Goal: Task Accomplishment & Management: Manage account settings

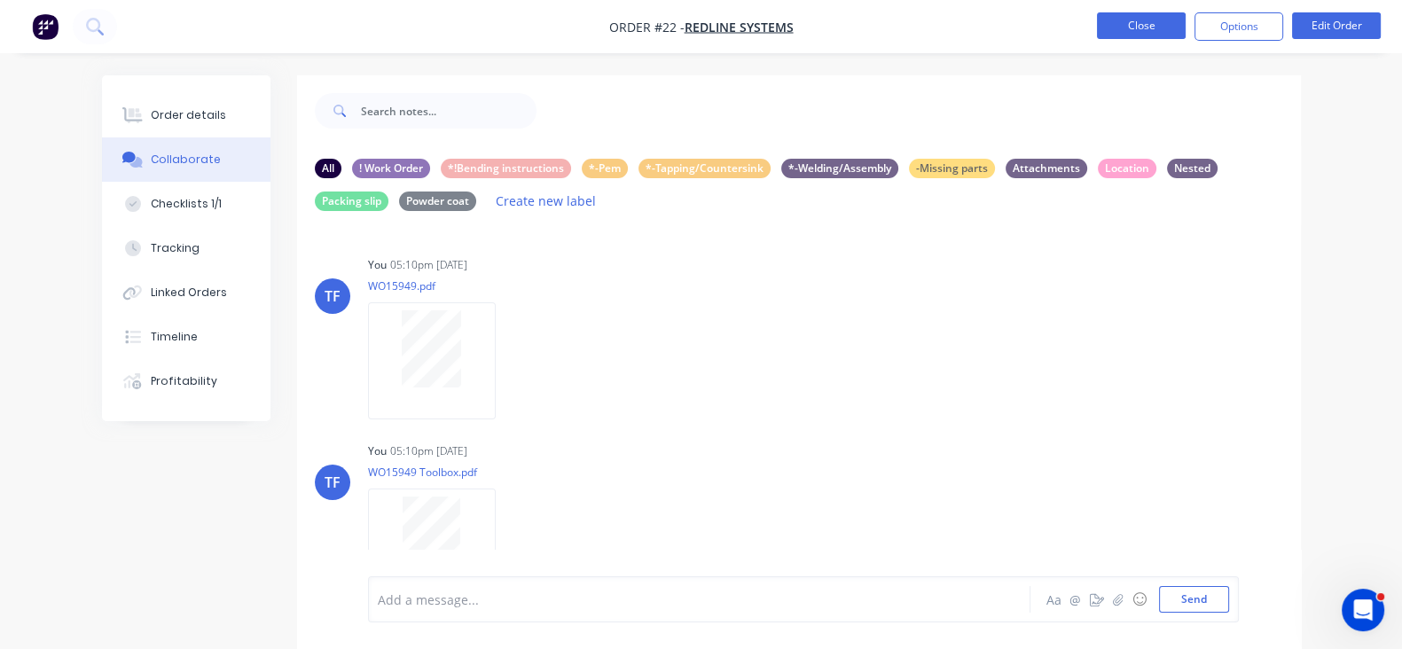
click at [1125, 31] on button "Close" at bounding box center [1141, 25] width 89 height 27
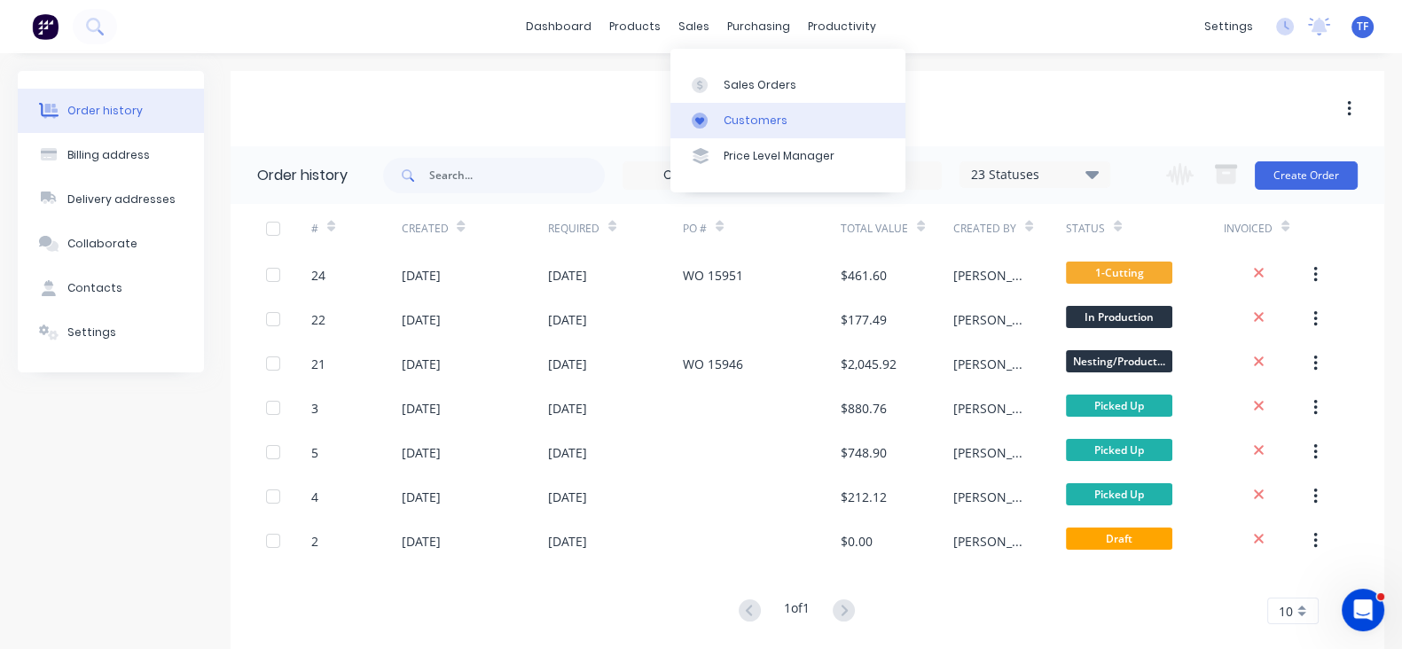
click at [711, 113] on div at bounding box center [705, 121] width 27 height 16
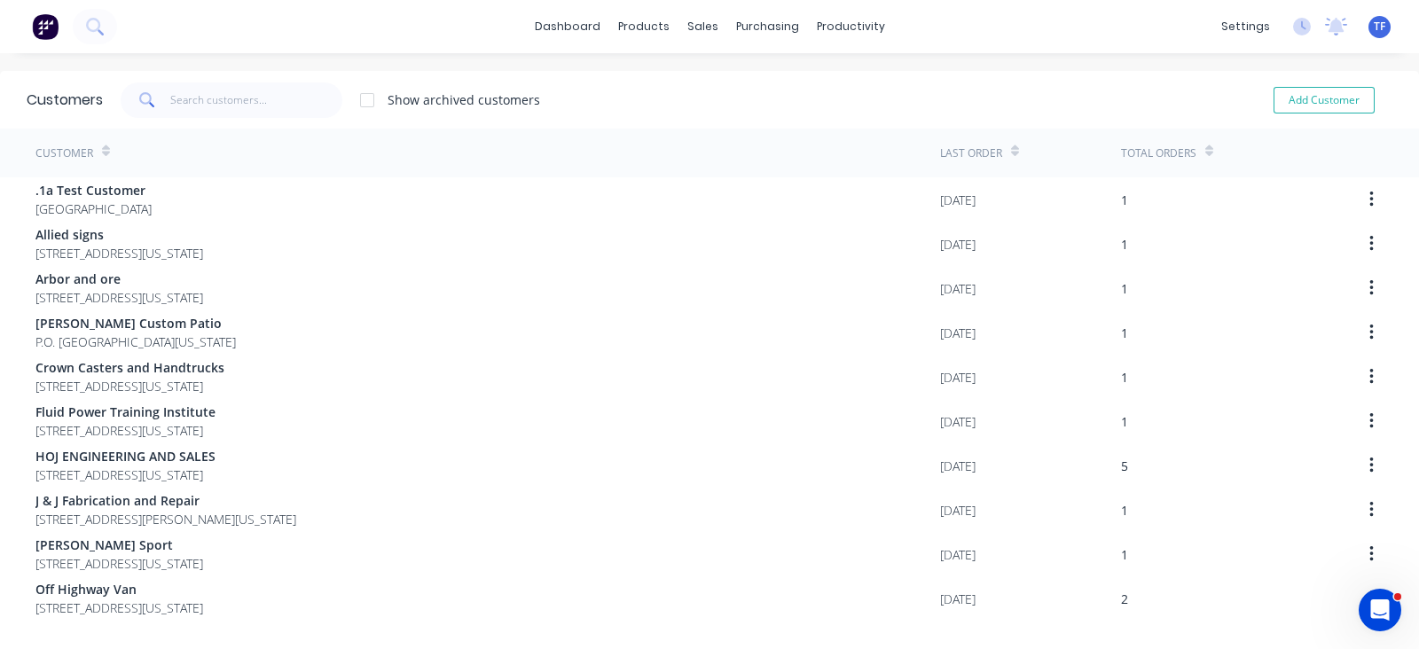
click at [1312, 84] on div "Add Customer" at bounding box center [1311, 99] width 161 height 35
click at [1309, 97] on button "Add Customer" at bounding box center [1324, 100] width 101 height 27
select select "US"
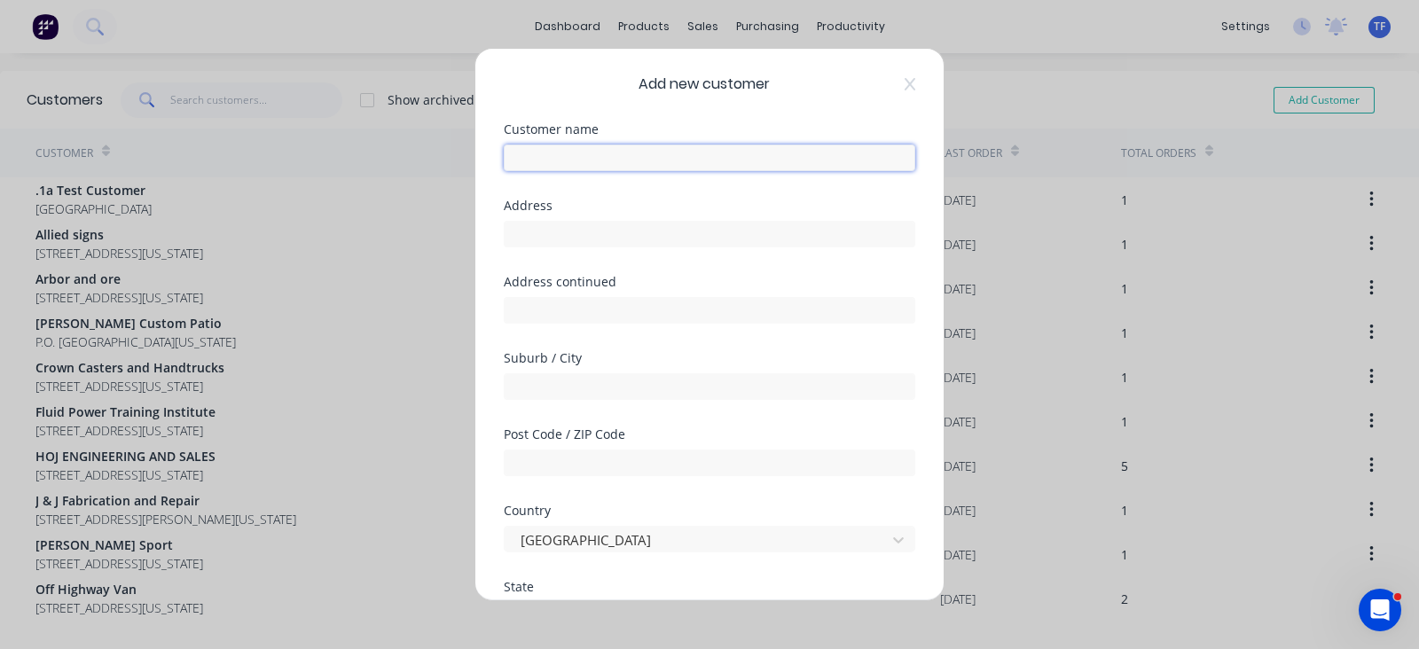
click at [525, 159] on input "text" at bounding box center [710, 158] width 412 height 27
type input "Adaptive Fabrication LLC"
type input "[STREET_ADDRESS]"
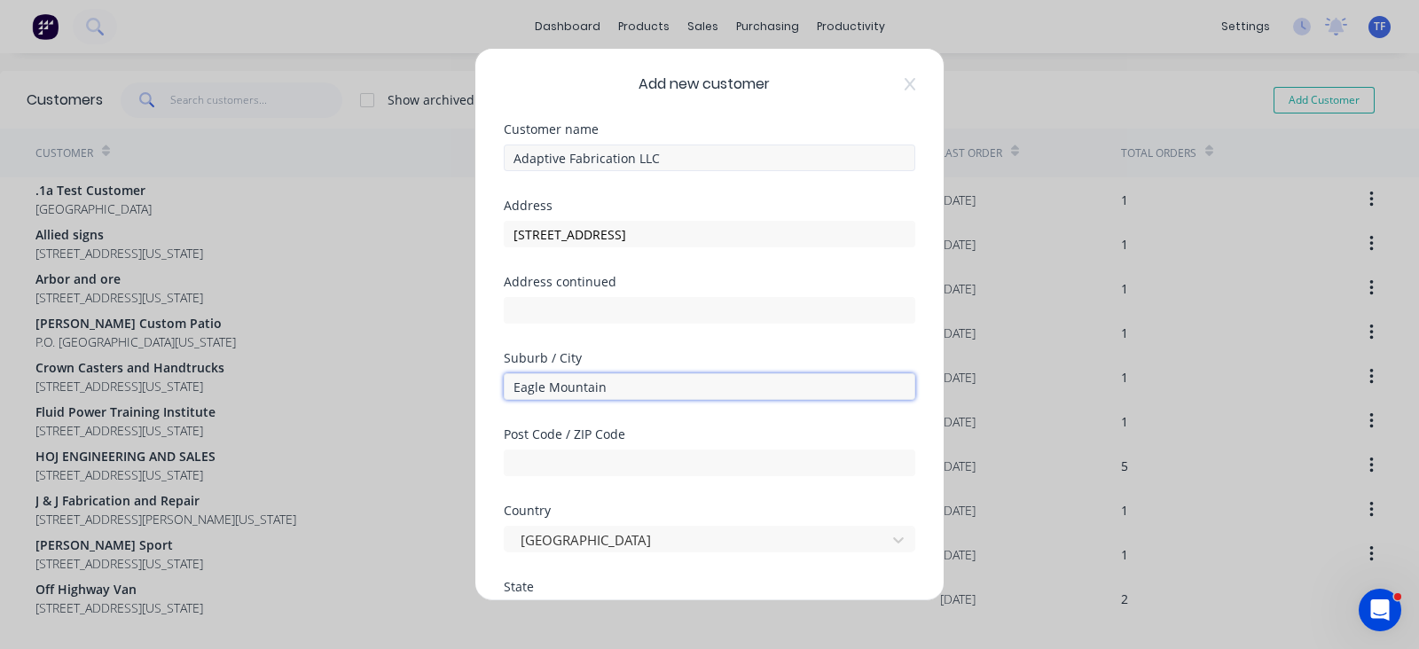
type input "Eagle Mountain"
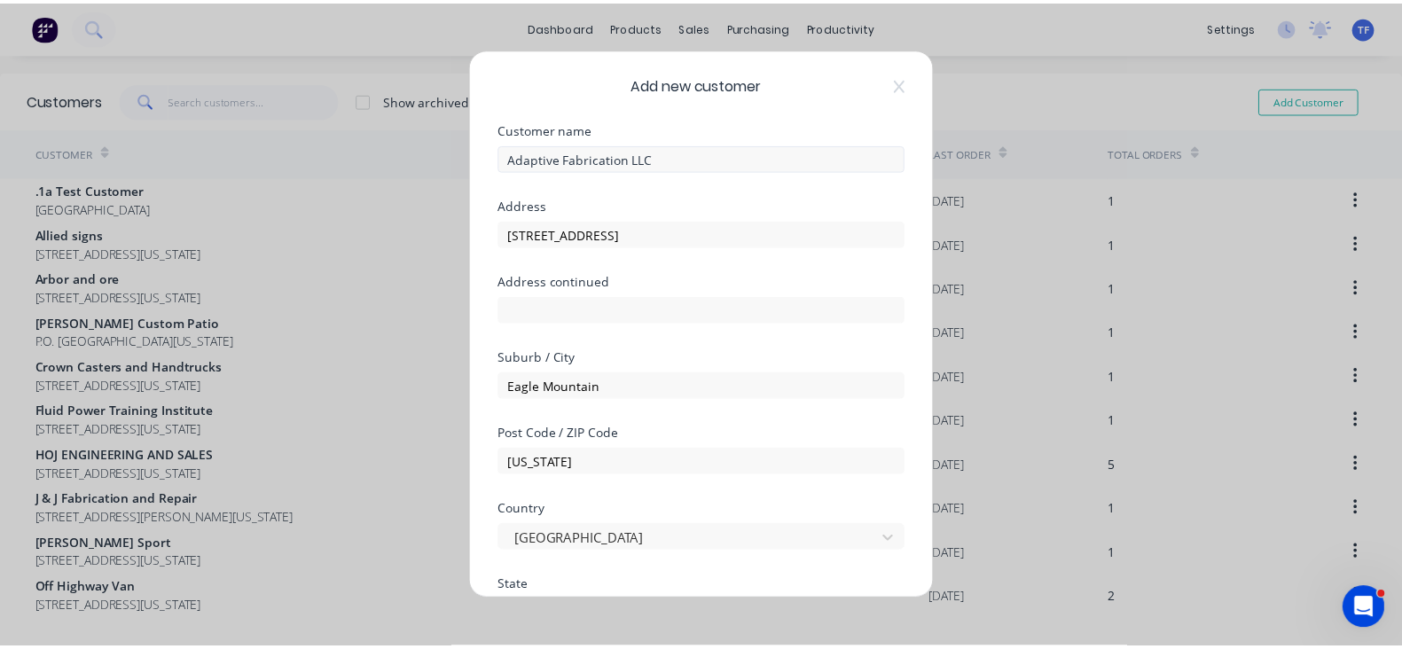
scroll to position [290, 0]
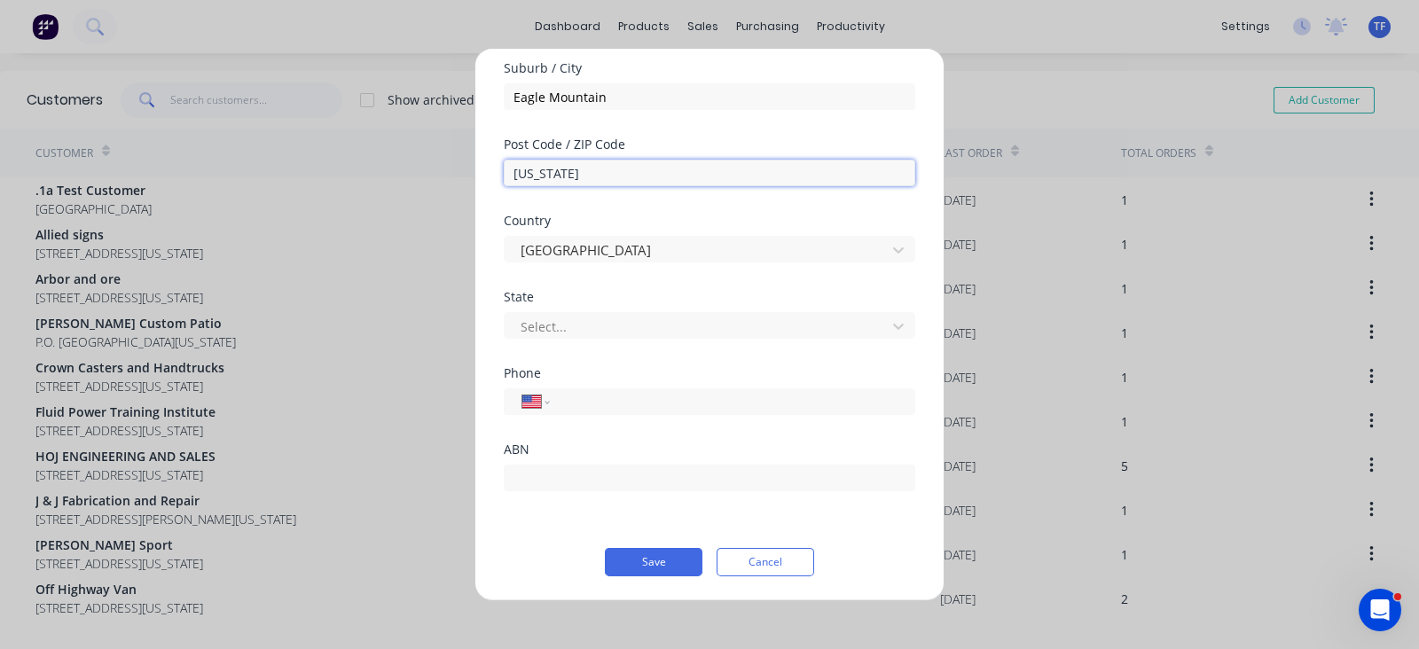
drag, startPoint x: 550, startPoint y: 176, endPoint x: 493, endPoint y: 190, distance: 58.3
click at [493, 190] on div "Add new customer Customer name Adaptive Fabrication LLC Address 3518 E Golden C…" at bounding box center [709, 325] width 468 height 552
type input "84005-4361"
click at [619, 310] on div "Select..." at bounding box center [710, 323] width 412 height 31
click at [616, 320] on div at bounding box center [698, 326] width 358 height 22
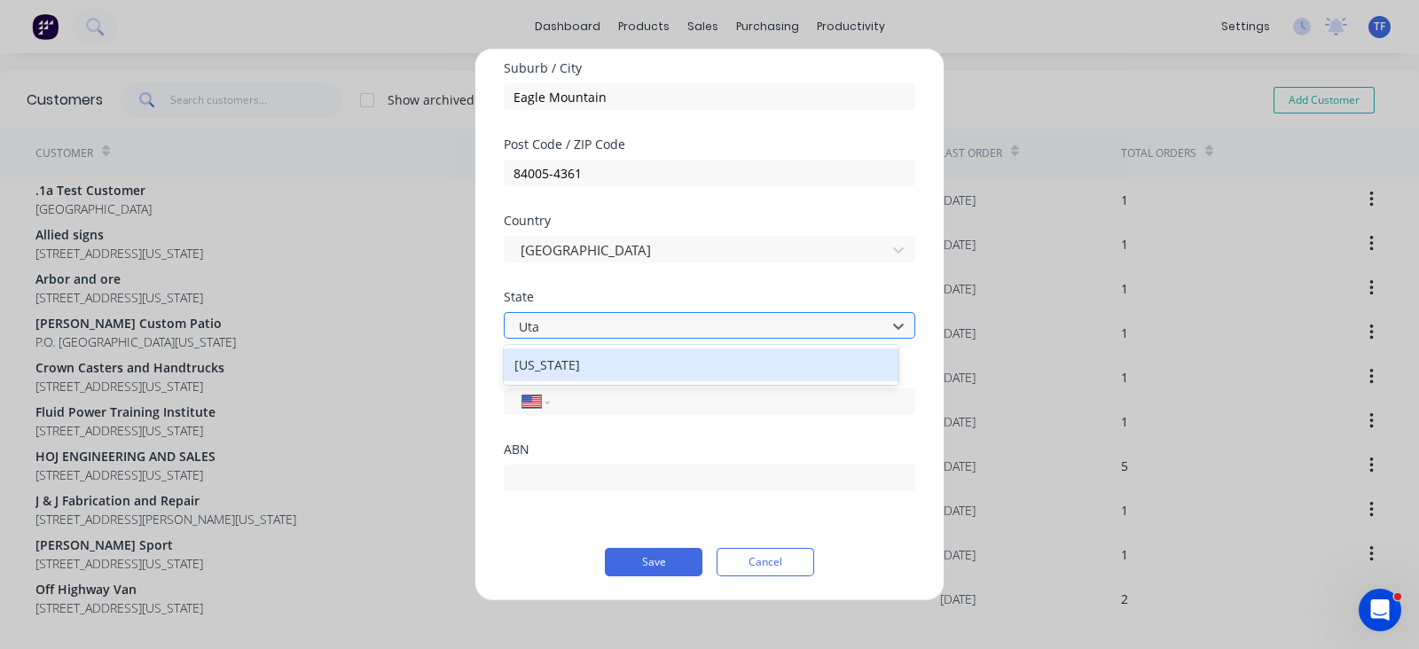
type input "[US_STATE]"
click at [608, 353] on div "[US_STATE]" at bounding box center [701, 365] width 395 height 33
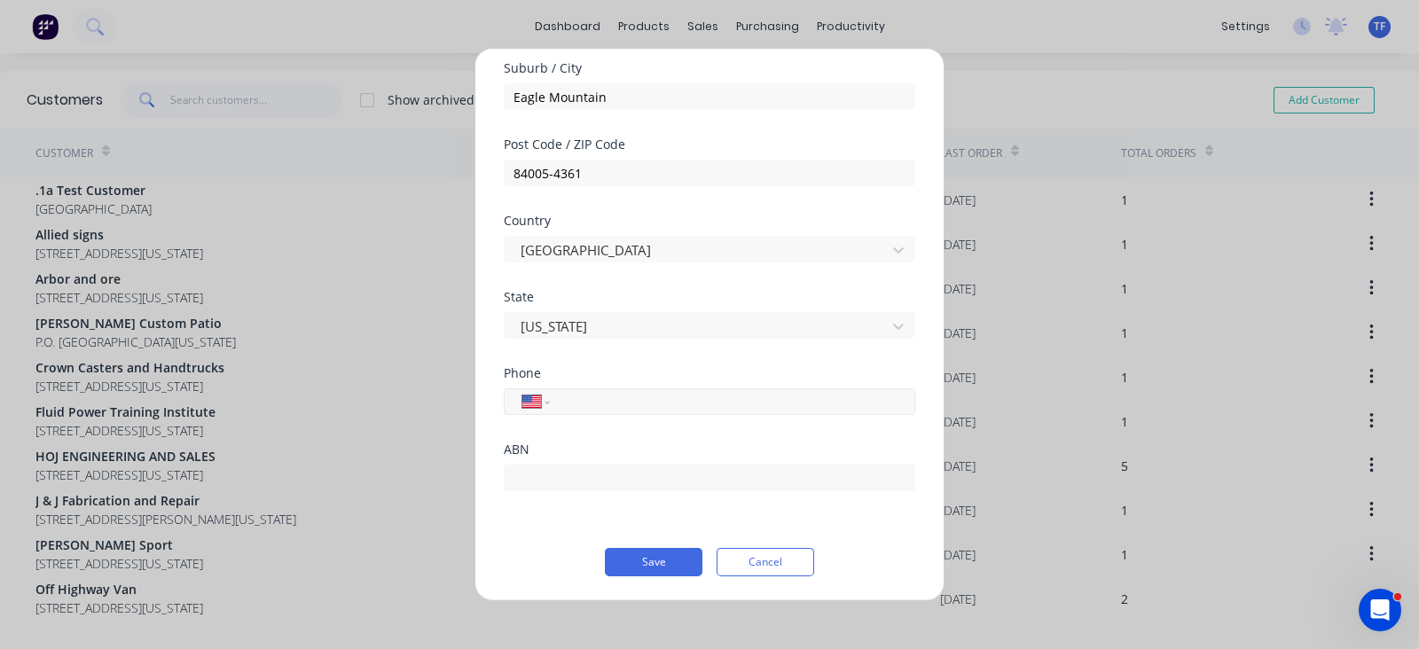
click at [608, 410] on input "tel" at bounding box center [729, 401] width 334 height 20
type input "1 (385) 789-4700"
click at [502, 543] on div "Add new customer Customer name Adaptive Fabrication LLC Address 3518 E Golden C…" at bounding box center [709, 325] width 468 height 552
click at [623, 567] on button "Save" at bounding box center [654, 562] width 98 height 28
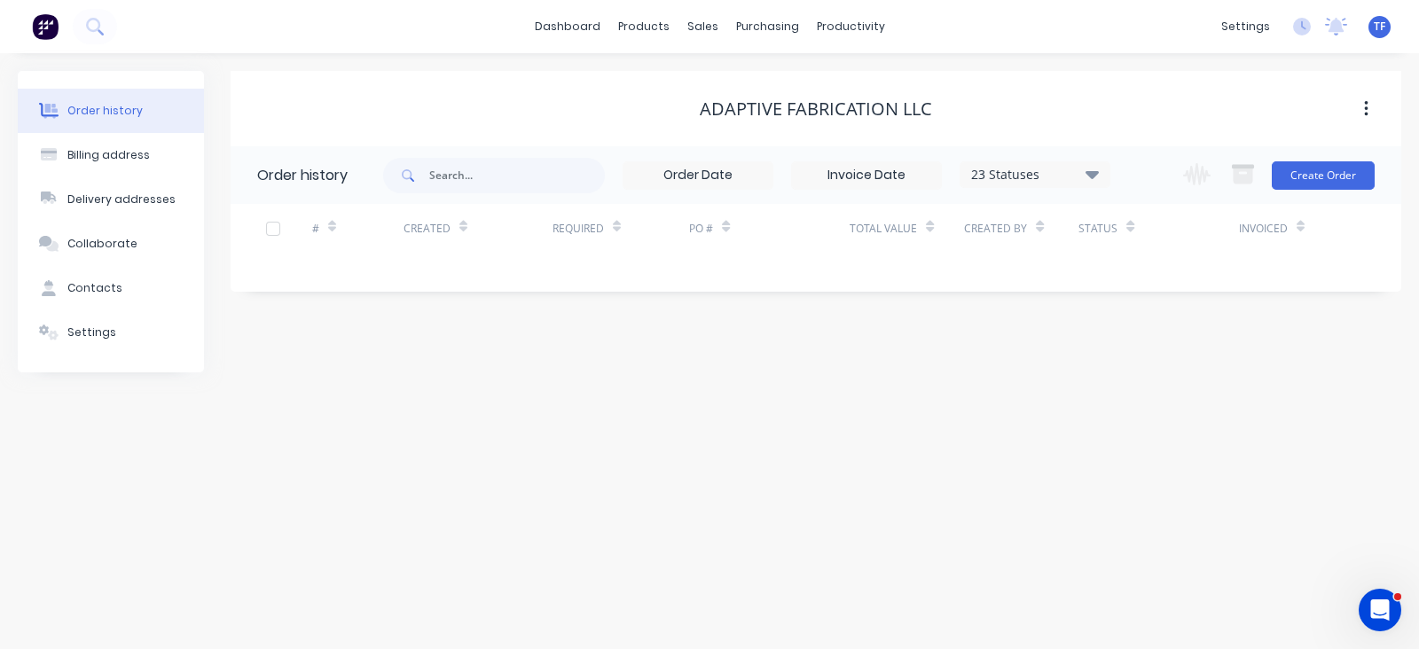
click at [1288, 197] on div "Change order status !Missing parts Submitted Nesting/Production In Production W…" at bounding box center [1274, 175] width 202 height 58
click at [1292, 192] on div "Change order status !Missing parts Submitted Nesting/Production In Production W…" at bounding box center [1274, 175] width 202 height 58
click at [1290, 186] on button "Create Order" at bounding box center [1323, 175] width 103 height 28
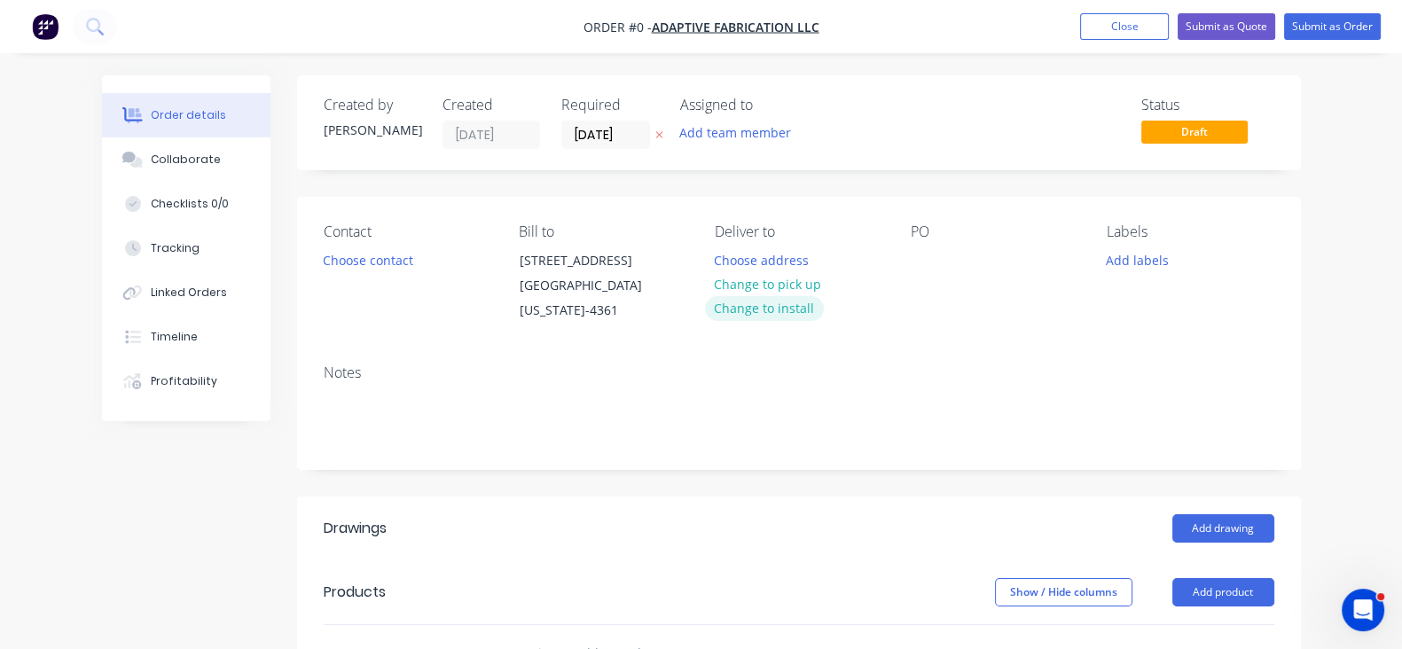
click at [782, 307] on button "Change to install" at bounding box center [764, 308] width 119 height 24
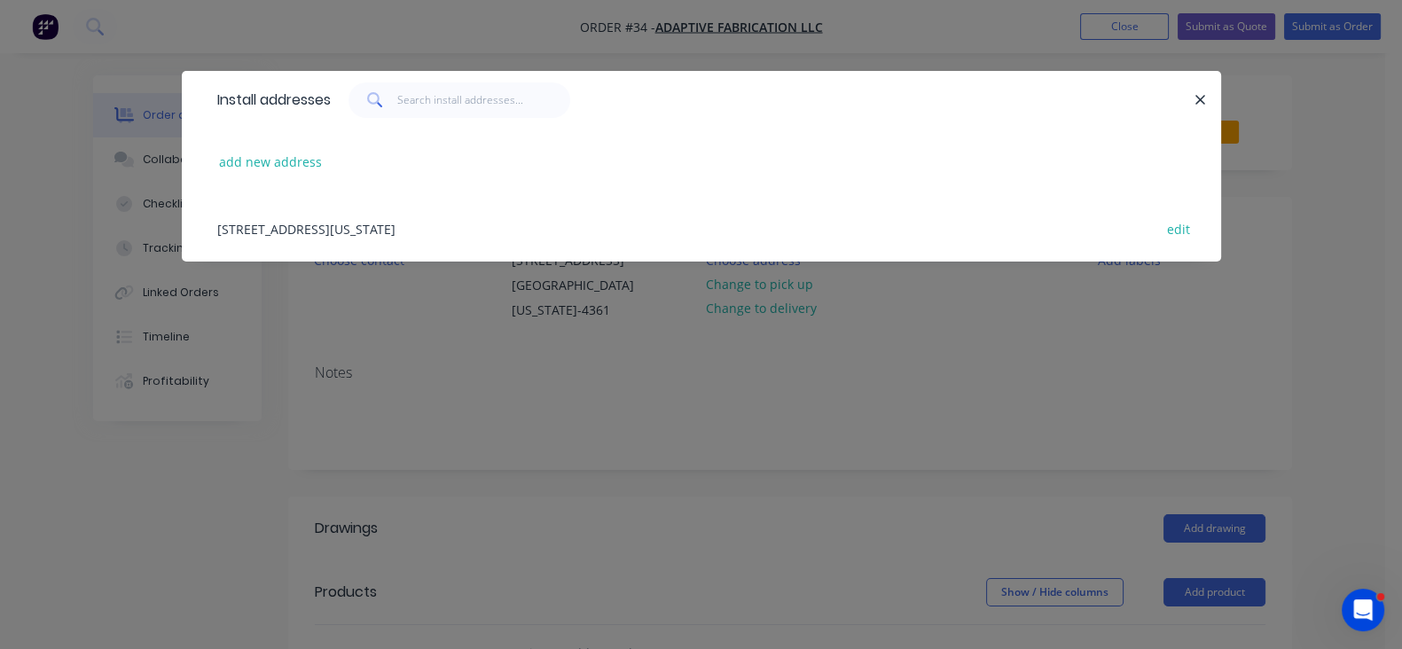
drag, startPoint x: 1358, startPoint y: 100, endPoint x: 1104, endPoint y: 239, distance: 289.4
click at [1195, 113] on div at bounding box center [763, 99] width 864 height 35
click at [1206, 101] on icon "button" at bounding box center [1201, 100] width 10 height 10
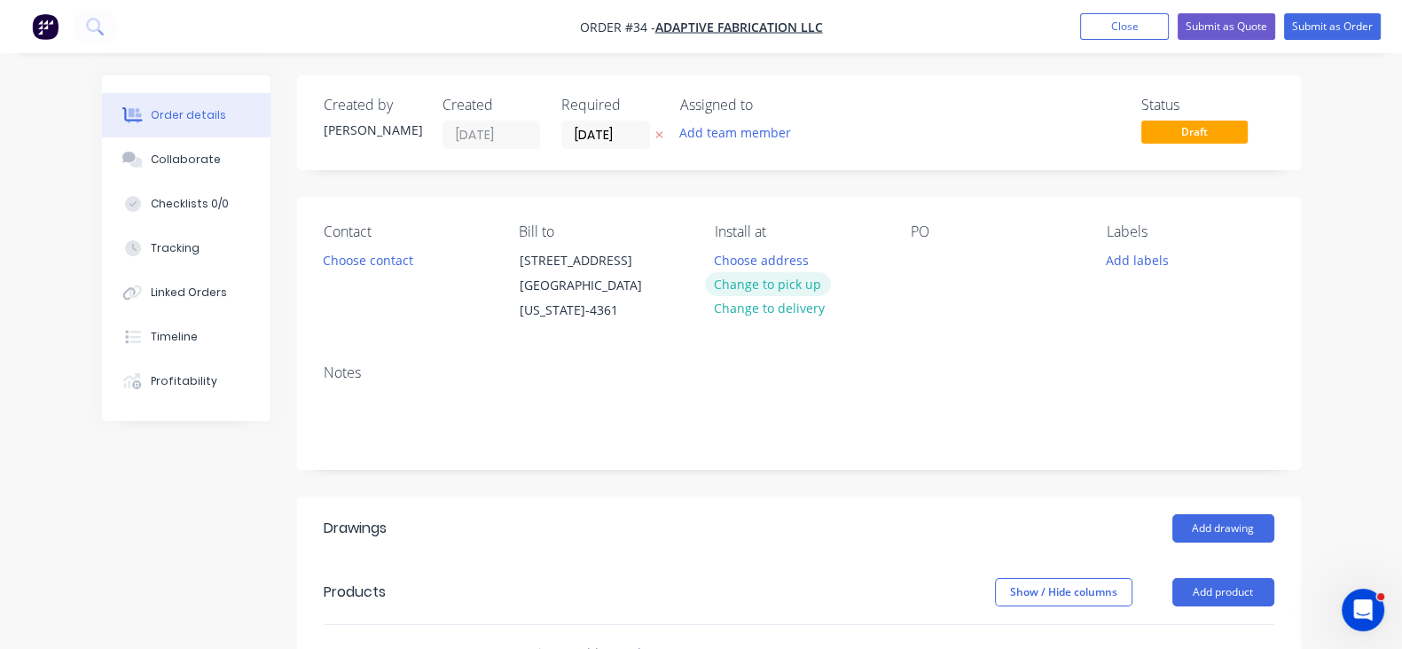
click at [785, 292] on button "Change to pick up" at bounding box center [768, 284] width 126 height 24
click at [939, 253] on div at bounding box center [925, 260] width 28 height 26
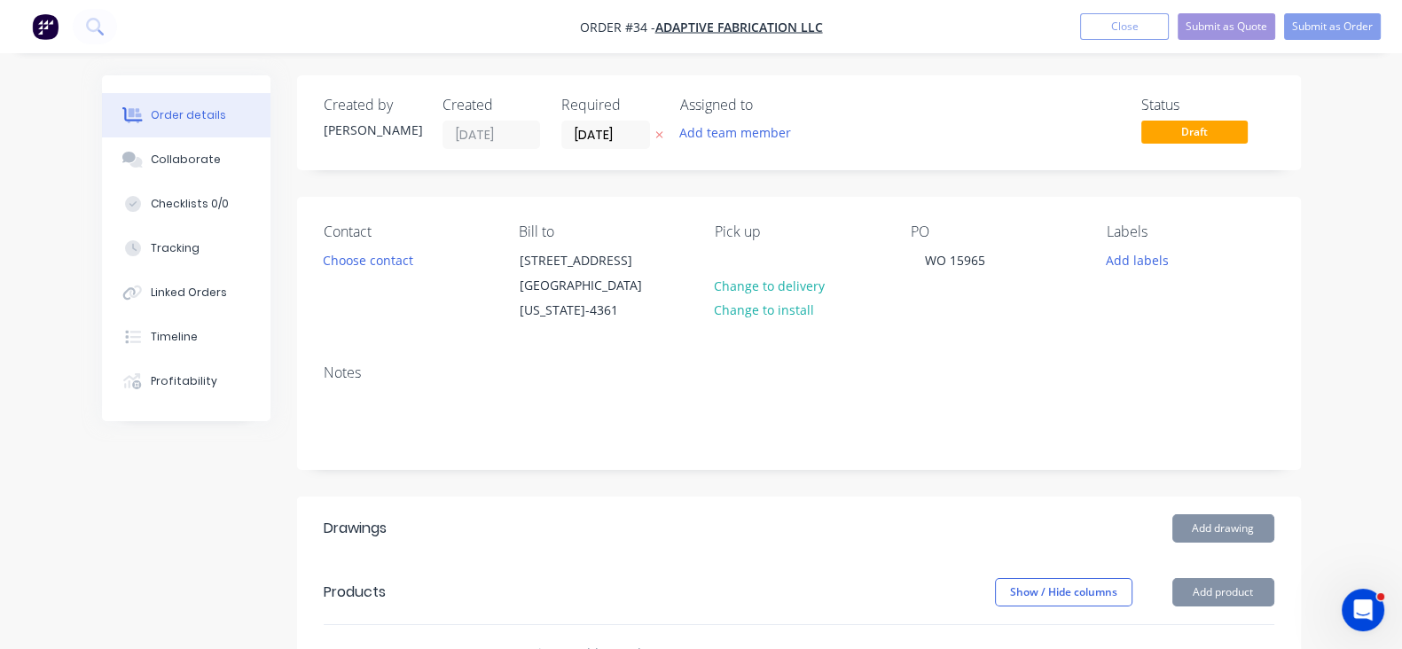
drag, startPoint x: 966, startPoint y: 342, endPoint x: 1050, endPoint y: 316, distance: 88.4
click at [967, 342] on div "Contact Choose contact Bill to 3518 E Golden Circle Eagle Mountain , Utah, 8400…" at bounding box center [799, 273] width 1004 height 153
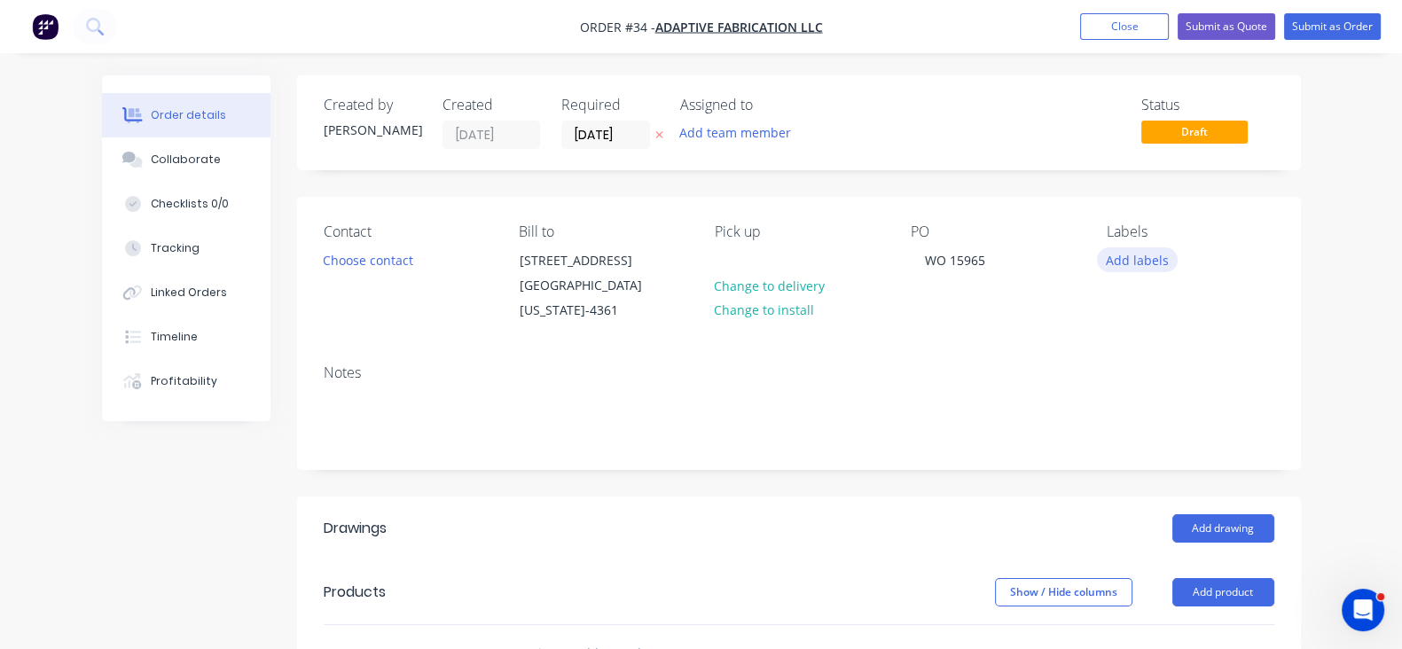
click at [1162, 259] on button "Add labels" at bounding box center [1138, 259] width 82 height 24
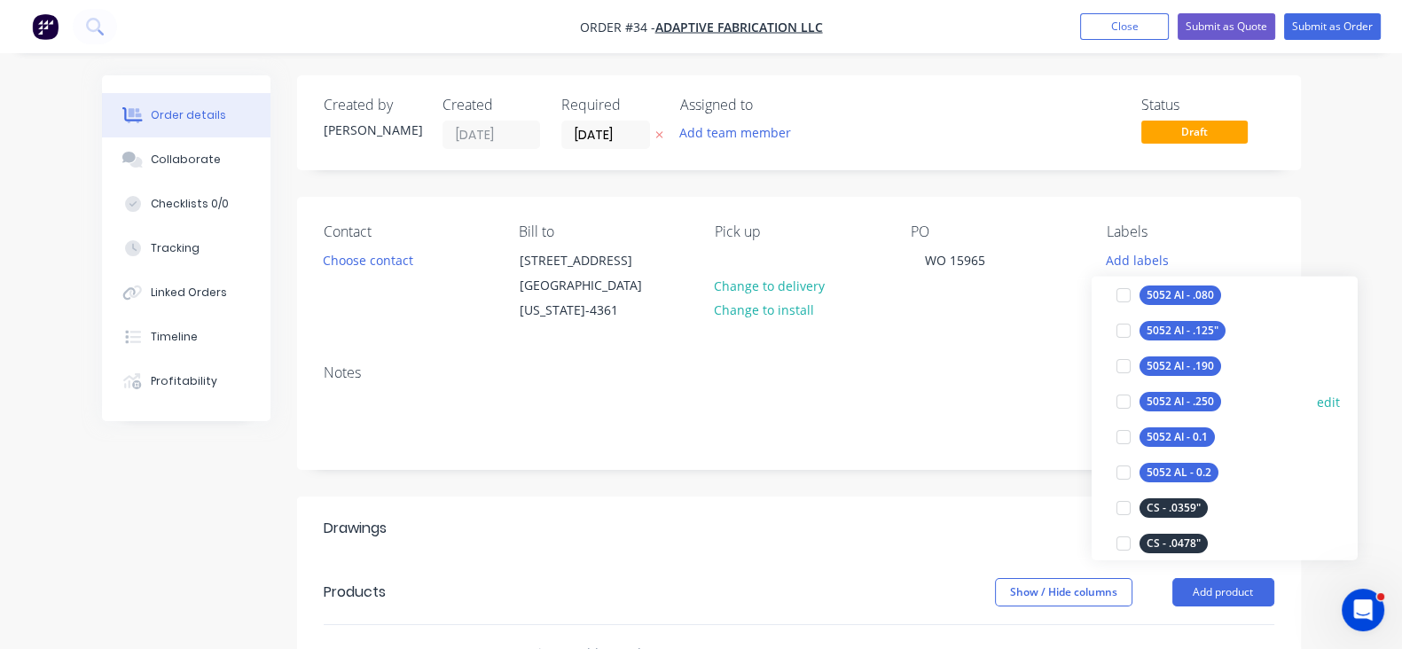
click at [1169, 393] on div "5052 Al - .250" at bounding box center [1181, 402] width 82 height 20
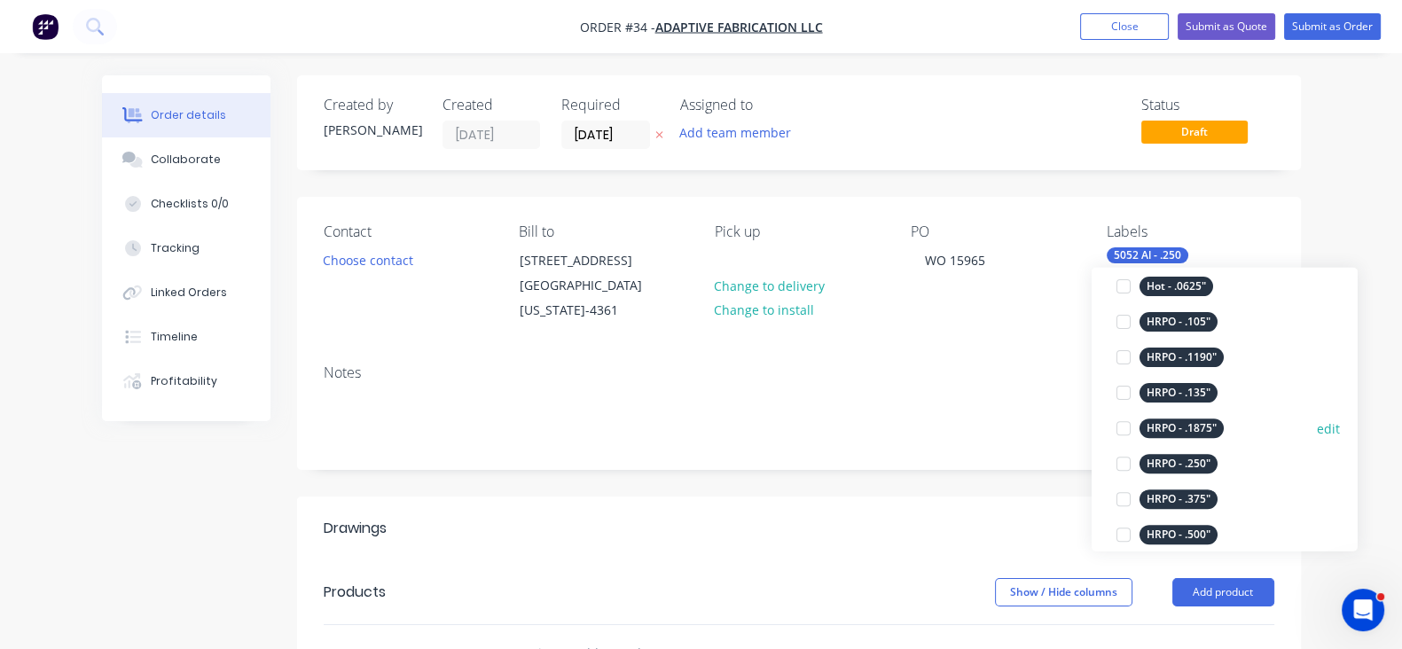
click at [1181, 427] on div "HRPO - .1875"" at bounding box center [1182, 429] width 84 height 20
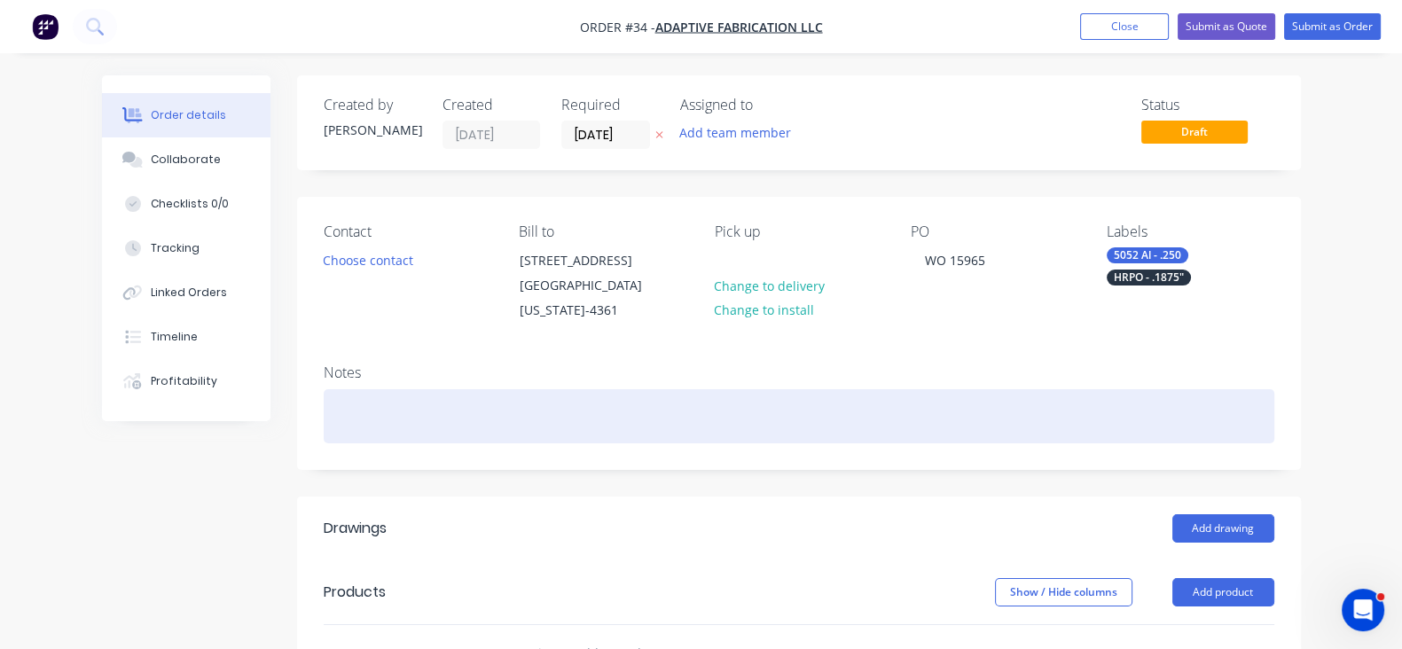
click at [1020, 408] on div at bounding box center [799, 416] width 951 height 54
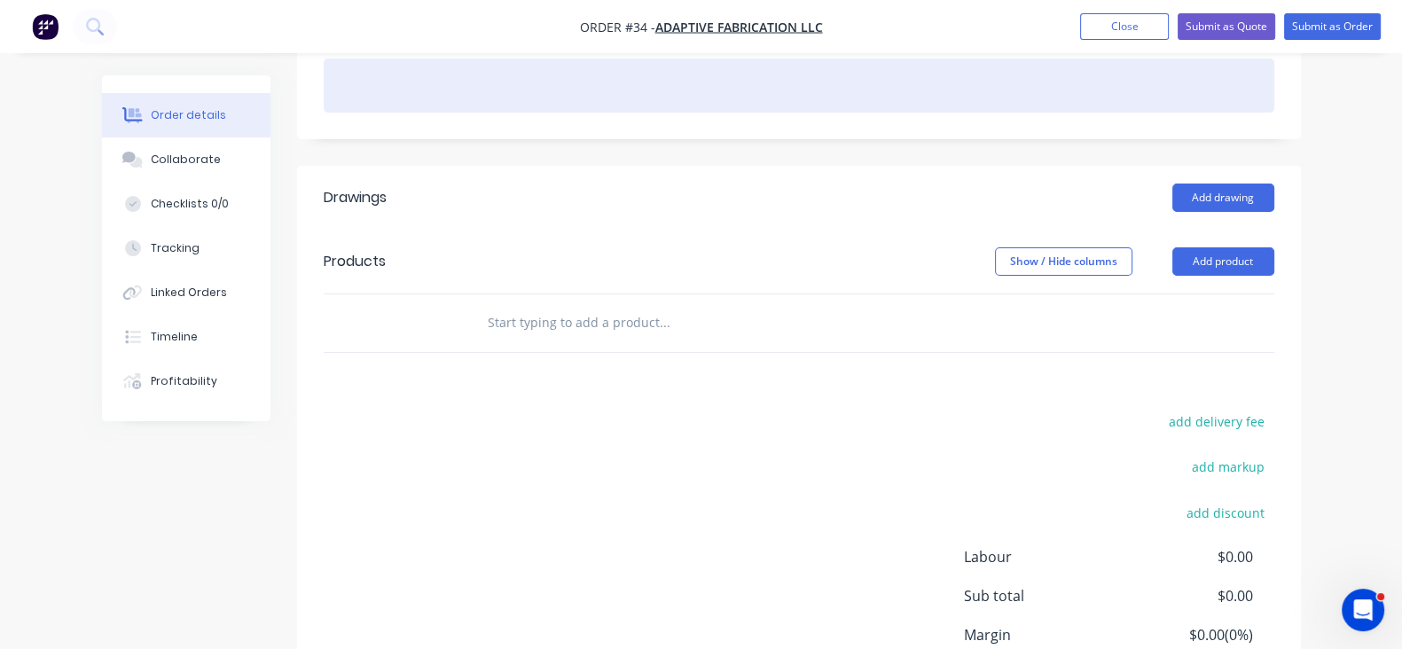
scroll to position [333, 0]
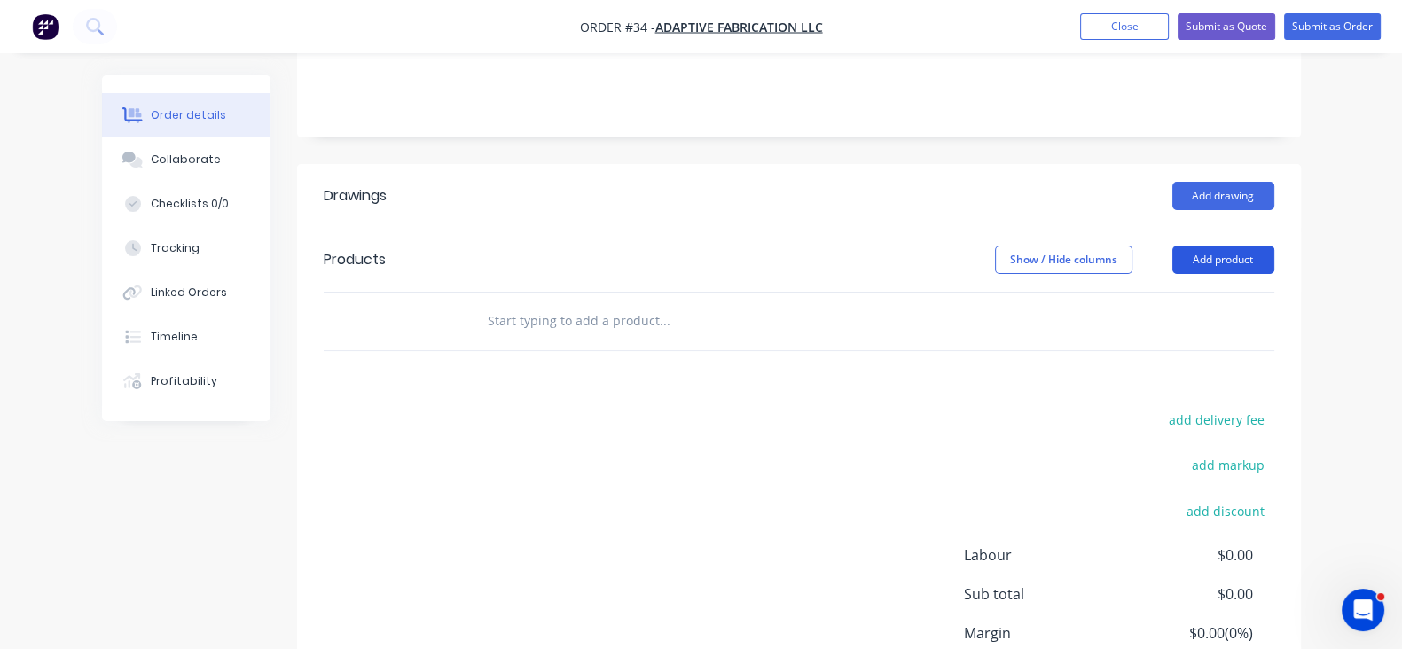
click at [1274, 259] on button "Add product" at bounding box center [1224, 260] width 102 height 28
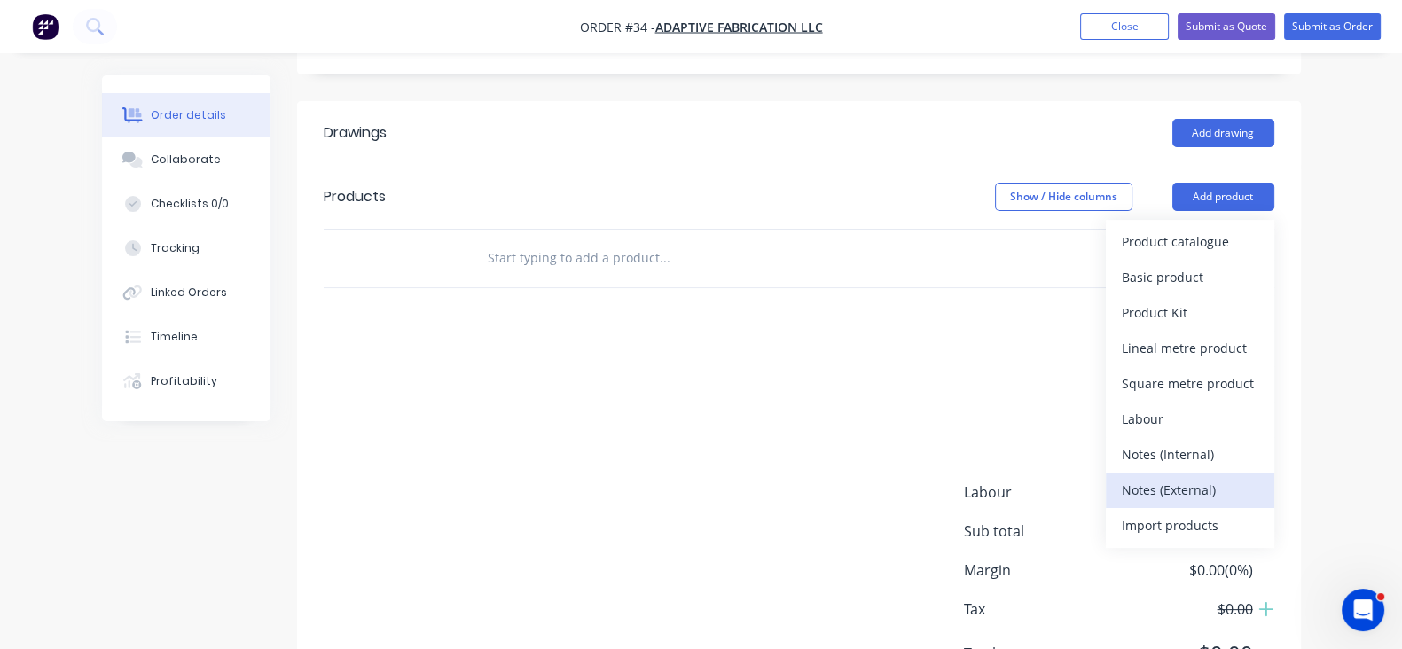
scroll to position [443, 0]
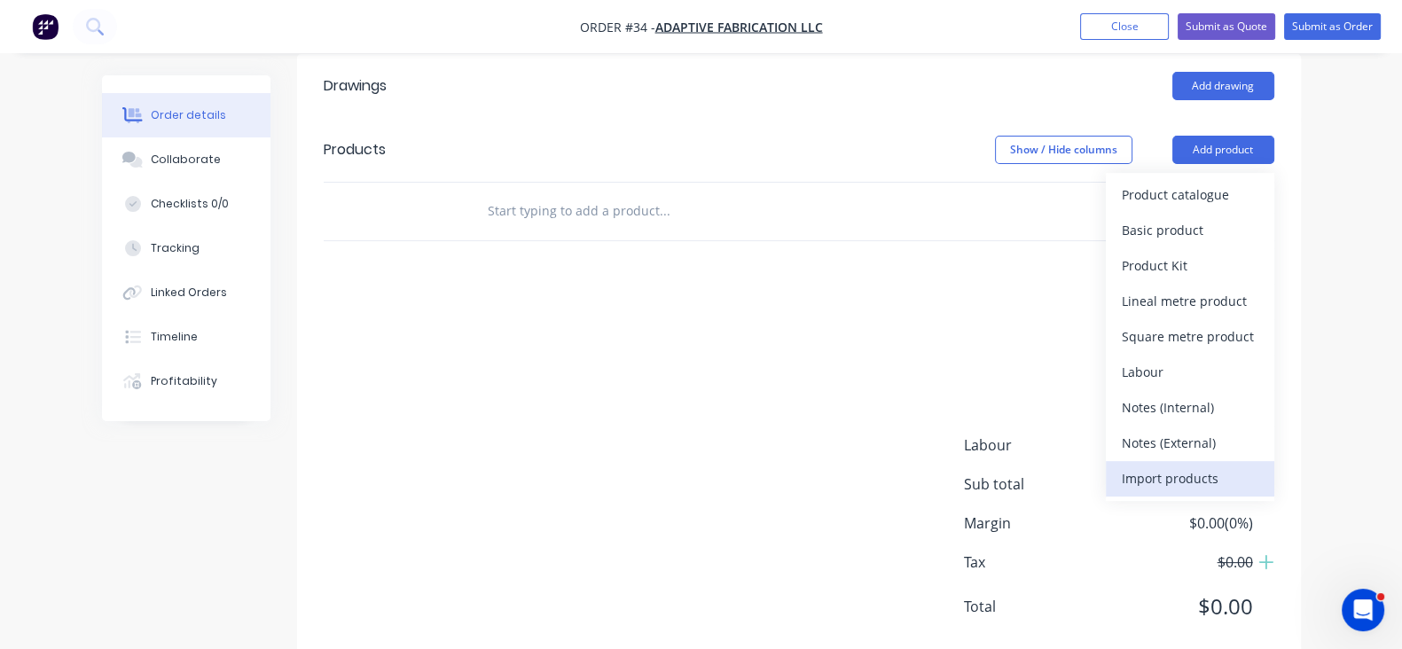
click at [1259, 466] on div "Import products" at bounding box center [1190, 479] width 137 height 26
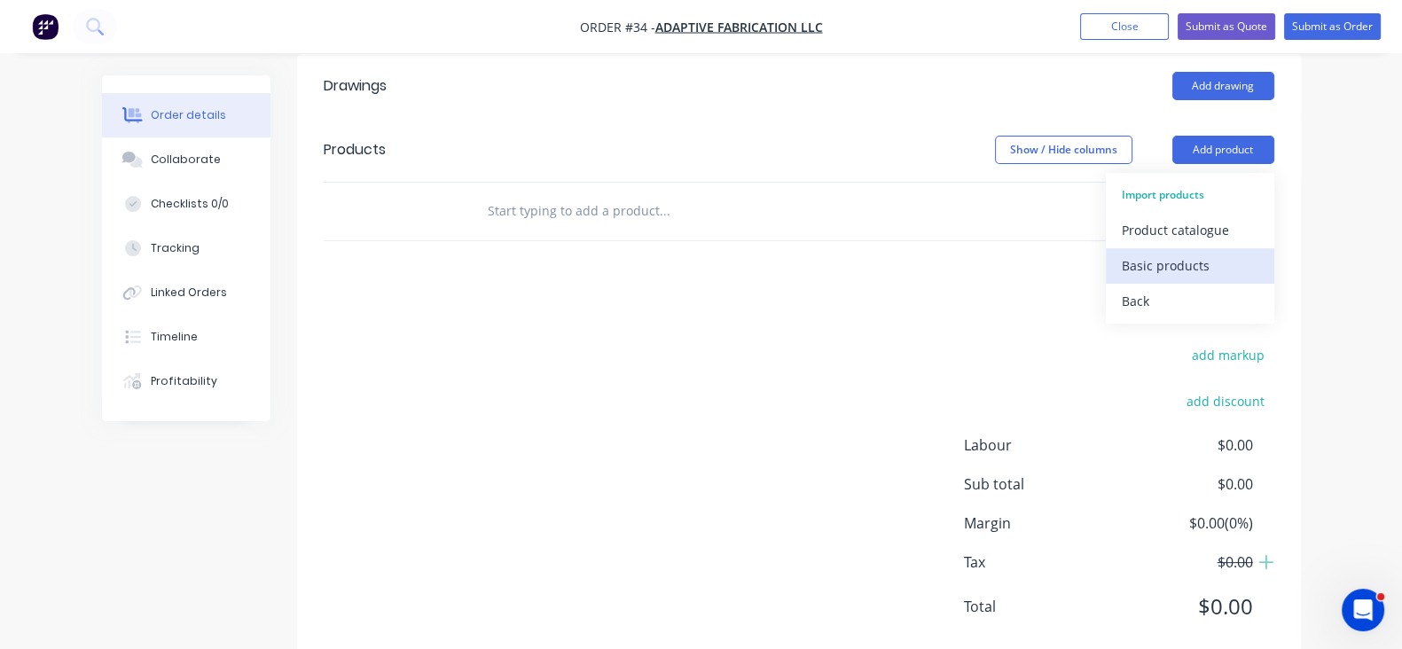
click at [1206, 269] on div "Basic products" at bounding box center [1190, 266] width 137 height 26
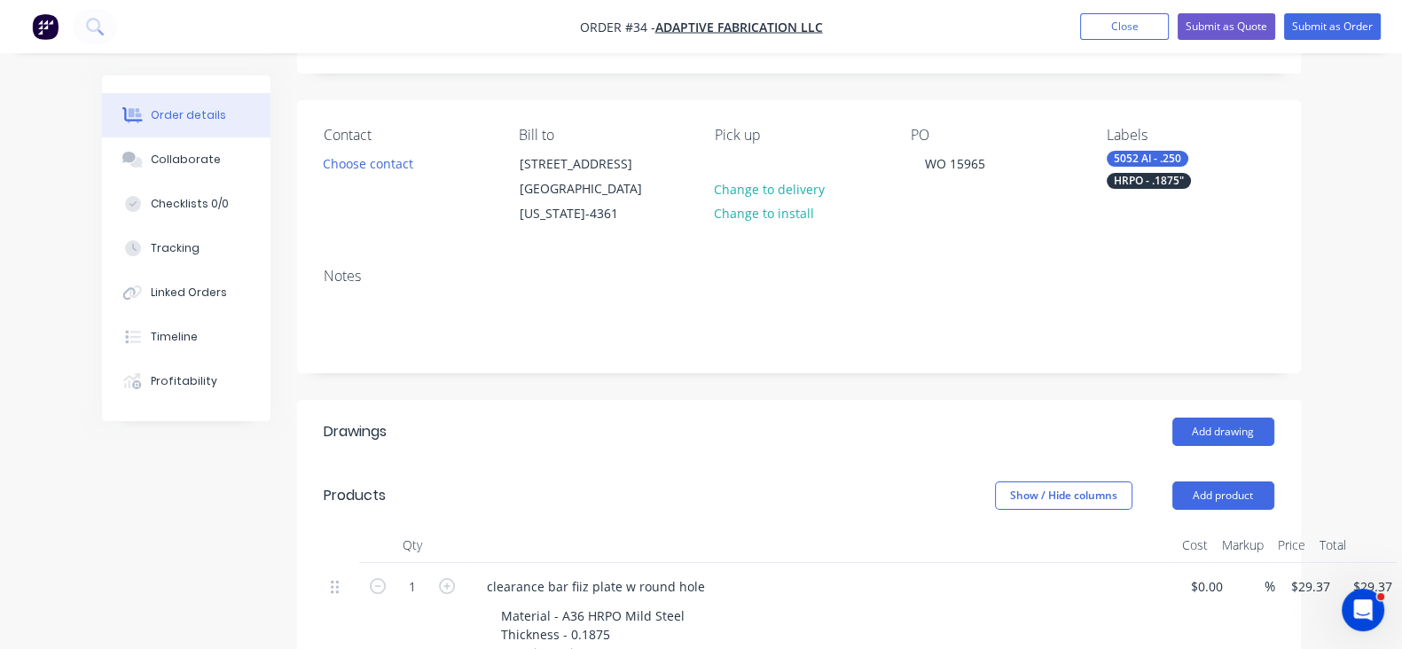
scroll to position [0, 0]
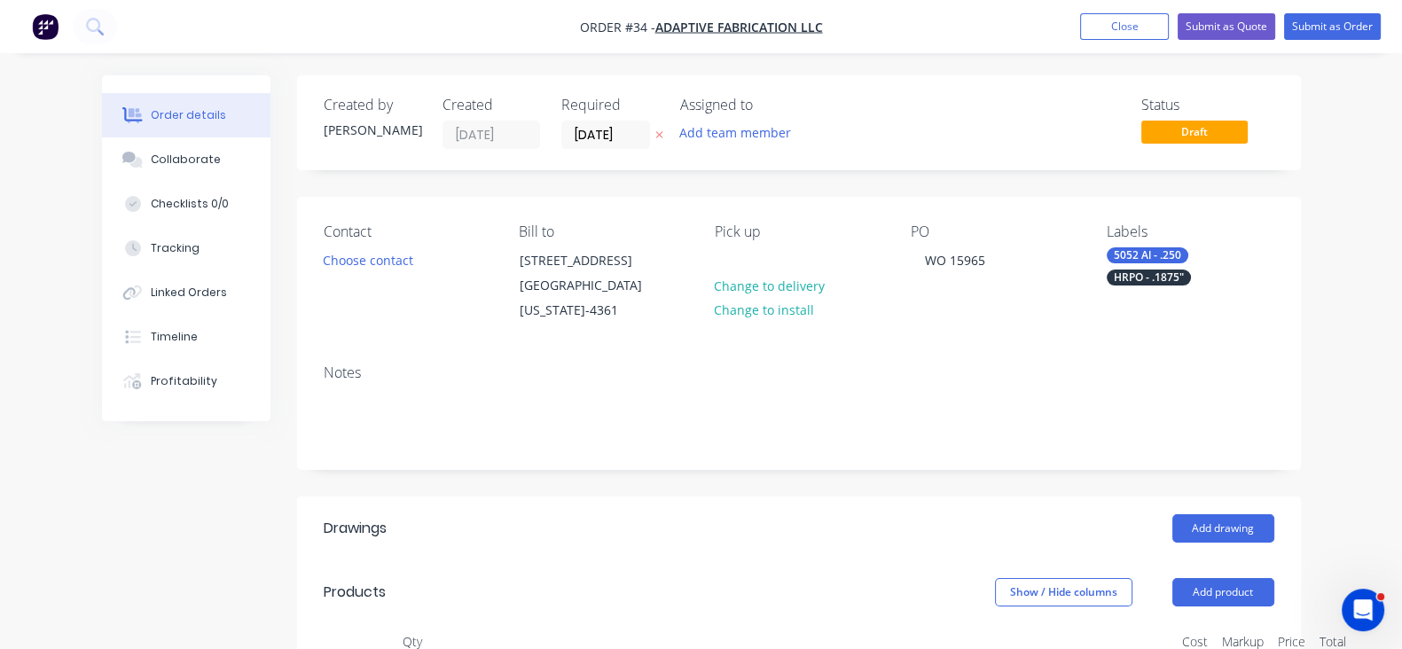
click at [1191, 270] on div "HRPO - .1875"" at bounding box center [1149, 278] width 84 height 16
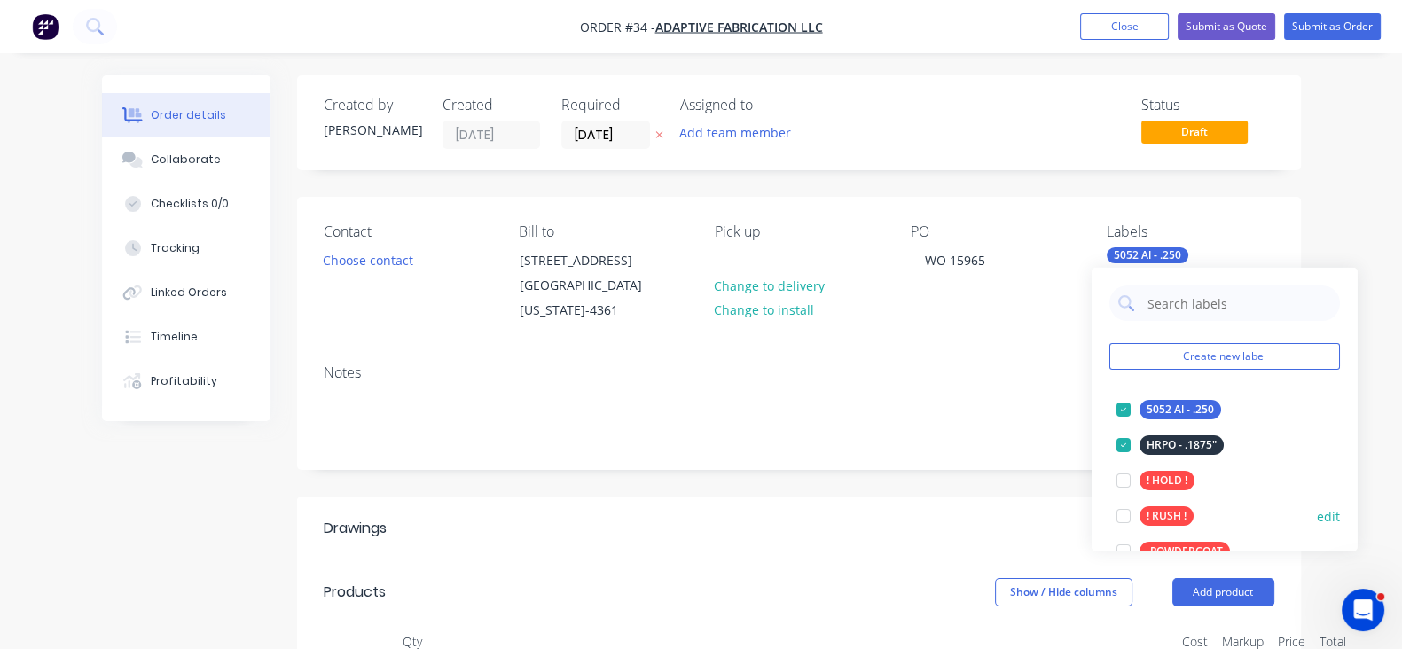
click at [1138, 515] on div at bounding box center [1123, 515] width 35 height 35
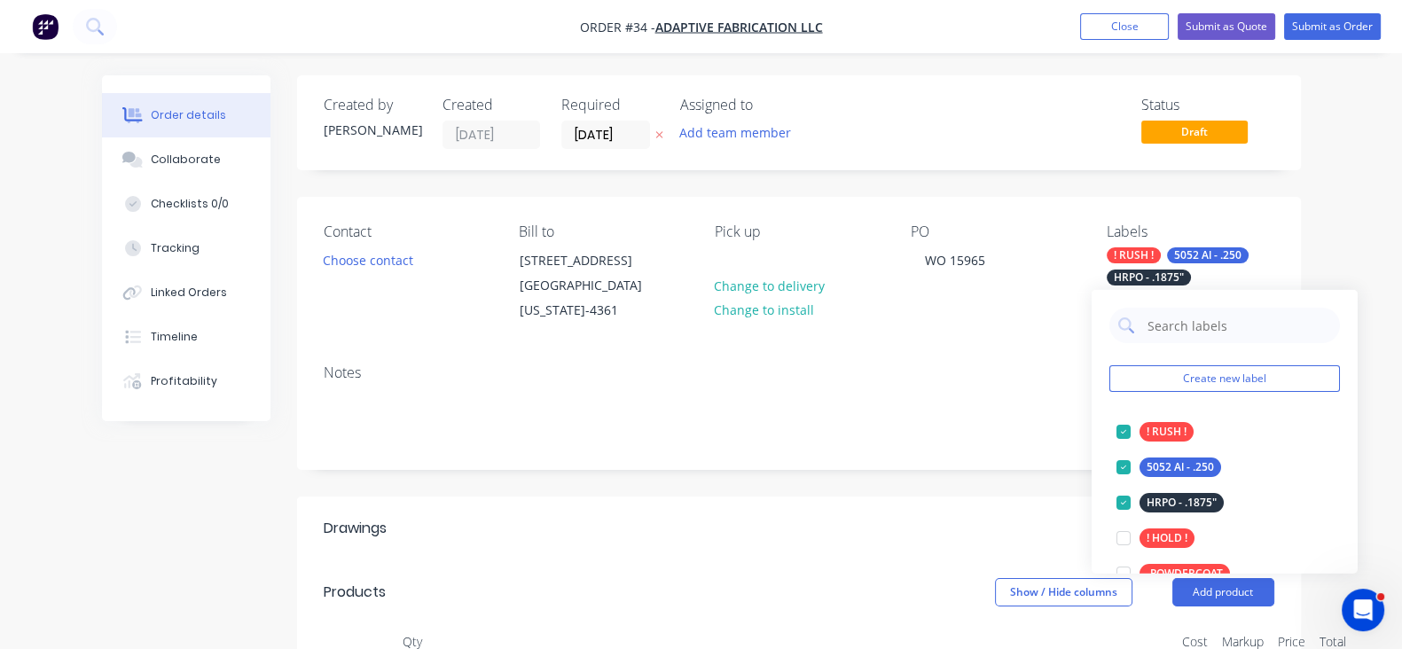
click at [929, 333] on div "Contact Choose contact Bill to 3518 E Golden Circle Eagle Mountain , Utah, 8400…" at bounding box center [799, 273] width 1004 height 153
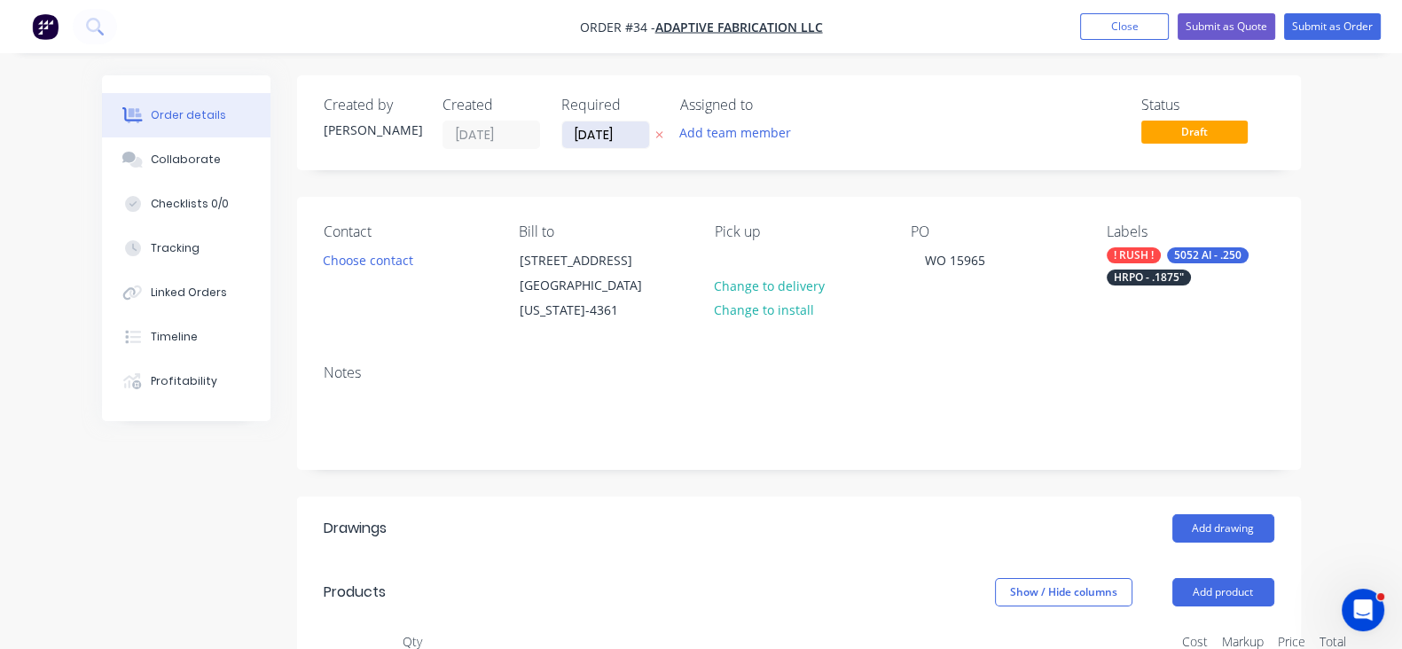
click at [562, 136] on input "12/10/25" at bounding box center [605, 135] width 87 height 27
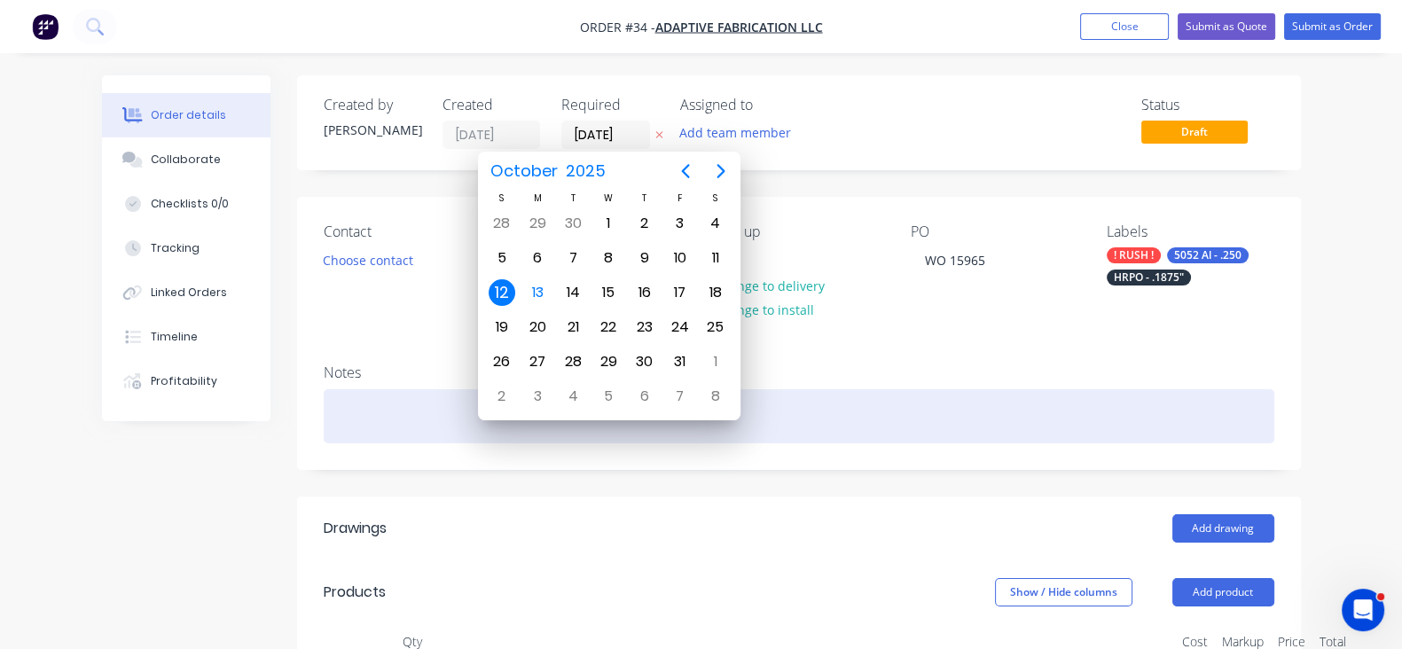
click at [906, 400] on div at bounding box center [799, 416] width 951 height 54
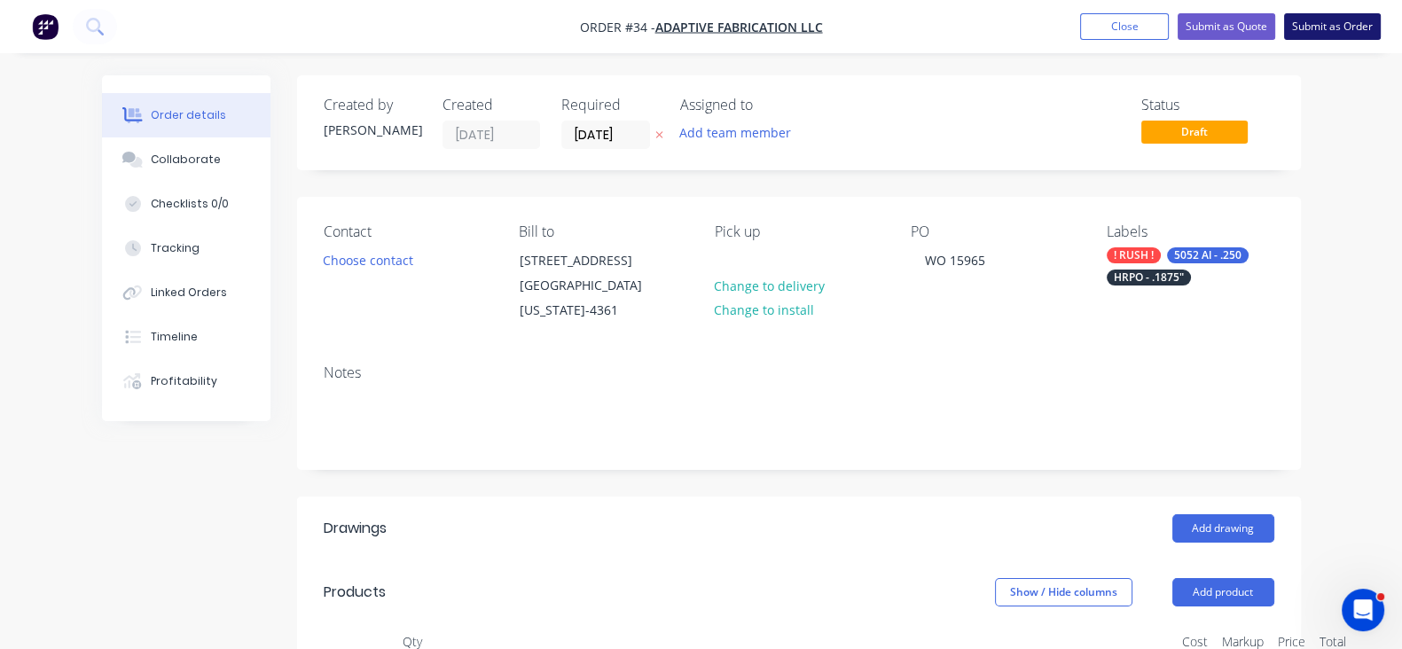
click at [1313, 23] on button "Submit as Order" at bounding box center [1332, 26] width 97 height 27
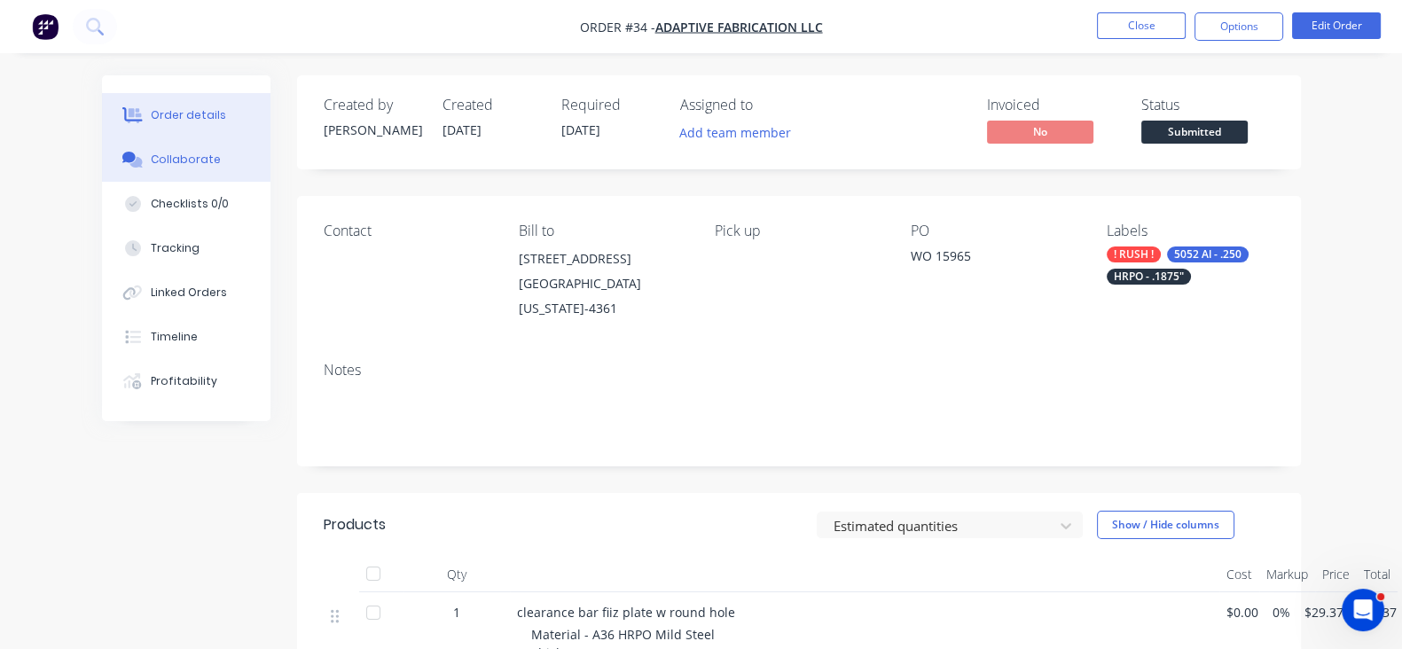
click at [151, 153] on div "Collaborate" at bounding box center [186, 160] width 70 height 16
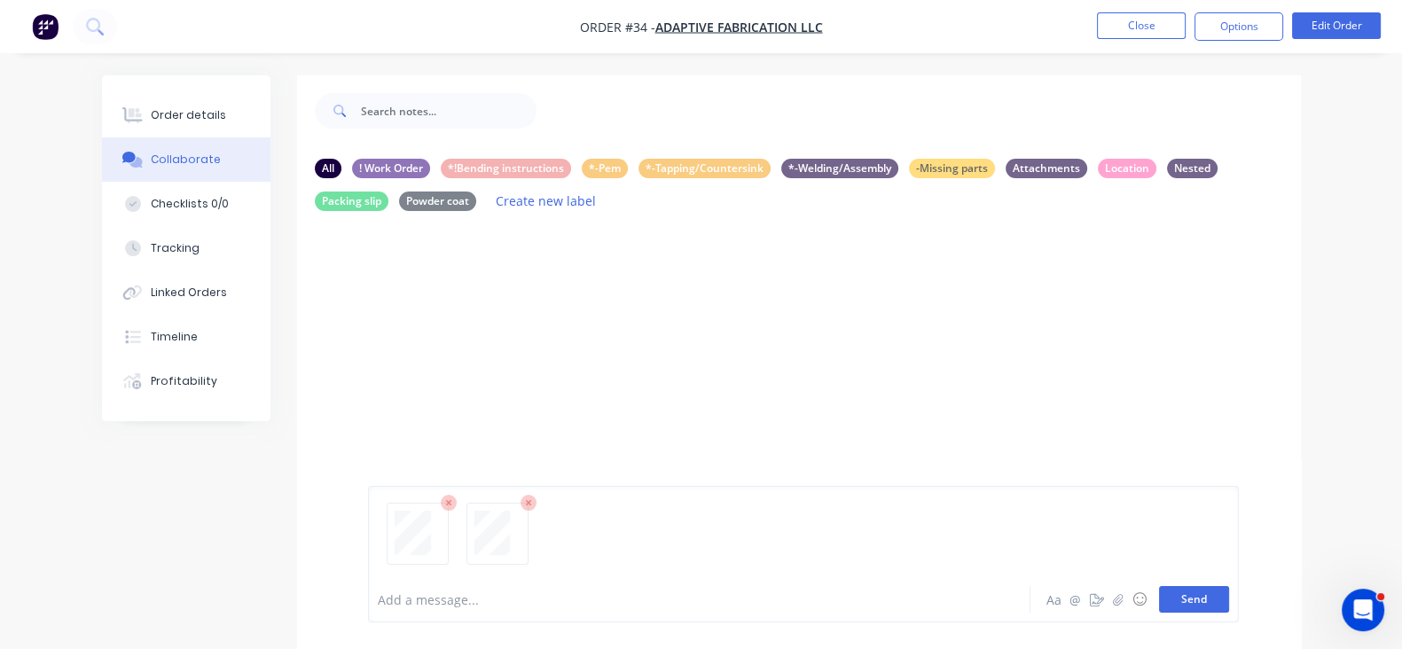
click at [1229, 596] on button "Send" at bounding box center [1194, 599] width 70 height 27
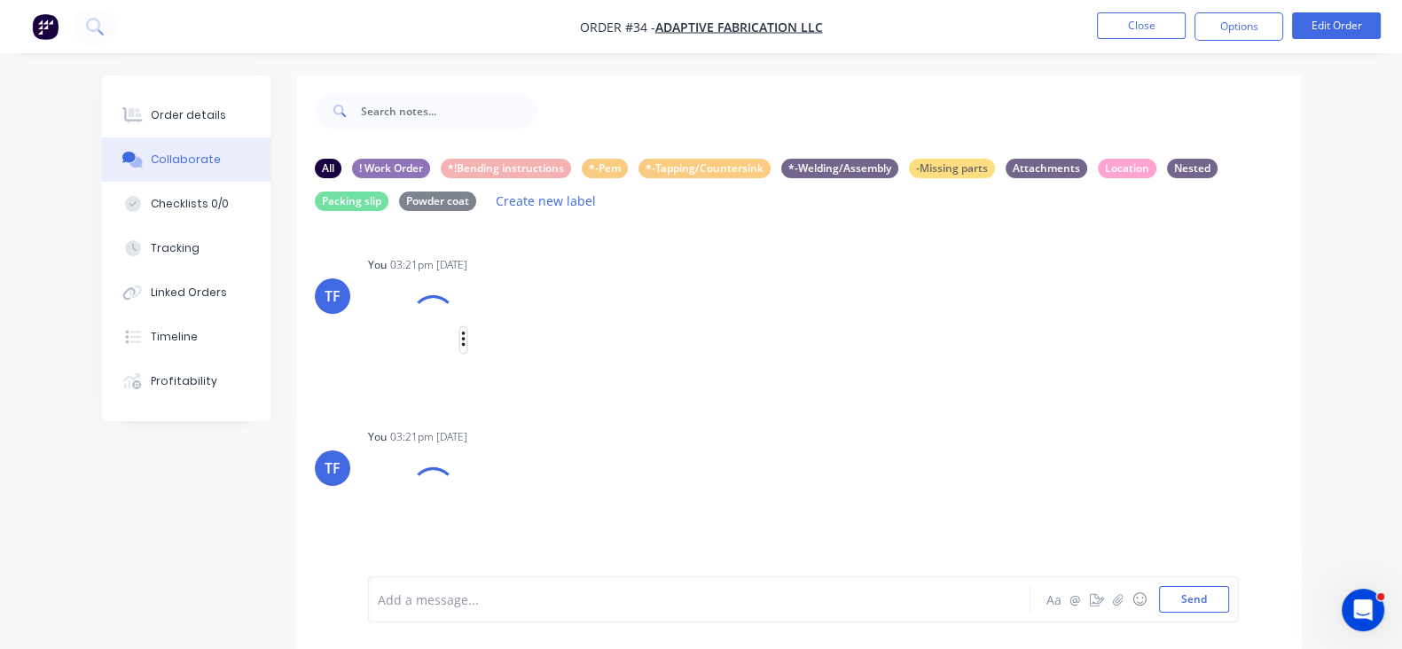
click at [461, 341] on icon "button" at bounding box center [463, 340] width 4 height 16
click at [480, 357] on button "Labels" at bounding box center [580, 347] width 200 height 40
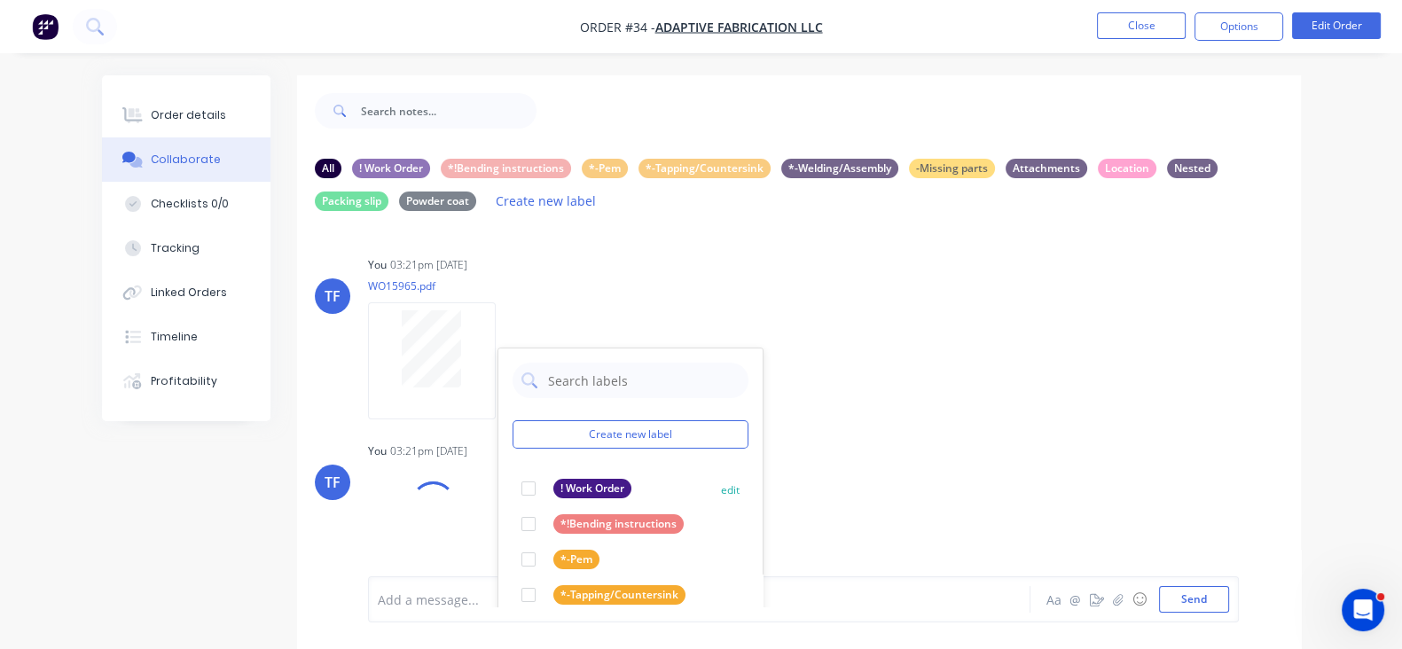
click at [553, 486] on div "! Work Order" at bounding box center [592, 489] width 78 height 20
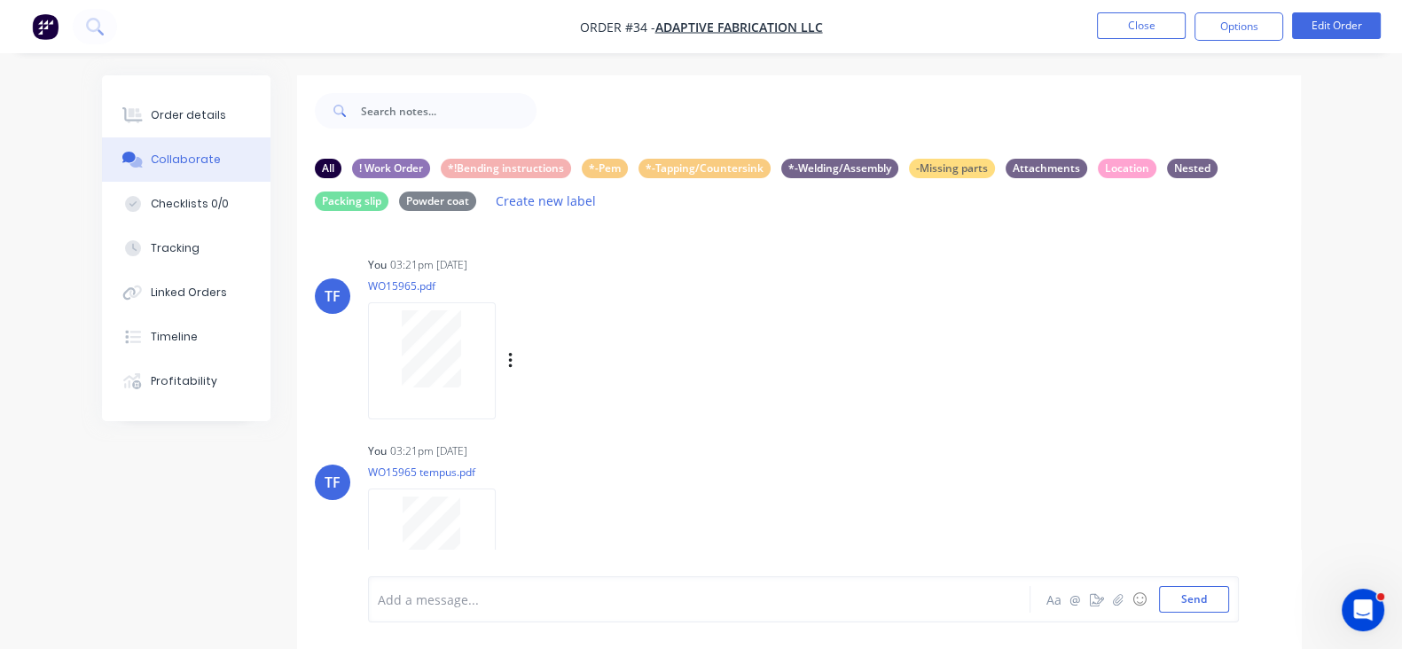
click at [884, 405] on div "TF You 03:21pm 13/10/25 WO15965.pdf Labels Download Delete" at bounding box center [799, 332] width 1004 height 160
click at [508, 538] on icon "button" at bounding box center [510, 547] width 5 height 20
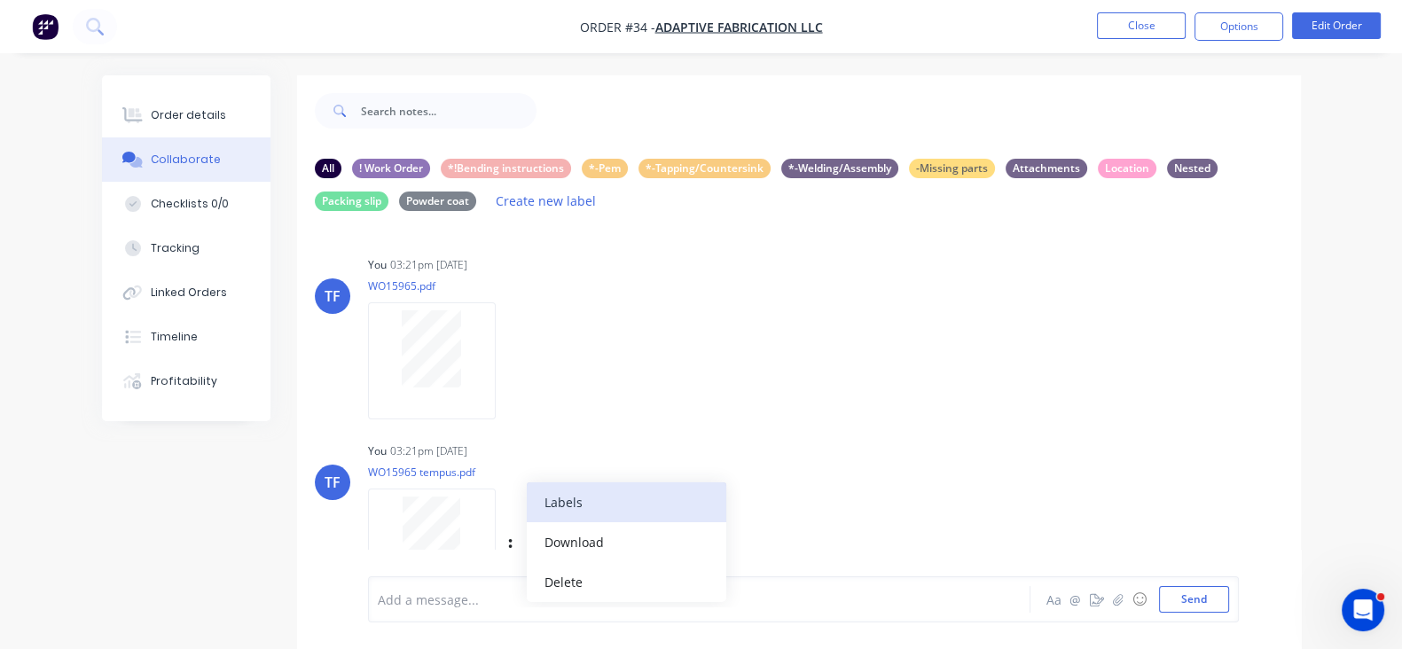
click at [527, 505] on button "Labels" at bounding box center [627, 502] width 200 height 40
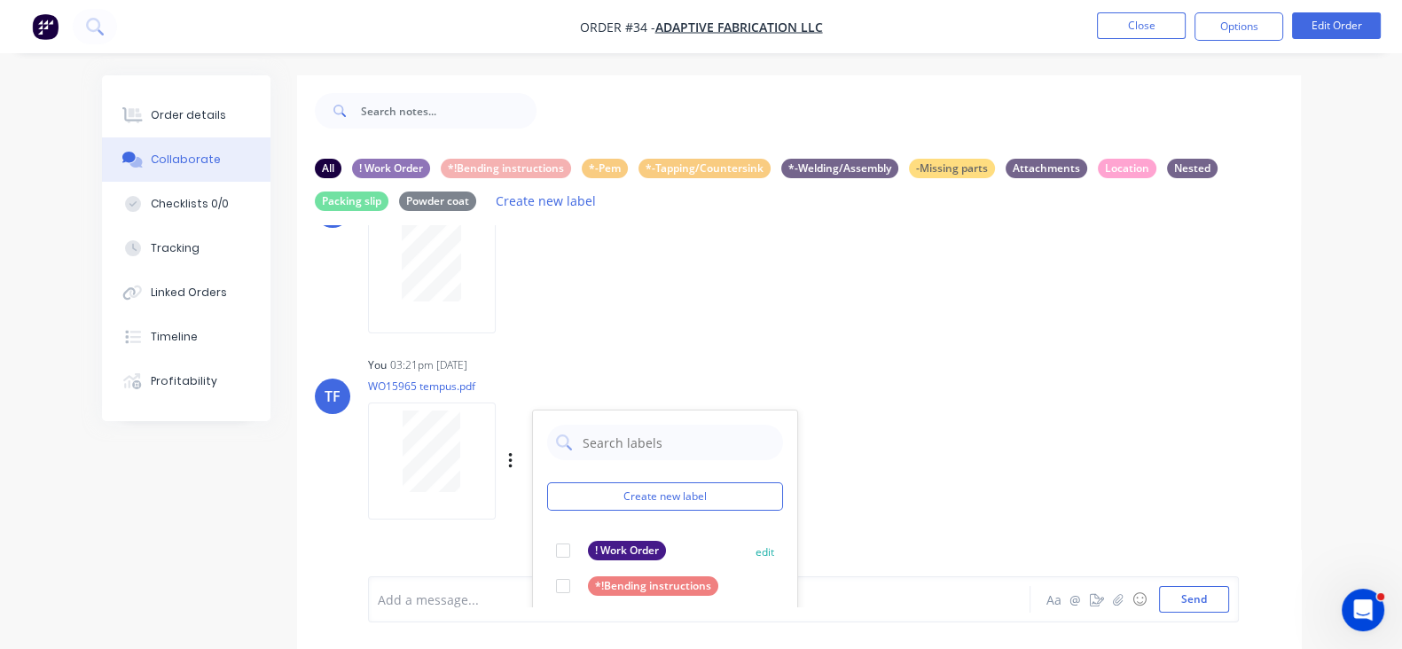
scroll to position [221, 0]
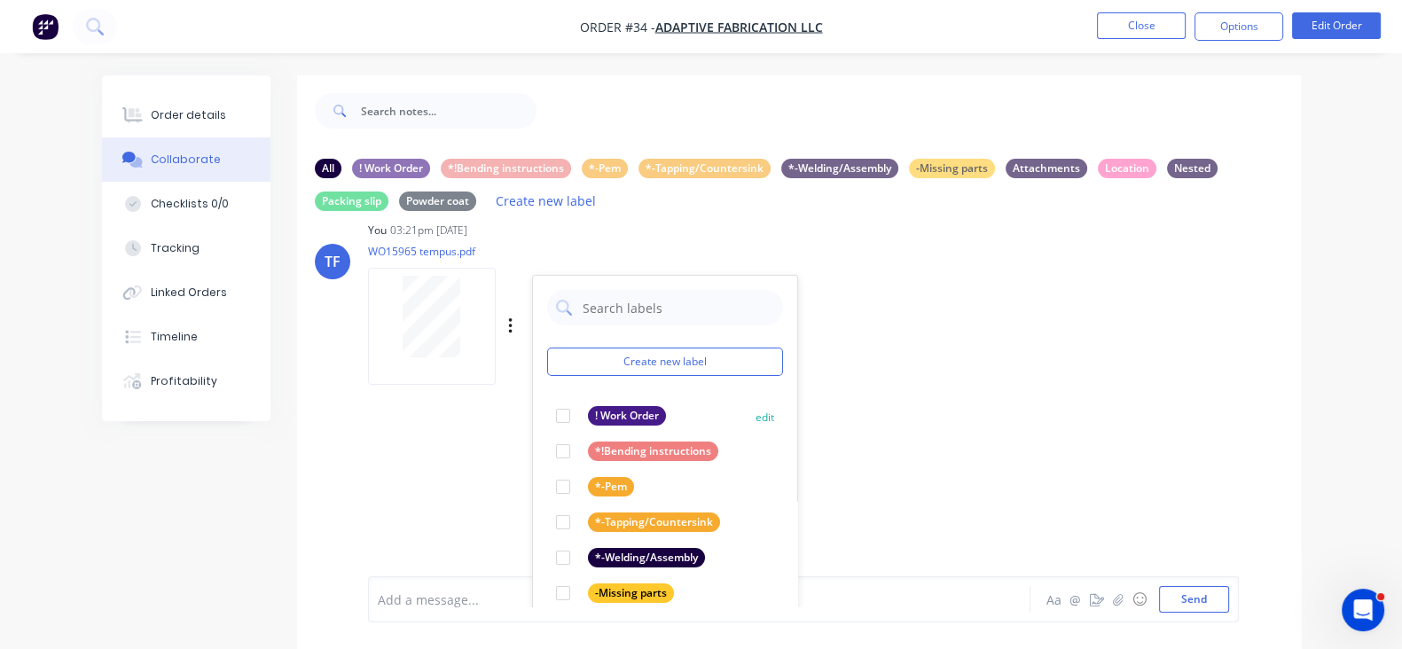
click at [545, 406] on div at bounding box center [562, 415] width 35 height 35
click at [865, 390] on div "TF You 03:21pm 13/10/25 WO15965.pdf Labels Download Delete TF You 03:21pm 13/10…" at bounding box center [799, 415] width 1004 height 381
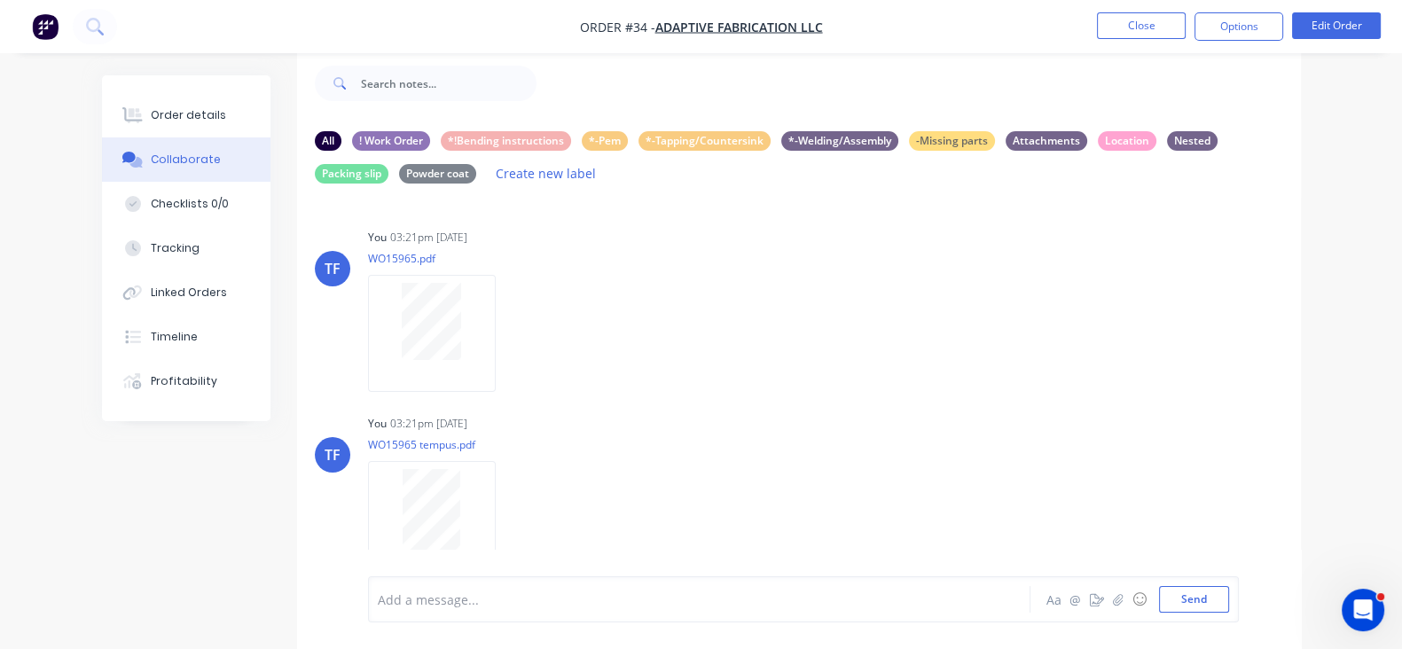
scroll to position [0, 0]
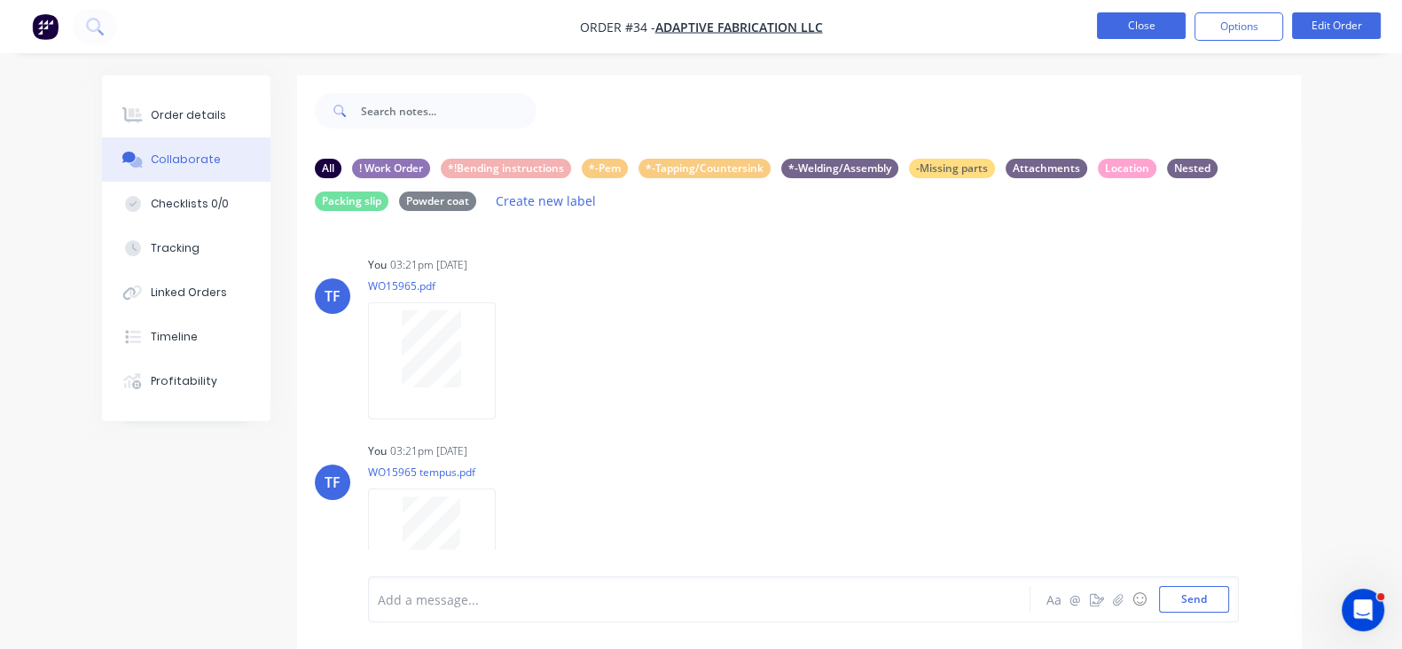
click at [1124, 18] on button "Close" at bounding box center [1141, 25] width 89 height 27
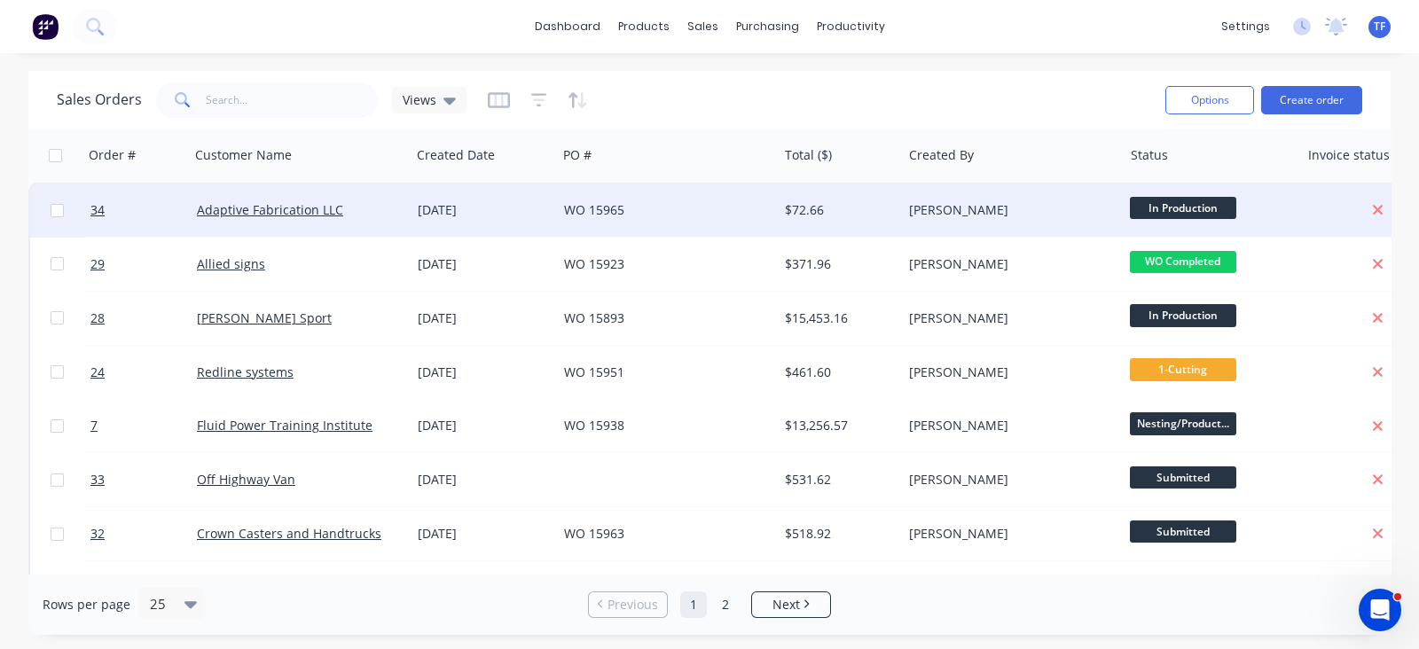
click at [702, 219] on div "WO 15965" at bounding box center [667, 210] width 221 height 53
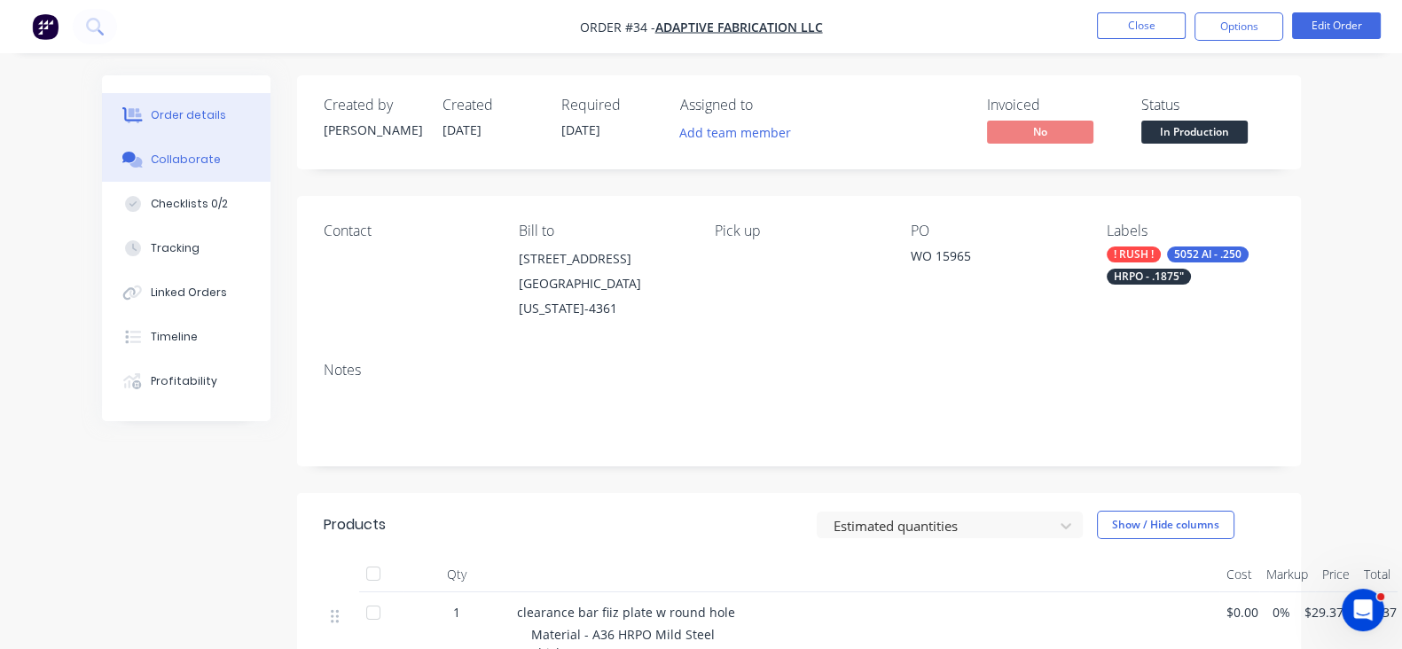
click at [116, 171] on button "Collaborate" at bounding box center [186, 159] width 169 height 44
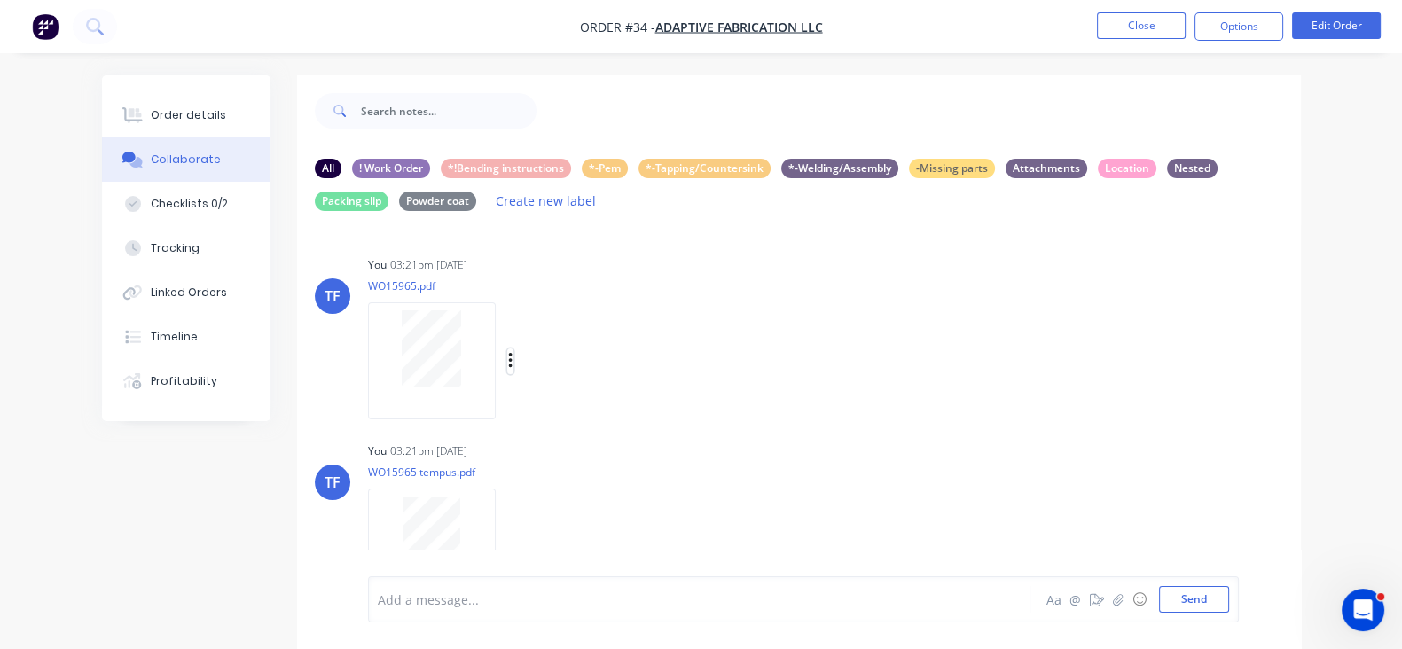
click at [508, 364] on icon "button" at bounding box center [510, 361] width 5 height 20
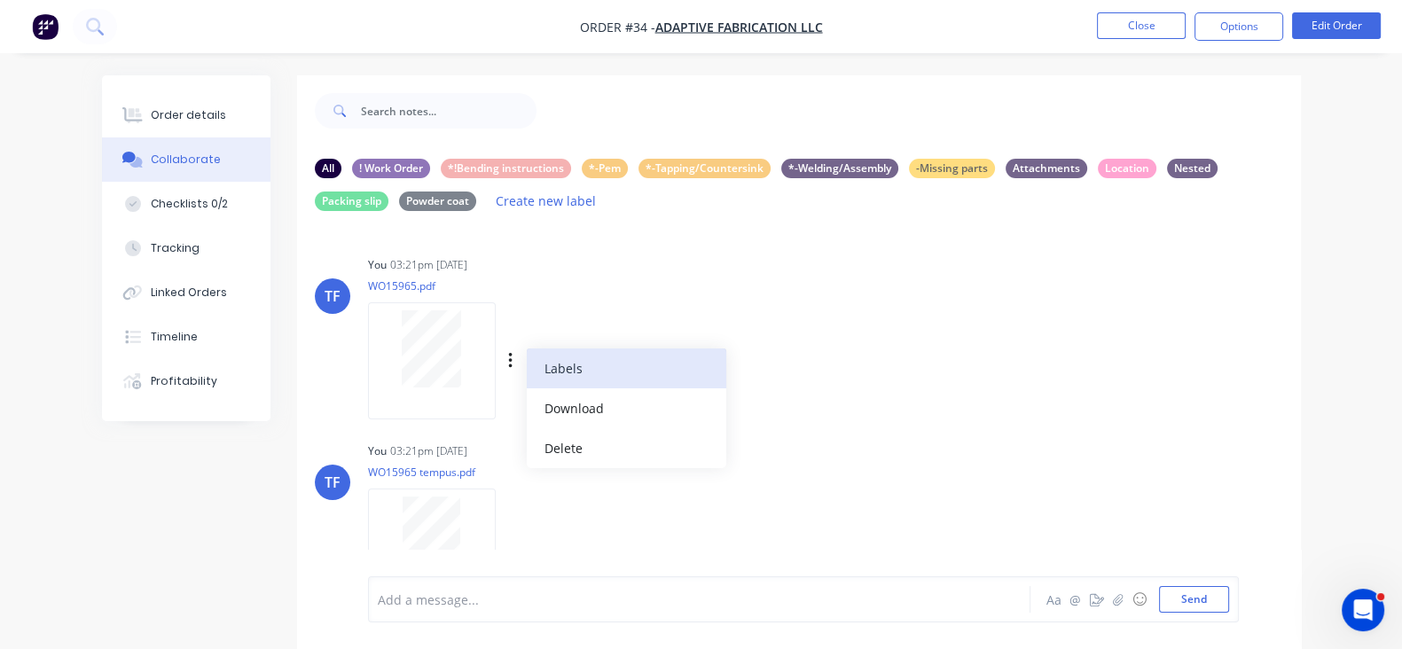
click at [527, 360] on button "Labels" at bounding box center [627, 369] width 200 height 40
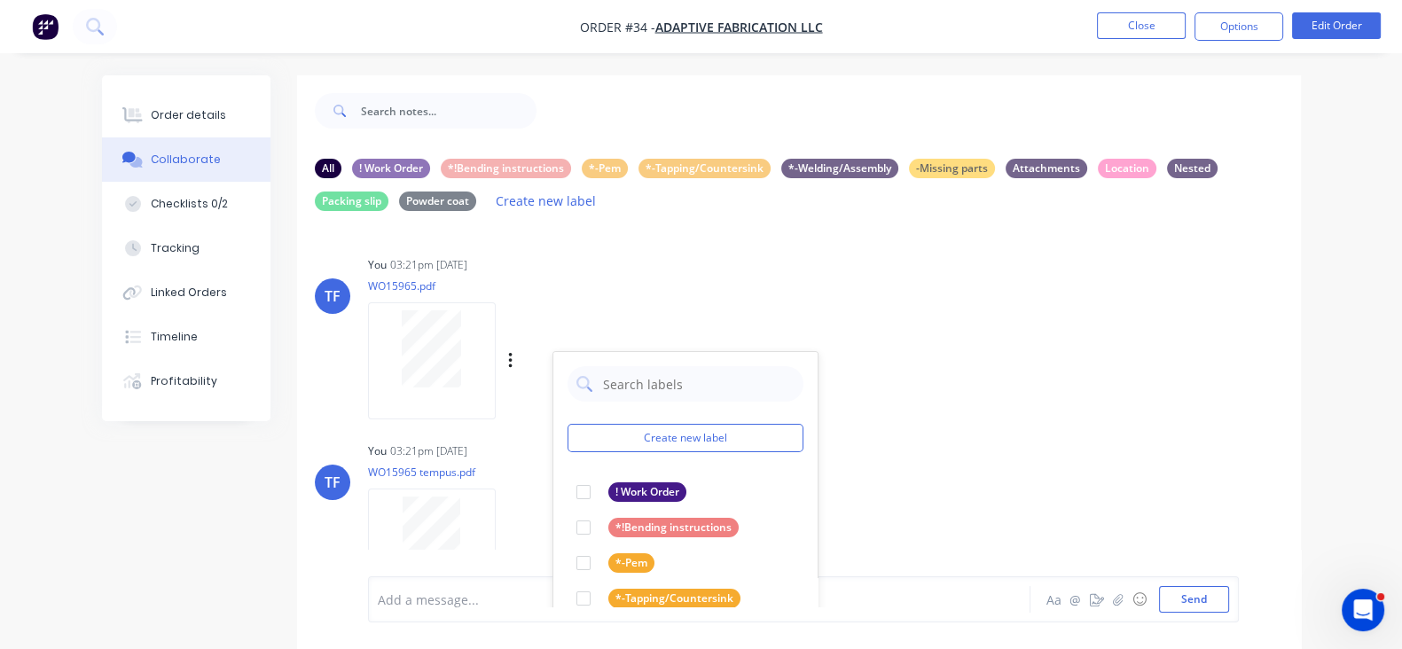
click at [841, 370] on div "TF You 03:21pm 13/10/25 WO15965.pdf Labels Download Delete Create new label ! W…" at bounding box center [799, 332] width 1004 height 160
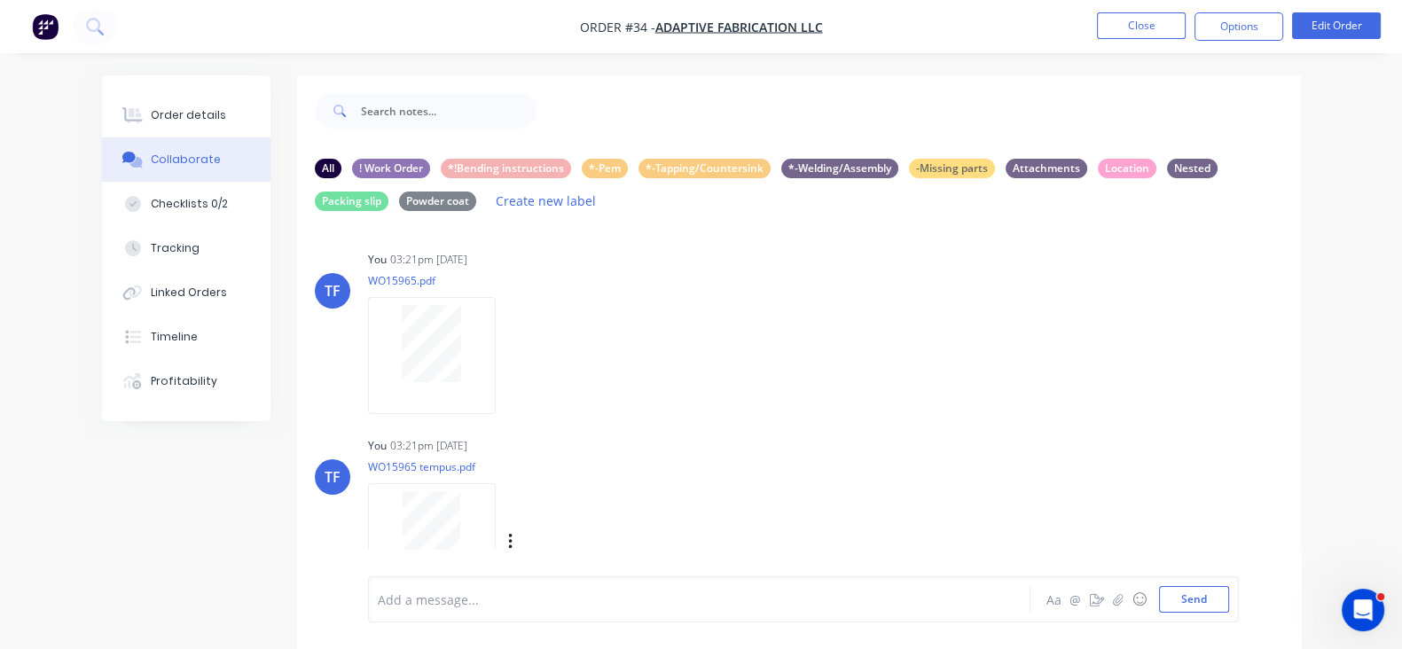
scroll to position [7, 0]
click at [390, 374] on div at bounding box center [432, 341] width 112 height 77
click at [0, 0] on icon "button" at bounding box center [0, 0] width 0 height 0
click at [0, 0] on button "Download" at bounding box center [0, 0] width 0 height 0
click at [457, 392] on div "Labels Download Delete" at bounding box center [530, 353] width 325 height 133
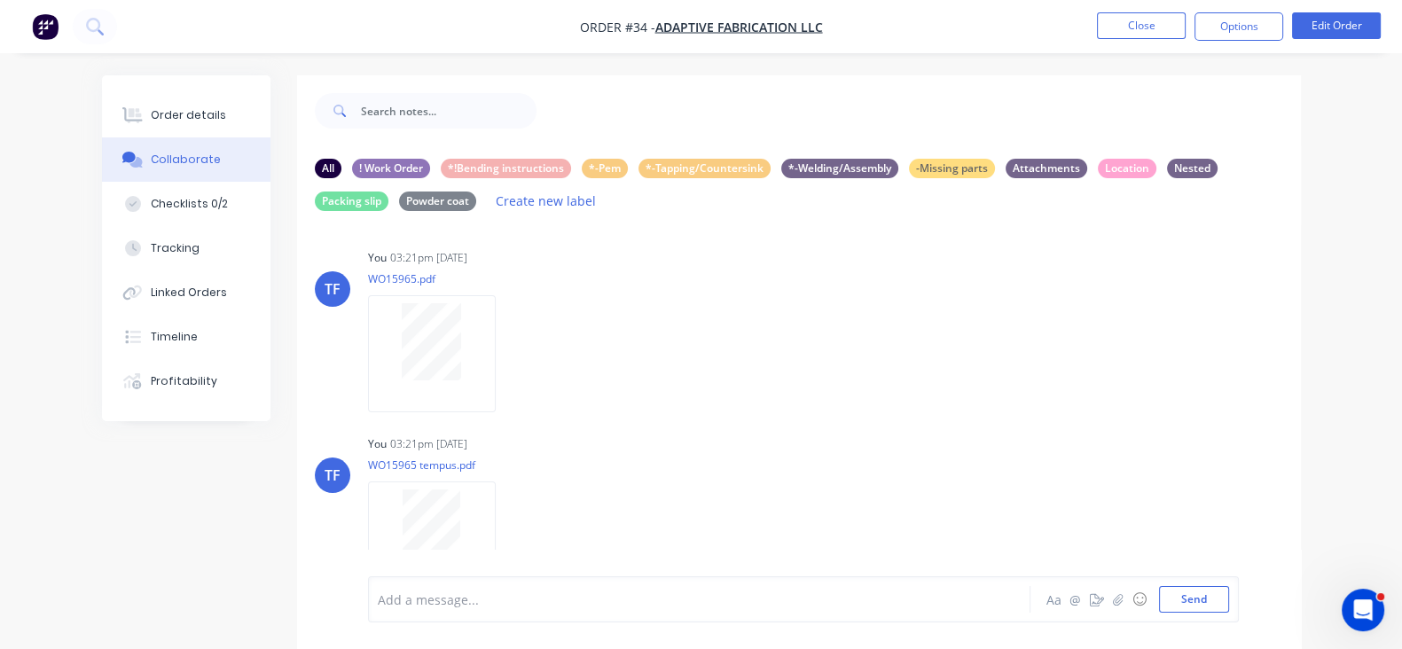
click at [0, 0] on div "Labels Download Delete" at bounding box center [0, 0] width 0 height 0
click at [0, 0] on icon "button" at bounding box center [0, 0] width 0 height 0
click at [0, 0] on button "Delete" at bounding box center [0, 0] width 0 height 0
click at [1229, 602] on button "Send" at bounding box center [1194, 599] width 70 height 27
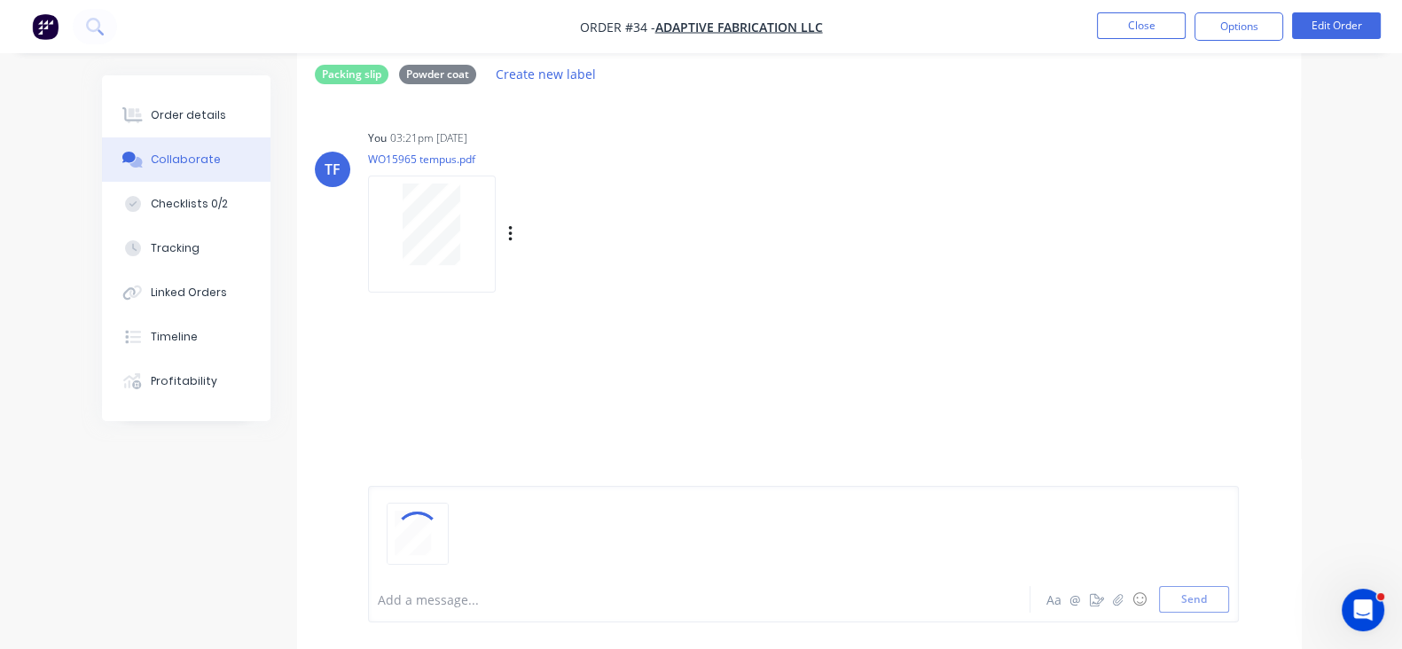
scroll to position [56, 0]
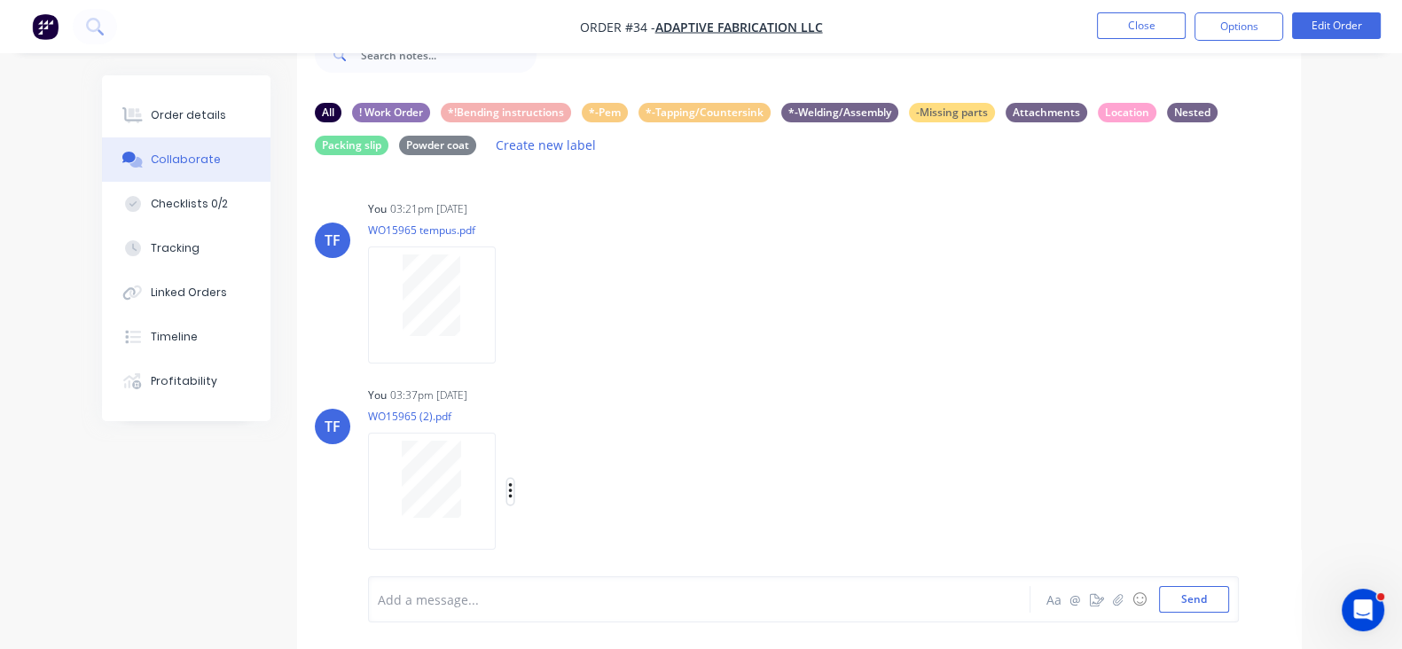
click at [508, 488] on icon "button" at bounding box center [510, 492] width 5 height 20
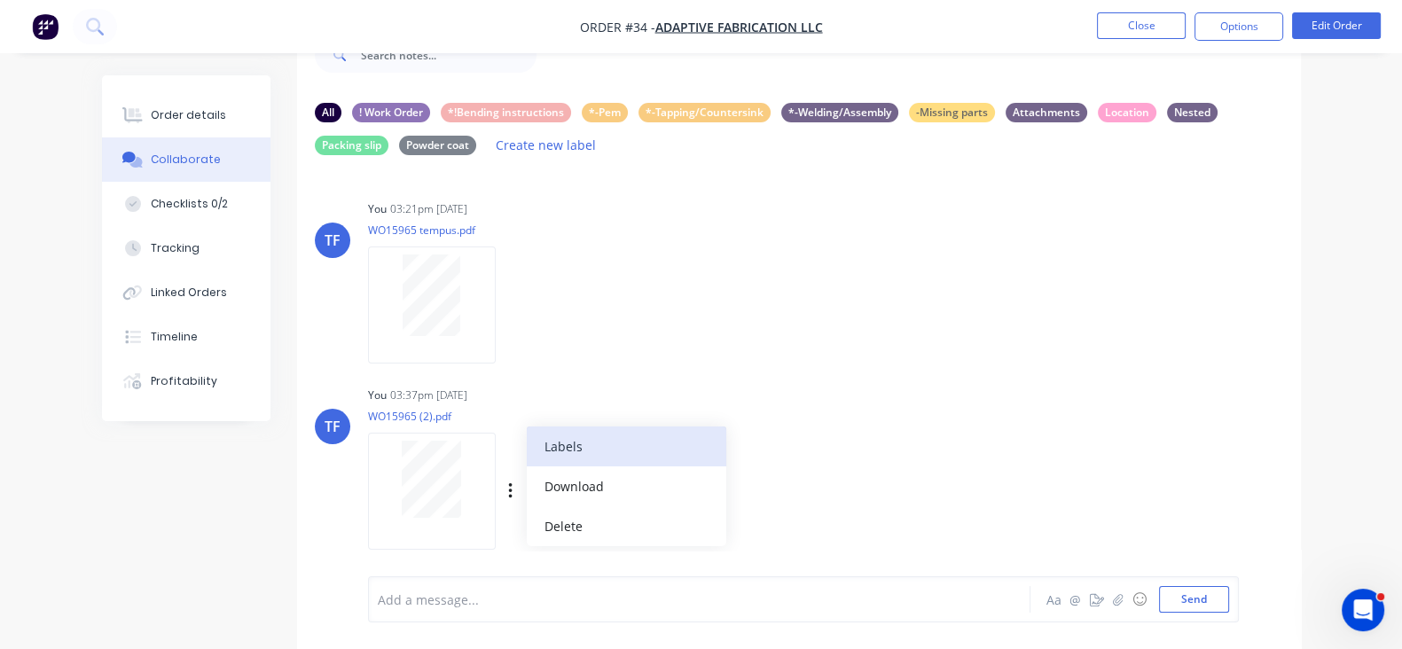
click at [527, 458] on button "Labels" at bounding box center [627, 447] width 200 height 40
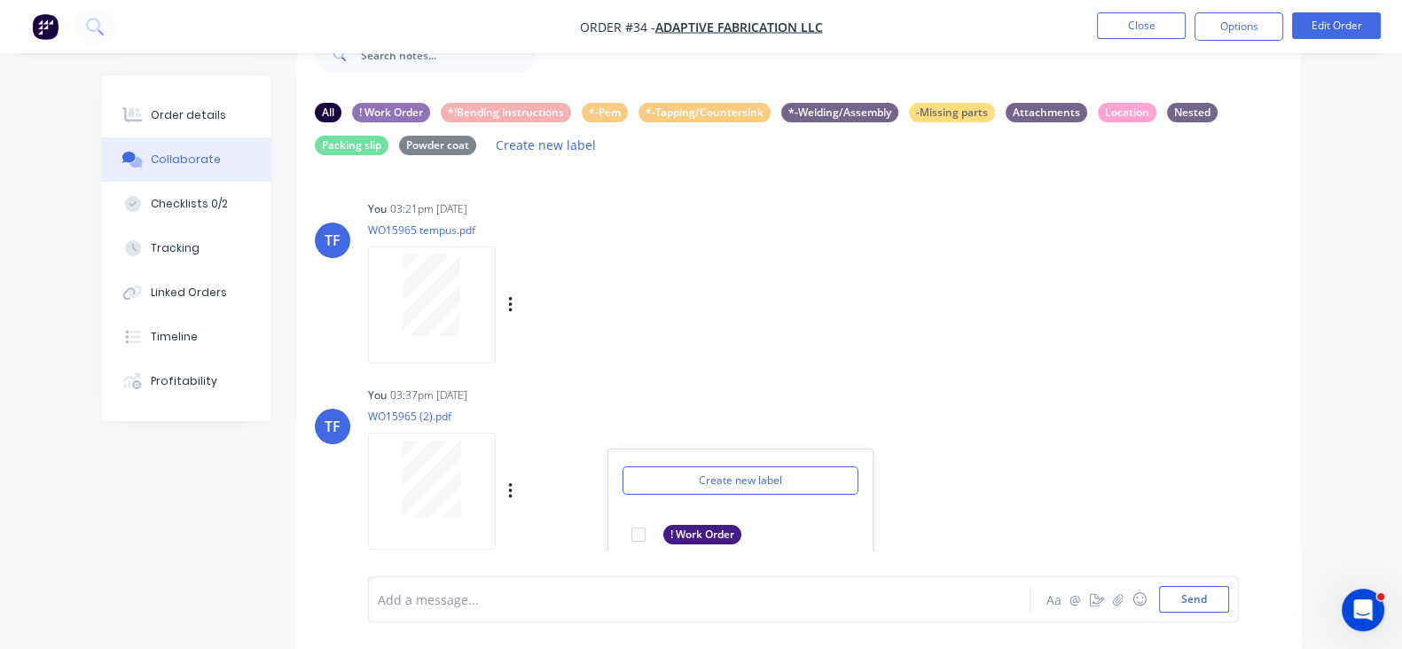
scroll to position [101, 0]
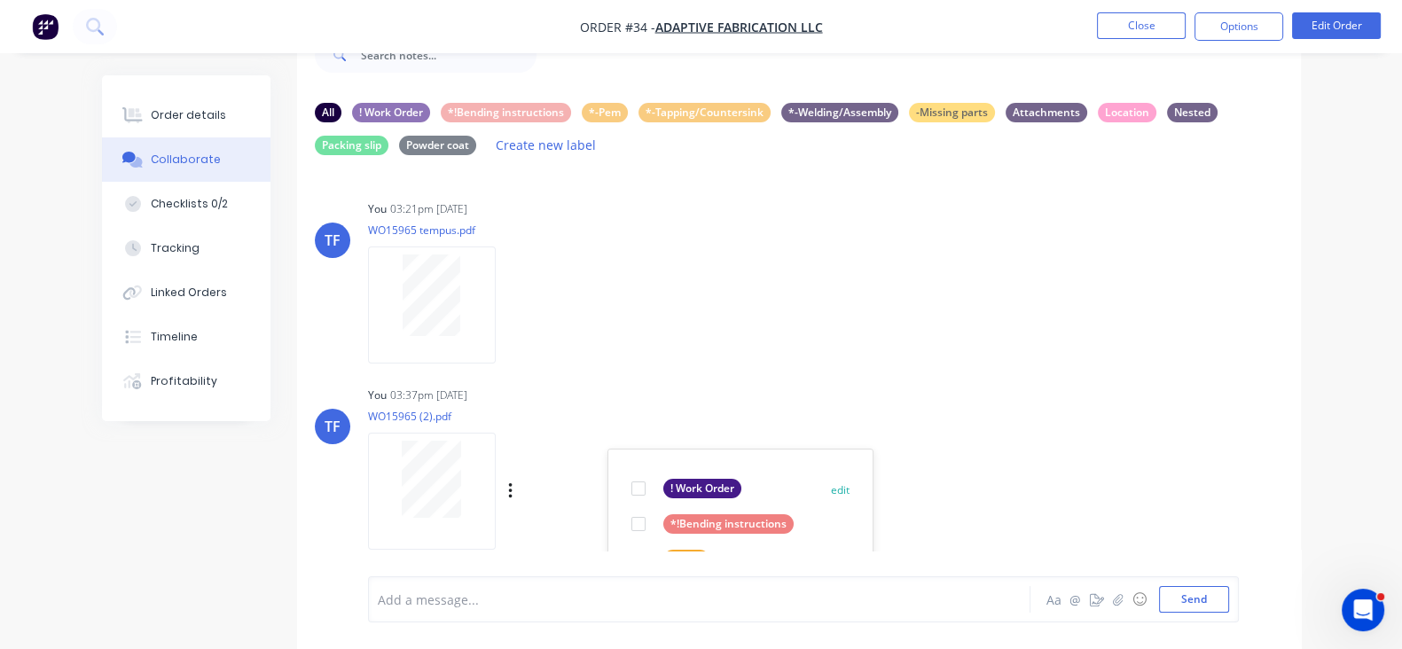
drag, startPoint x: 561, startPoint y: 485, endPoint x: 696, endPoint y: 489, distance: 134.9
click at [621, 485] on div at bounding box center [638, 488] width 35 height 35
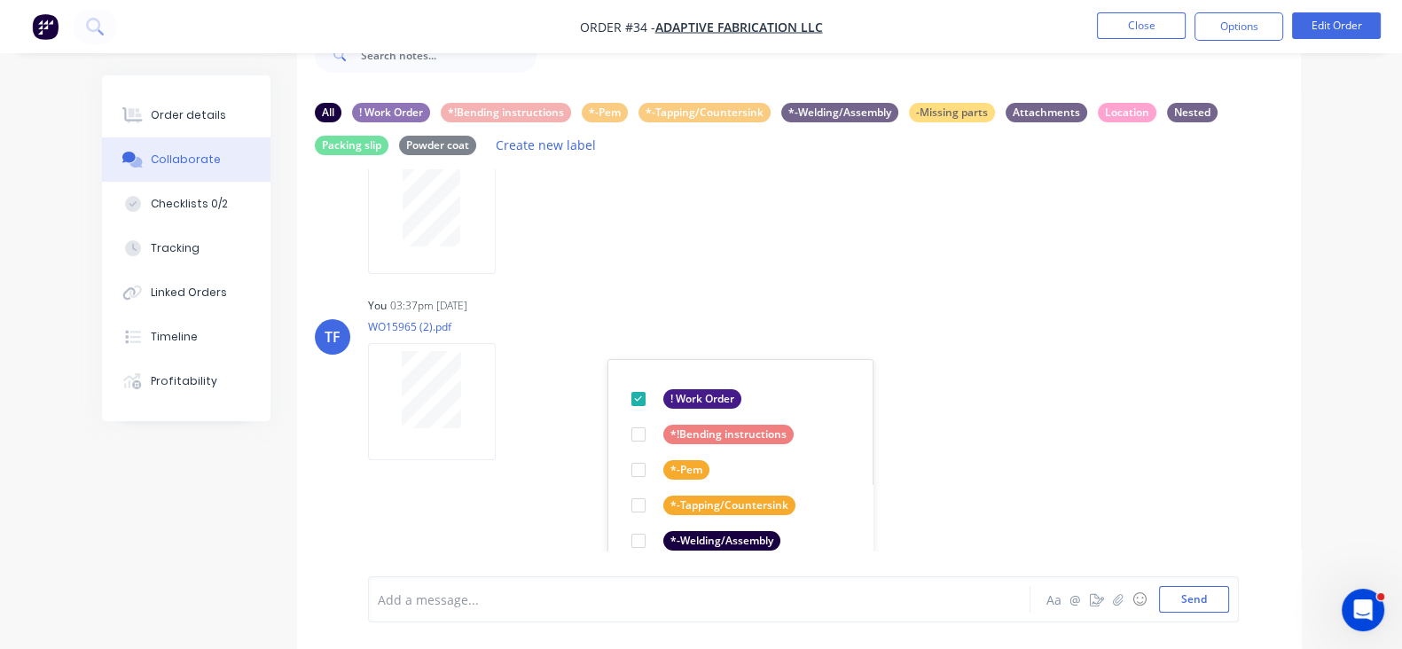
scroll to position [221, 0]
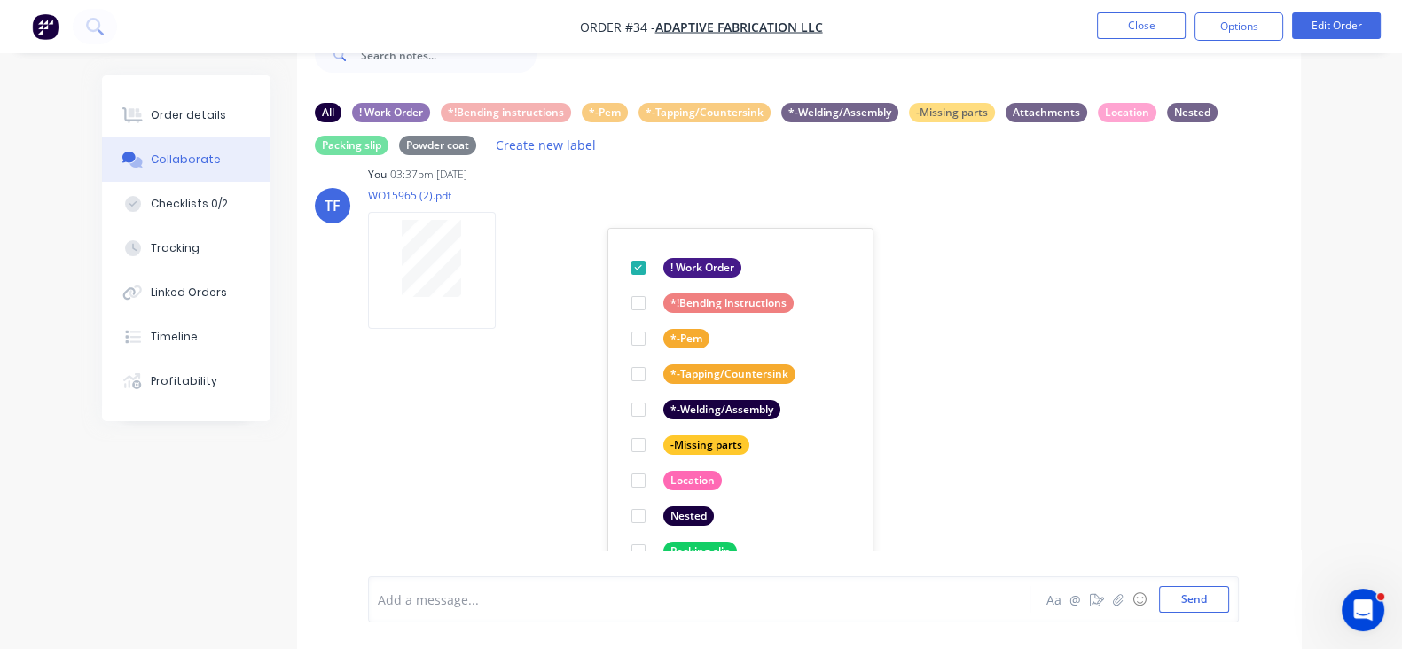
click at [925, 419] on div "TF You 03:21pm 13/10/25 WO15965 tempus.pdf Labels Download Delete TF You 03:37p…" at bounding box center [799, 359] width 1004 height 381
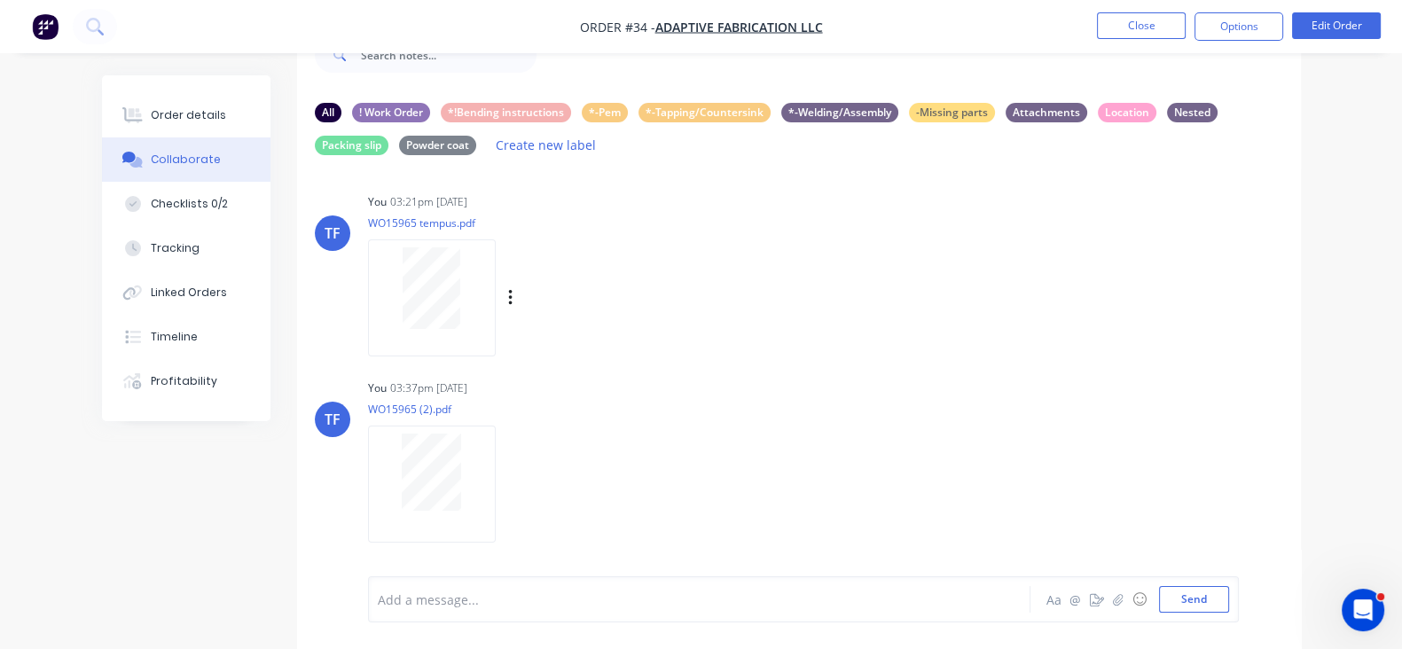
click at [369, 338] on div at bounding box center [432, 297] width 128 height 116
click at [151, 107] on div "Order details" at bounding box center [188, 115] width 75 height 16
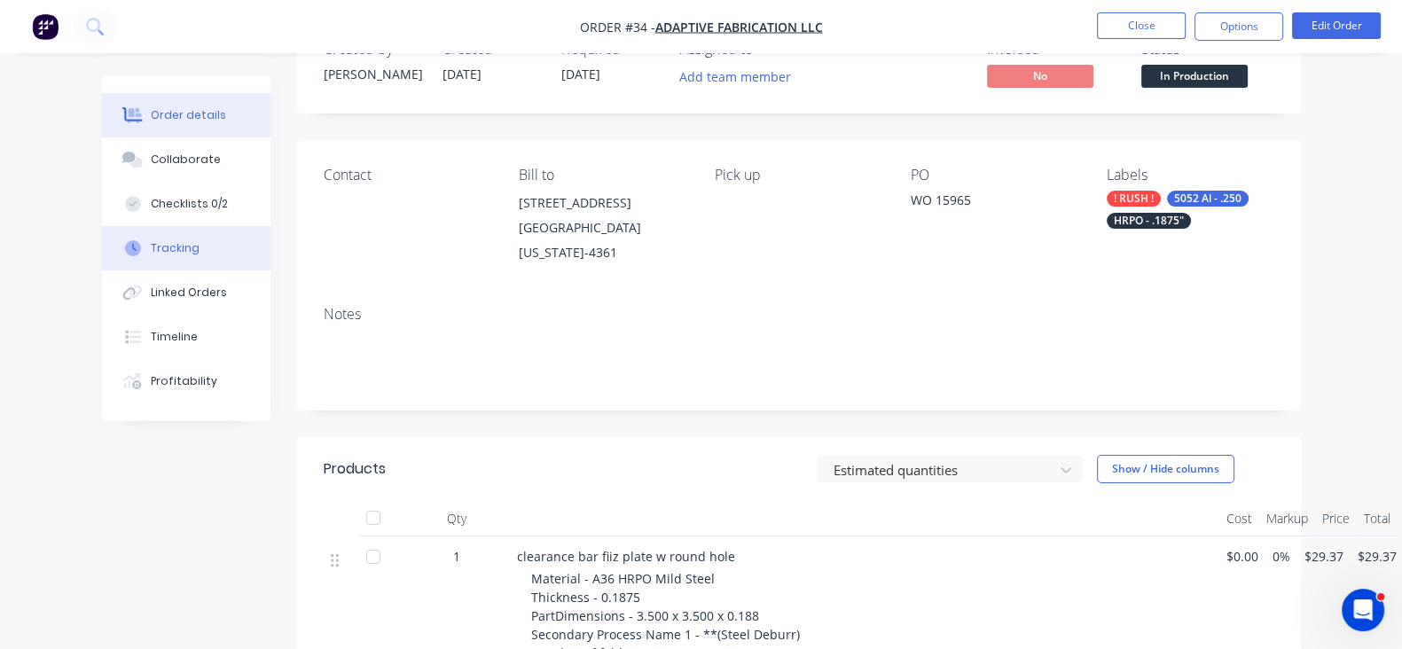
click at [151, 253] on div "Tracking" at bounding box center [175, 248] width 49 height 16
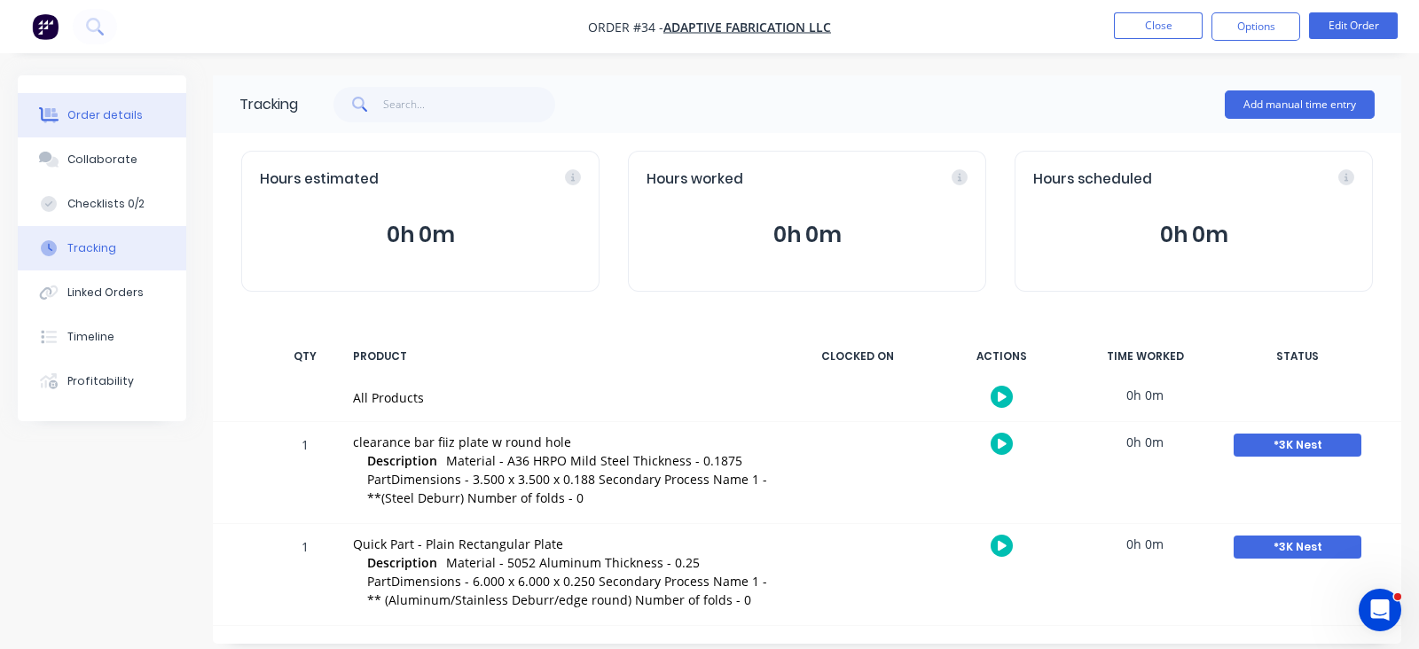
click at [120, 93] on button "Order details" at bounding box center [102, 115] width 169 height 44
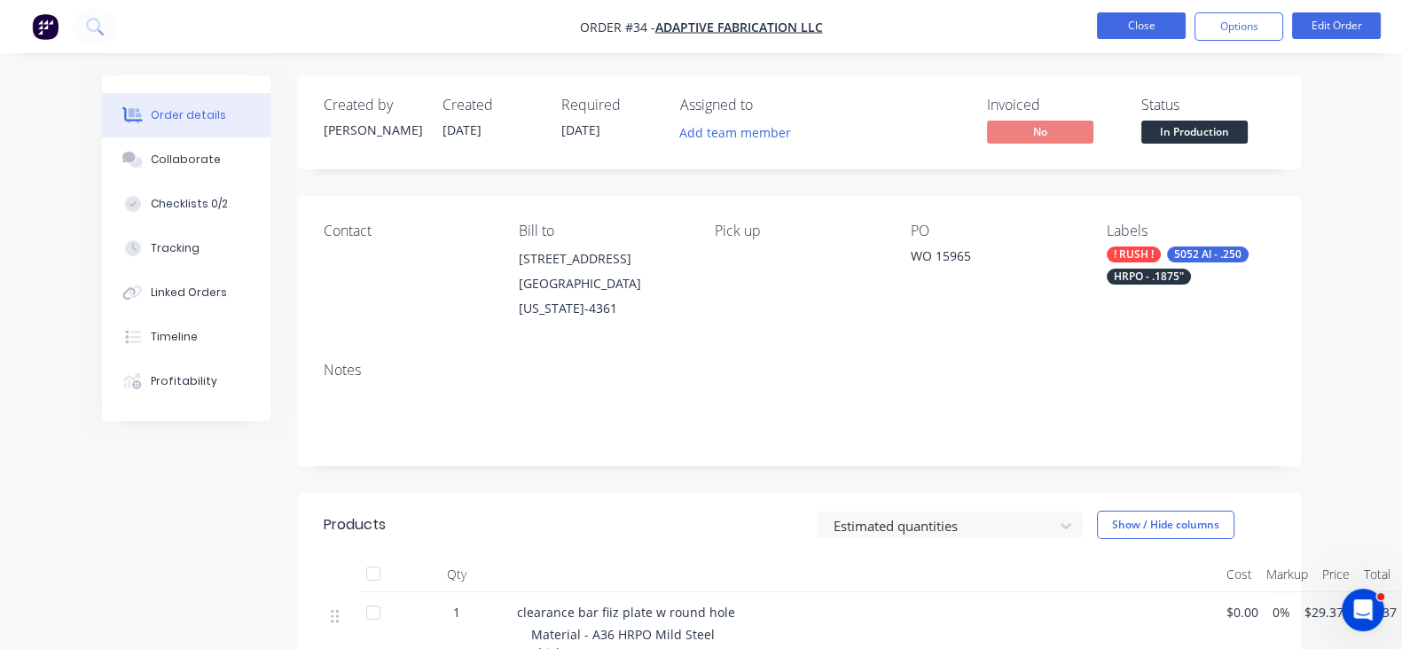
click at [1117, 27] on button "Close" at bounding box center [1141, 25] width 89 height 27
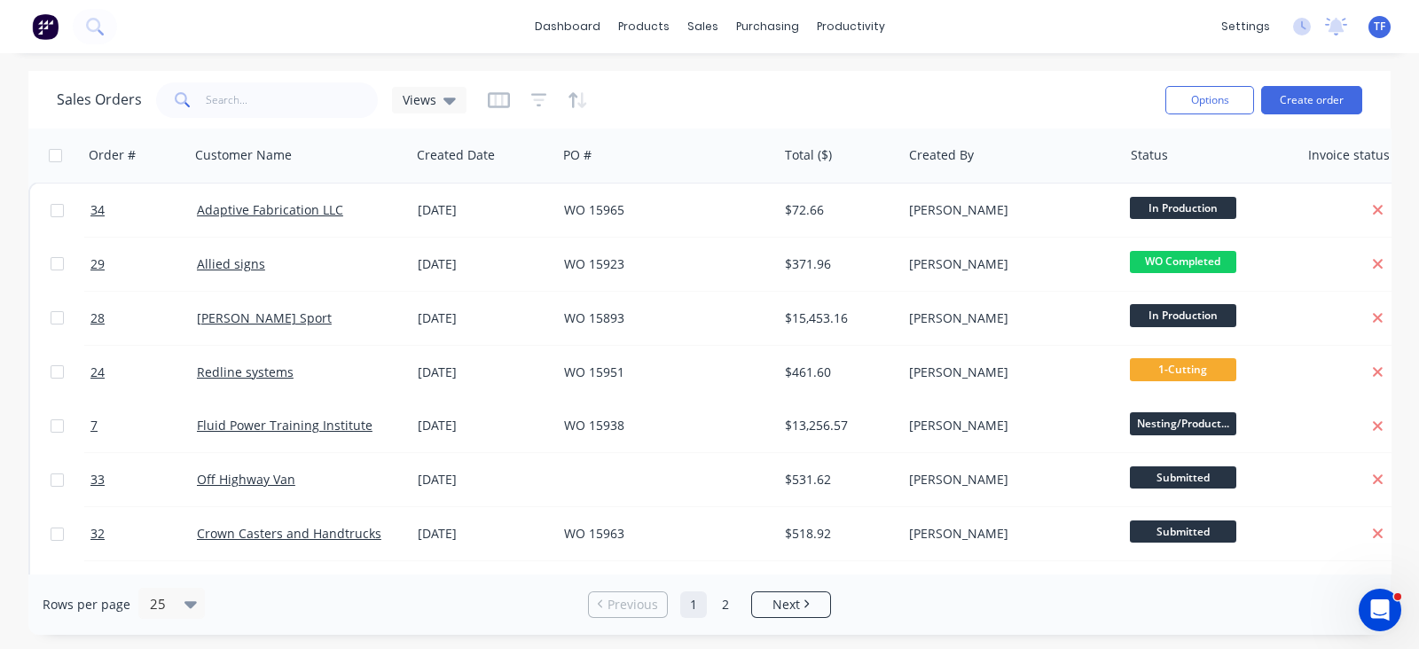
click at [40, 27] on img at bounding box center [45, 26] width 27 height 27
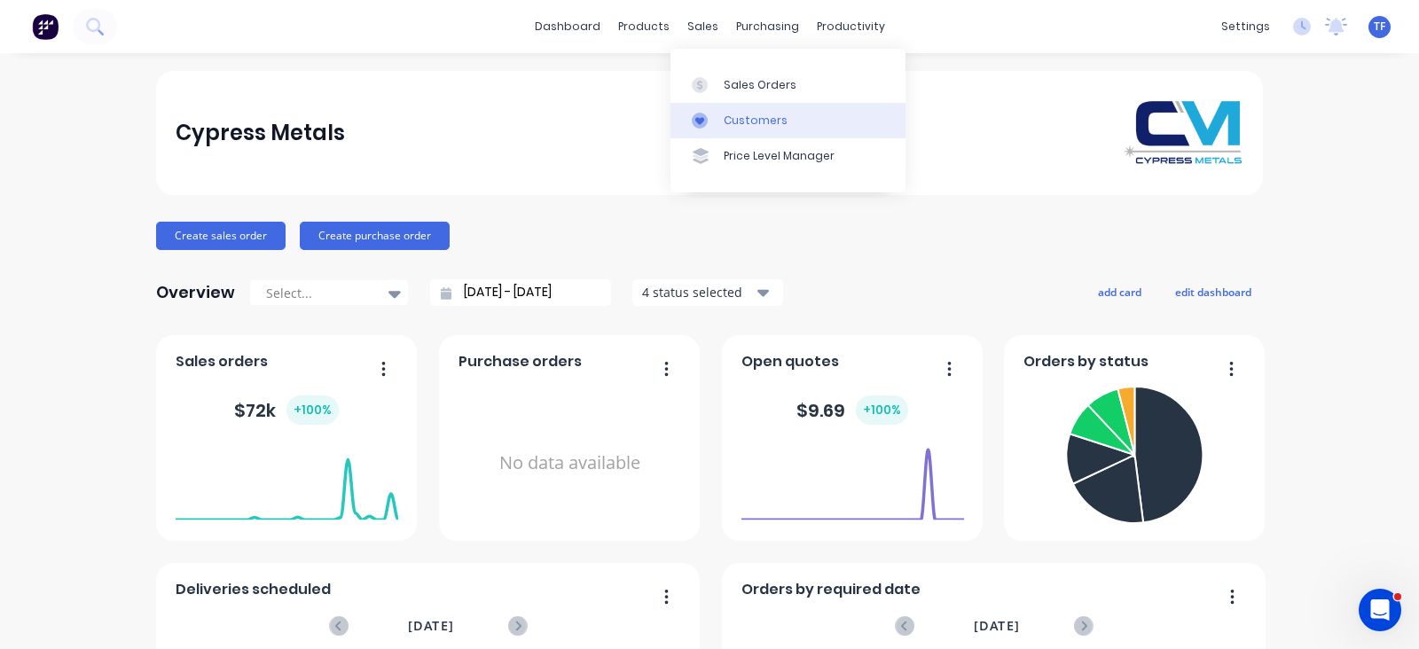
click at [737, 122] on div "Customers" at bounding box center [756, 121] width 64 height 16
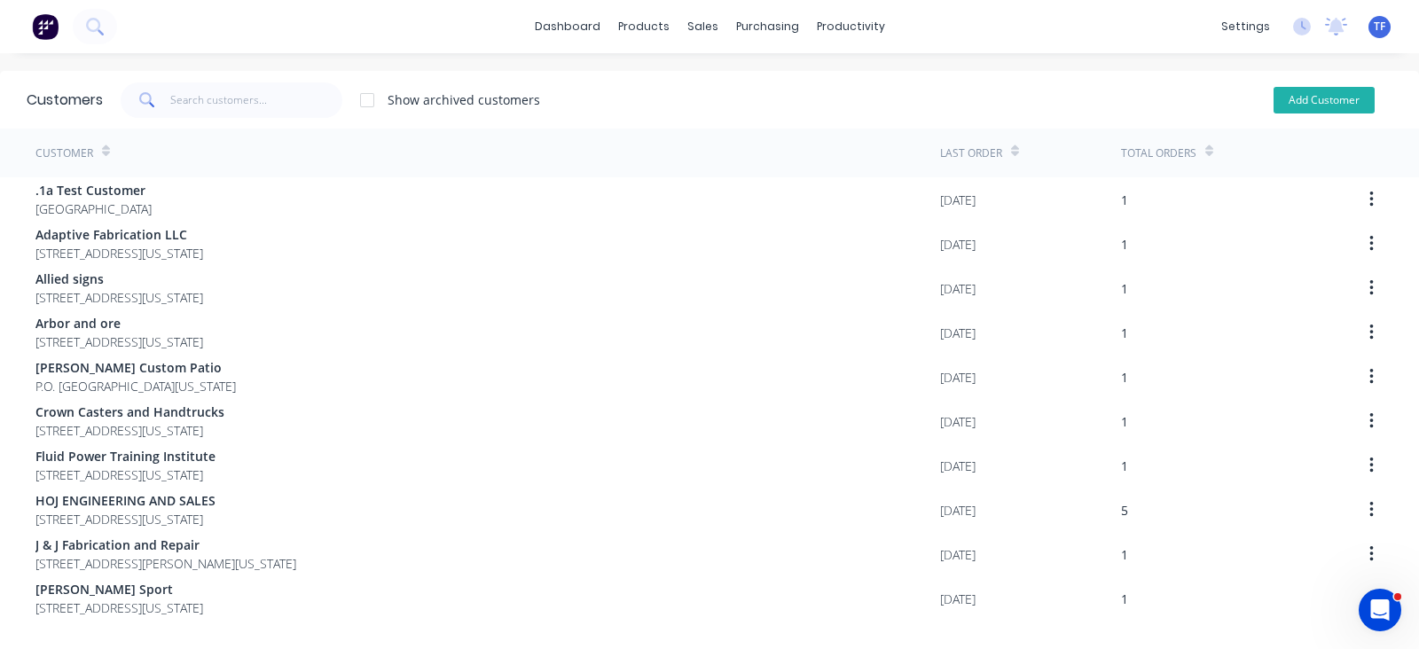
click at [1274, 105] on button "Add Customer" at bounding box center [1324, 100] width 101 height 27
select select "US"
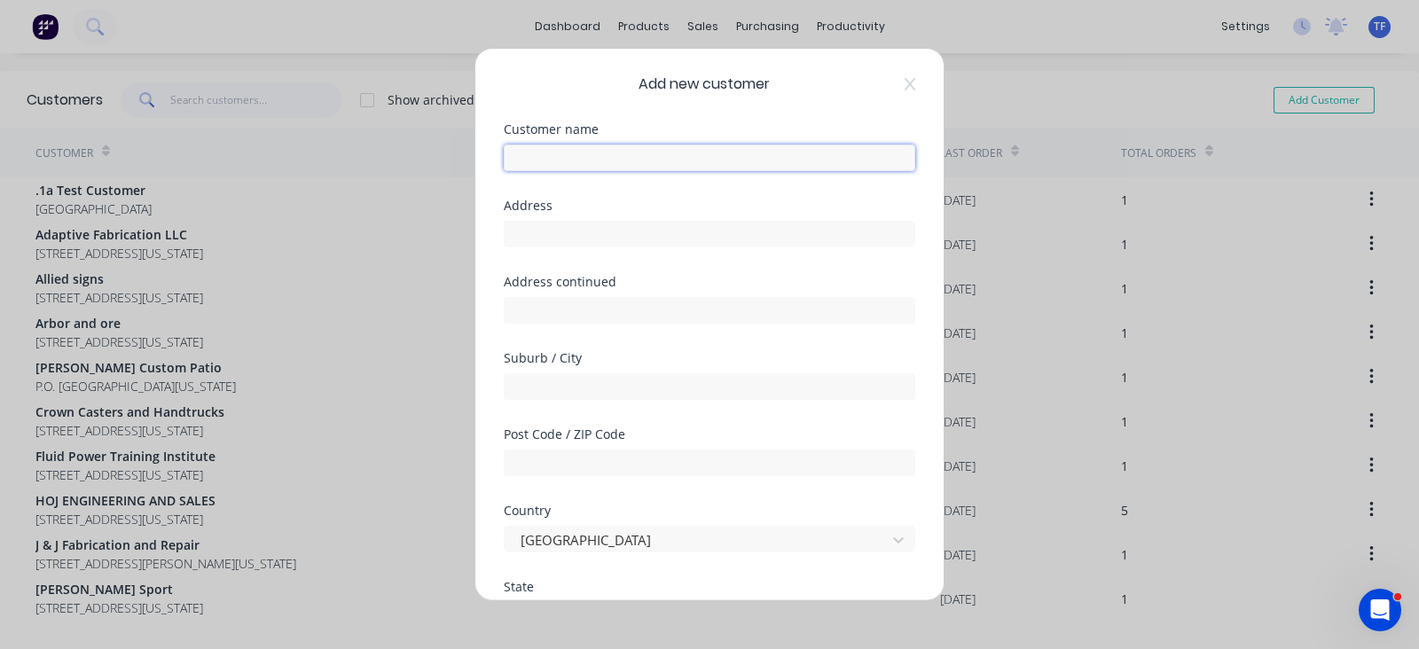
drag, startPoint x: 655, startPoint y: 163, endPoint x: 615, endPoint y: 155, distance: 40.7
click at [655, 163] on input "text" at bounding box center [710, 158] width 412 height 27
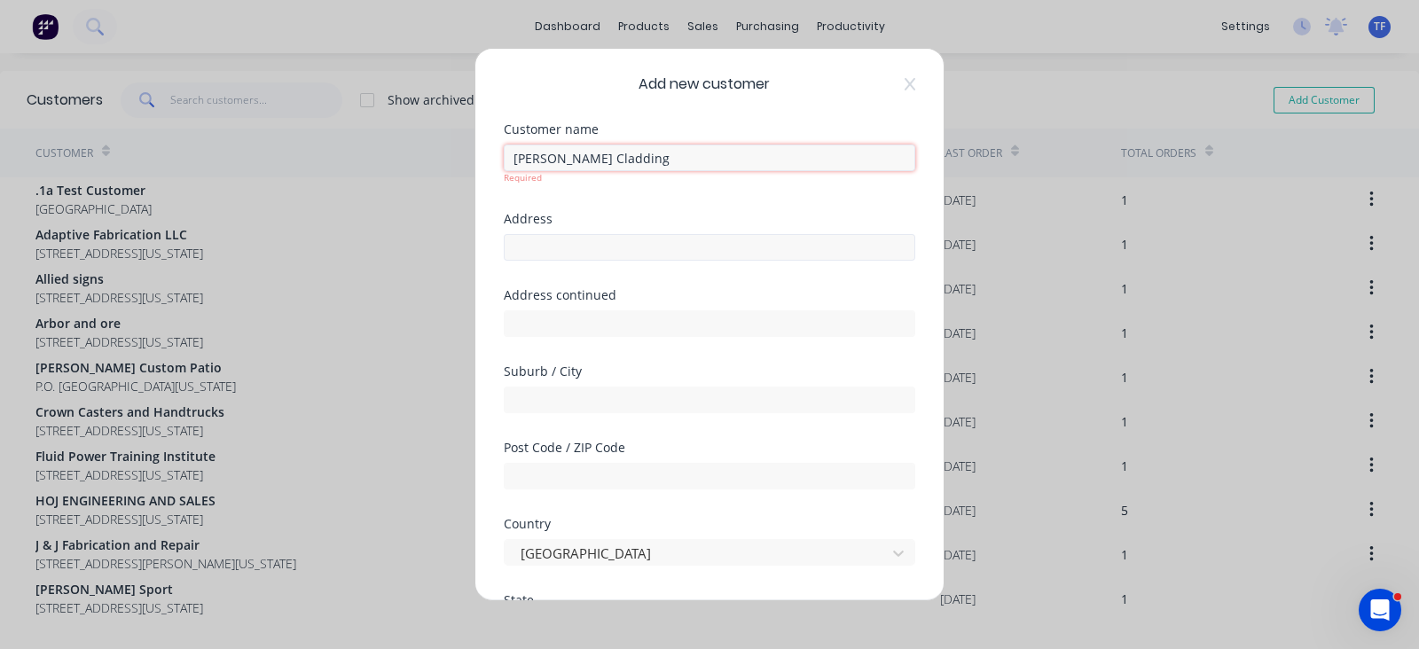
type input "[PERSON_NAME] Cladding"
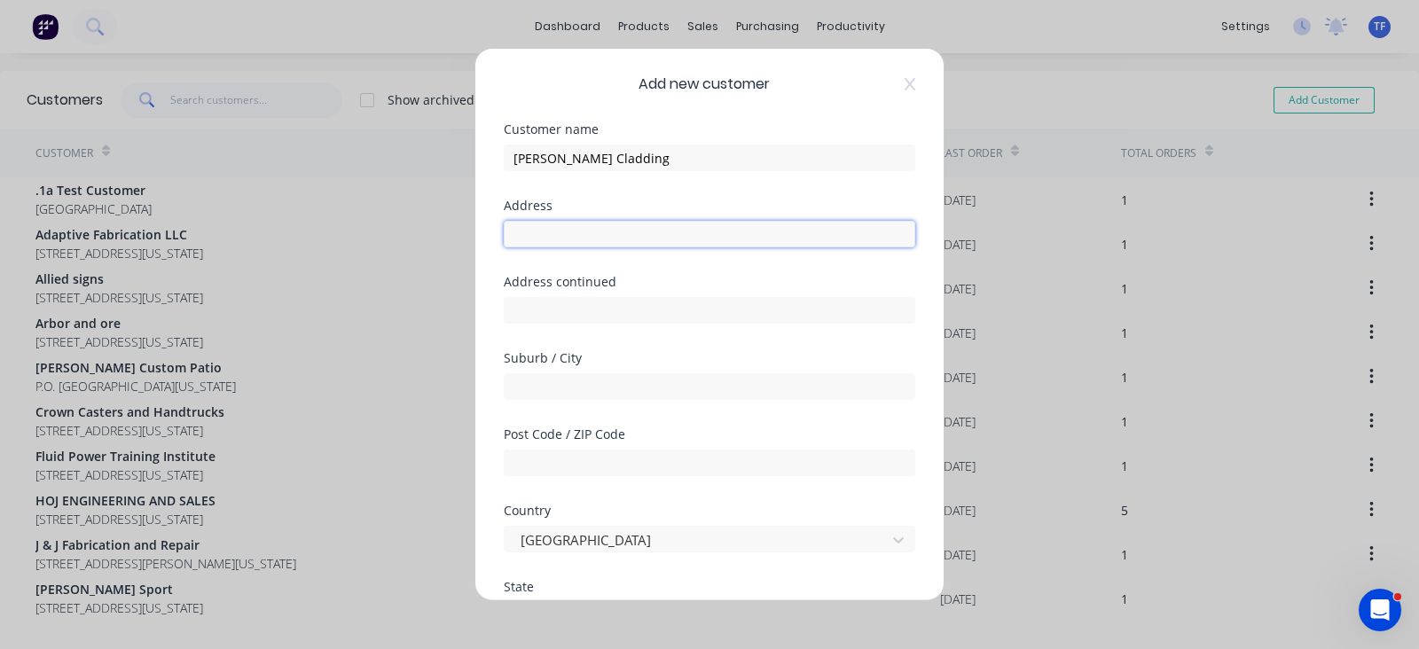
click at [635, 245] on input "text" at bounding box center [710, 234] width 412 height 27
click at [554, 293] on div at bounding box center [710, 308] width 412 height 31
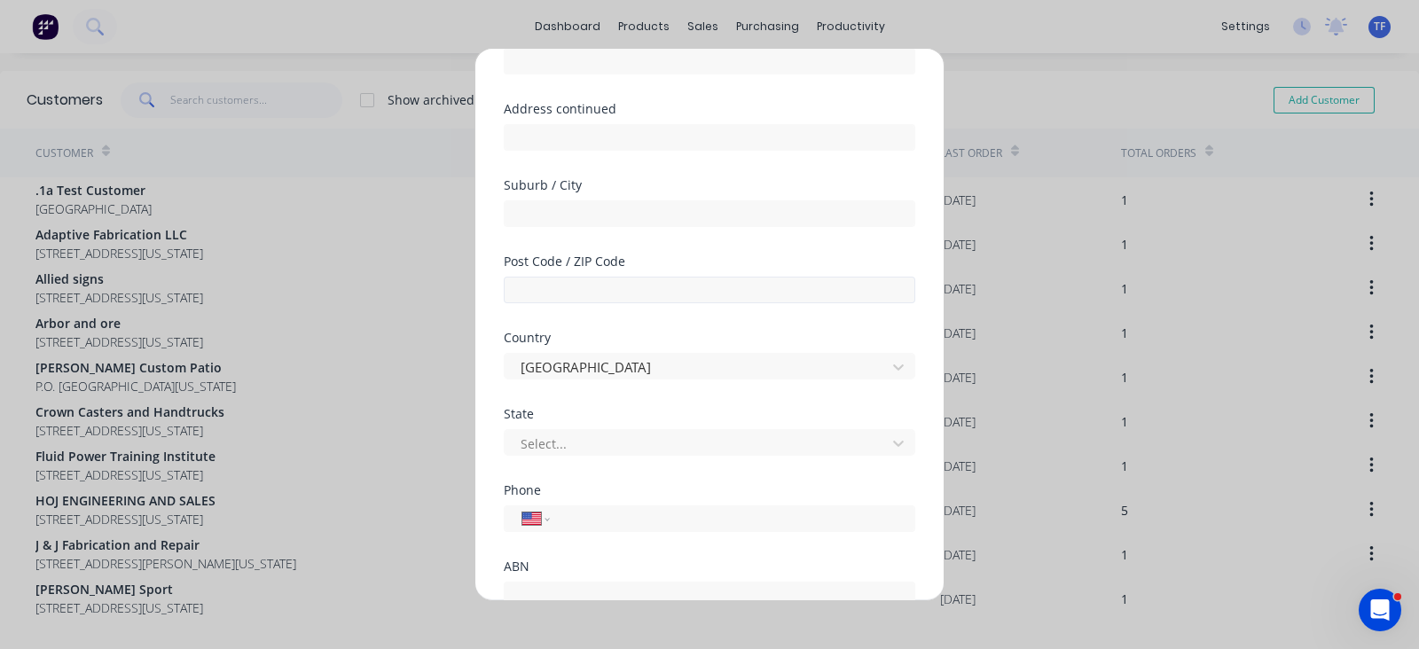
scroll to position [221, 0]
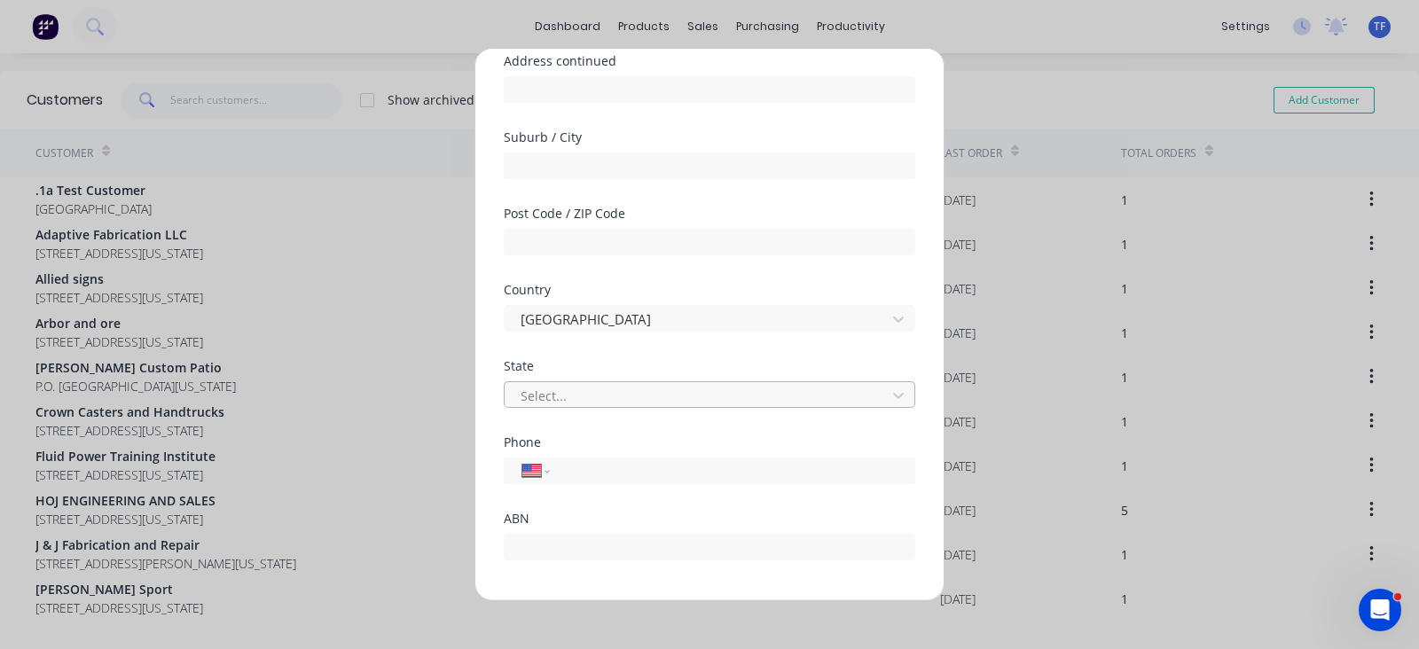
click at [563, 389] on div at bounding box center [698, 395] width 358 height 22
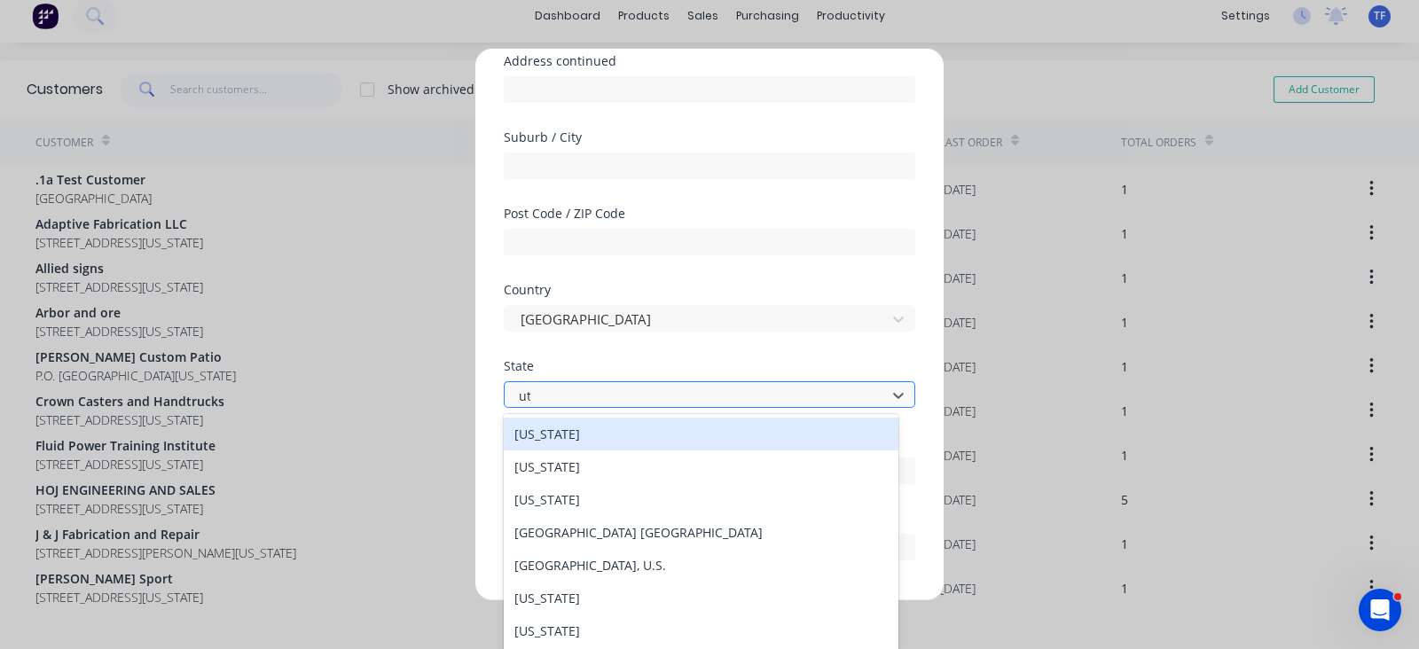
scroll to position [0, 0]
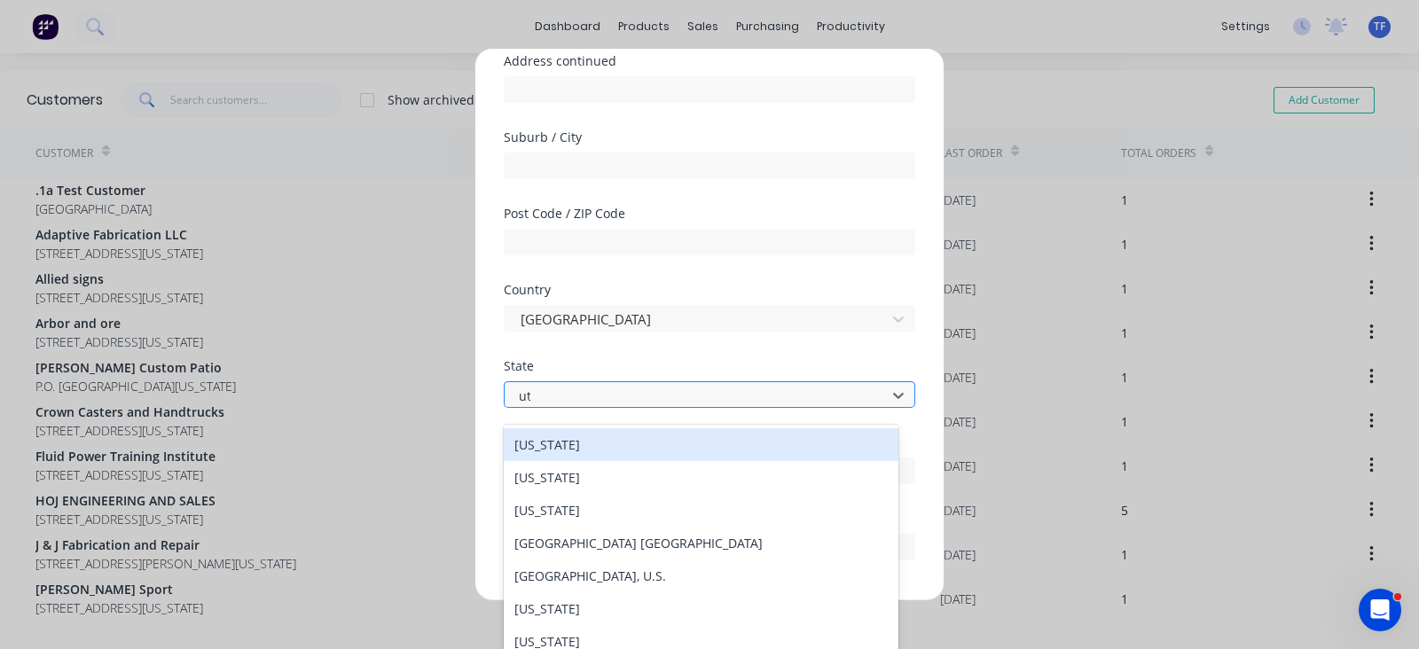
type input "utah"
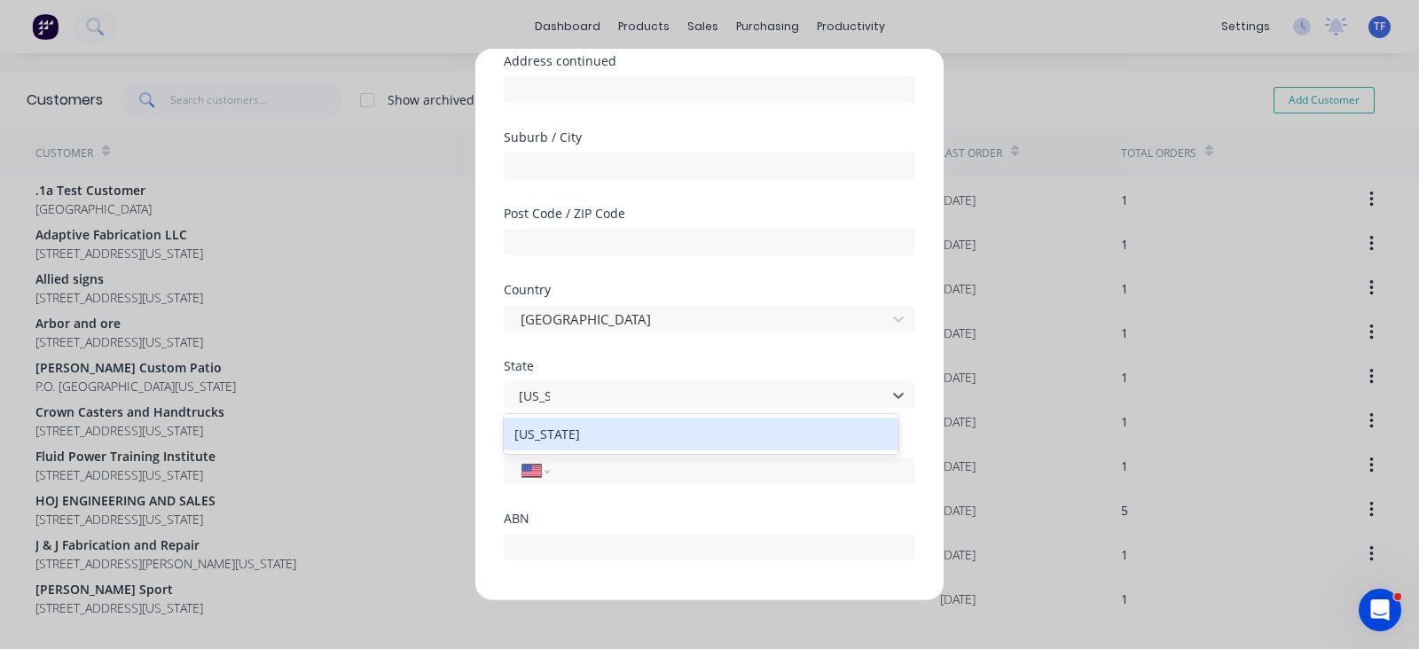
click at [568, 418] on div "[US_STATE]" at bounding box center [701, 434] width 395 height 33
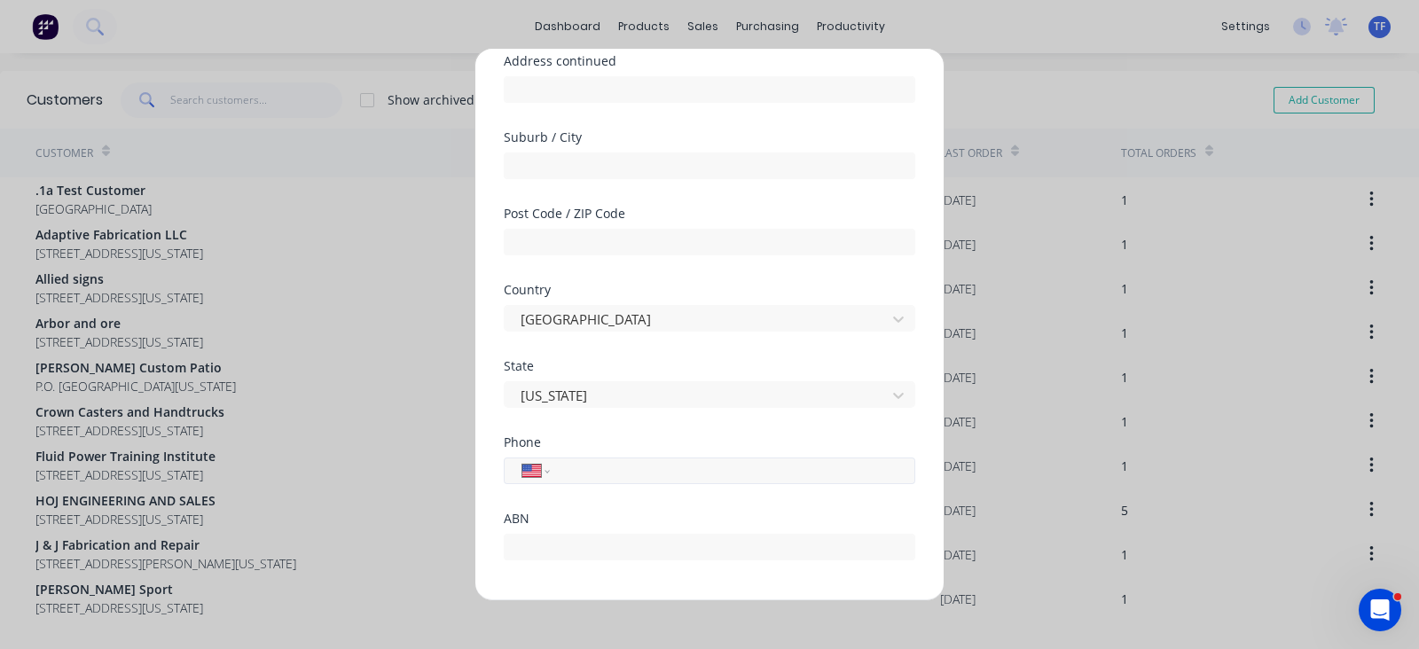
click at [583, 469] on input "tel" at bounding box center [729, 470] width 334 height 20
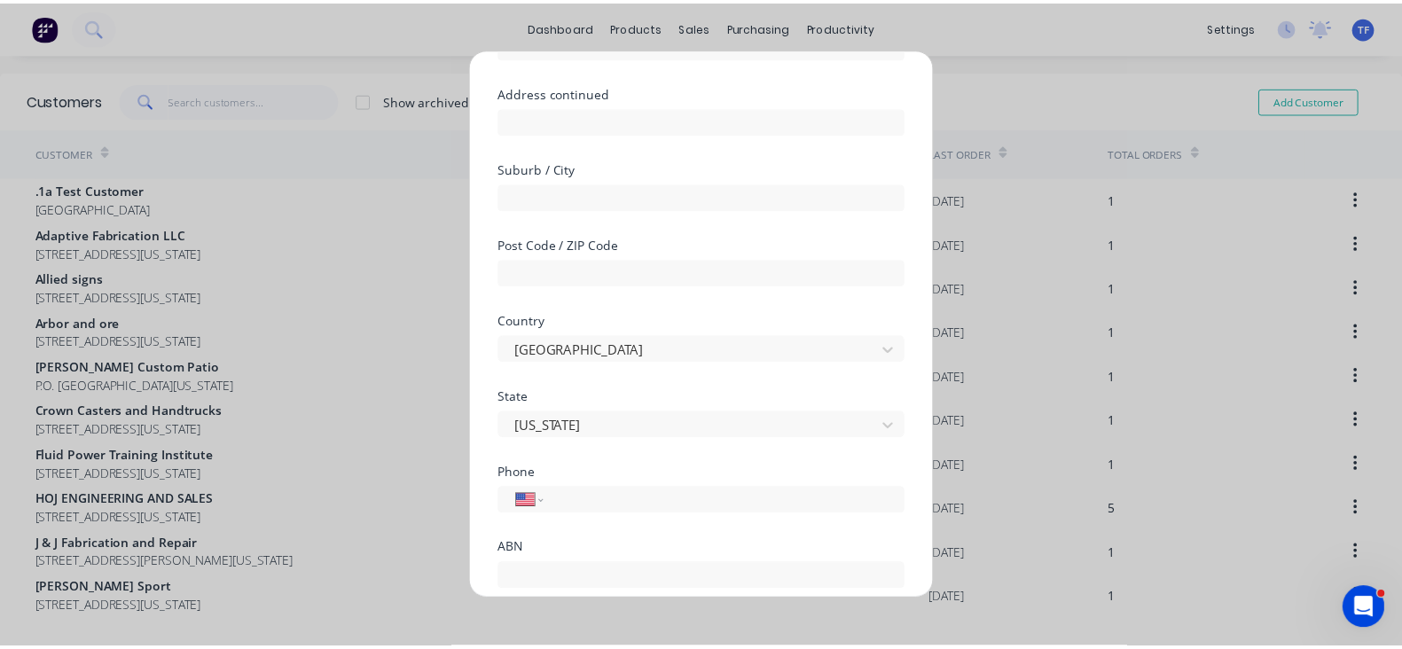
scroll to position [290, 0]
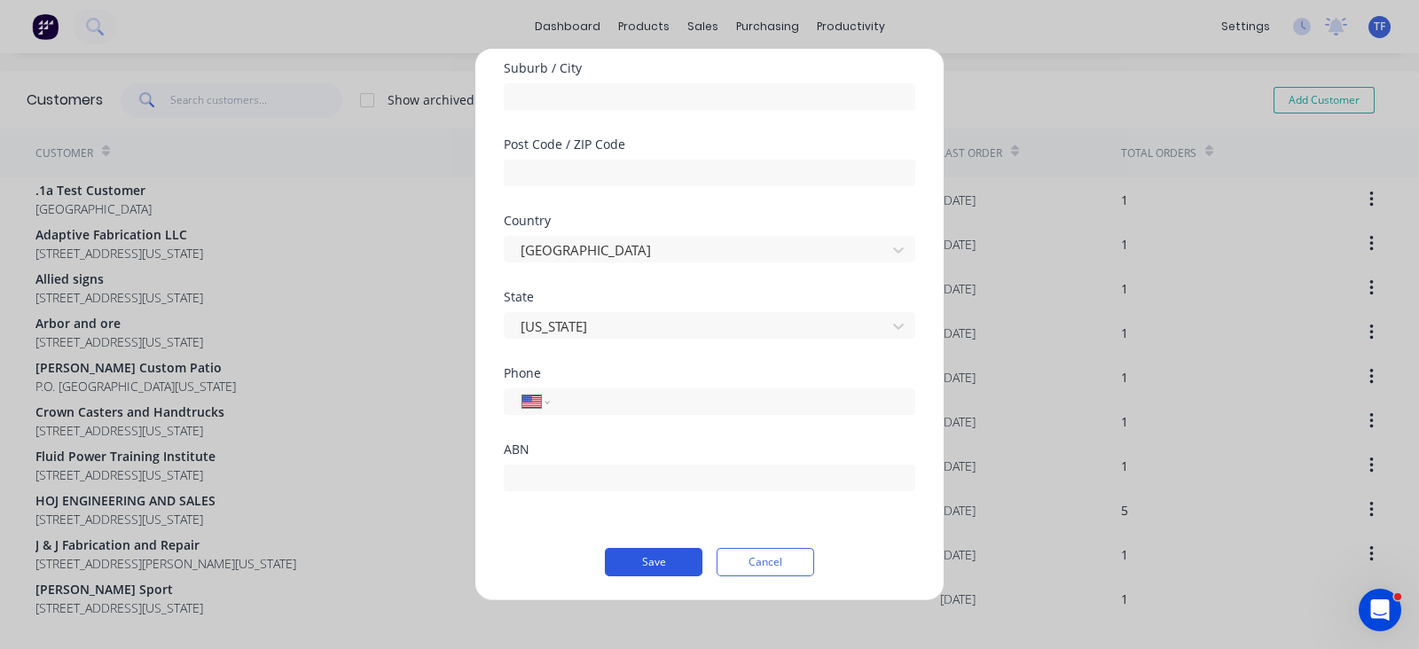
click at [656, 562] on button "Save" at bounding box center [654, 562] width 98 height 28
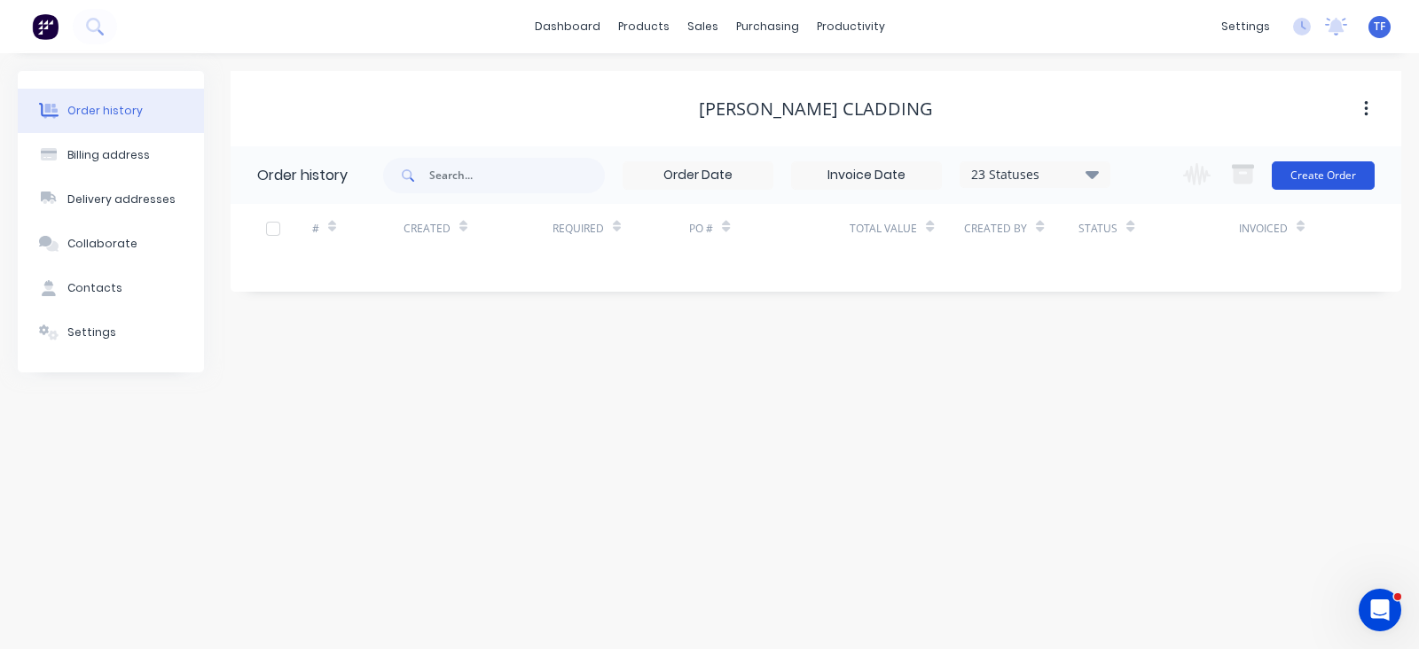
click at [1360, 176] on button "Create Order" at bounding box center [1323, 175] width 103 height 28
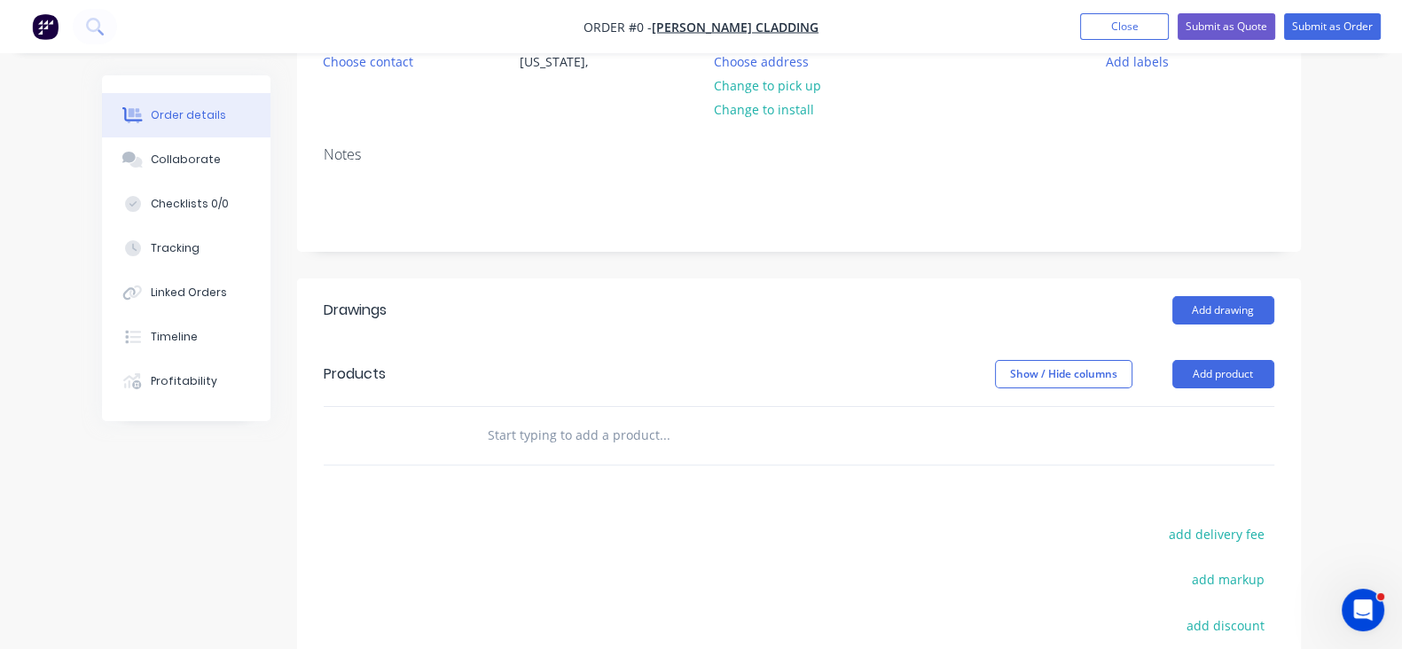
scroll to position [333, 0]
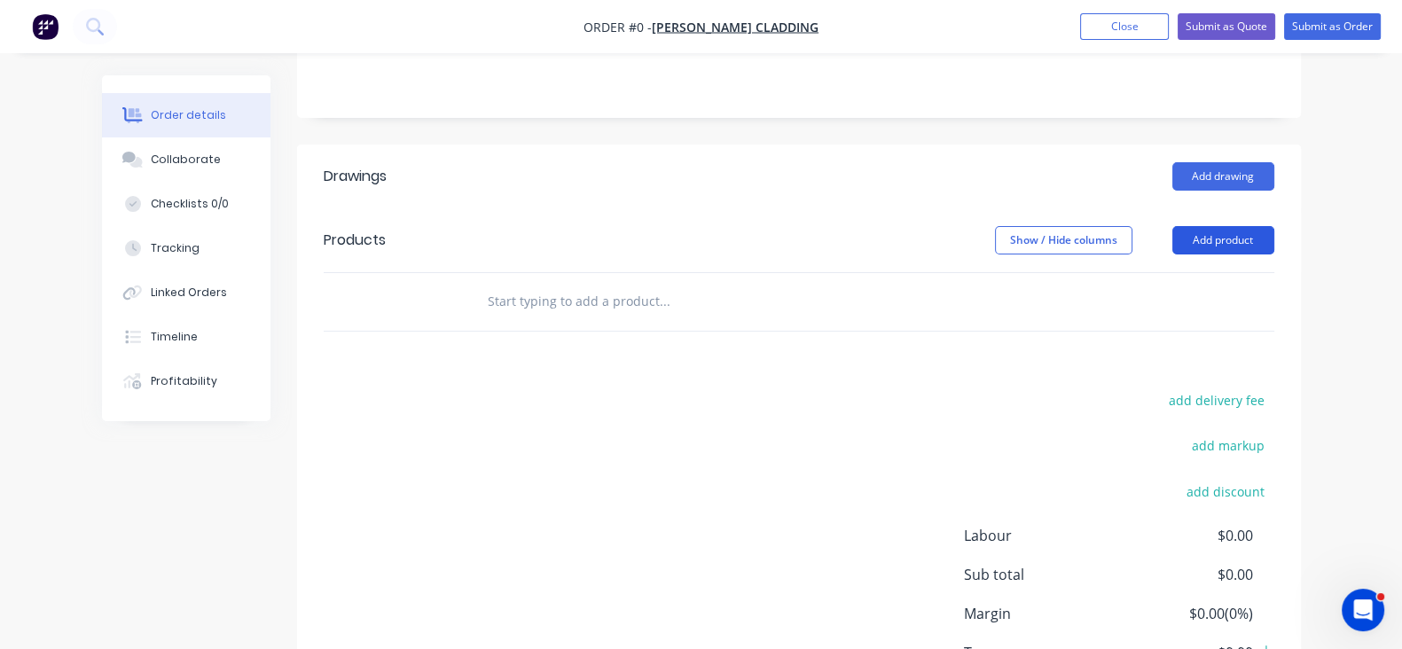
click at [1274, 243] on button "Add product" at bounding box center [1224, 240] width 102 height 28
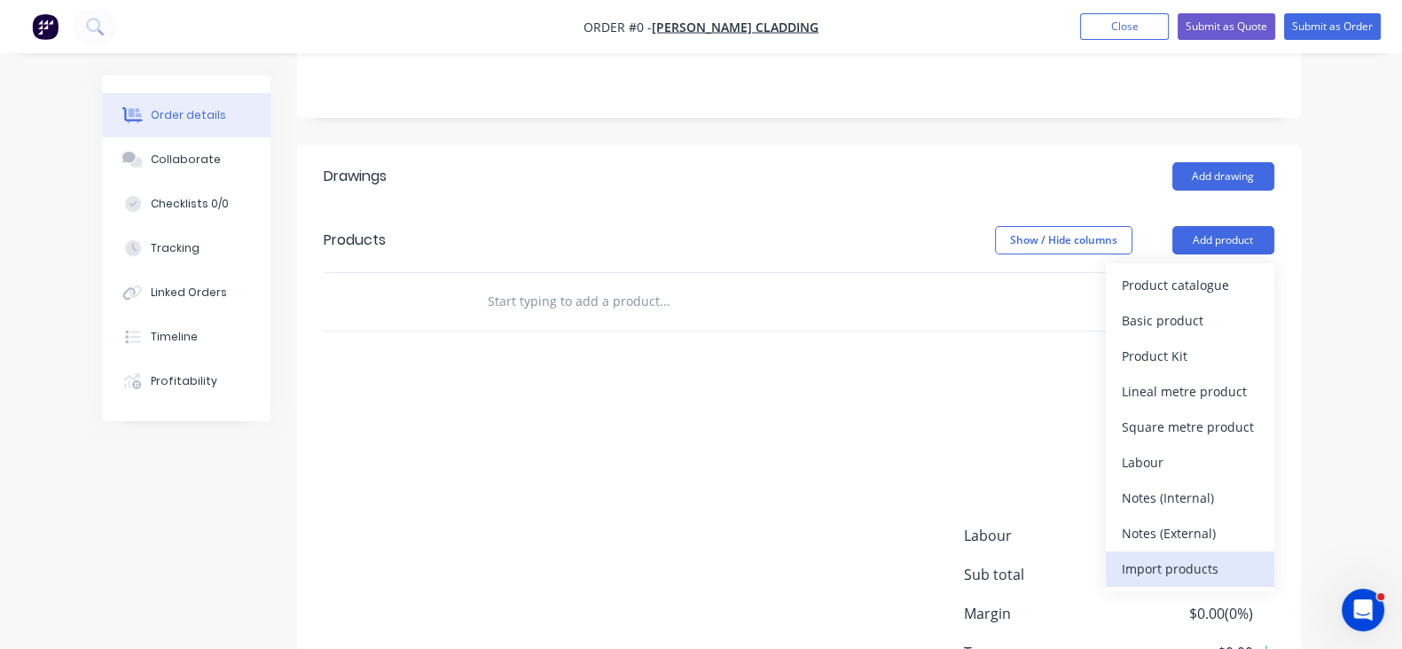
click at [1259, 576] on div "Import products" at bounding box center [1190, 569] width 137 height 26
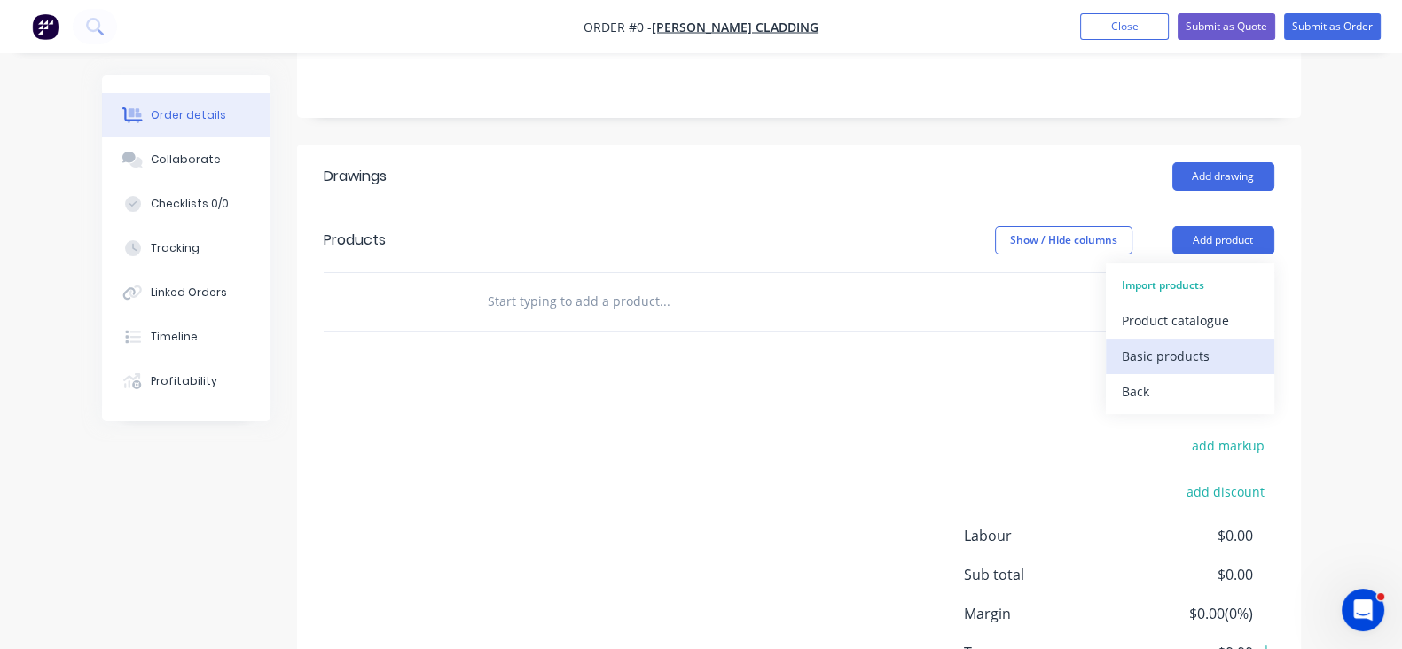
click at [1259, 366] on div "Basic products" at bounding box center [1190, 356] width 137 height 26
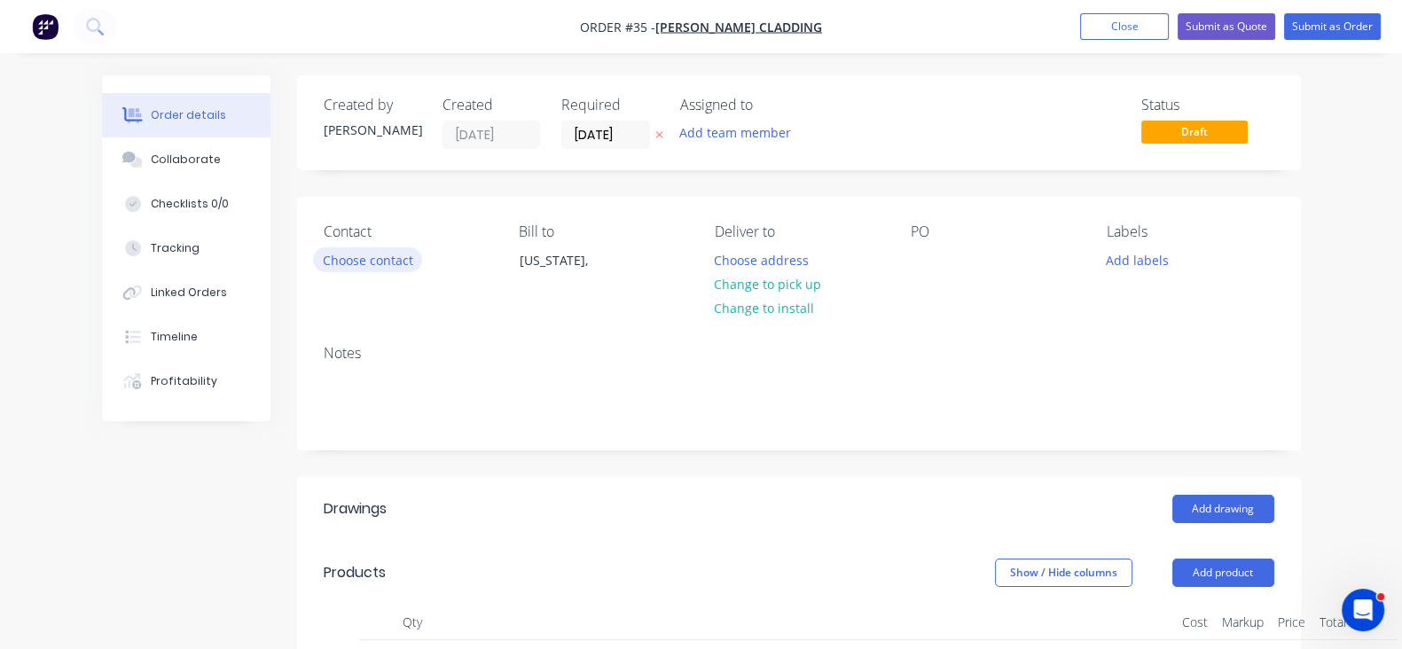
click at [313, 261] on button "Choose contact" at bounding box center [367, 259] width 109 height 24
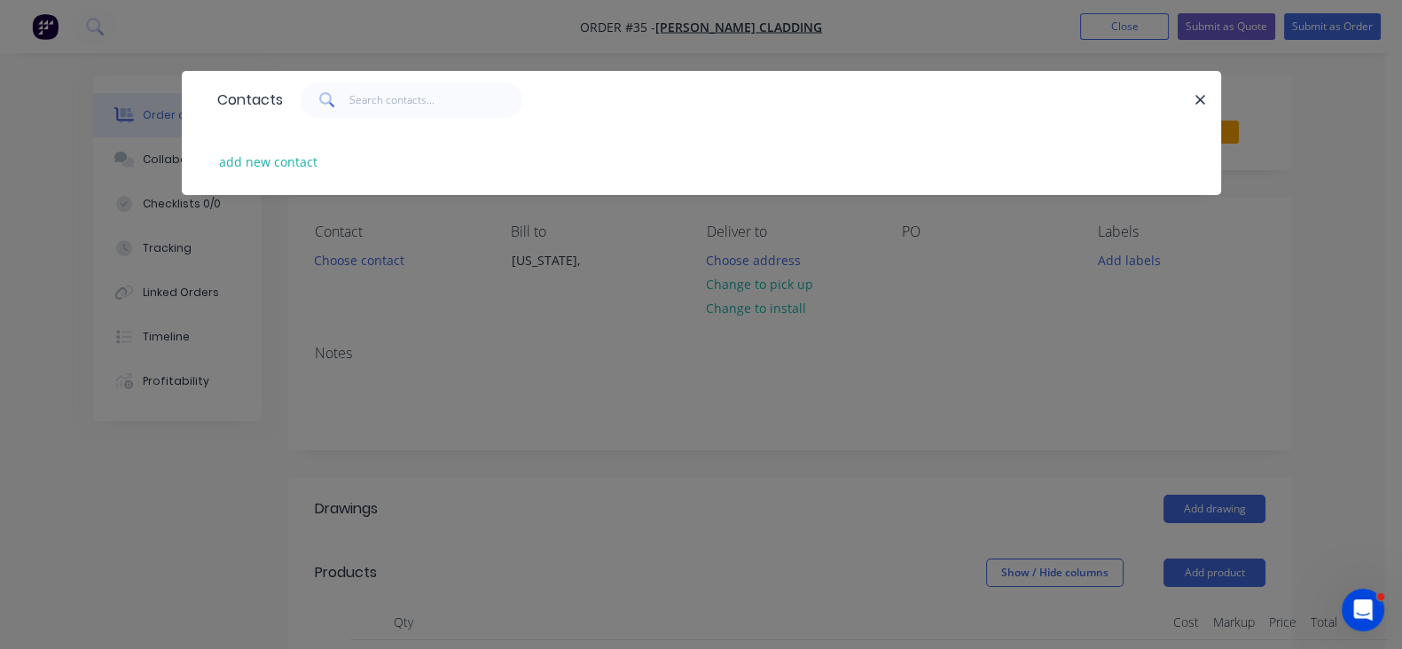
click at [464, 360] on div "Contacts add new contact" at bounding box center [701, 324] width 1402 height 649
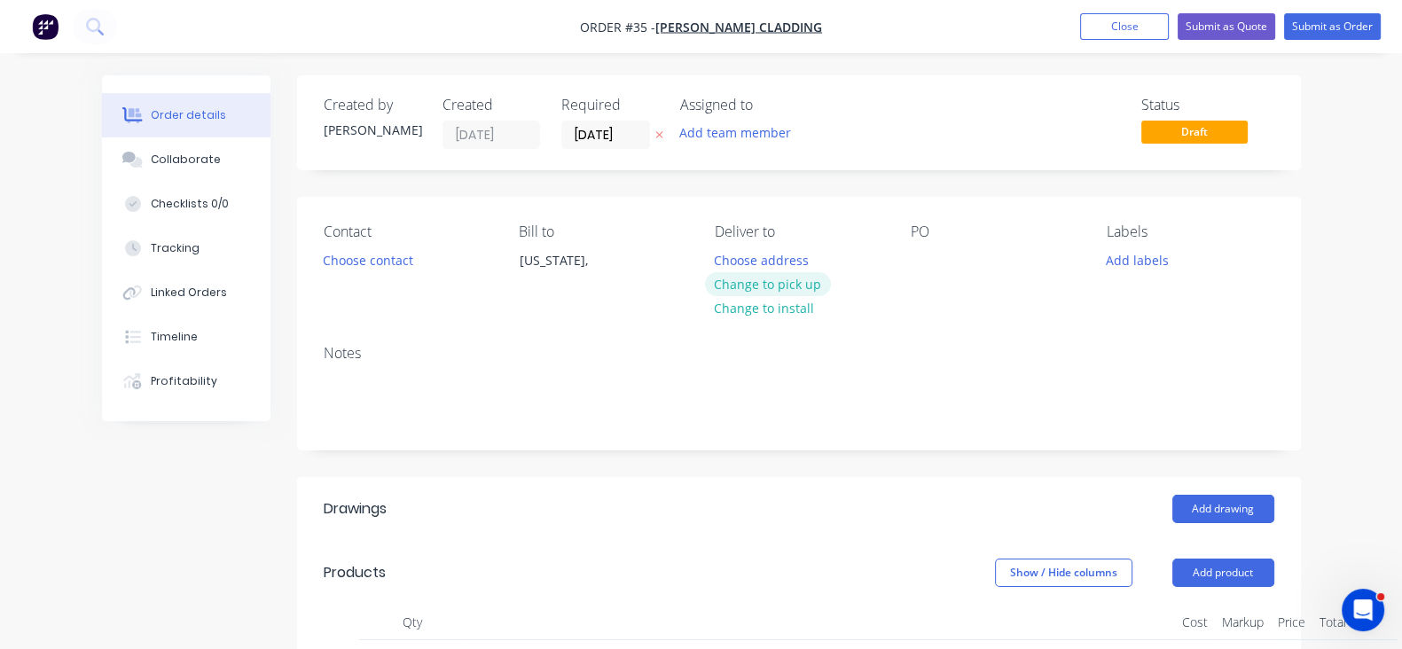
click at [758, 286] on button "Change to pick up" at bounding box center [768, 284] width 126 height 24
click at [939, 258] on div at bounding box center [925, 260] width 28 height 26
click at [950, 332] on div "Notes" at bounding box center [799, 390] width 1004 height 119
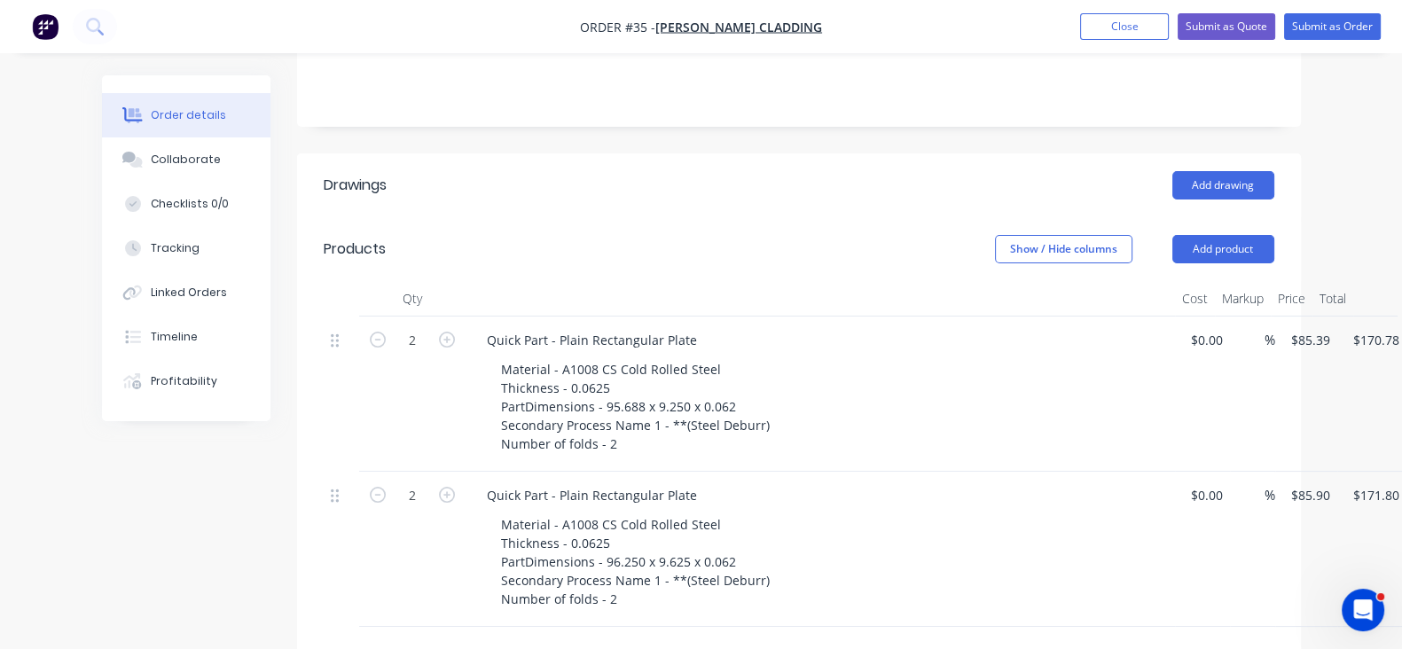
scroll to position [110, 0]
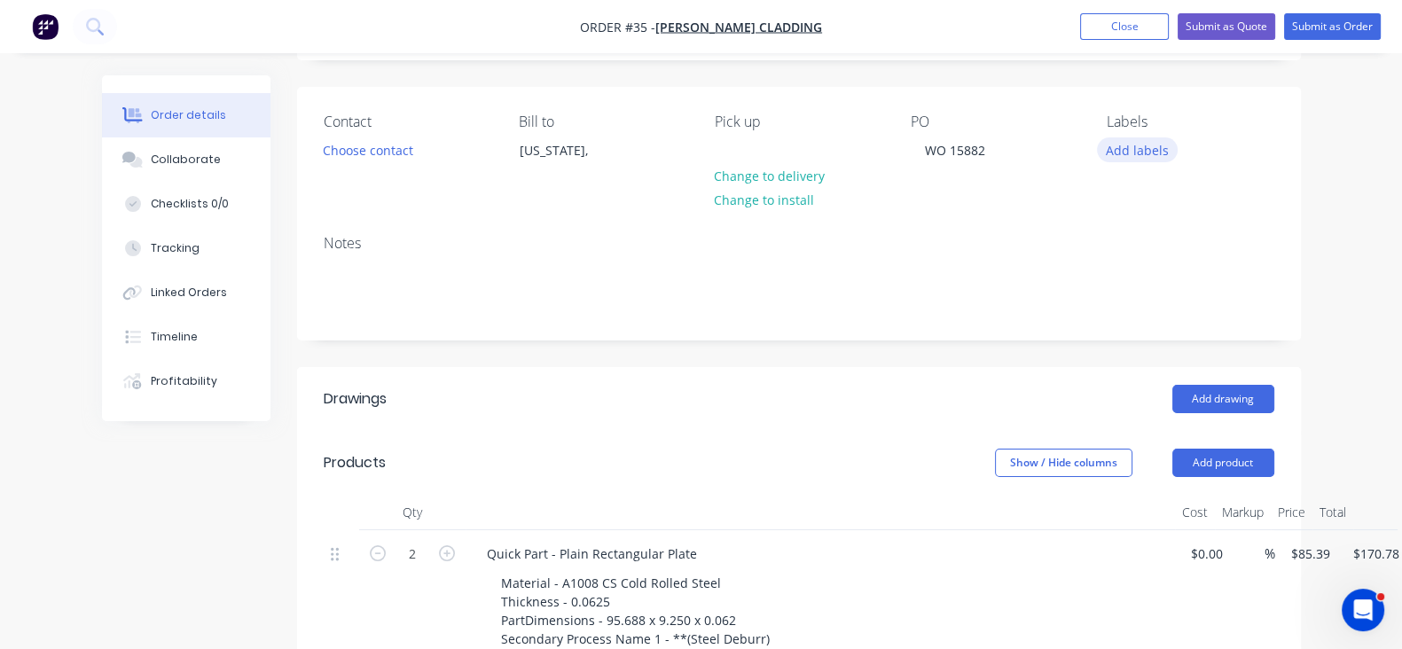
click at [1179, 150] on button "Add labels" at bounding box center [1138, 149] width 82 height 24
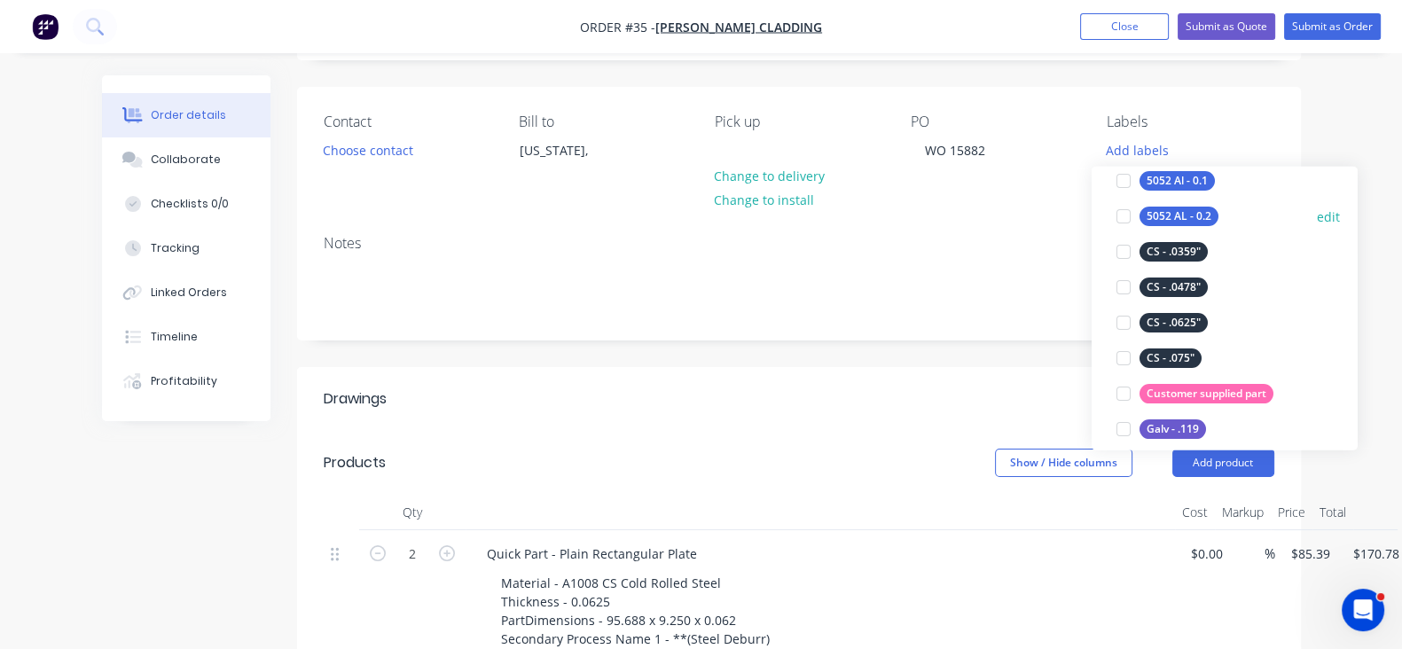
scroll to position [554, 0]
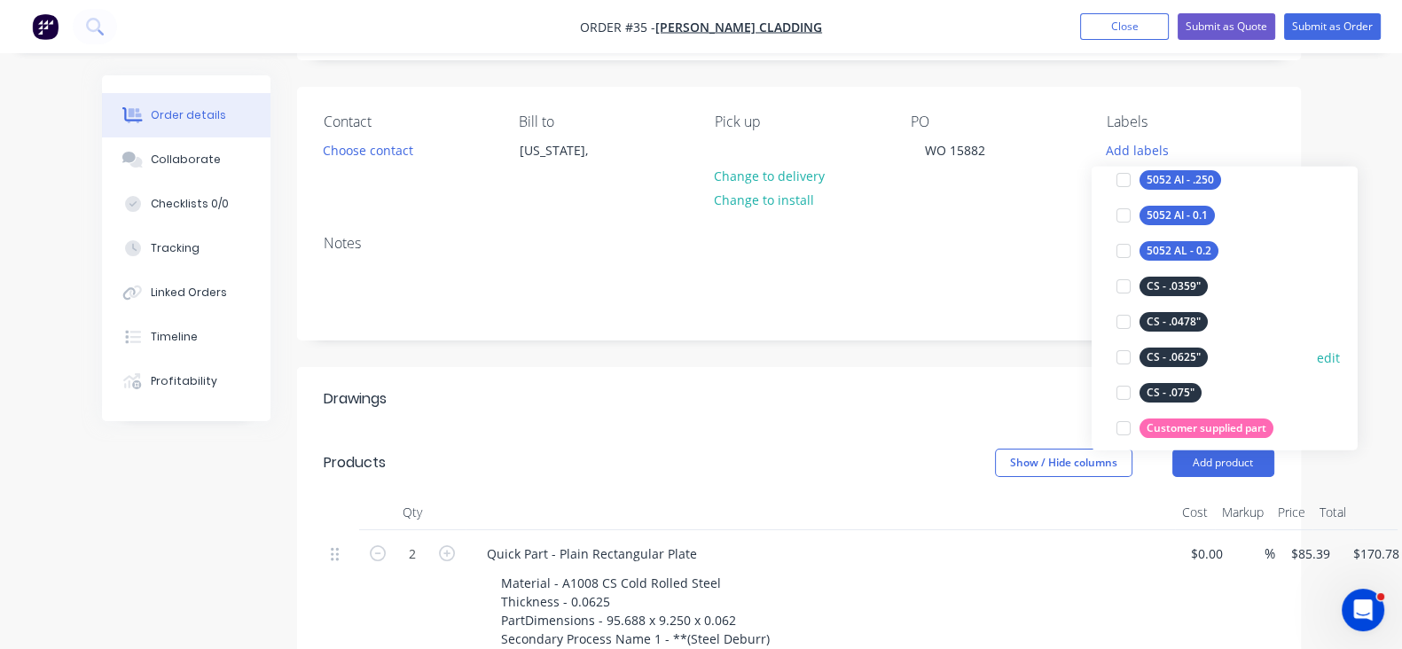
click at [1116, 361] on div at bounding box center [1123, 357] width 35 height 35
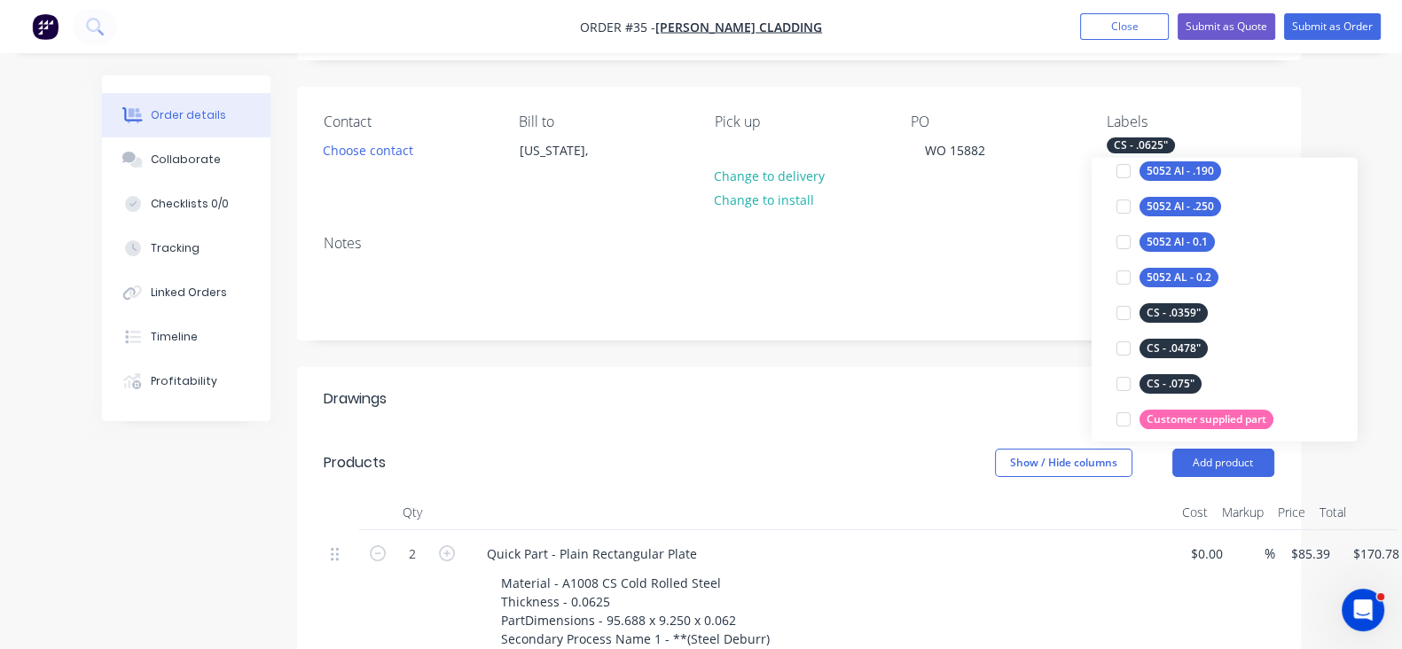
scroll to position [0, 0]
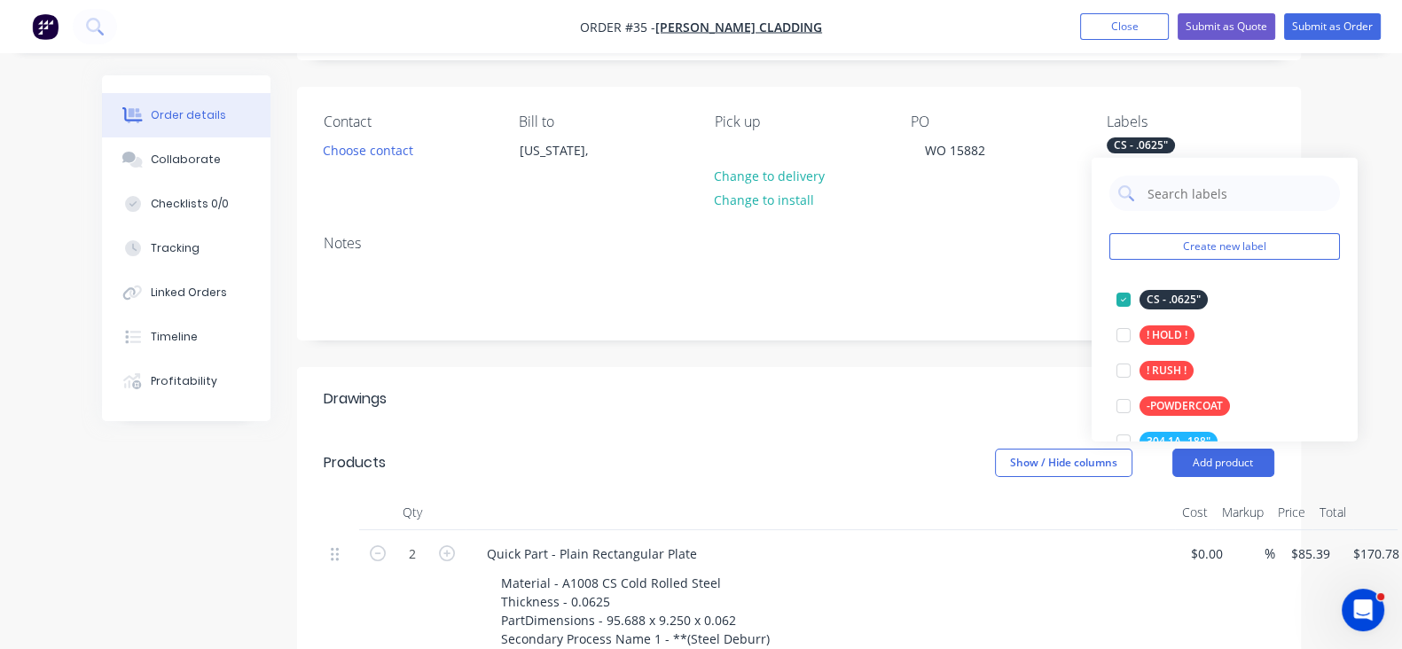
click at [977, 368] on header "Drawings Add drawing" at bounding box center [799, 399] width 1004 height 64
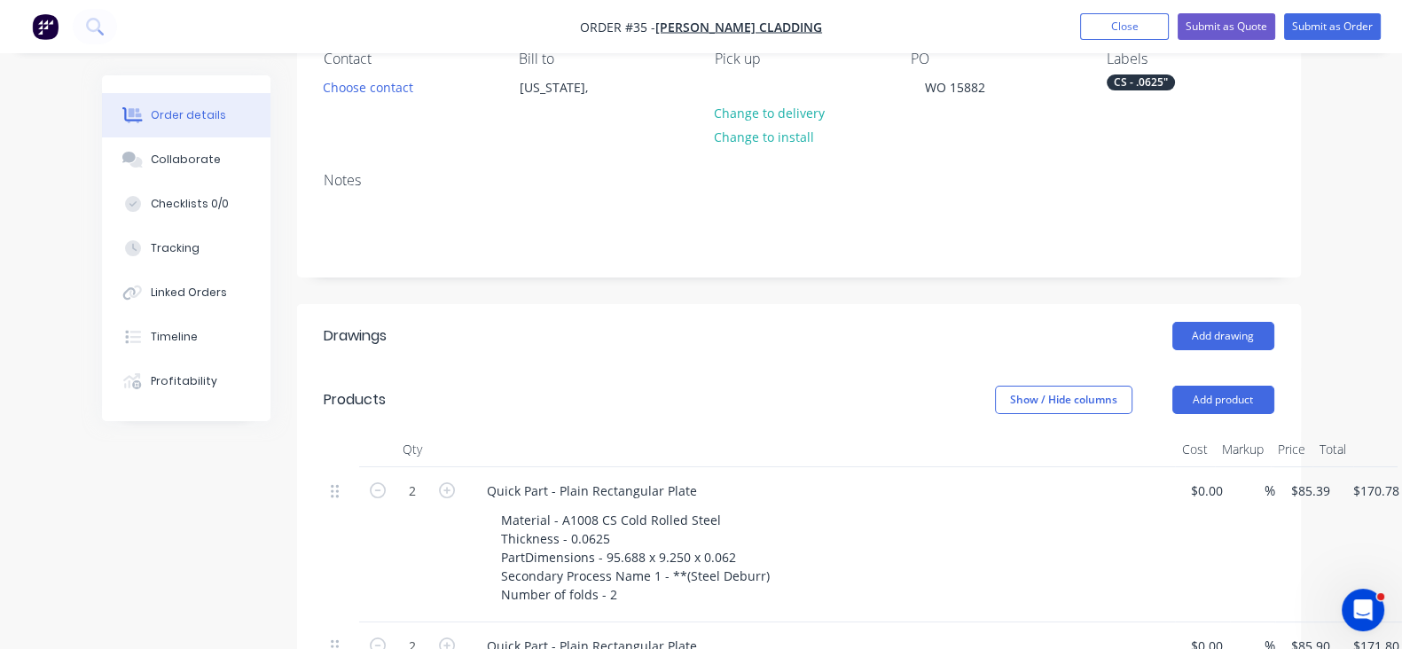
scroll to position [221, 0]
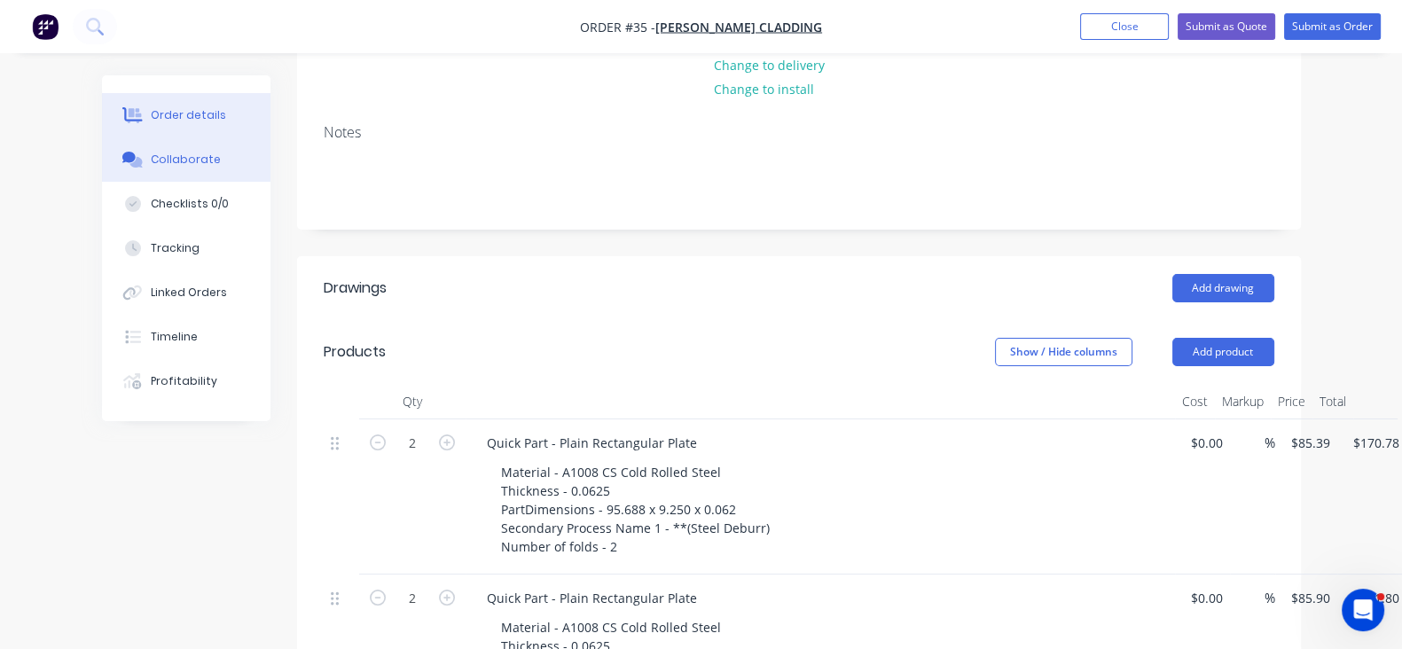
click at [151, 158] on div "Collaborate" at bounding box center [186, 160] width 70 height 16
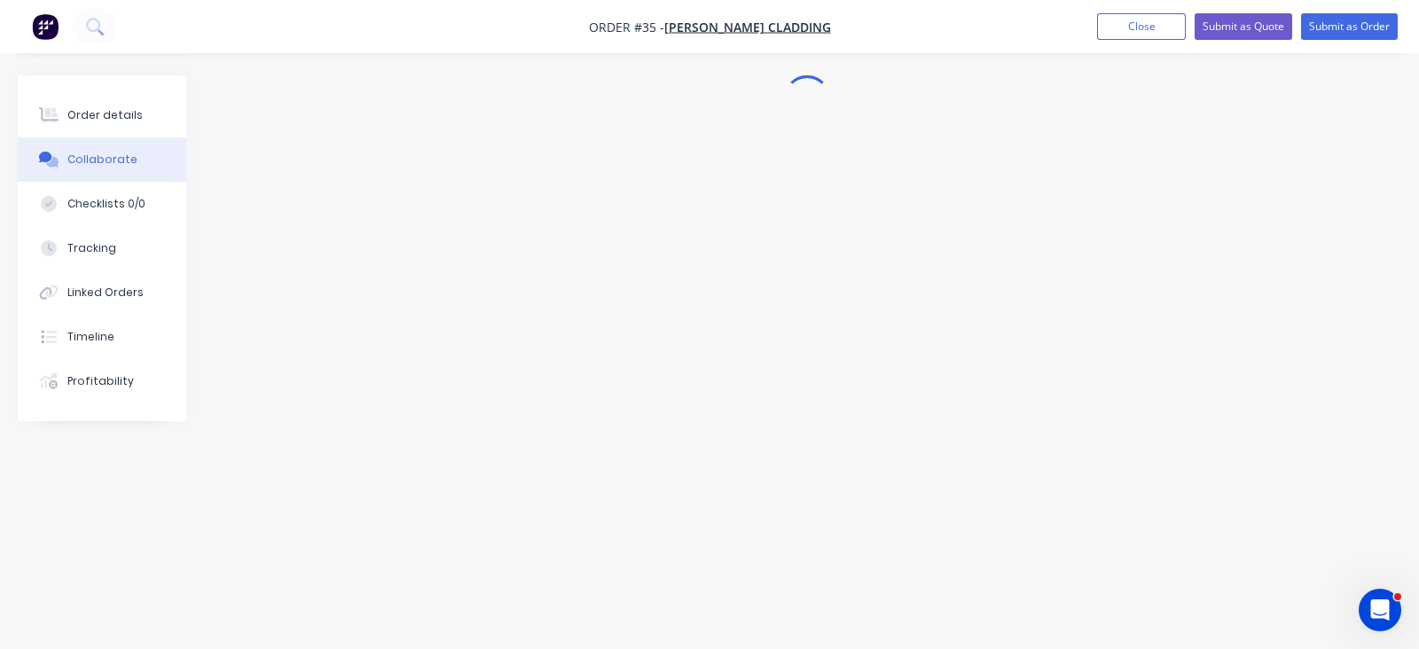
click at [90, 154] on div "Collaborate" at bounding box center [102, 160] width 70 height 16
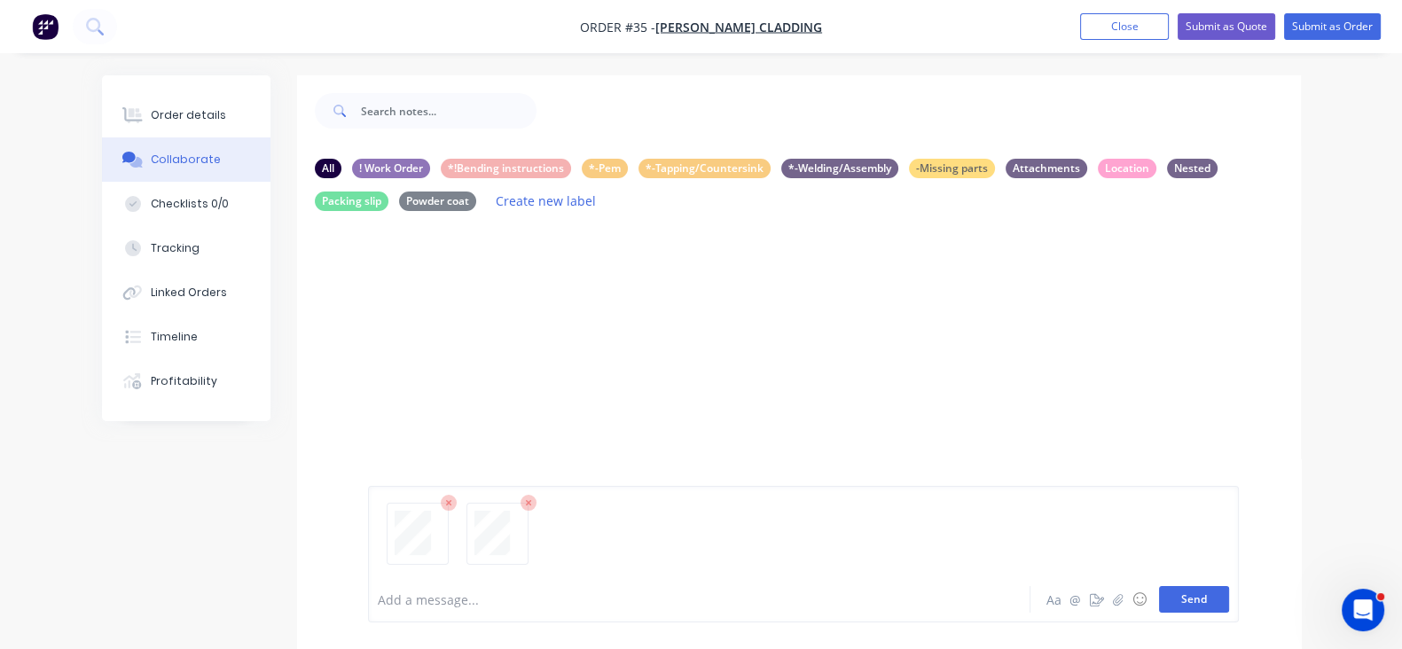
click at [1229, 594] on button "Send" at bounding box center [1194, 599] width 70 height 27
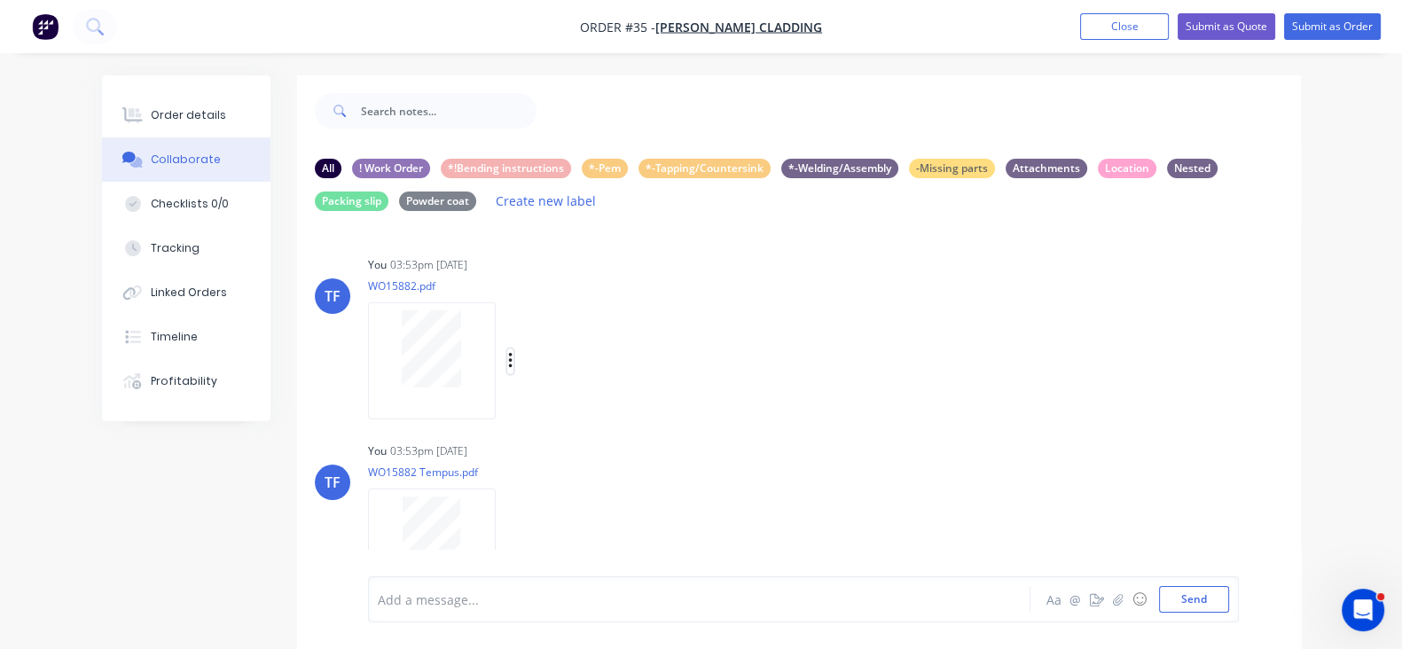
click at [508, 357] on icon "button" at bounding box center [510, 361] width 4 height 16
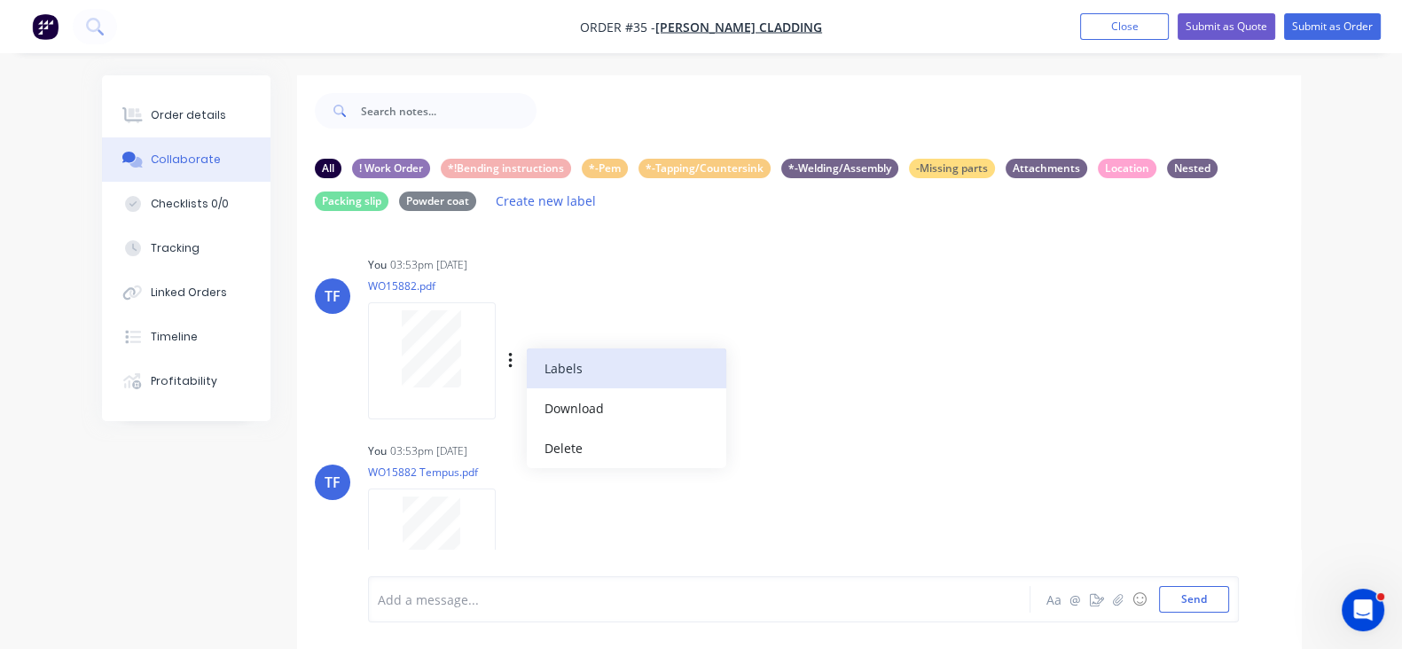
click at [527, 370] on button "Labels" at bounding box center [627, 369] width 200 height 40
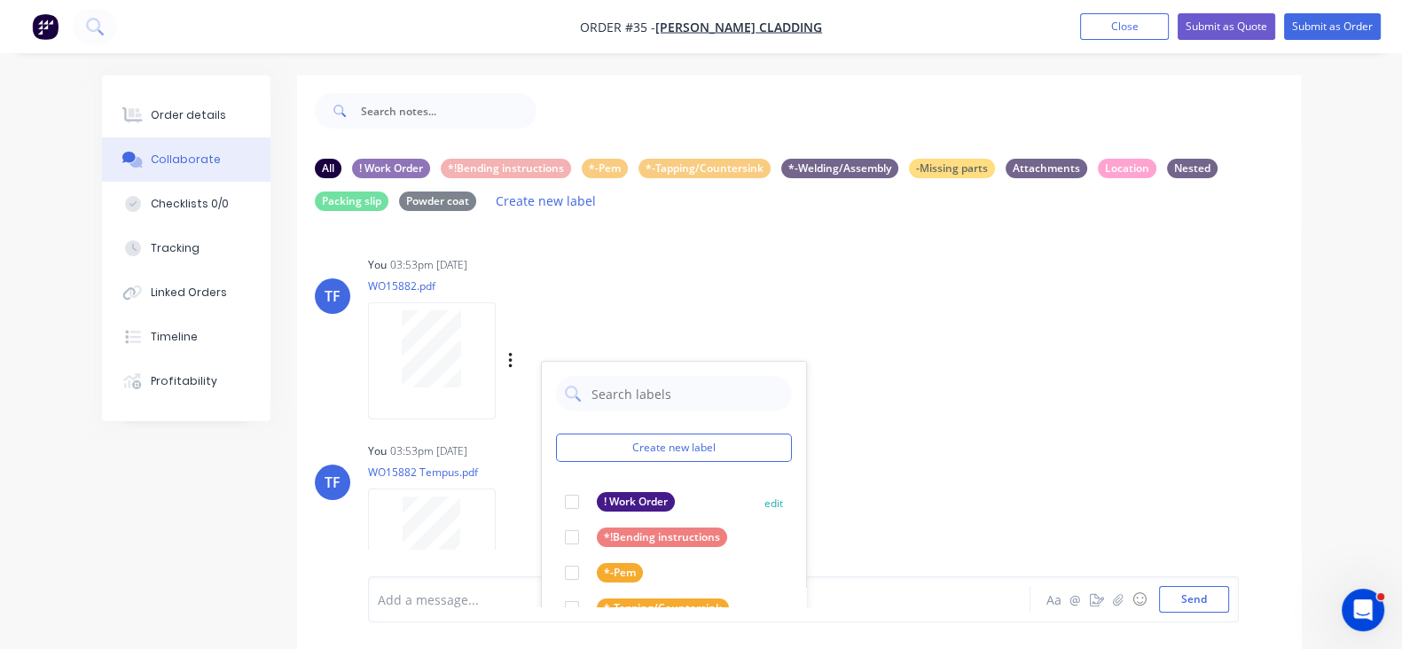
click at [597, 507] on div "! Work Order" at bounding box center [636, 502] width 78 height 20
drag, startPoint x: 1022, startPoint y: 436, endPoint x: 659, endPoint y: 369, distance: 369.0
click at [1012, 429] on div "TF You 03:53pm 13/10/25 WO15882.pdf Labels Download Delete Create new label ! W…" at bounding box center [799, 425] width 1004 height 346
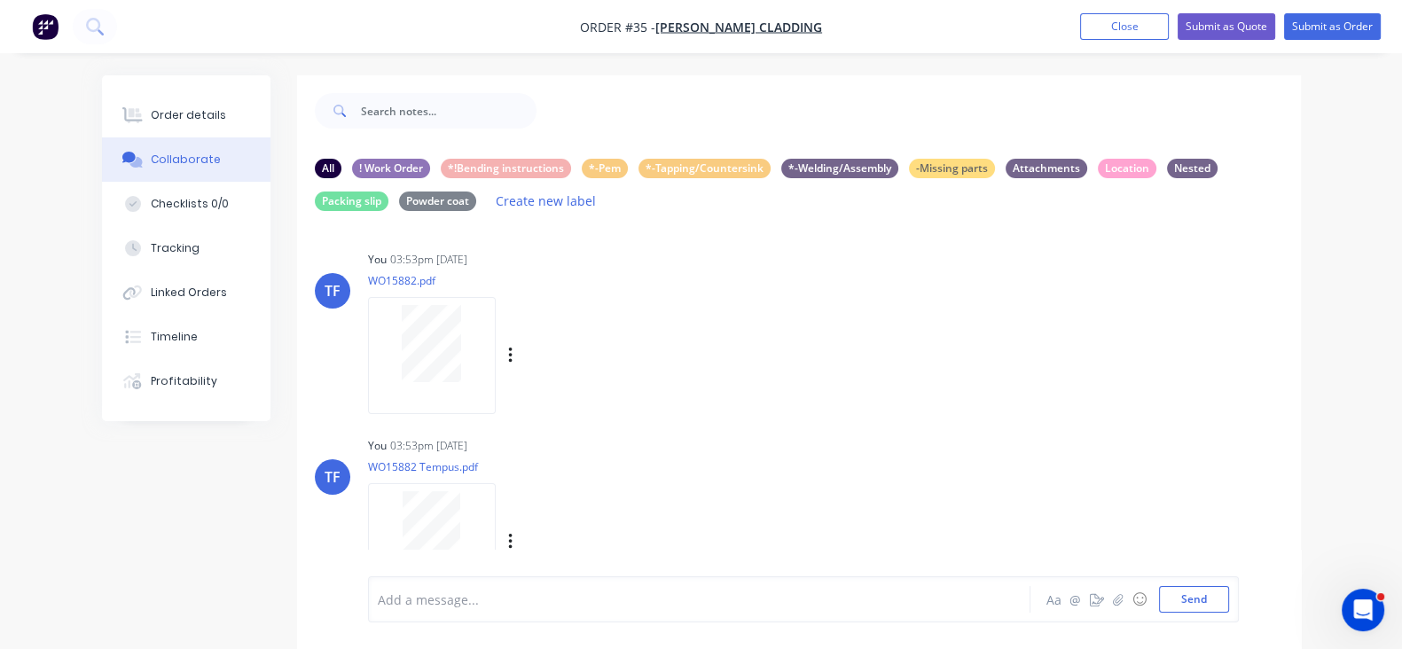
scroll to position [7, 0]
click at [503, 545] on div "Labels Download Delete" at bounding box center [603, 541] width 200 height 26
click at [508, 546] on icon "button" at bounding box center [510, 540] width 5 height 20
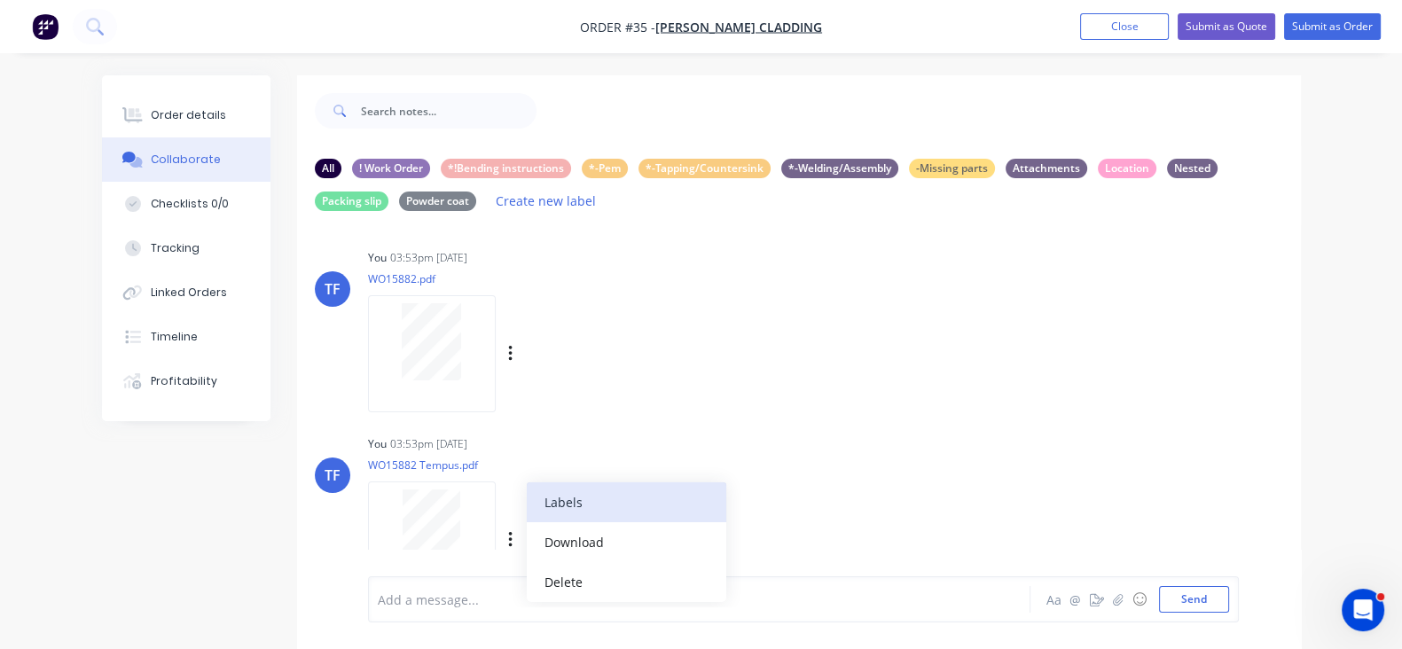
click at [527, 495] on button "Labels" at bounding box center [627, 502] width 200 height 40
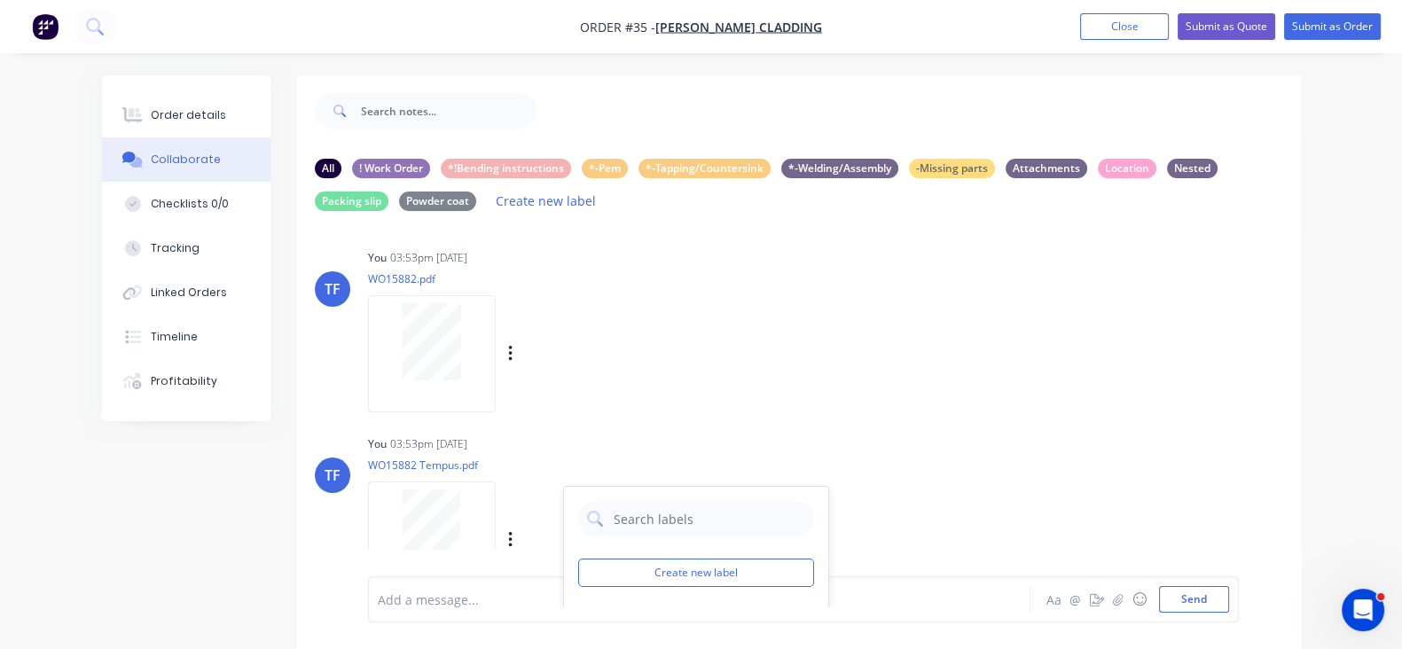
scroll to position [276, 0]
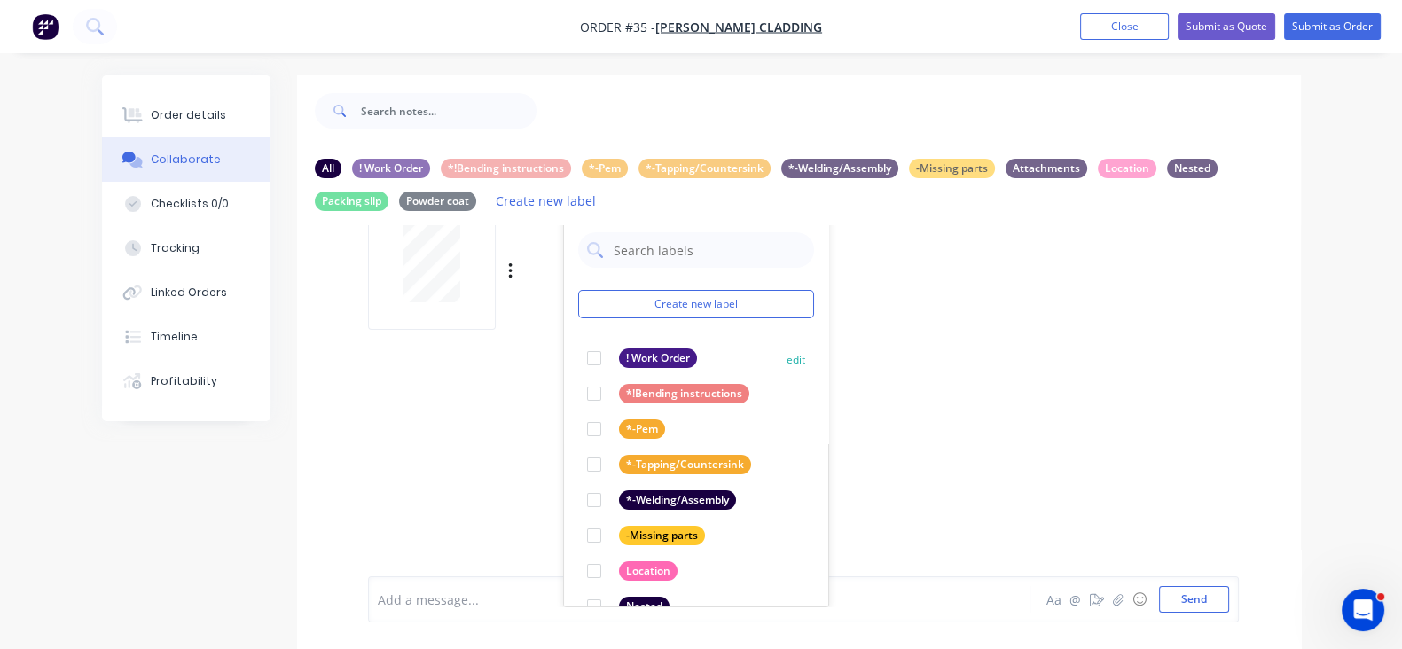
click at [576, 361] on div at bounding box center [593, 358] width 35 height 35
click at [968, 431] on div "TF You 03:53pm 13/10/25 WO15882.pdf Labels Download Delete TF You 03:53pm 13/10…" at bounding box center [799, 415] width 1004 height 381
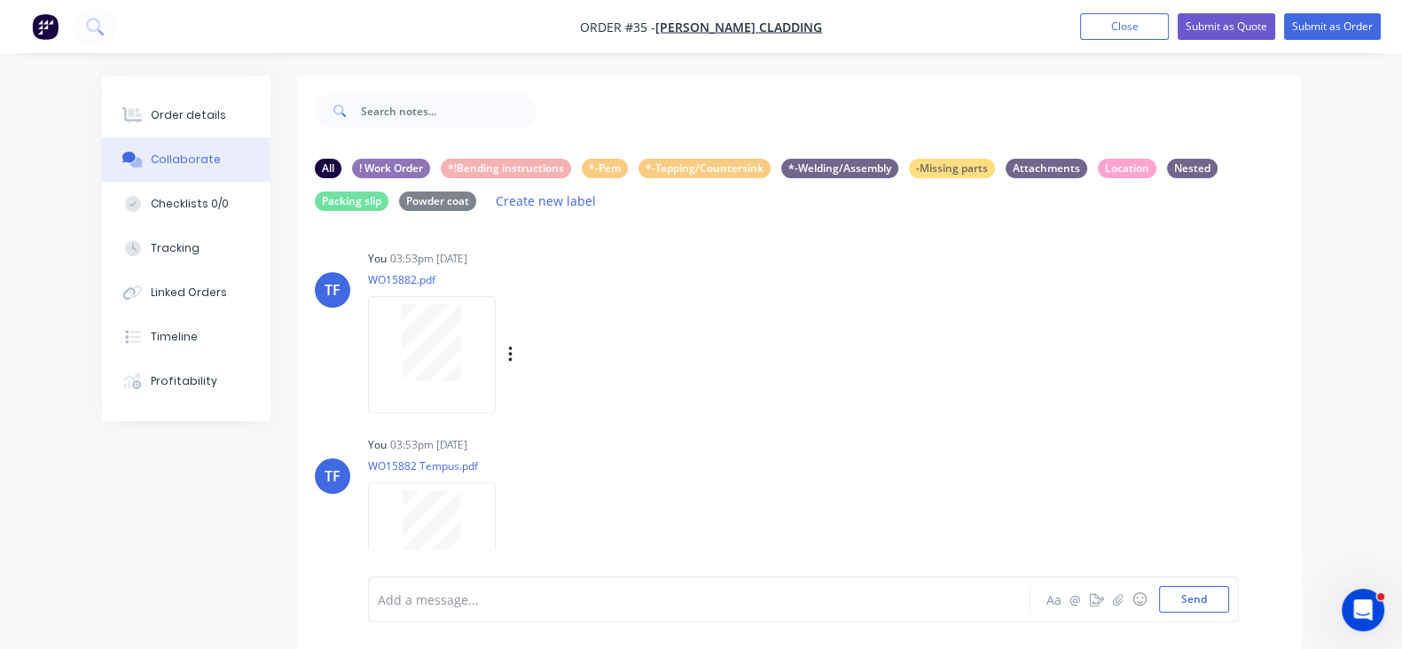
scroll to position [0, 0]
click at [352, 175] on div "! Work Order" at bounding box center [391, 169] width 78 height 20
click at [315, 169] on div "All" at bounding box center [328, 168] width 27 height 20
drag, startPoint x: 1115, startPoint y: 35, endPoint x: 1122, endPoint y: 28, distance: 9.4
click at [1122, 28] on button "Close" at bounding box center [1124, 26] width 89 height 27
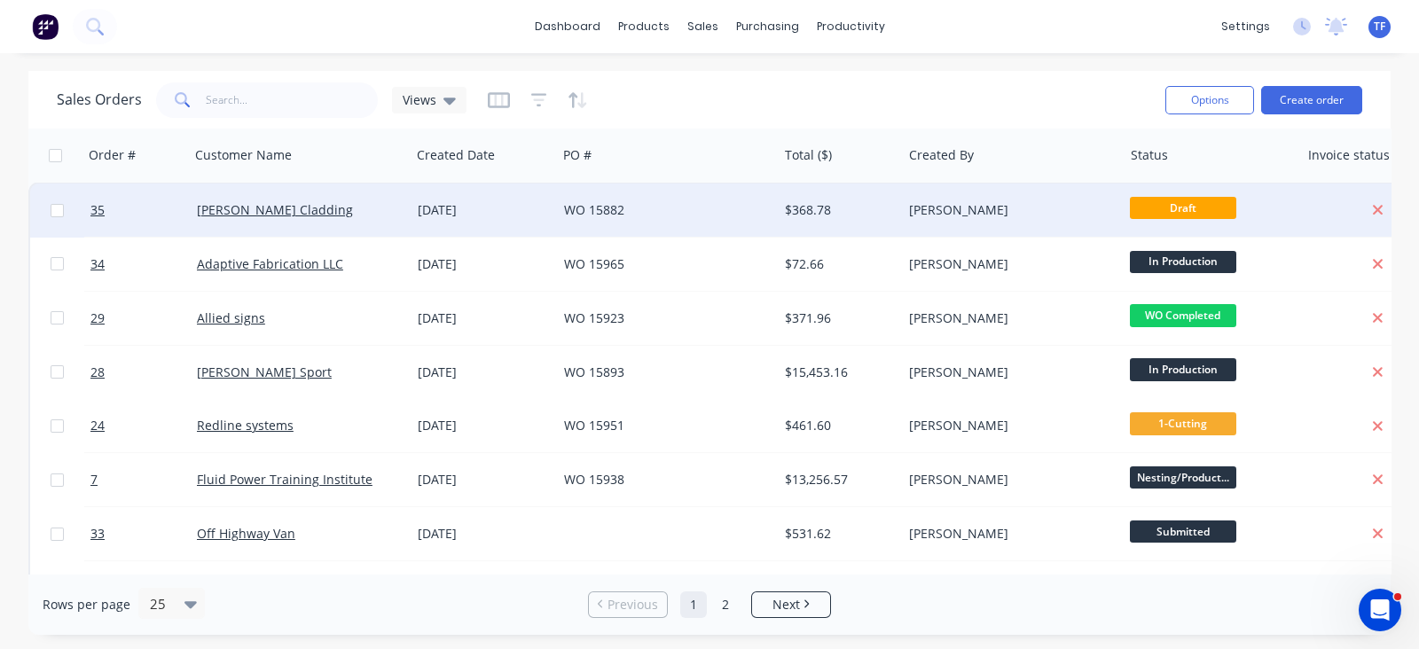
click at [702, 214] on div "WO 15882" at bounding box center [662, 210] width 196 height 18
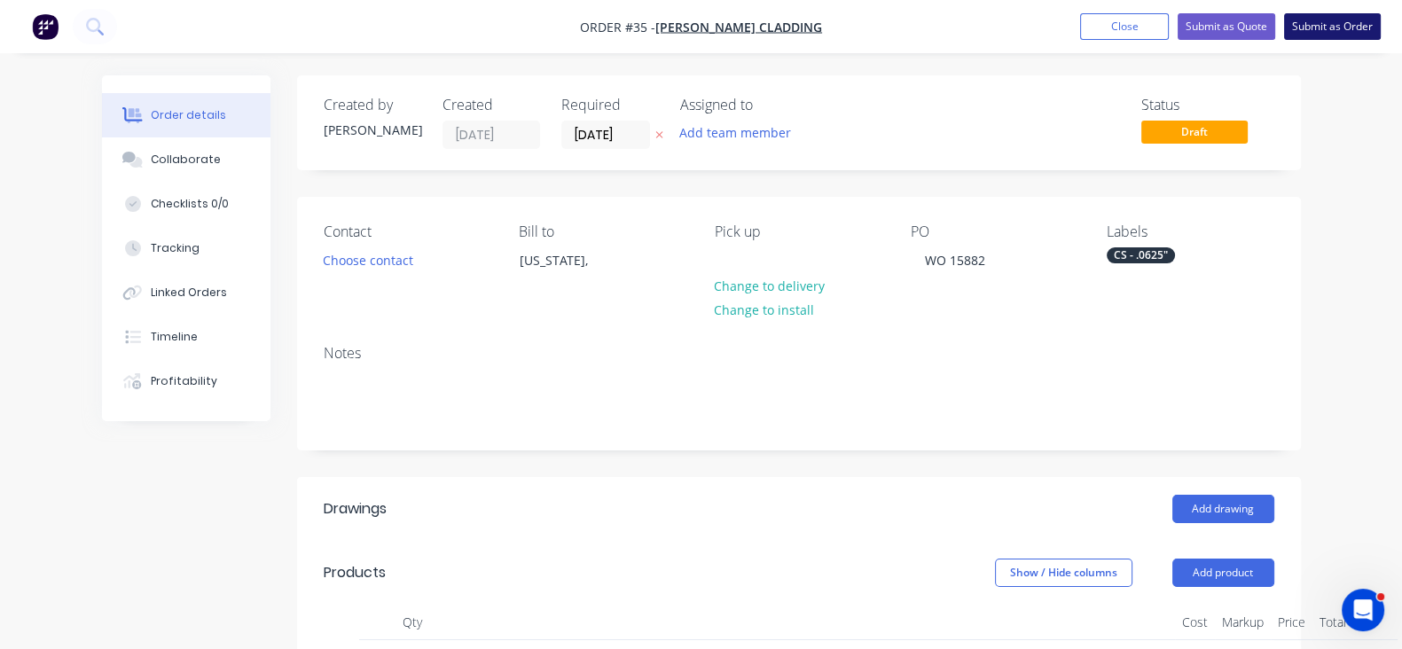
click at [1324, 33] on button "Submit as Order" at bounding box center [1332, 26] width 97 height 27
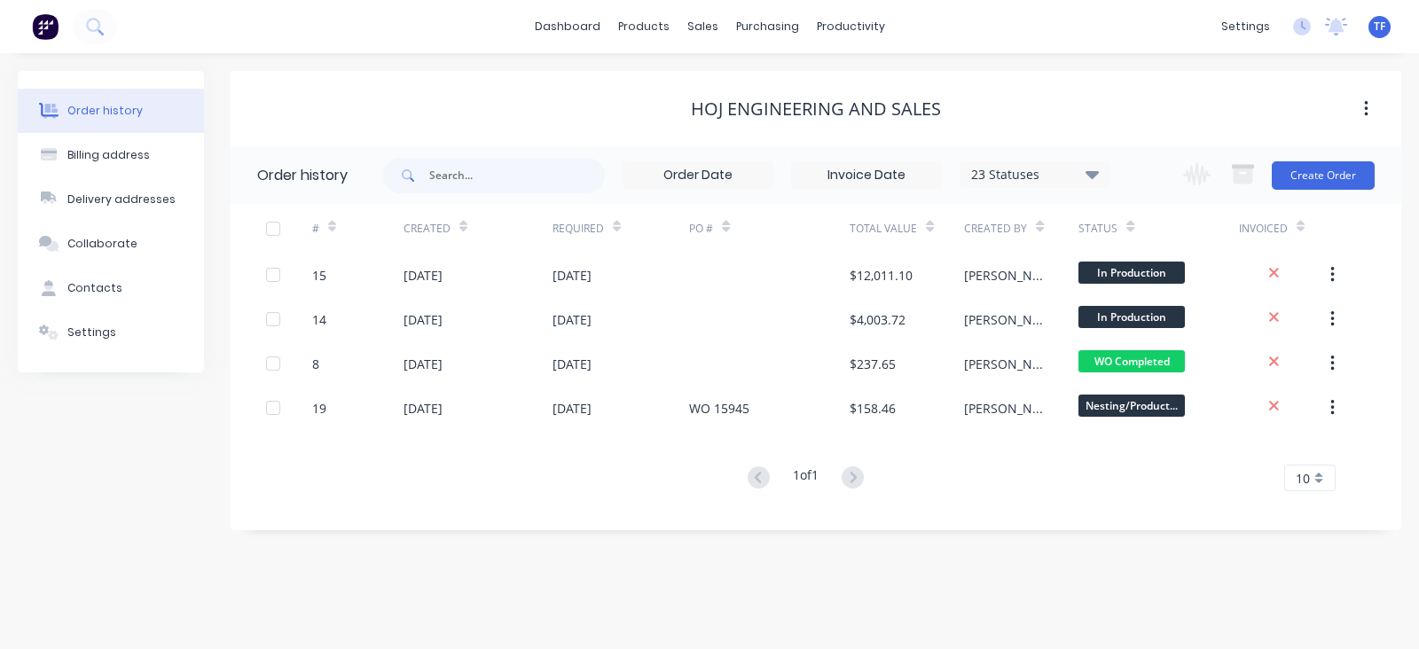
click at [46, 24] on img at bounding box center [45, 26] width 27 height 27
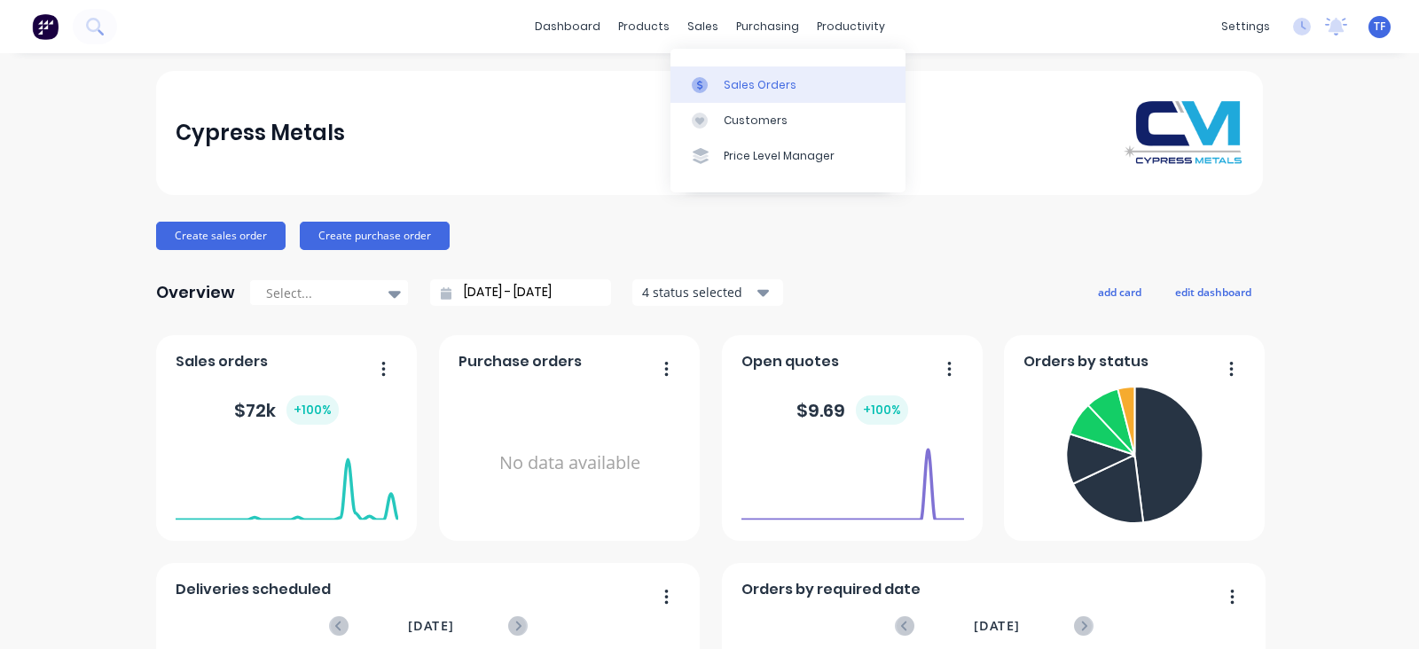
click at [718, 87] on div at bounding box center [705, 85] width 27 height 16
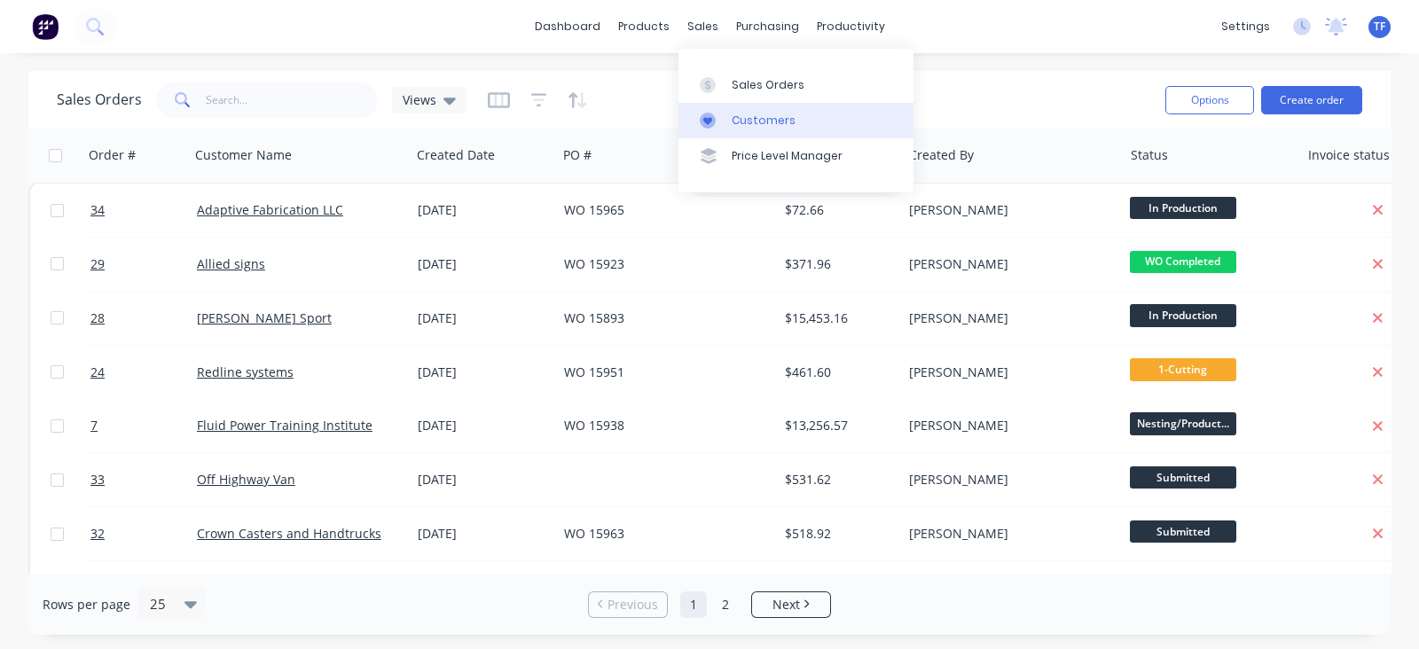
click at [732, 111] on link "Customers" at bounding box center [795, 120] width 235 height 35
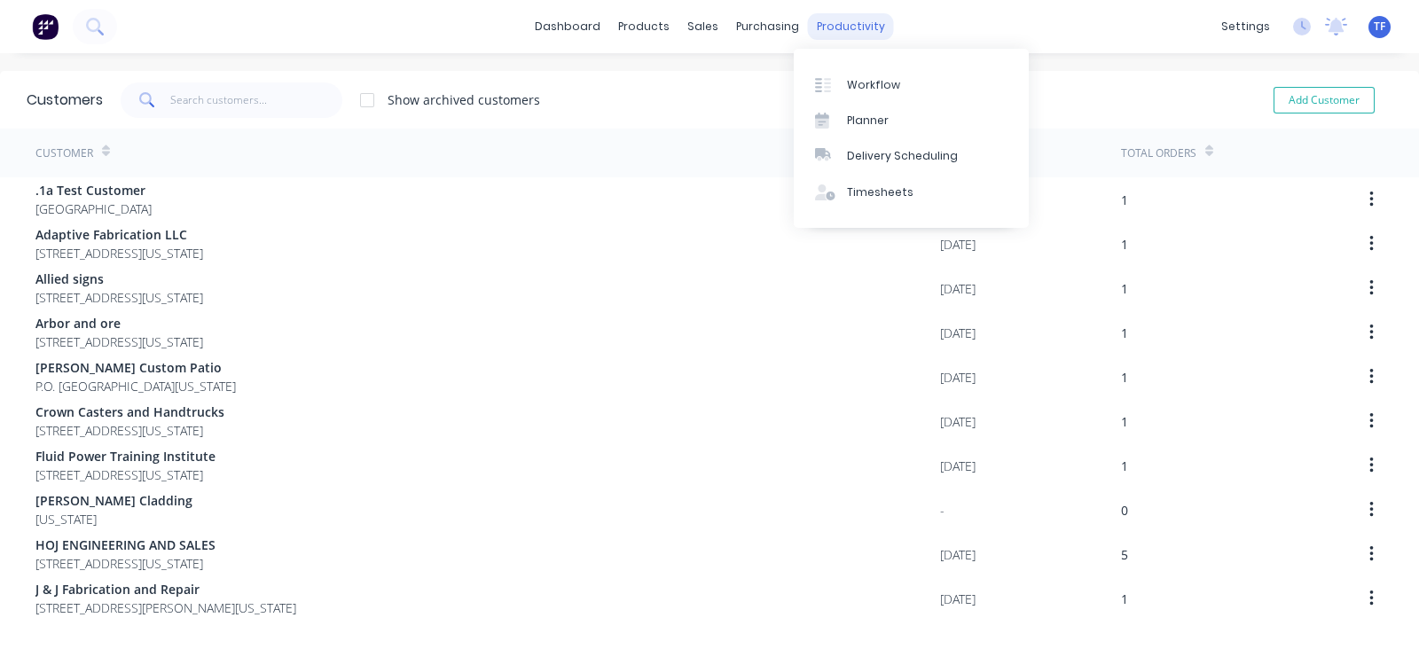
click at [847, 28] on div "productivity" at bounding box center [851, 26] width 86 height 27
click at [851, 79] on div "Workflow" at bounding box center [873, 85] width 53 height 16
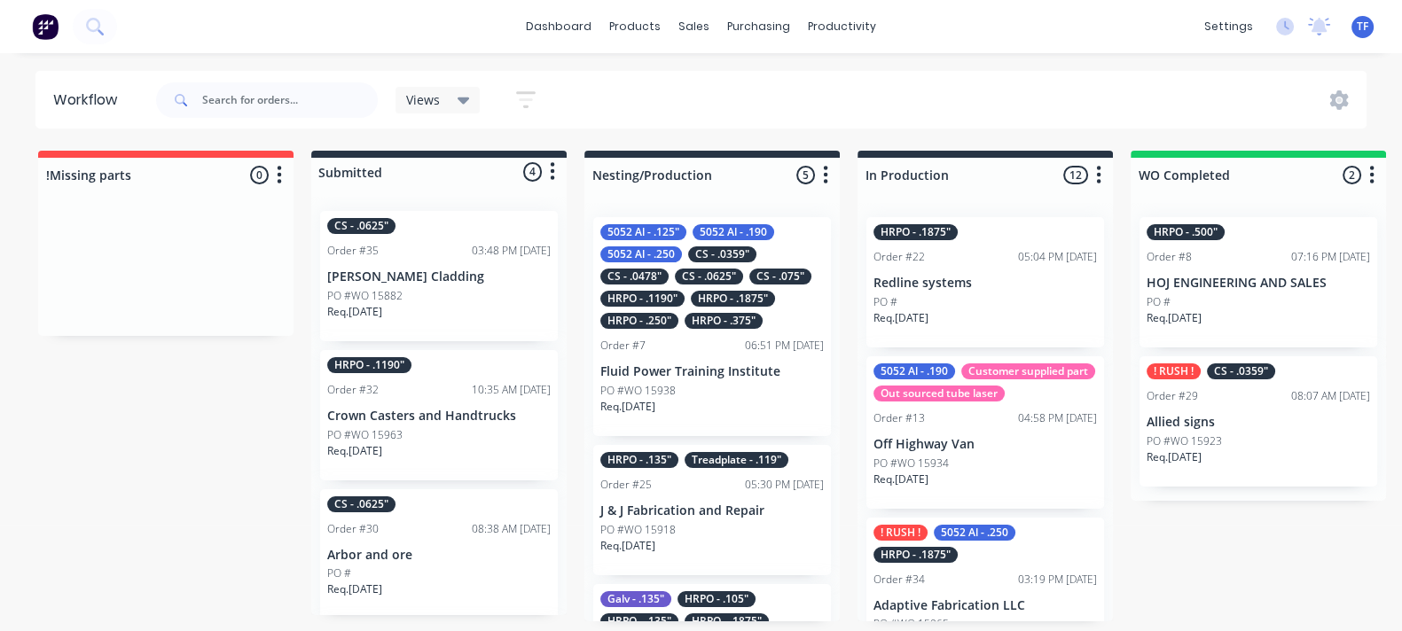
click at [423, 262] on div "CS - .0625" Order #35 03:48 PM [DATE] [PERSON_NAME] Cladding PO #WO 15882 Req. …" at bounding box center [439, 276] width 238 height 130
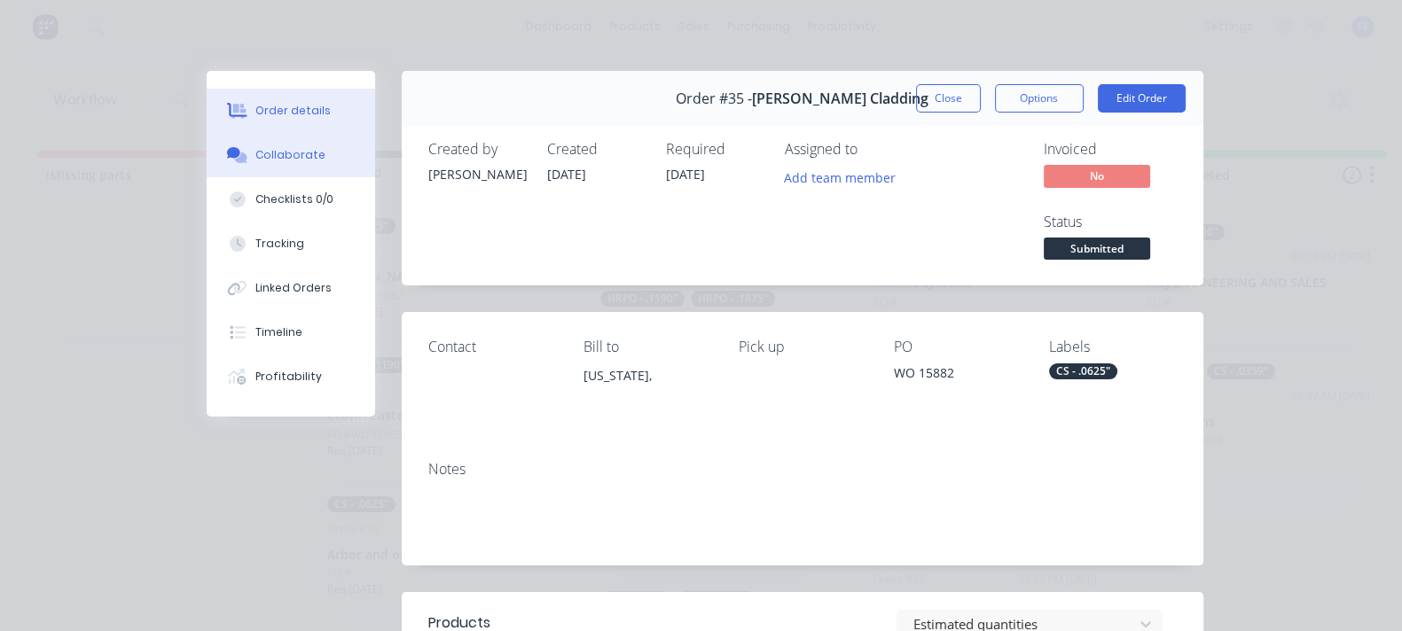
click at [207, 156] on button "Collaborate" at bounding box center [291, 155] width 169 height 44
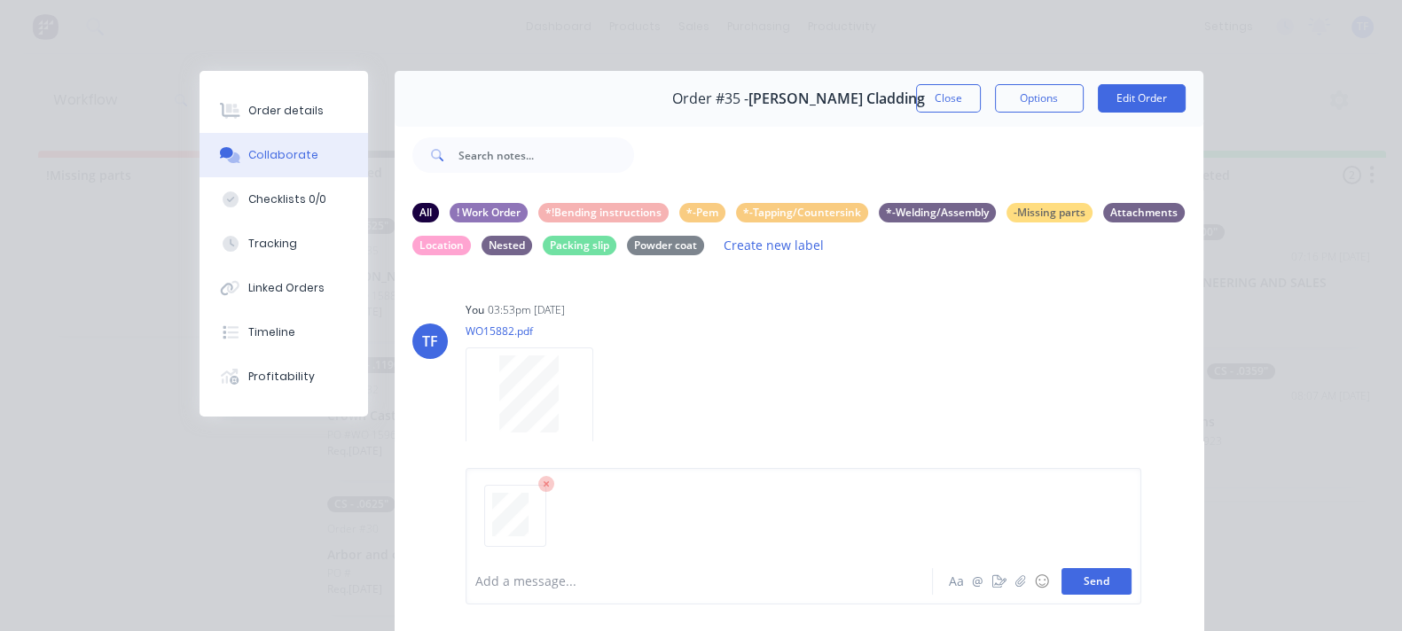
click at [1132, 588] on button "Send" at bounding box center [1097, 582] width 70 height 27
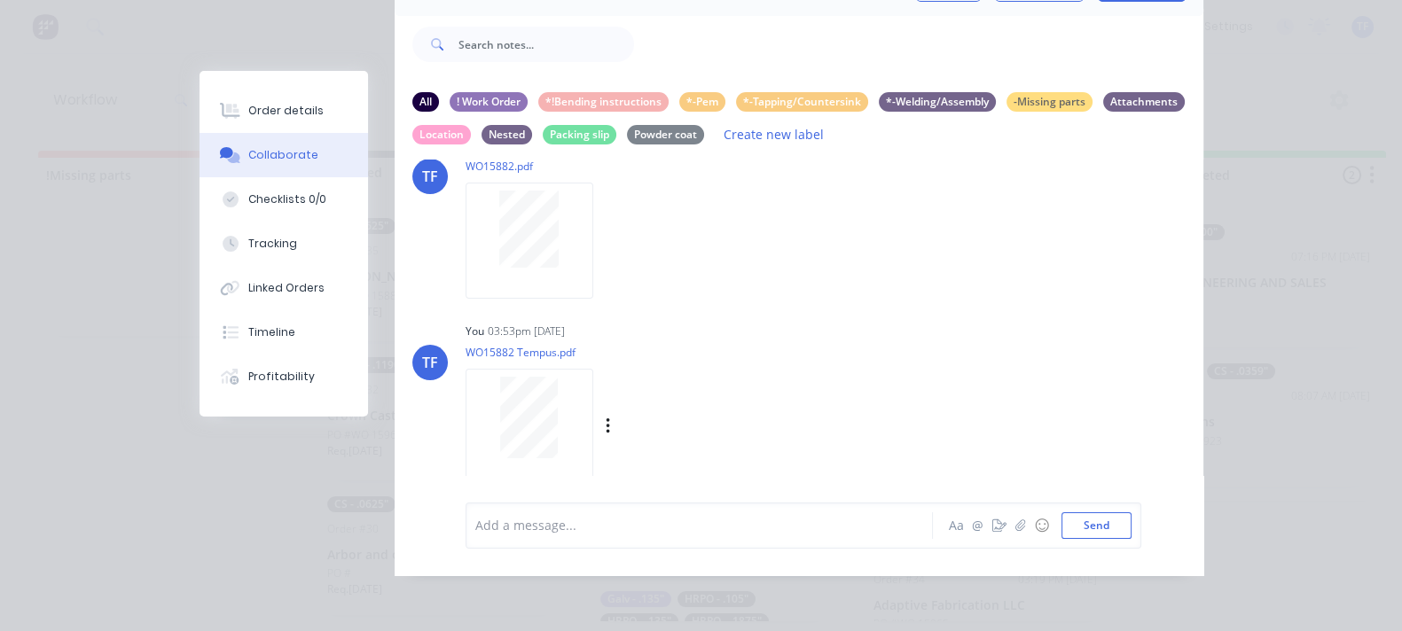
scroll to position [212, 0]
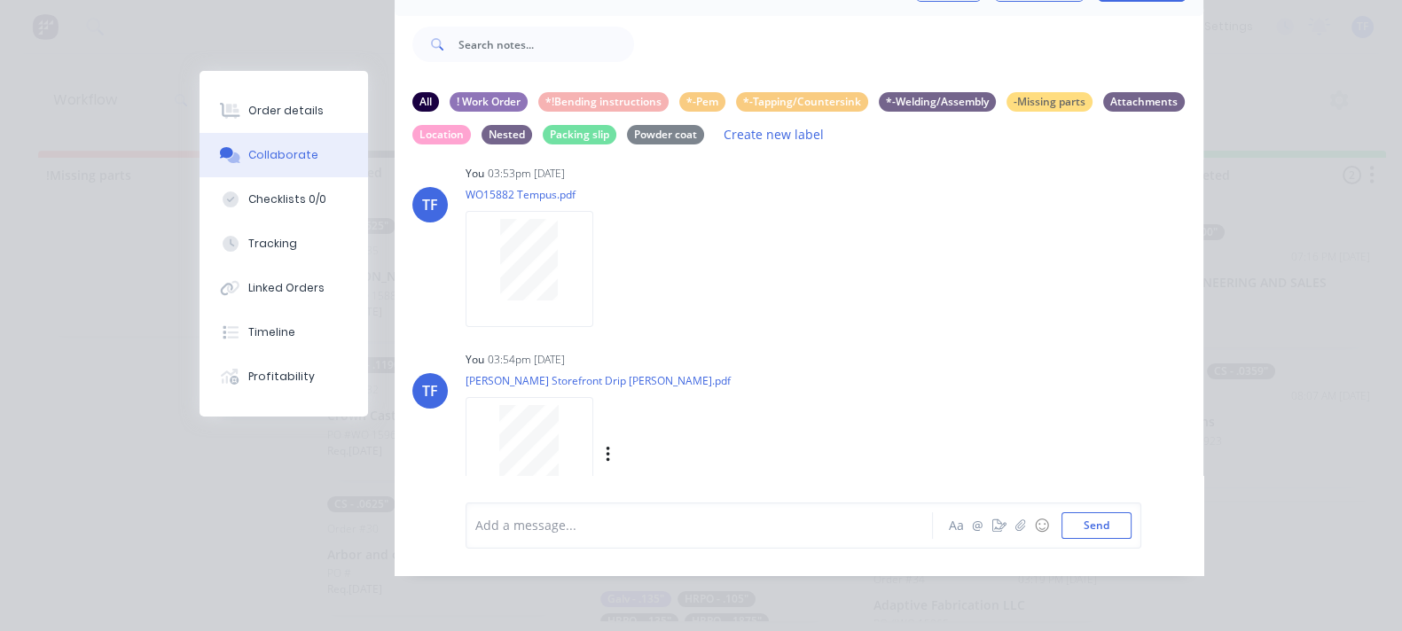
click at [474, 412] on div at bounding box center [530, 443] width 112 height 77
click at [606, 447] on icon "button" at bounding box center [608, 455] width 4 height 16
click at [624, 381] on button "Labels" at bounding box center [724, 389] width 200 height 40
click at [721, 455] on div "*!Bending instructions" at bounding box center [786, 465] width 130 height 20
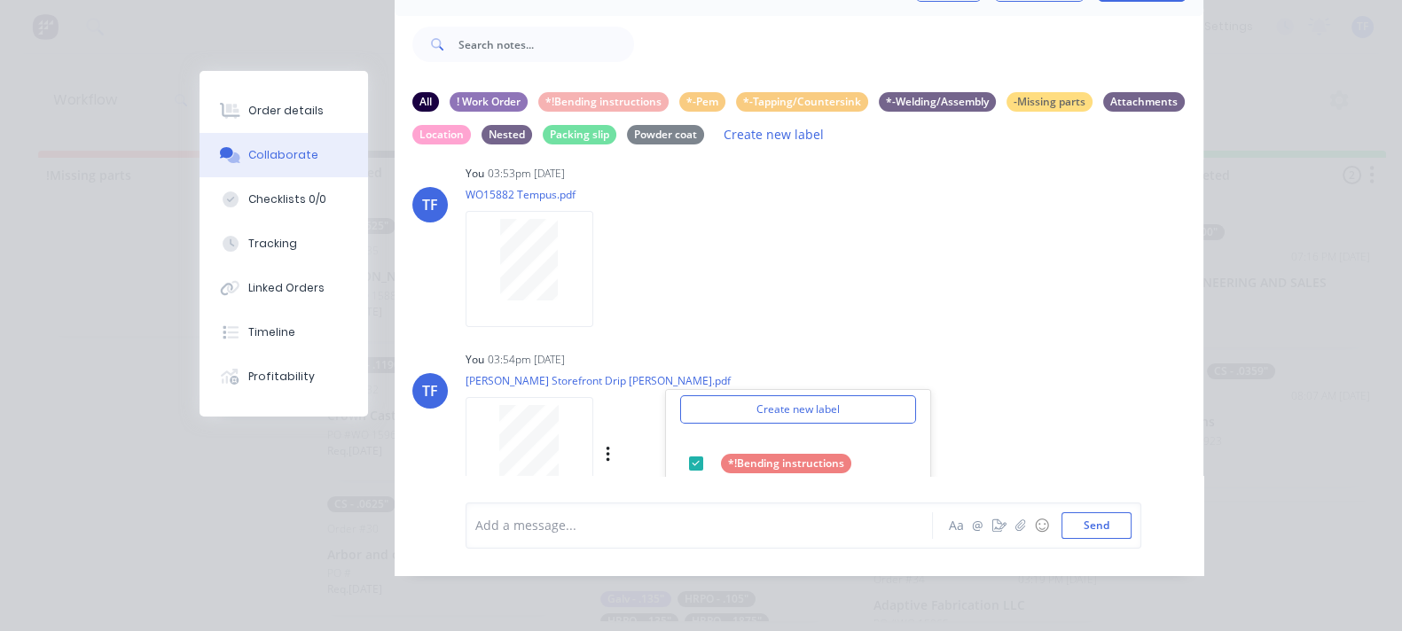
click at [1001, 375] on div "TF You 03:54pm [DATE] [PERSON_NAME] Storefront Drip Edge.pdf Labels Download De…" at bounding box center [799, 427] width 809 height 160
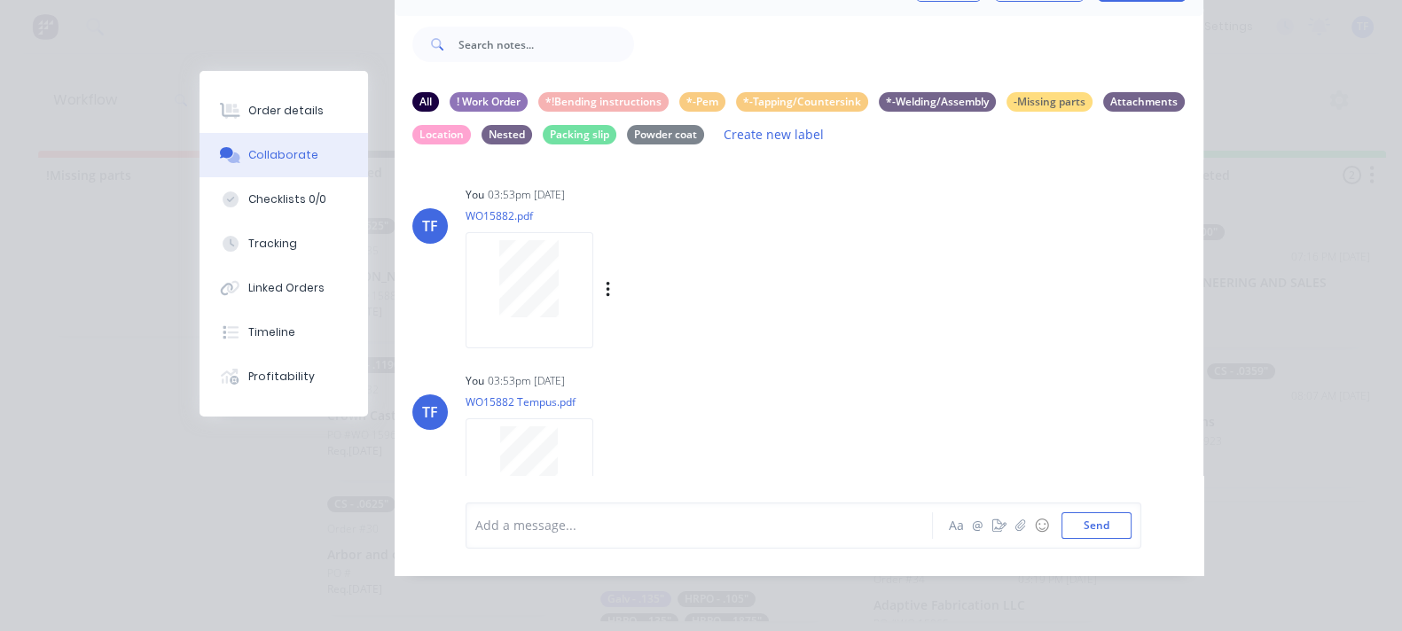
scroll to position [0, 0]
click at [538, 91] on div "*!Bending instructions" at bounding box center [603, 101] width 130 height 20
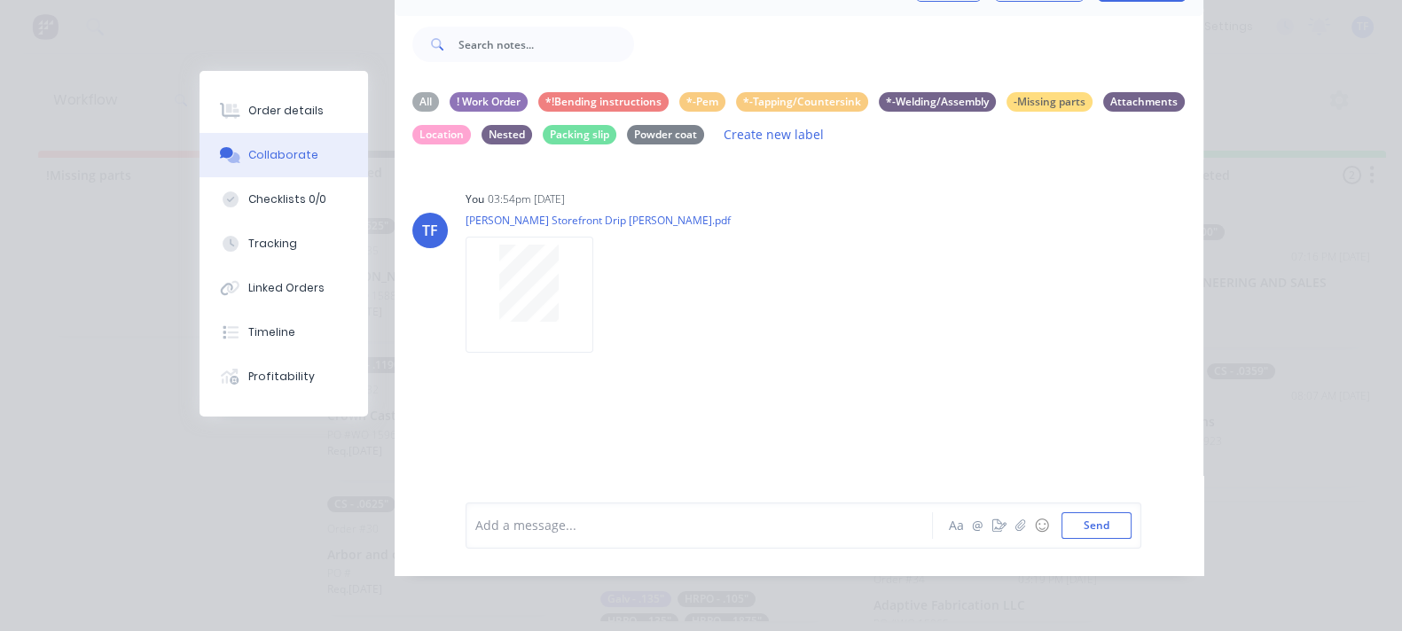
click at [412, 95] on div "All ! Work Order *!Bending instructions *-Pem *-Tapping/Countersink *-Welding/A…" at bounding box center [798, 119] width 773 height 54
click at [412, 91] on div "All" at bounding box center [425, 101] width 27 height 20
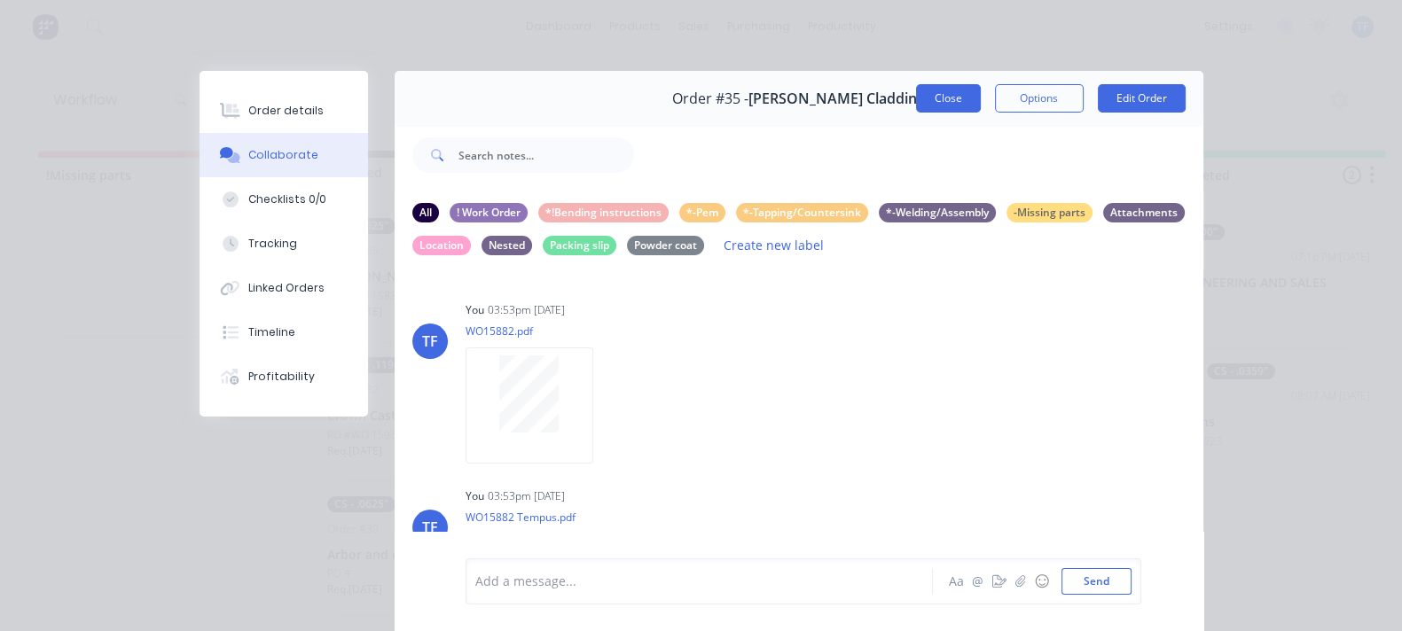
drag, startPoint x: 1102, startPoint y: 98, endPoint x: 990, endPoint y: 200, distance: 151.9
click at [981, 98] on button "Close" at bounding box center [948, 98] width 65 height 28
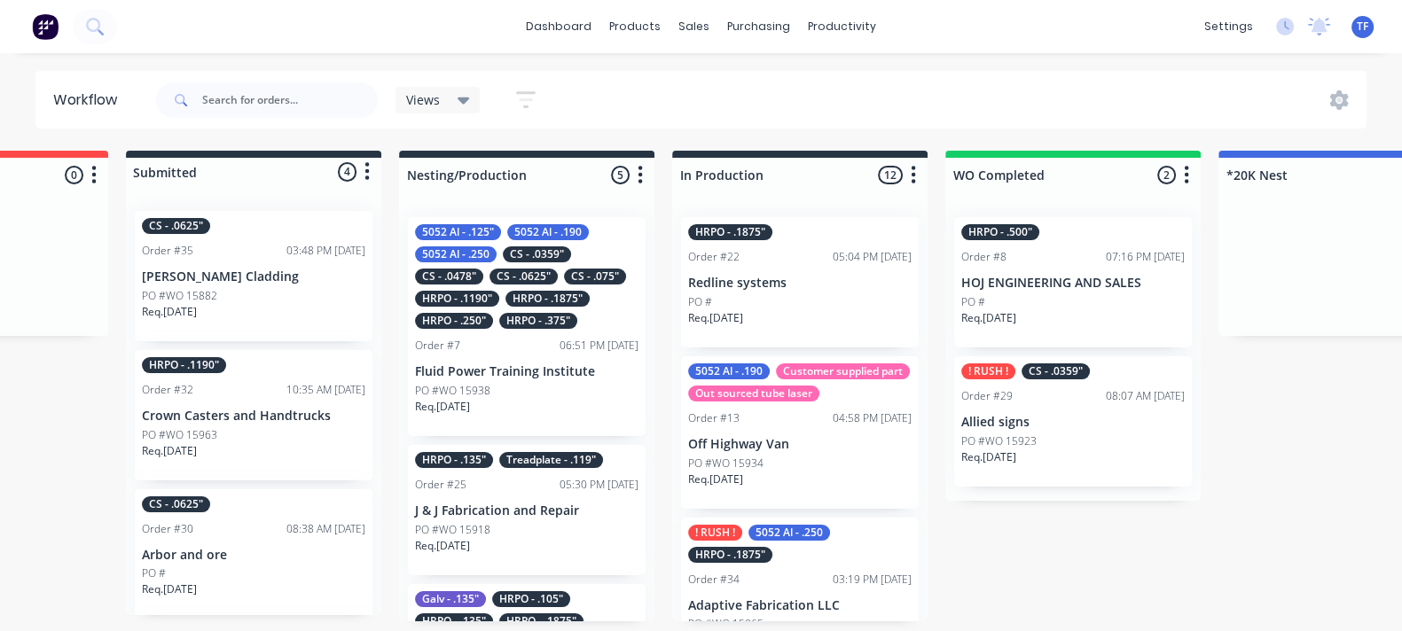
scroll to position [0, 188]
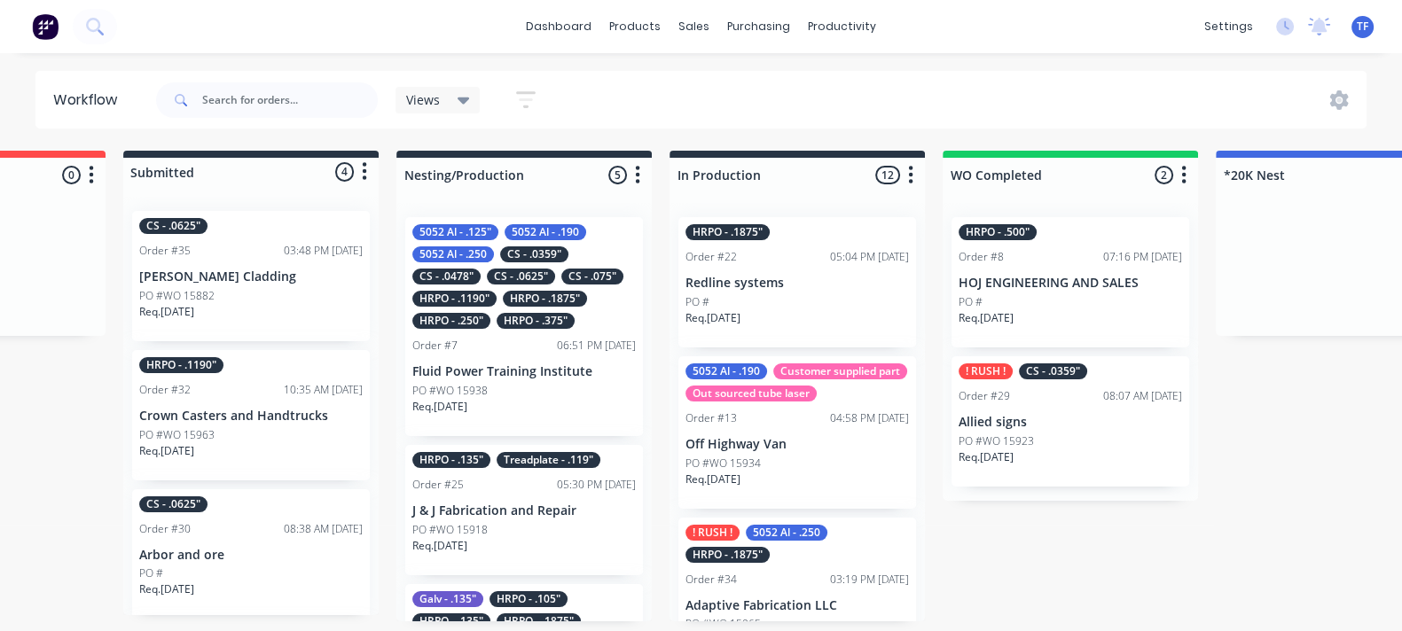
click at [499, 419] on div "Req. [DATE]" at bounding box center [524, 414] width 224 height 30
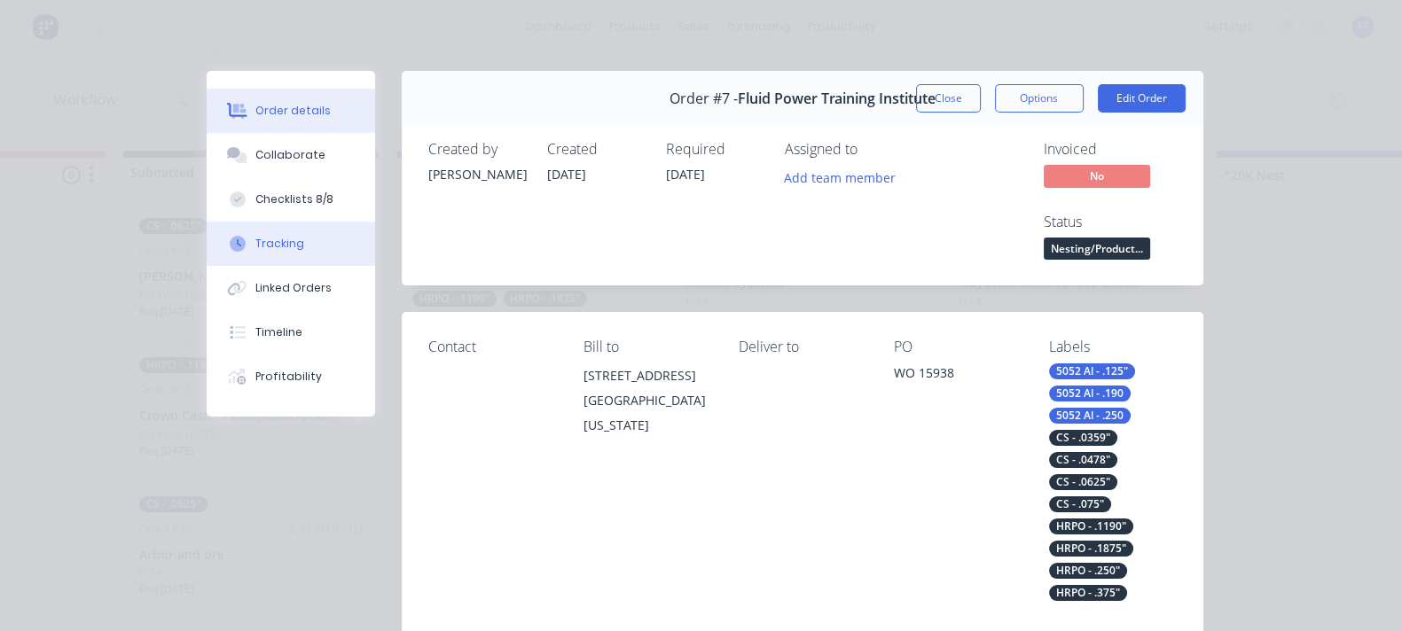
click at [207, 252] on button "Tracking" at bounding box center [291, 244] width 169 height 44
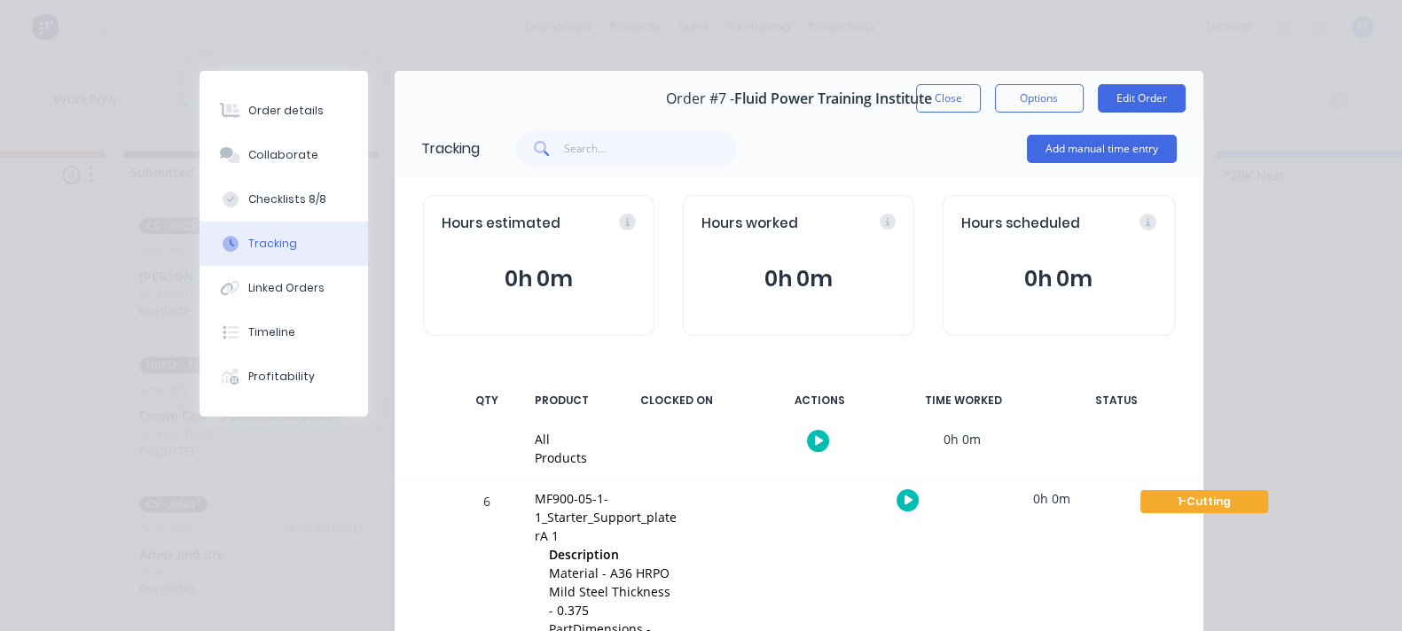
click at [981, 104] on button "Close" at bounding box center [948, 98] width 65 height 28
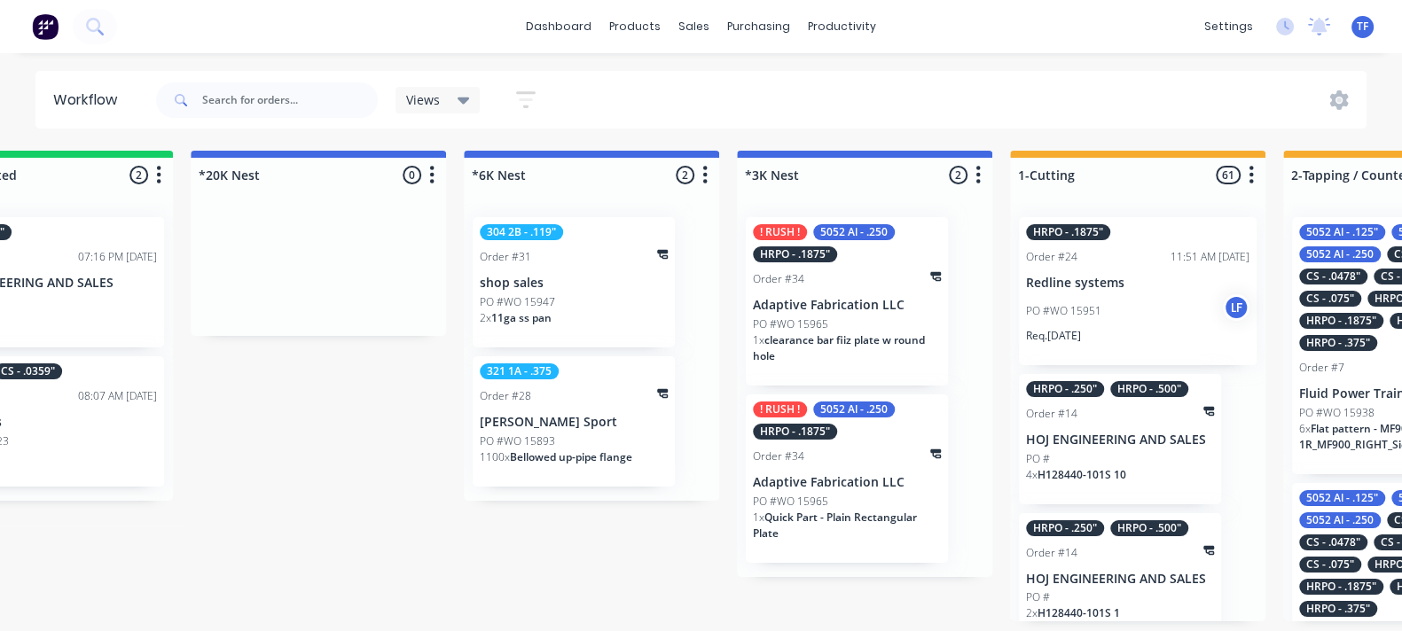
scroll to position [0, 1177]
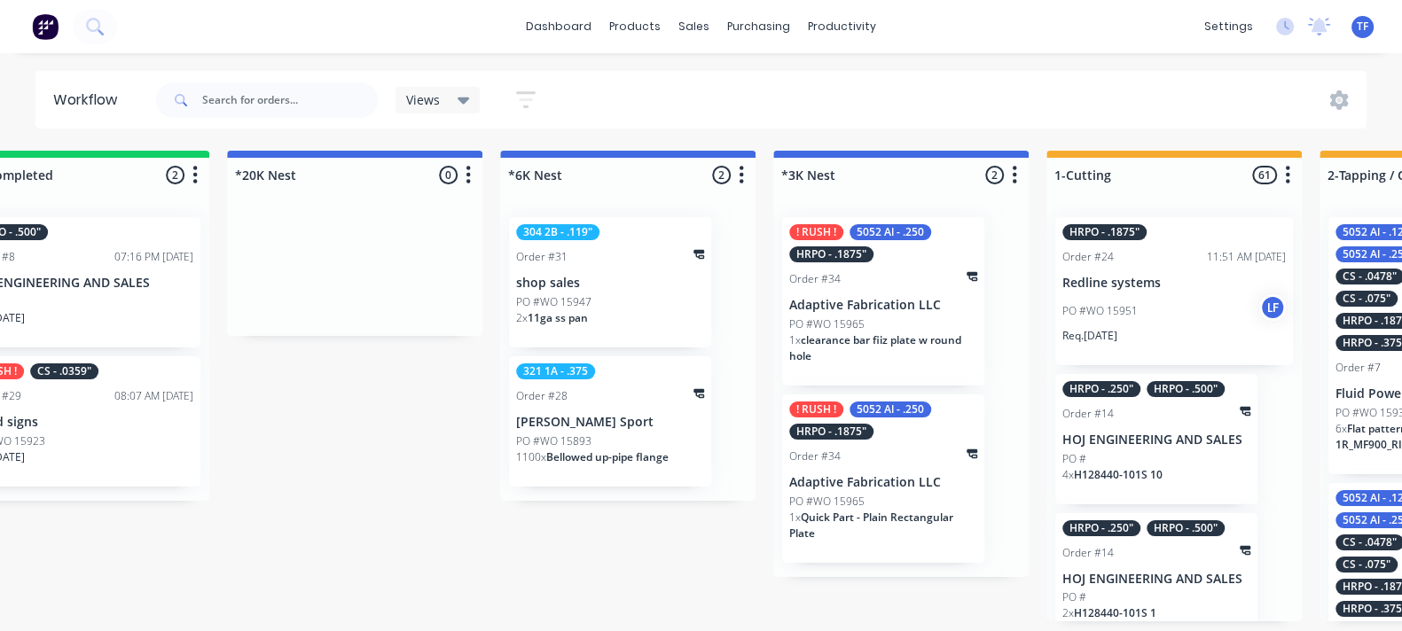
click at [634, 308] on div "304 2B - .119" Order #31 shop sales PO #WO 15947 2 x 11ga ss pan" at bounding box center [610, 282] width 202 height 130
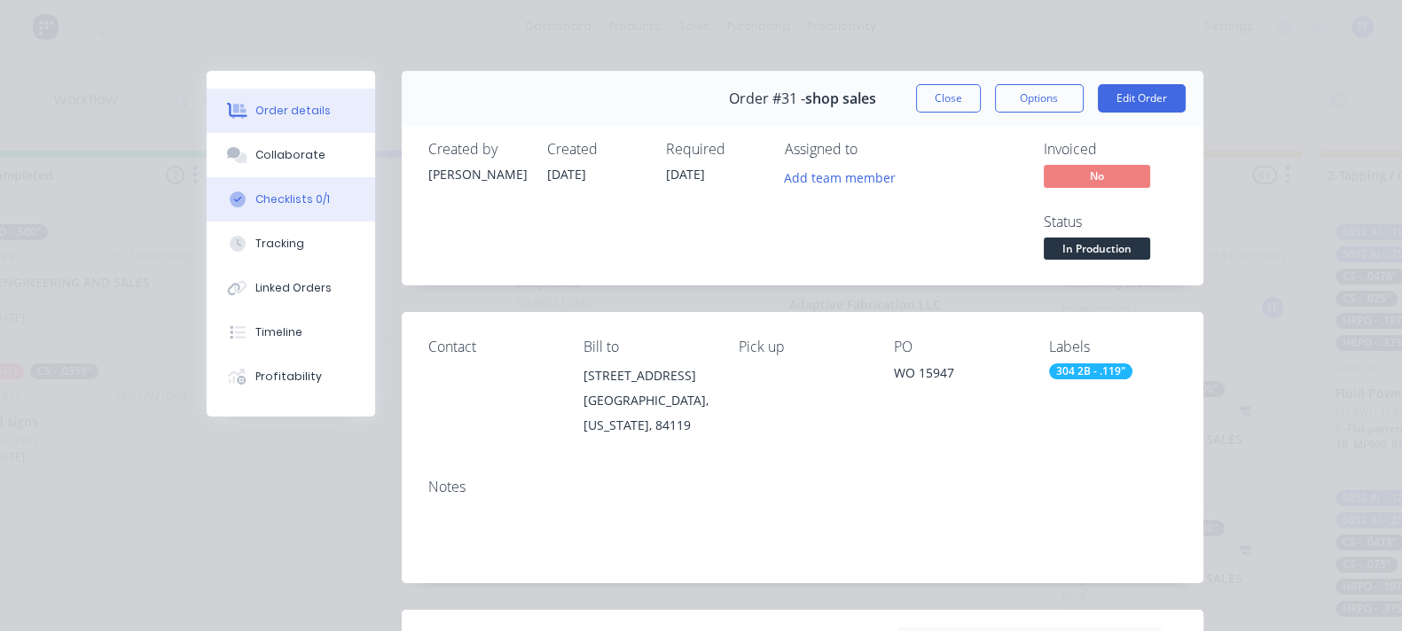
click at [207, 212] on button "Checklists 0/1" at bounding box center [291, 199] width 169 height 44
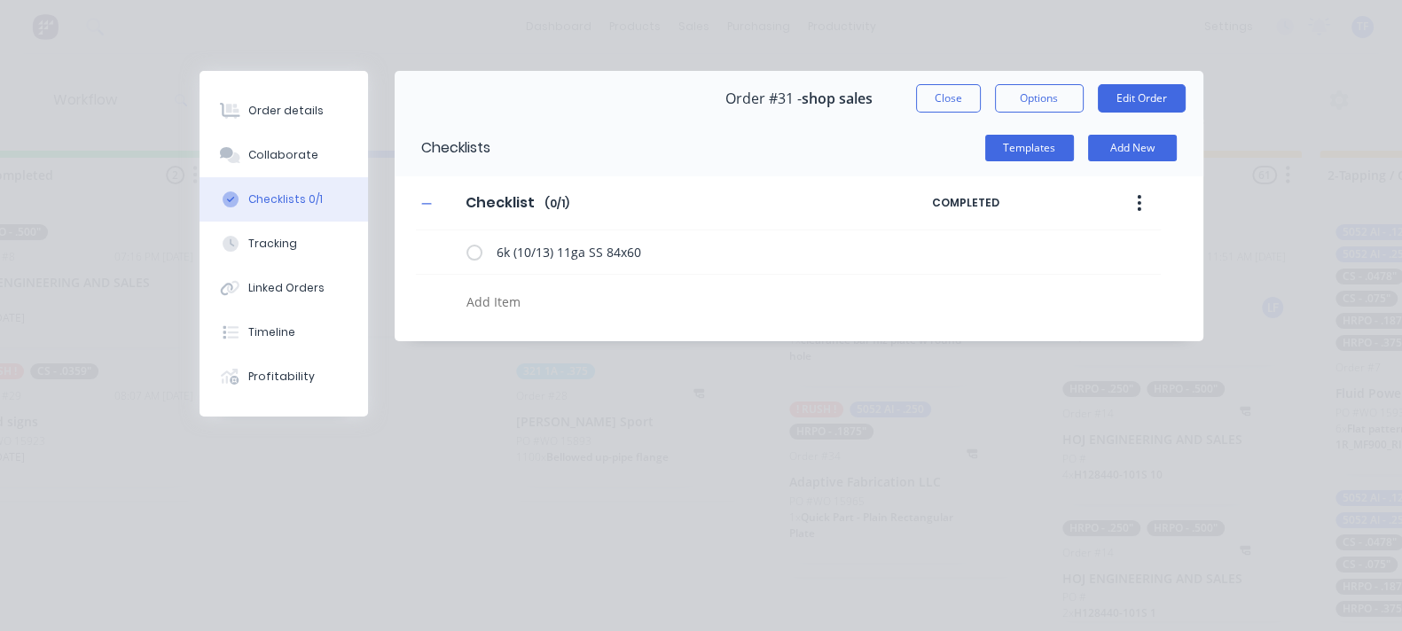
click at [981, 106] on button "Close" at bounding box center [948, 98] width 65 height 28
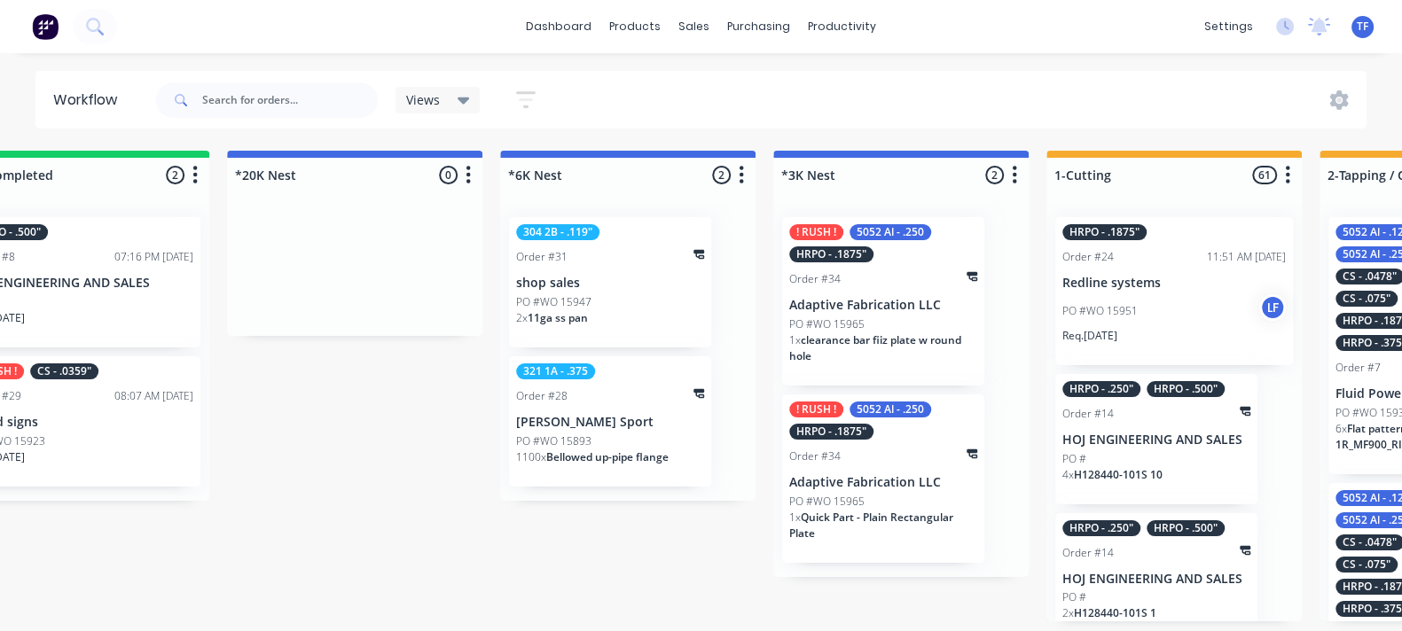
click at [605, 426] on p "[PERSON_NAME] Sport" at bounding box center [610, 422] width 188 height 15
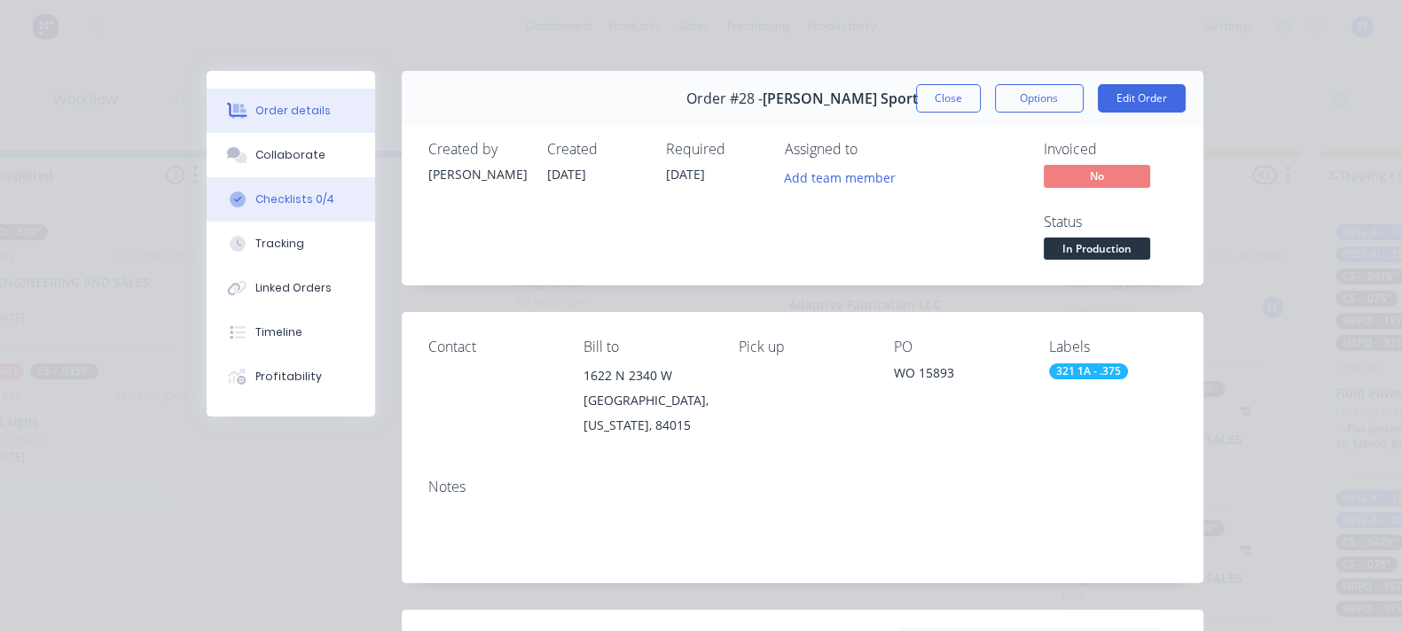
click at [207, 216] on button "Checklists 0/4" at bounding box center [291, 199] width 169 height 44
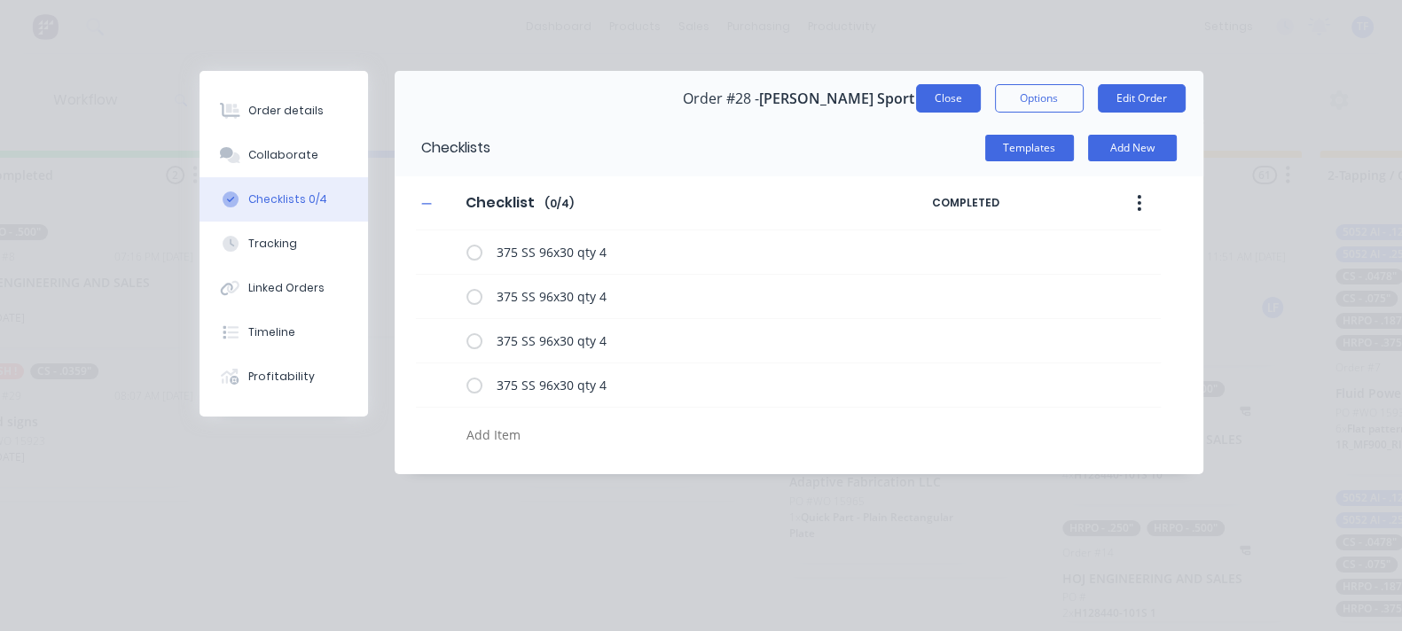
click at [981, 90] on button "Close" at bounding box center [948, 98] width 65 height 28
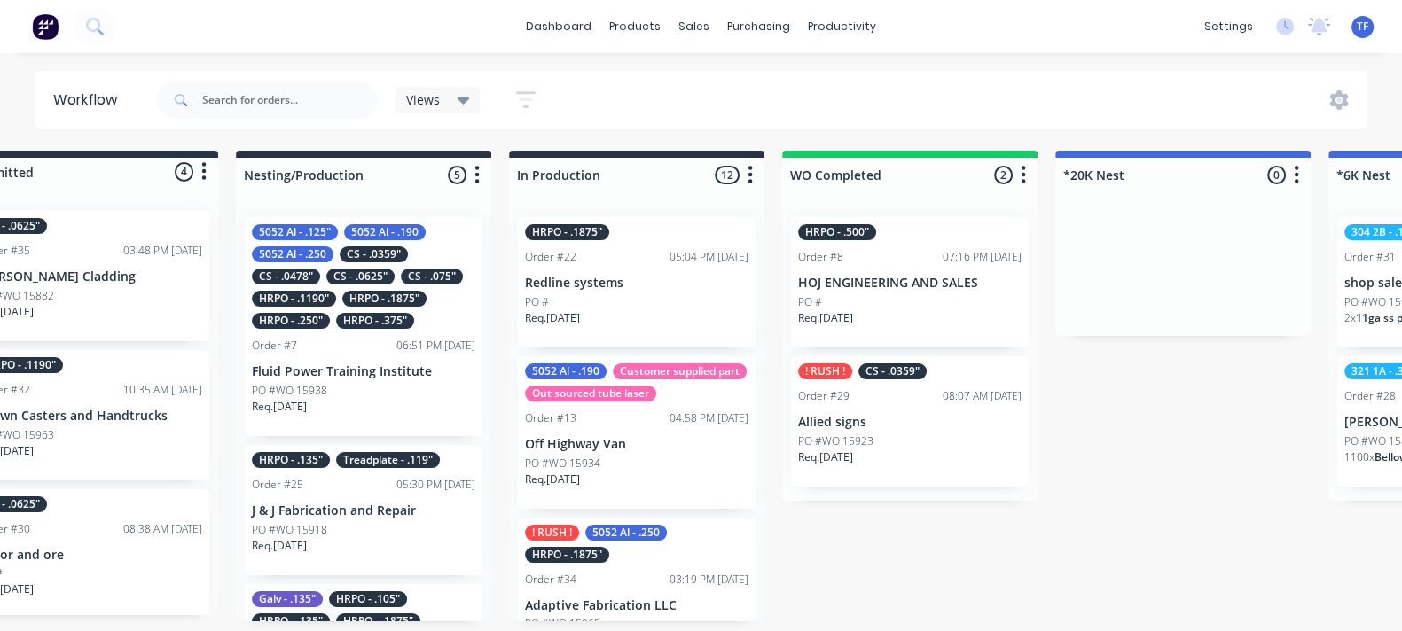
scroll to position [0, 343]
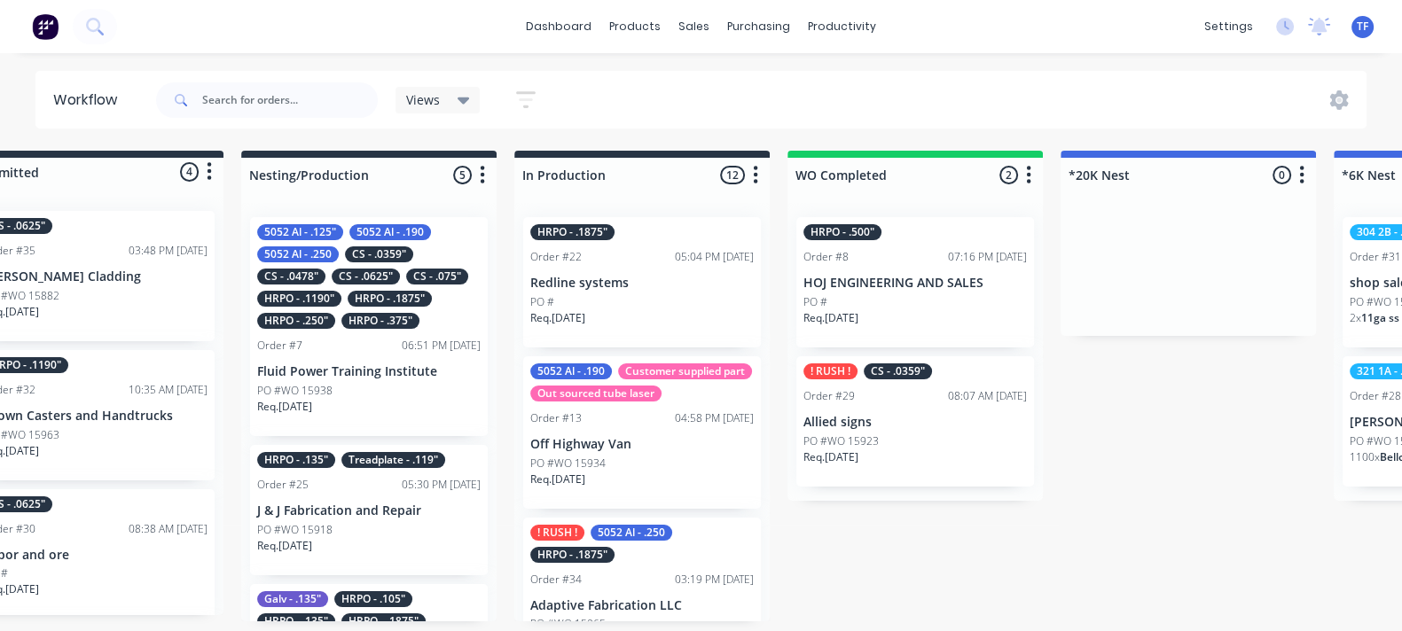
click at [320, 317] on div "HRPO - .250"" at bounding box center [296, 321] width 78 height 16
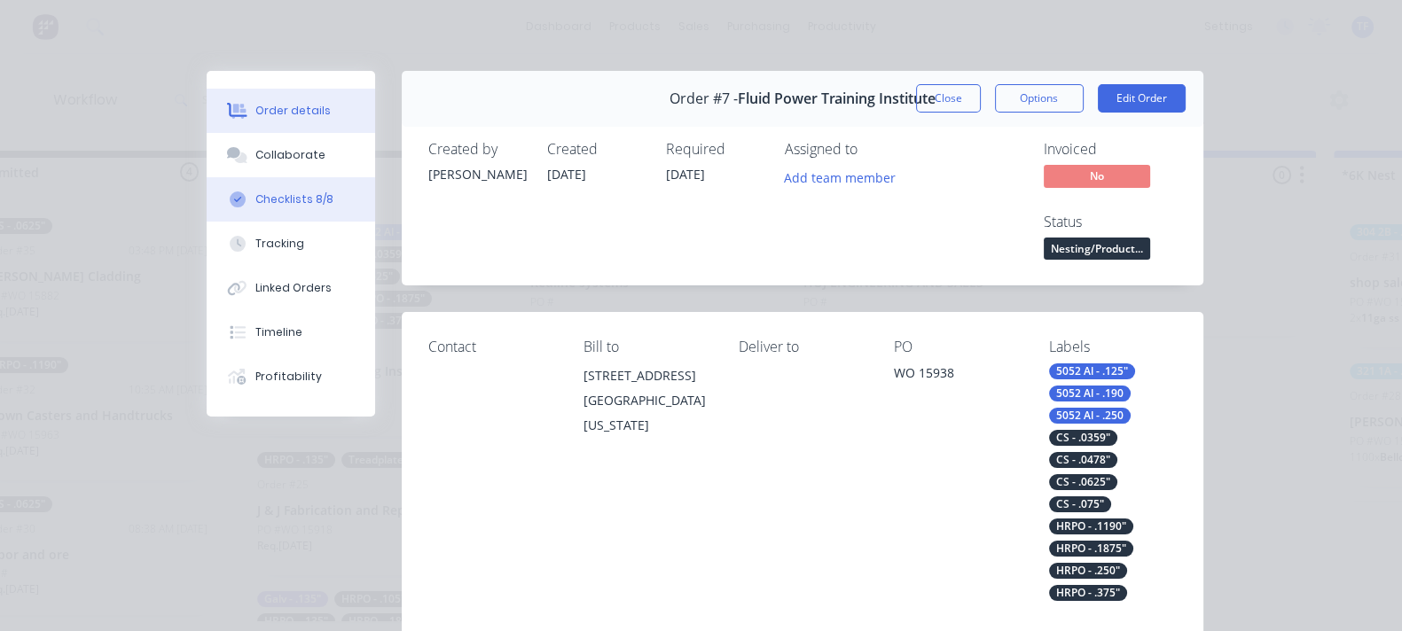
click at [255, 206] on div "Checklists 8/8" at bounding box center [294, 200] width 78 height 16
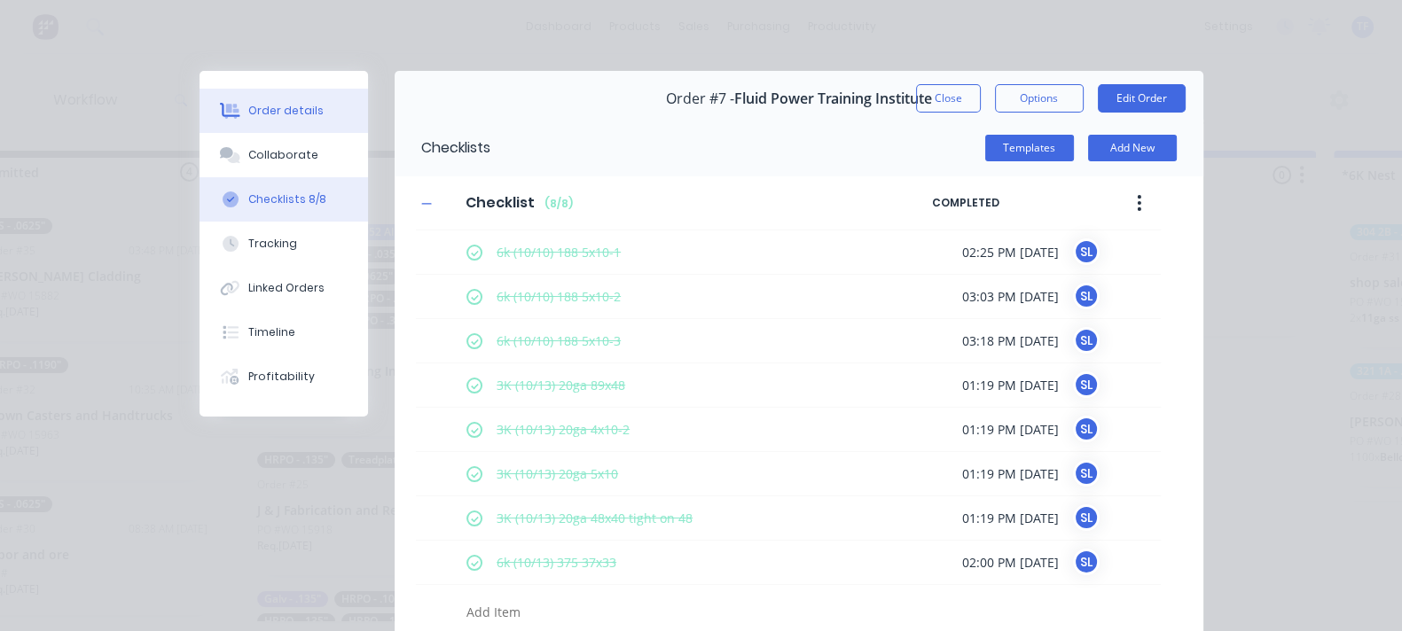
click at [200, 92] on button "Order details" at bounding box center [284, 111] width 169 height 44
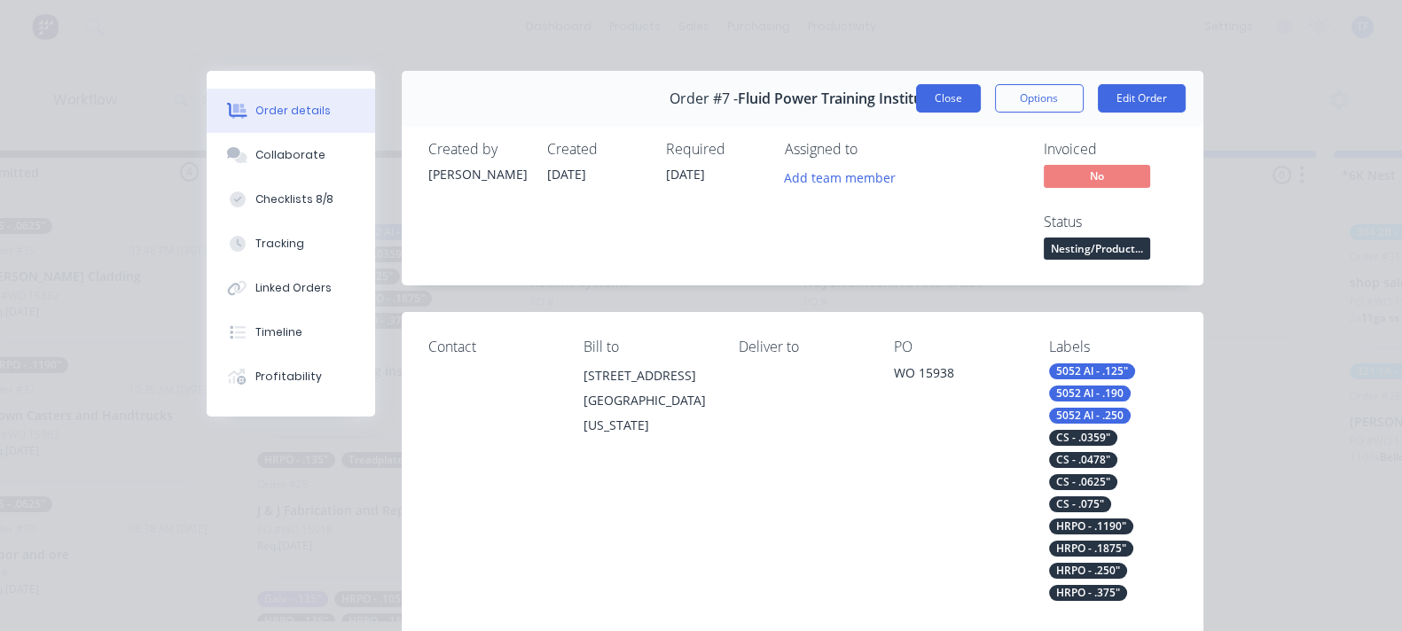
click at [981, 104] on button "Close" at bounding box center [948, 98] width 65 height 28
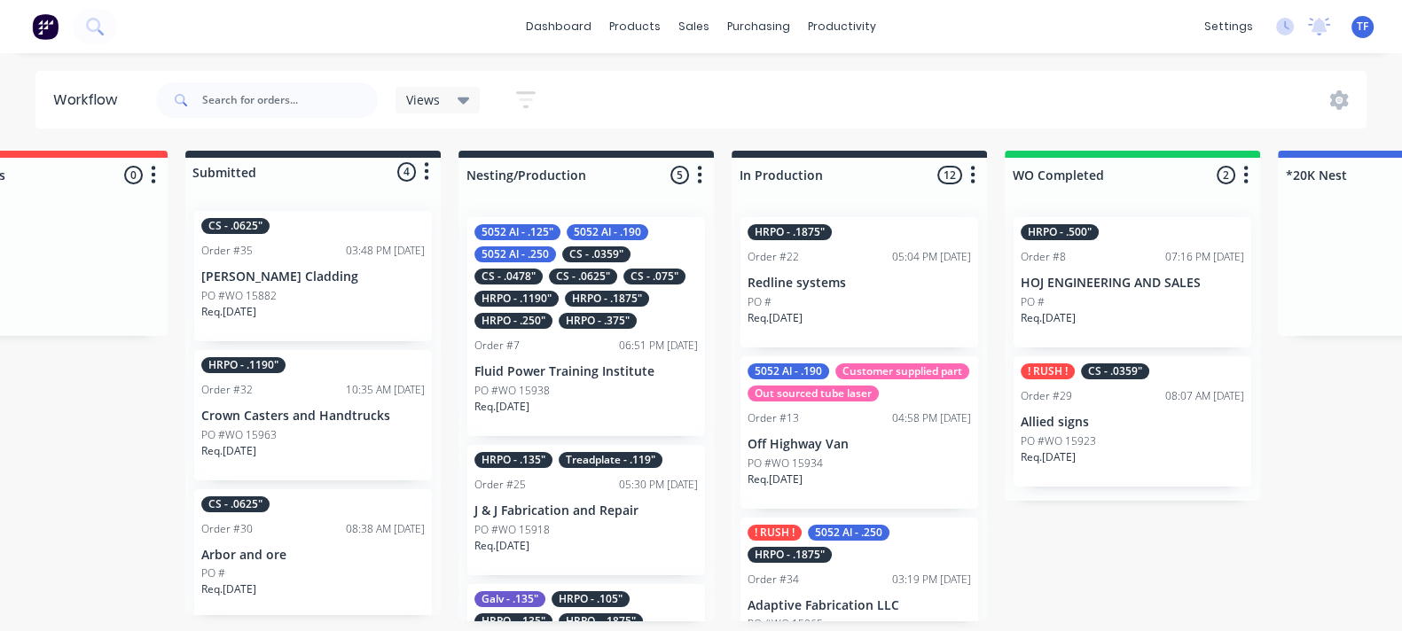
scroll to position [0, 124]
click at [576, 368] on p "Fluid Power Training Institute" at bounding box center [588, 372] width 224 height 15
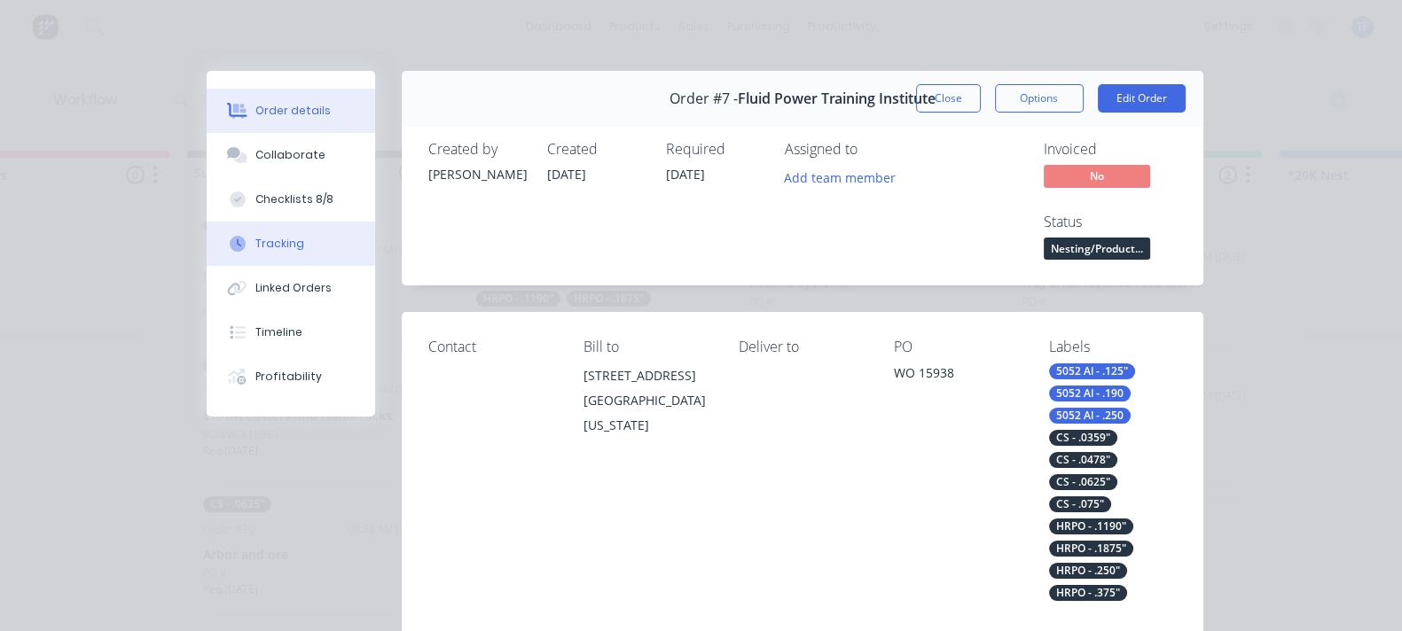
click at [255, 250] on div "Tracking" at bounding box center [279, 244] width 49 height 16
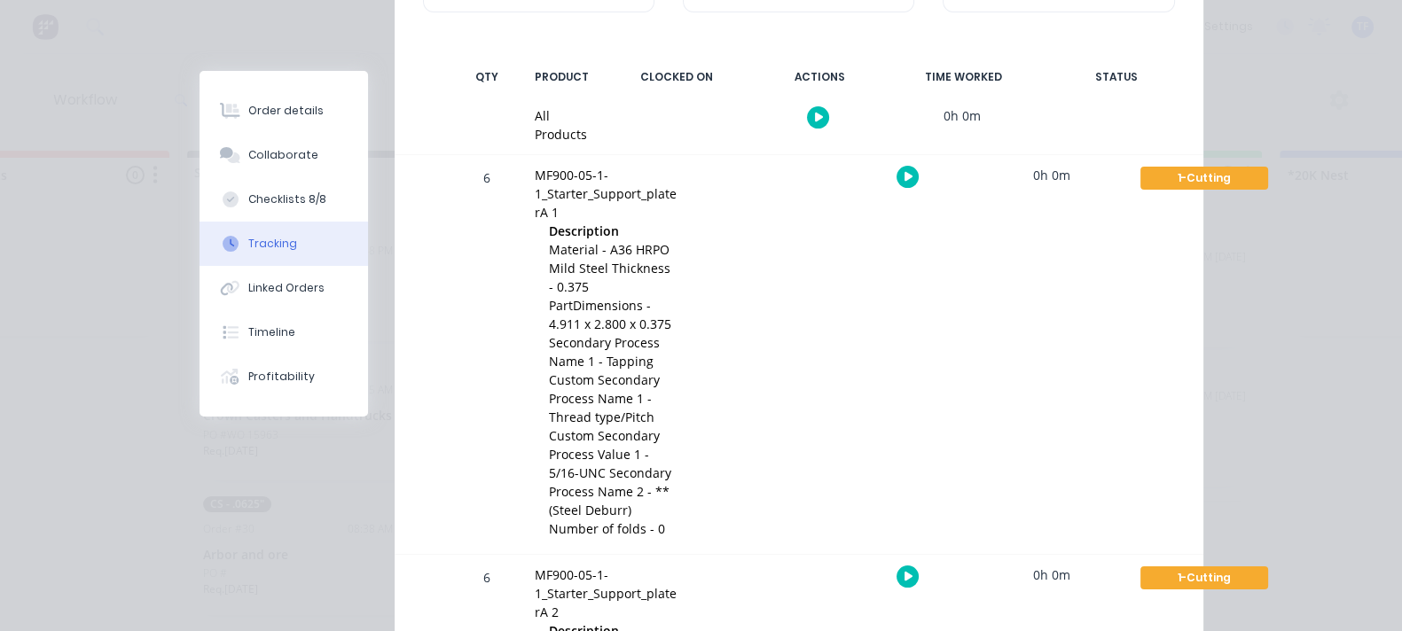
scroll to position [0, 0]
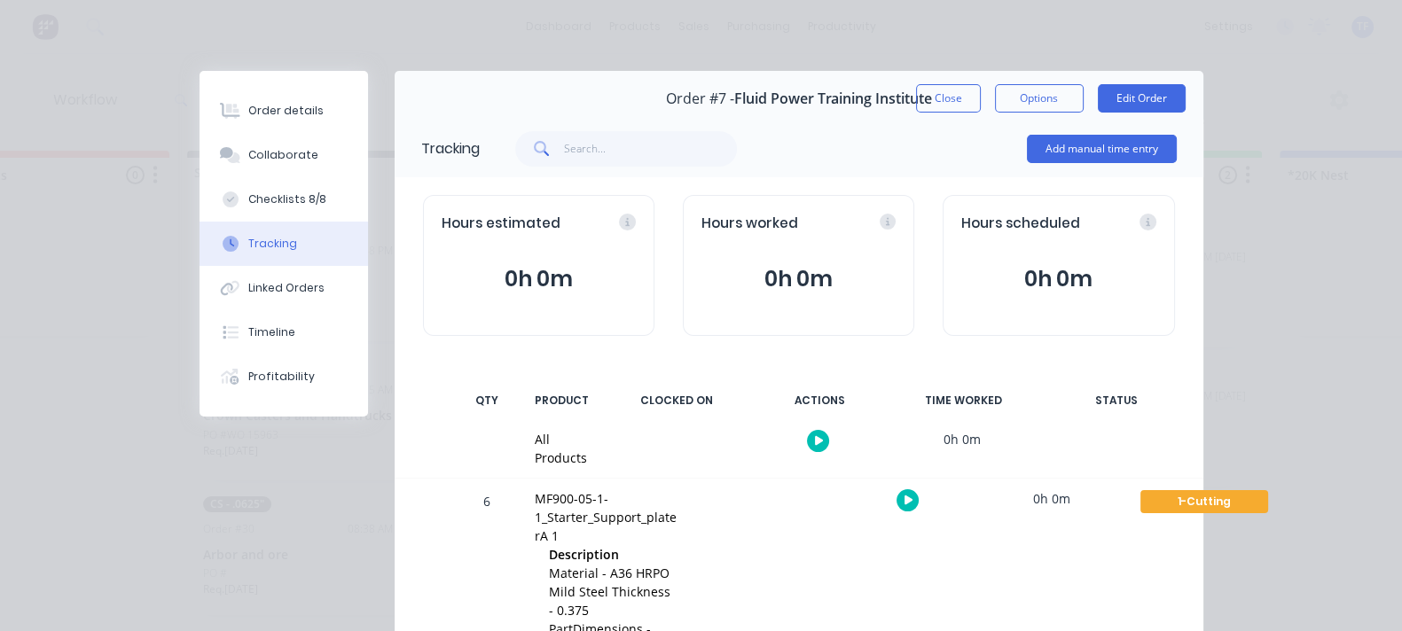
click at [981, 106] on button "Close" at bounding box center [948, 98] width 65 height 28
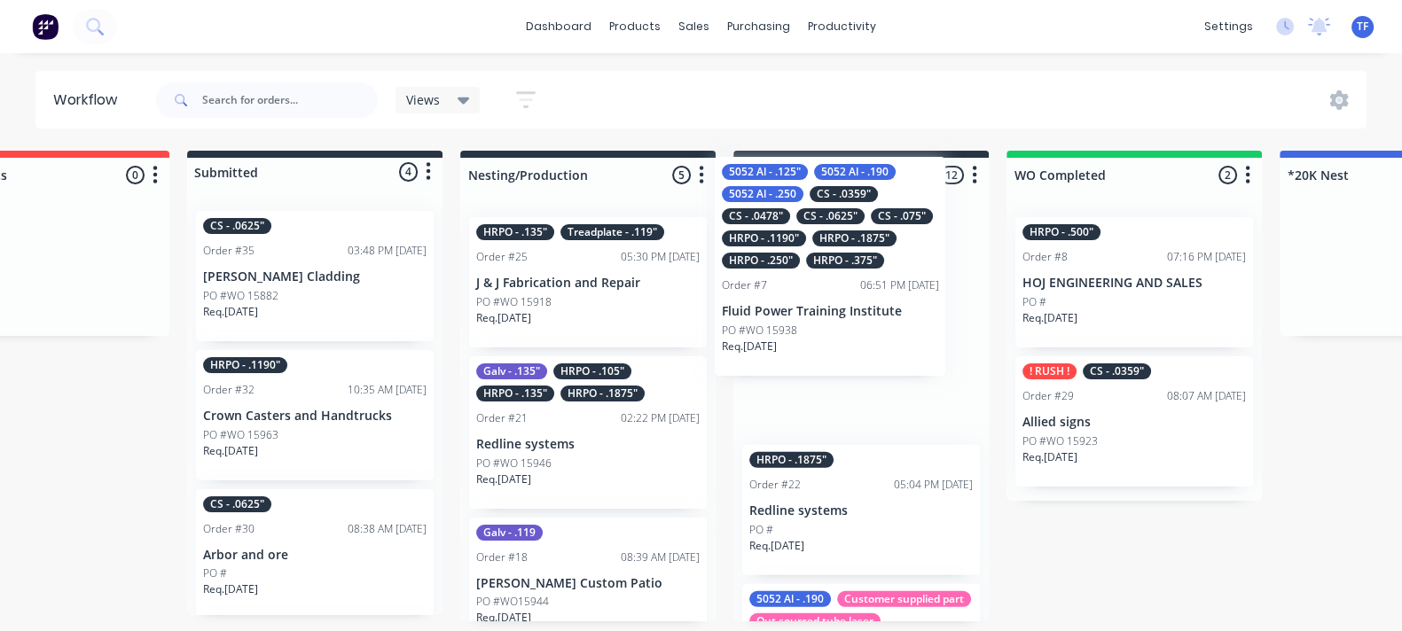
drag, startPoint x: 615, startPoint y: 365, endPoint x: 864, endPoint y: 320, distance: 253.3
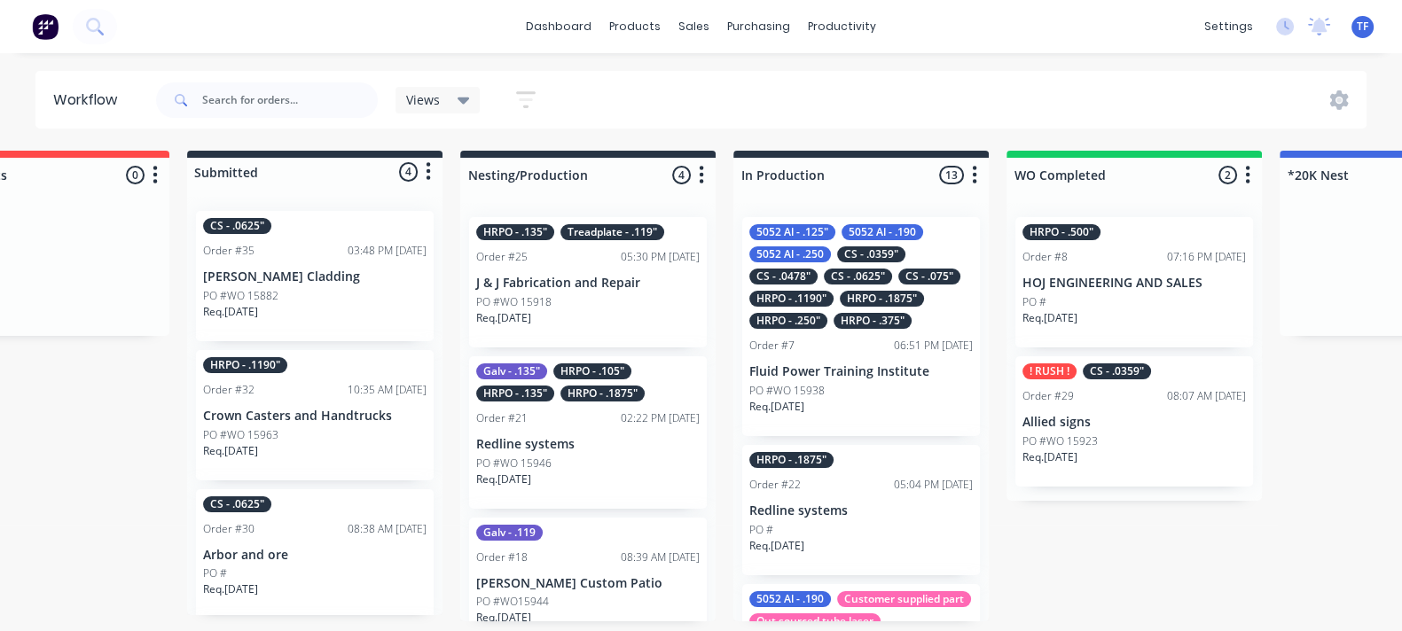
click at [596, 465] on div "PO #WO 15946" at bounding box center [588, 464] width 224 height 16
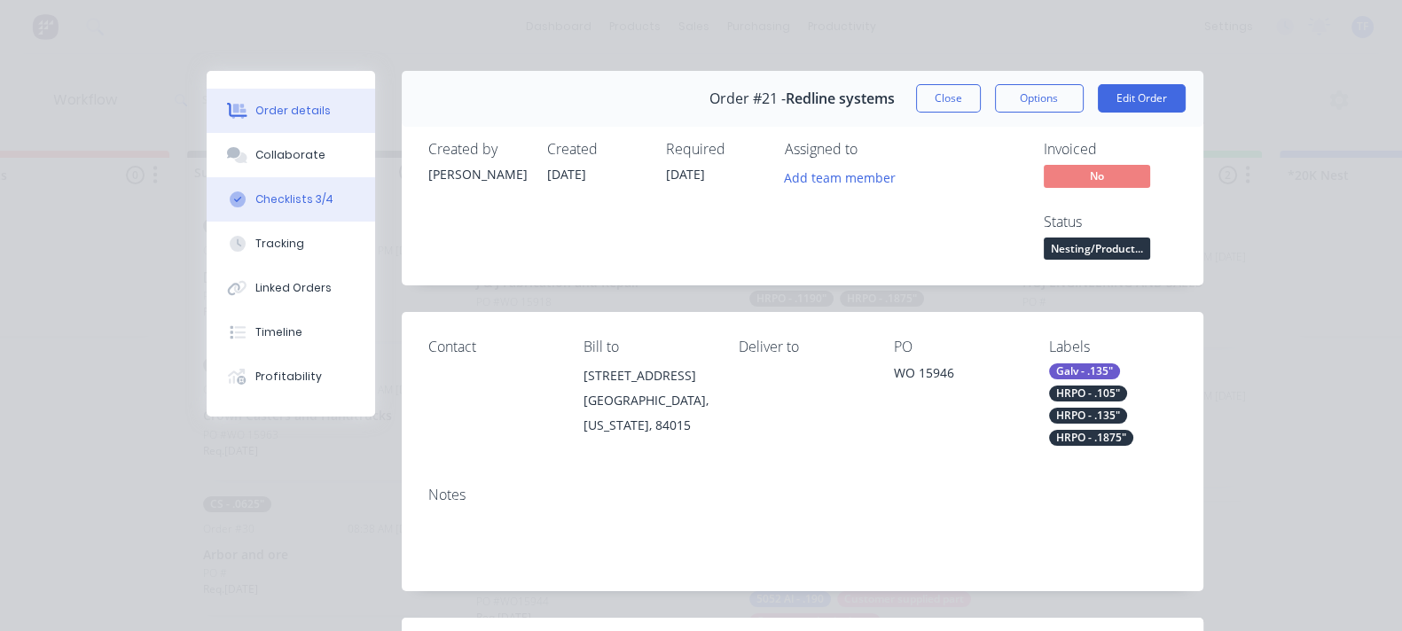
click at [255, 202] on div "Checklists 3/4" at bounding box center [294, 200] width 78 height 16
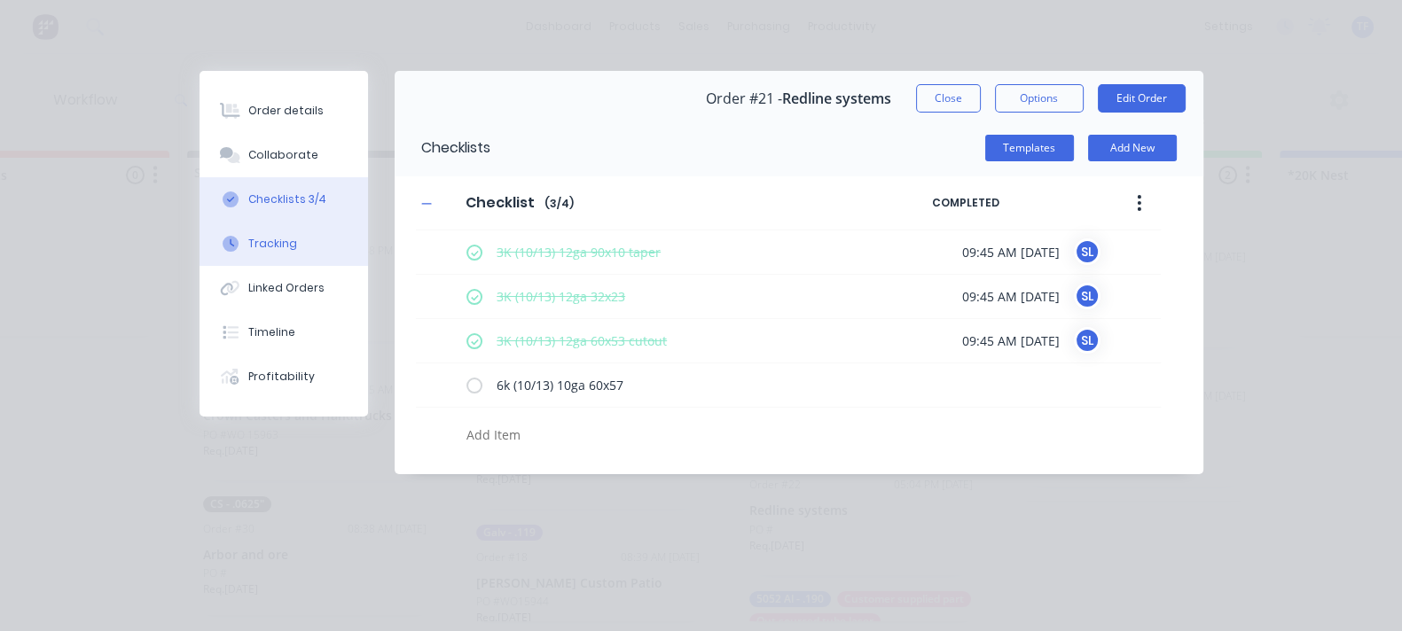
click at [200, 259] on button "Tracking" at bounding box center [284, 244] width 169 height 44
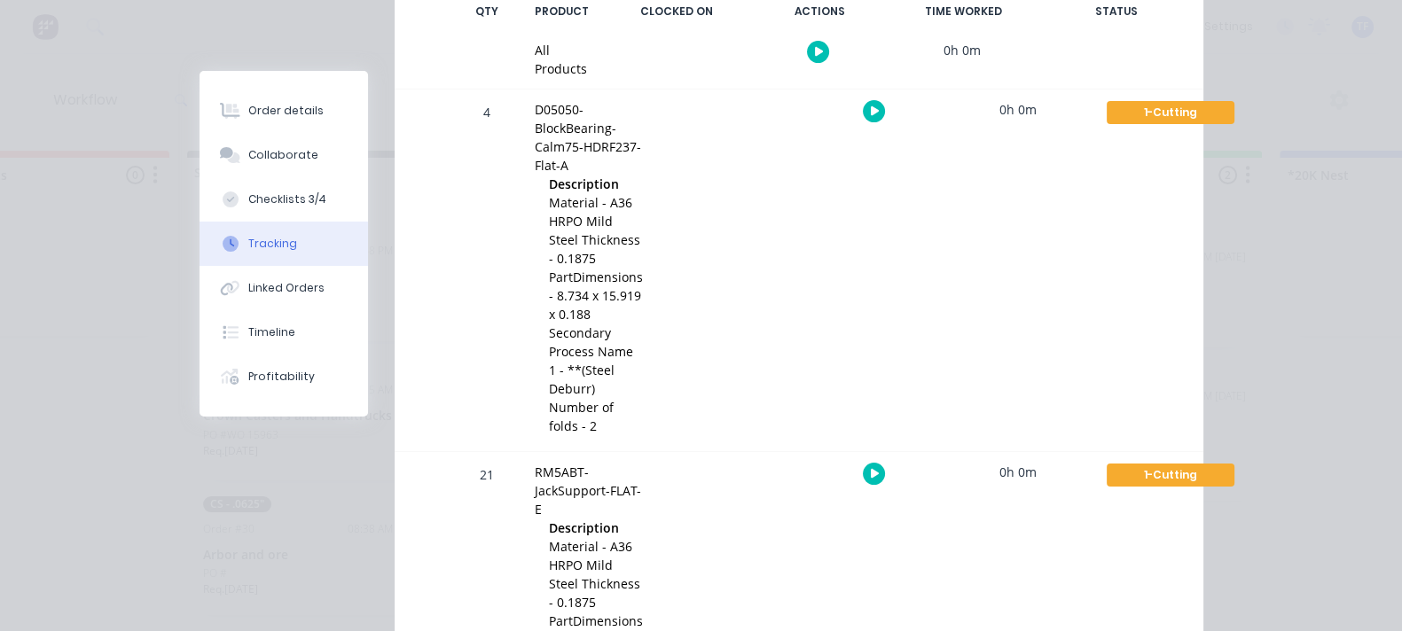
scroll to position [3, 0]
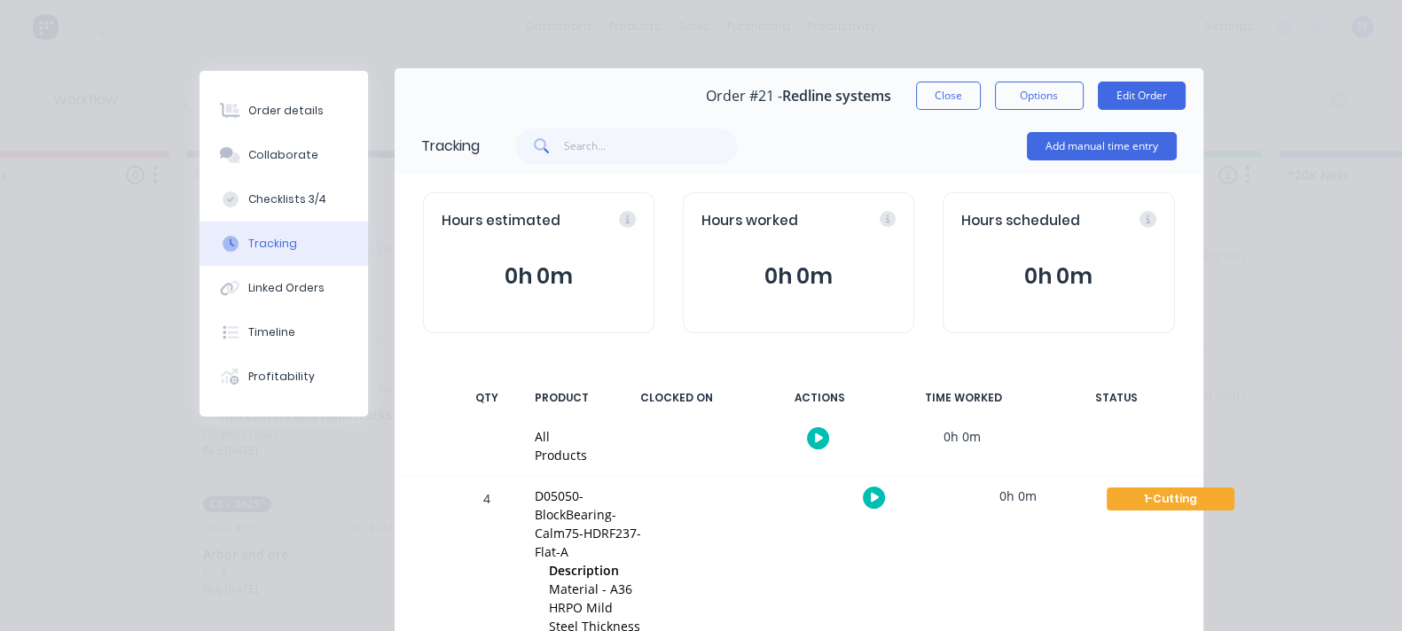
drag, startPoint x: 176, startPoint y: 201, endPoint x: 186, endPoint y: 229, distance: 29.2
click at [200, 201] on button "Checklists 3/4" at bounding box center [284, 199] width 169 height 44
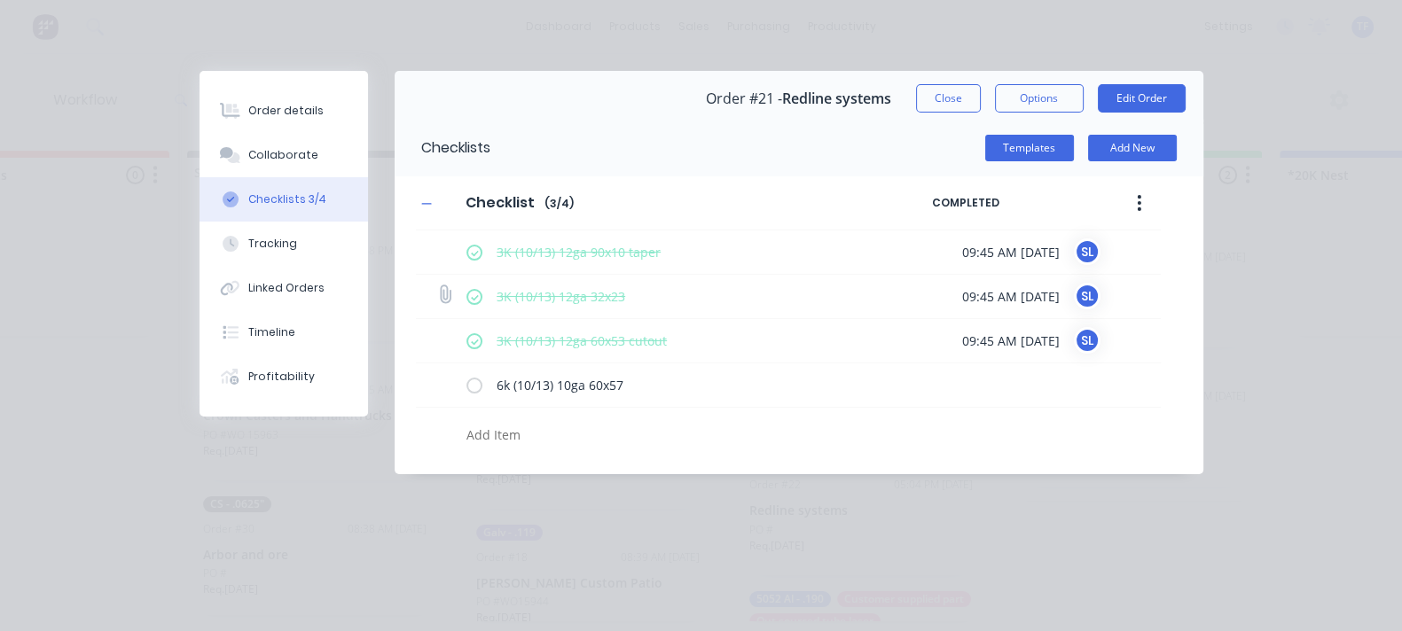
scroll to position [0, 0]
click at [200, 119] on button "Order details" at bounding box center [284, 111] width 169 height 44
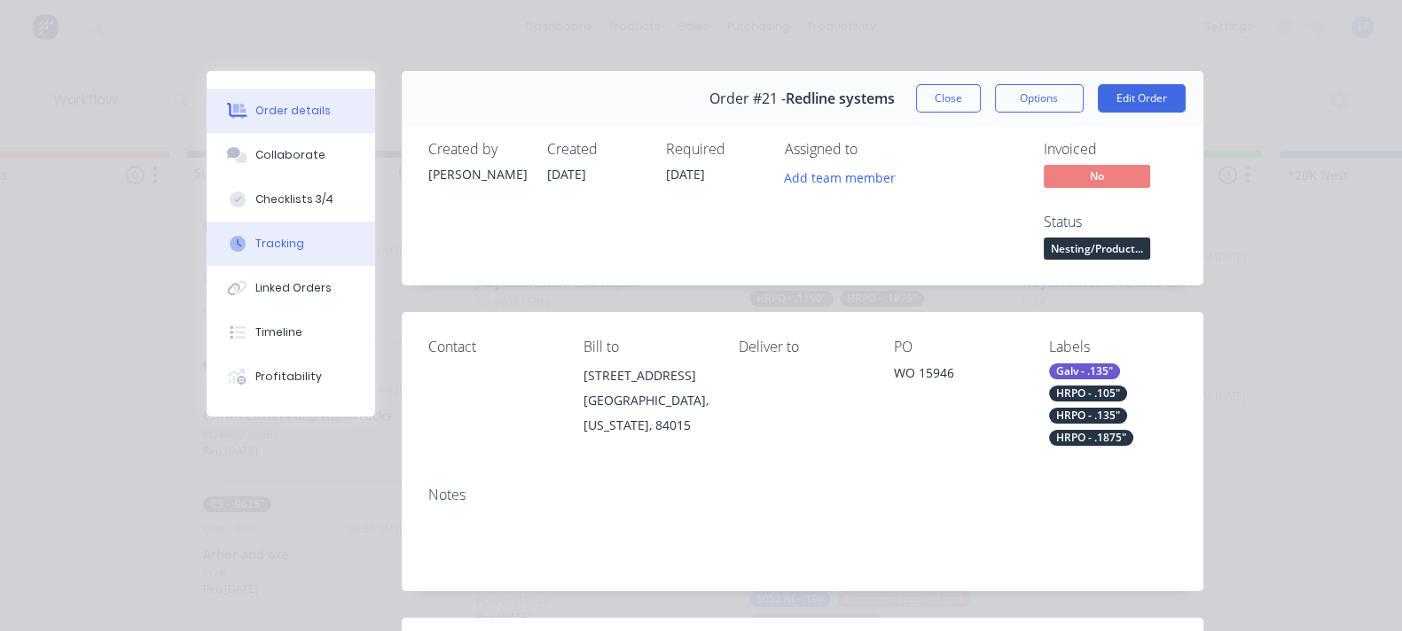
click at [207, 258] on button "Tracking" at bounding box center [291, 244] width 169 height 44
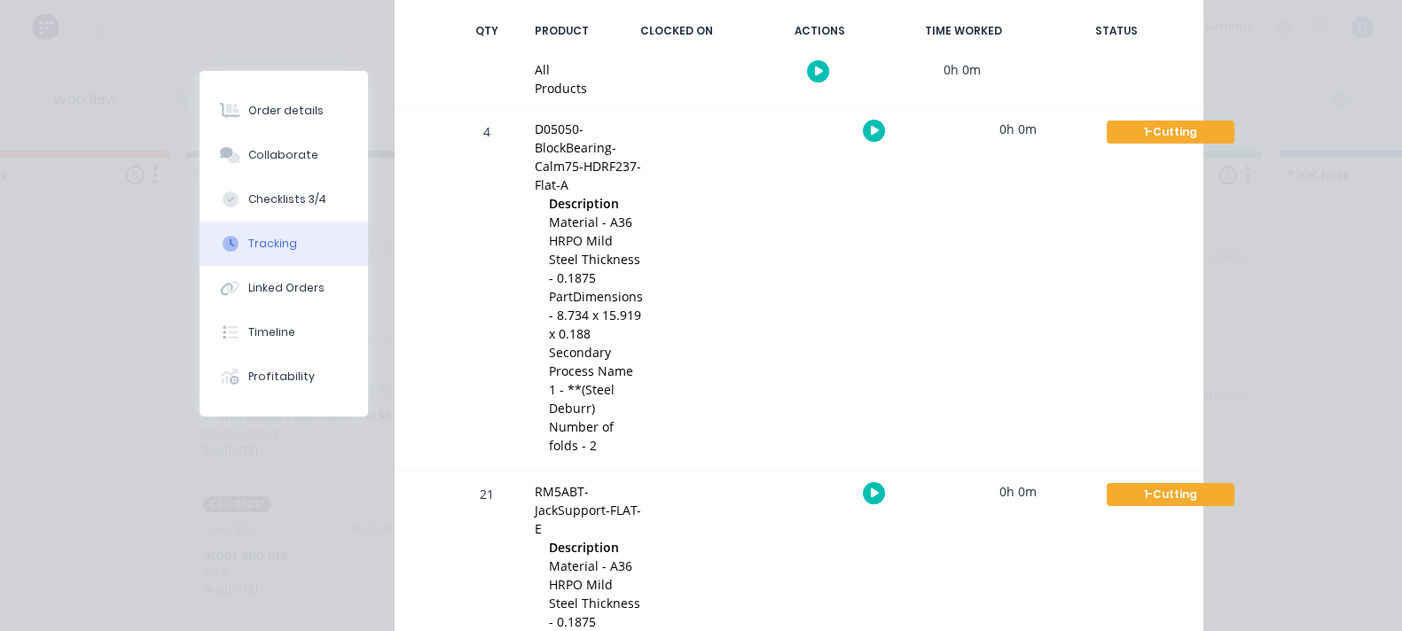
scroll to position [335, 0]
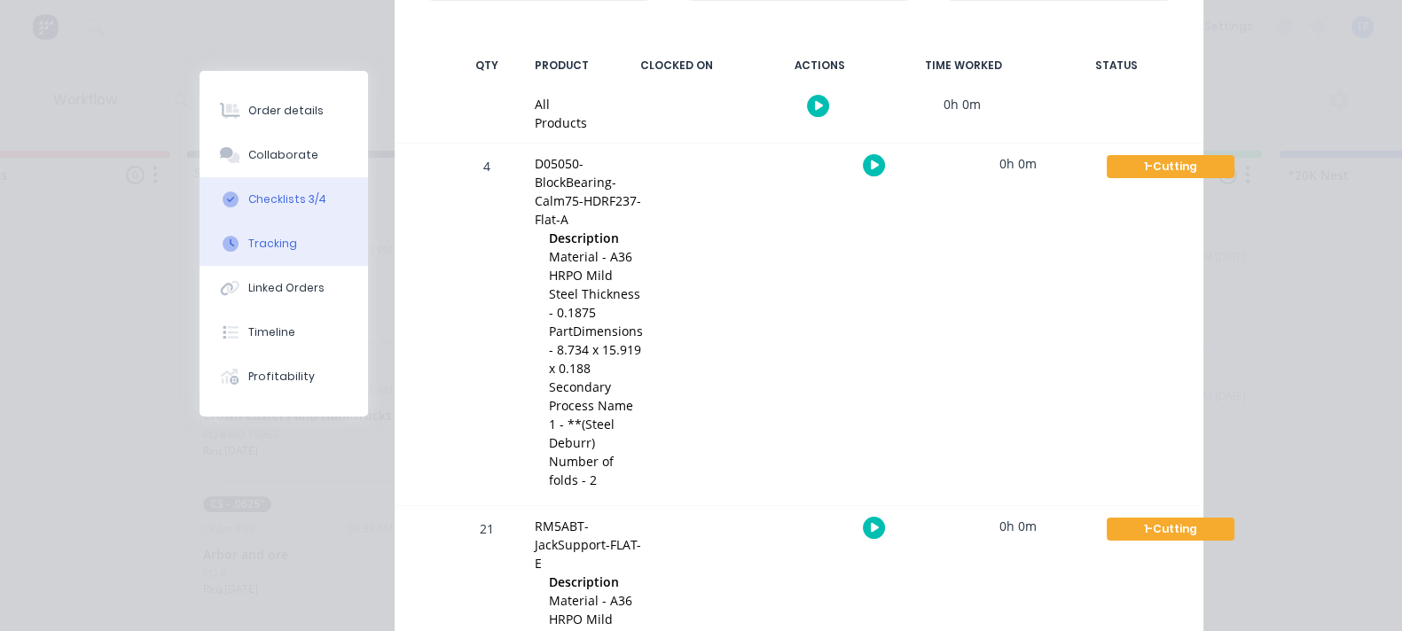
click at [200, 214] on button "Checklists 3/4" at bounding box center [284, 199] width 169 height 44
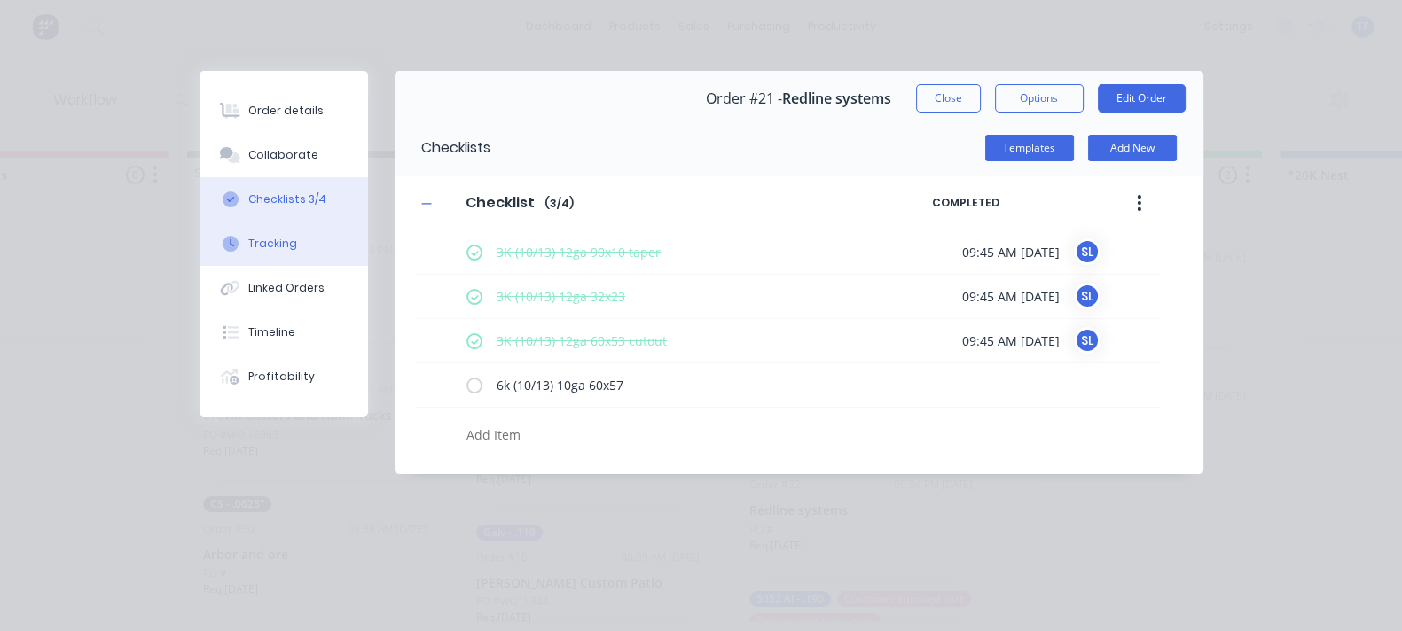
scroll to position [0, 0]
click at [981, 94] on button "Close" at bounding box center [948, 98] width 65 height 28
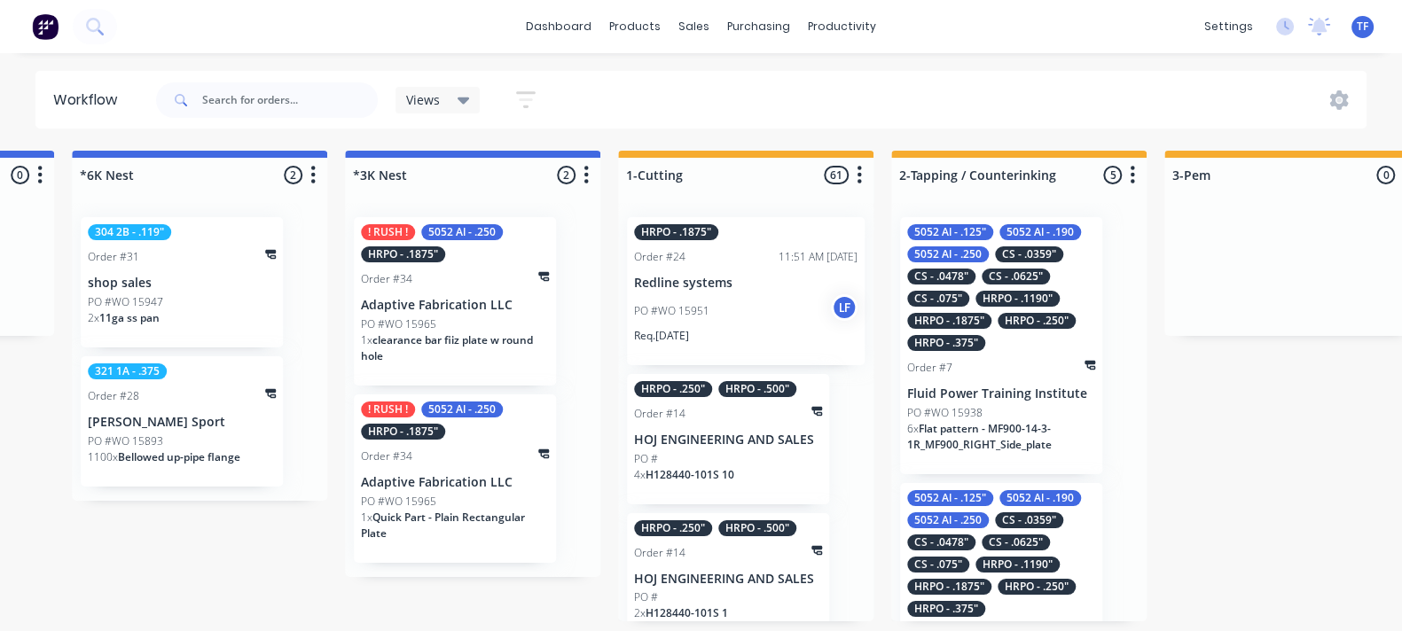
scroll to position [0, 1608]
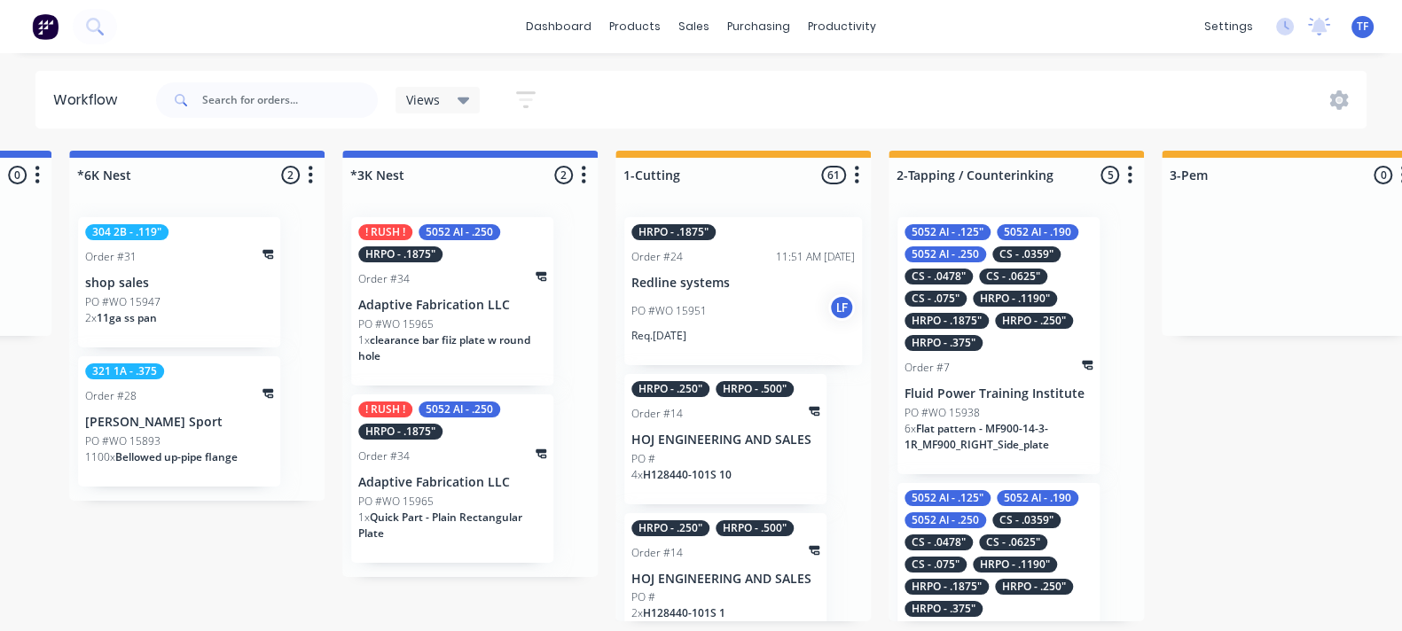
click at [751, 281] on p "Redline systems" at bounding box center [743, 283] width 224 height 15
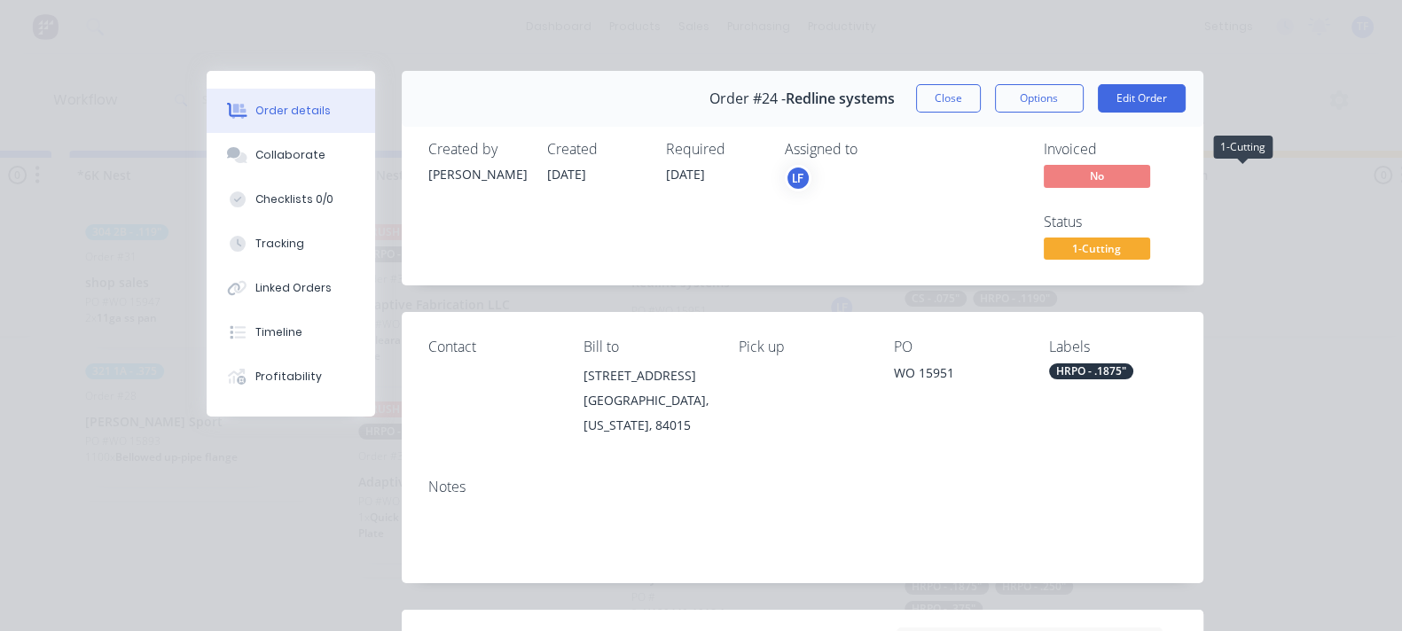
click at [1150, 238] on span "1-Cutting" at bounding box center [1097, 249] width 106 height 22
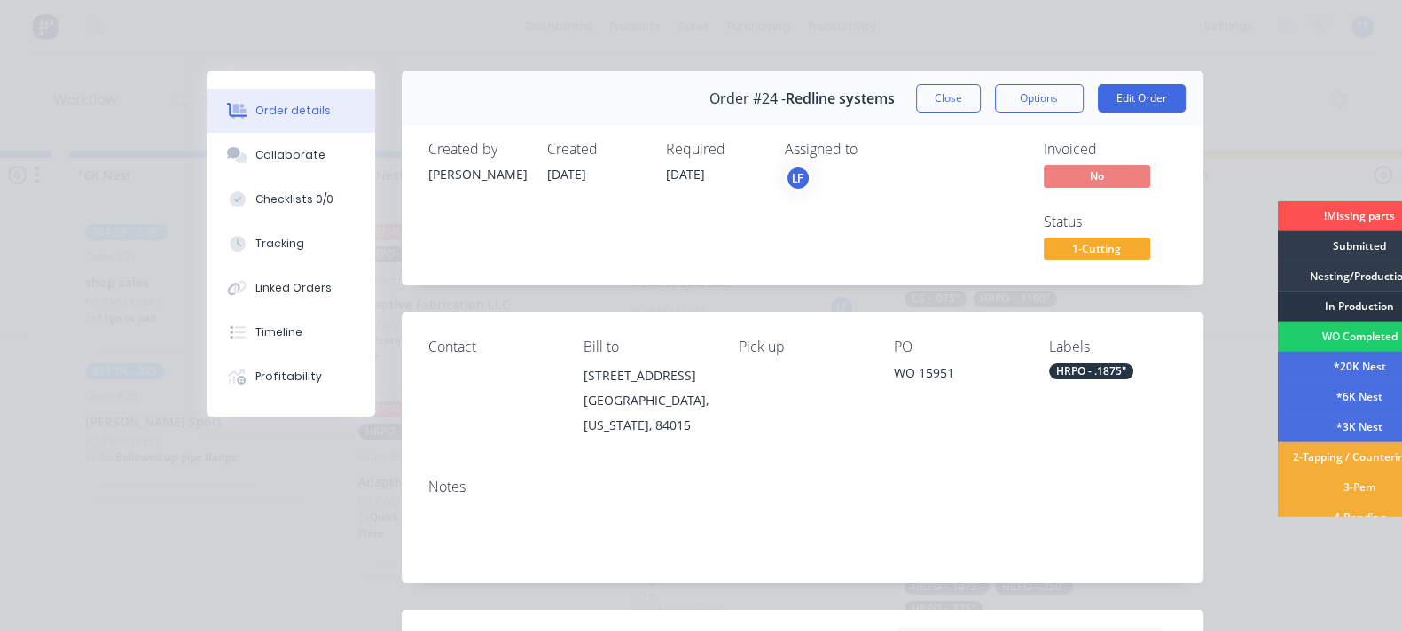
click at [1277, 312] on div "In Production" at bounding box center [1359, 307] width 165 height 30
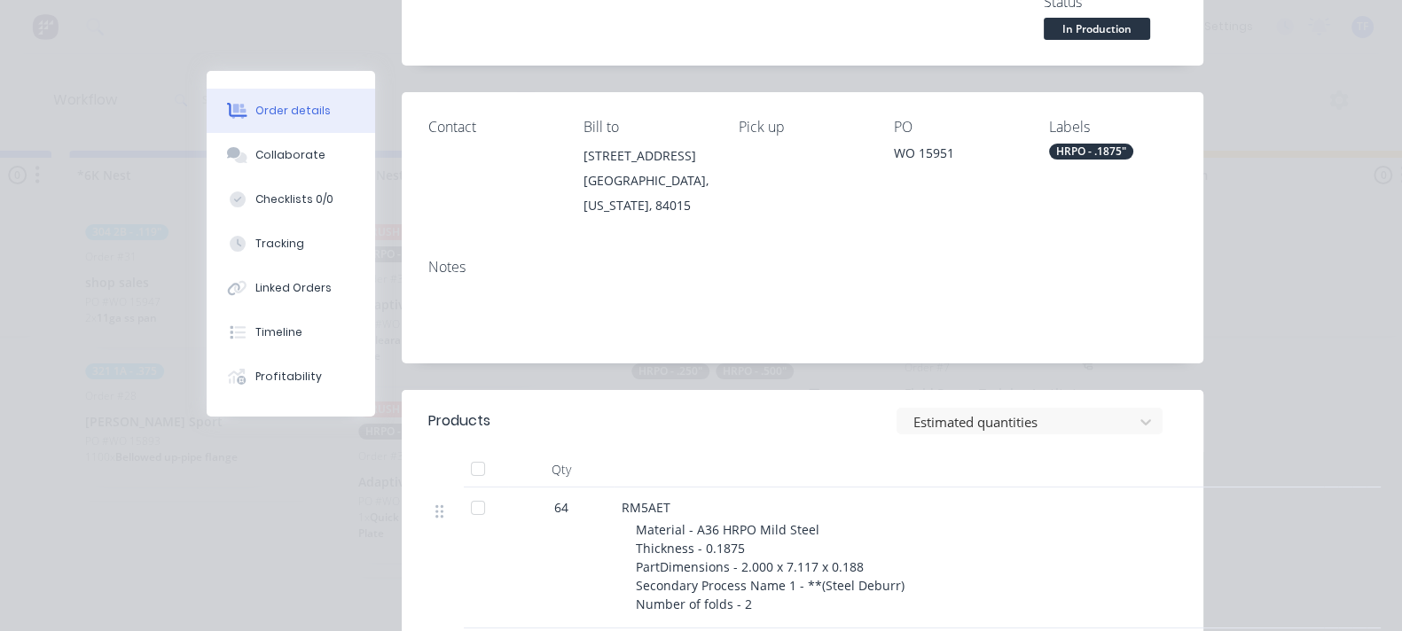
scroll to position [221, 0]
click at [207, 226] on button "Tracking" at bounding box center [291, 244] width 169 height 44
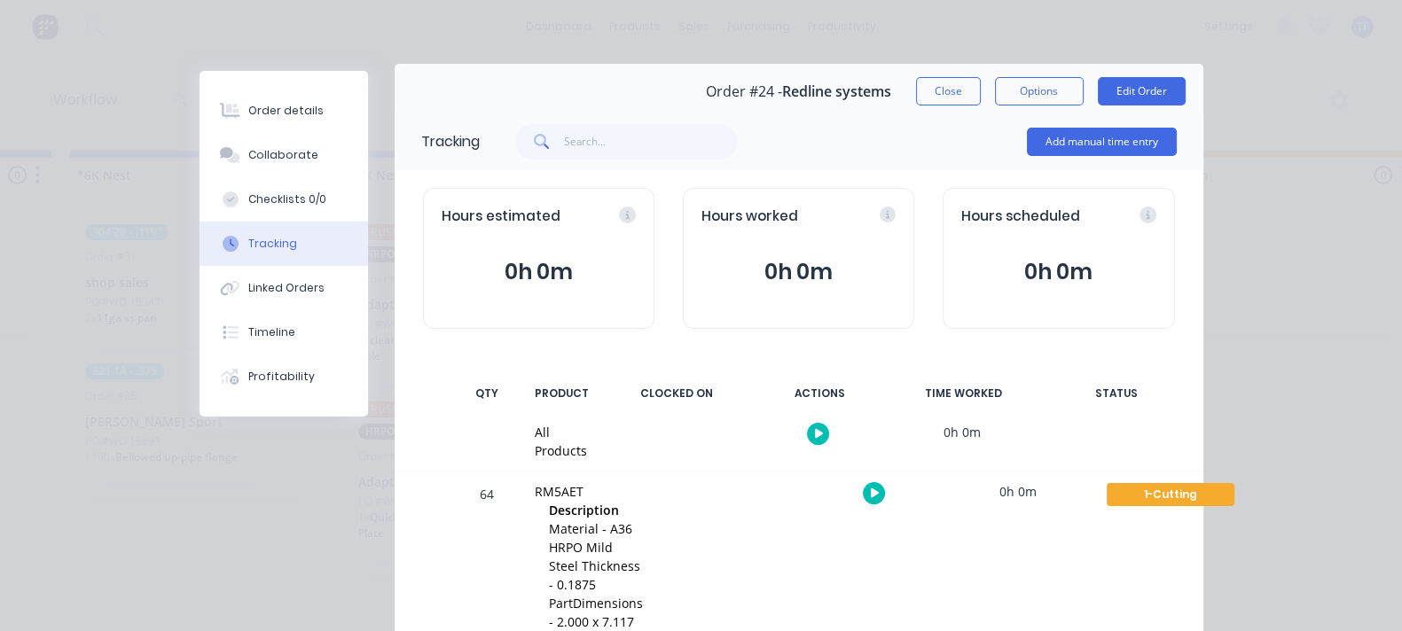
scroll to position [9, 0]
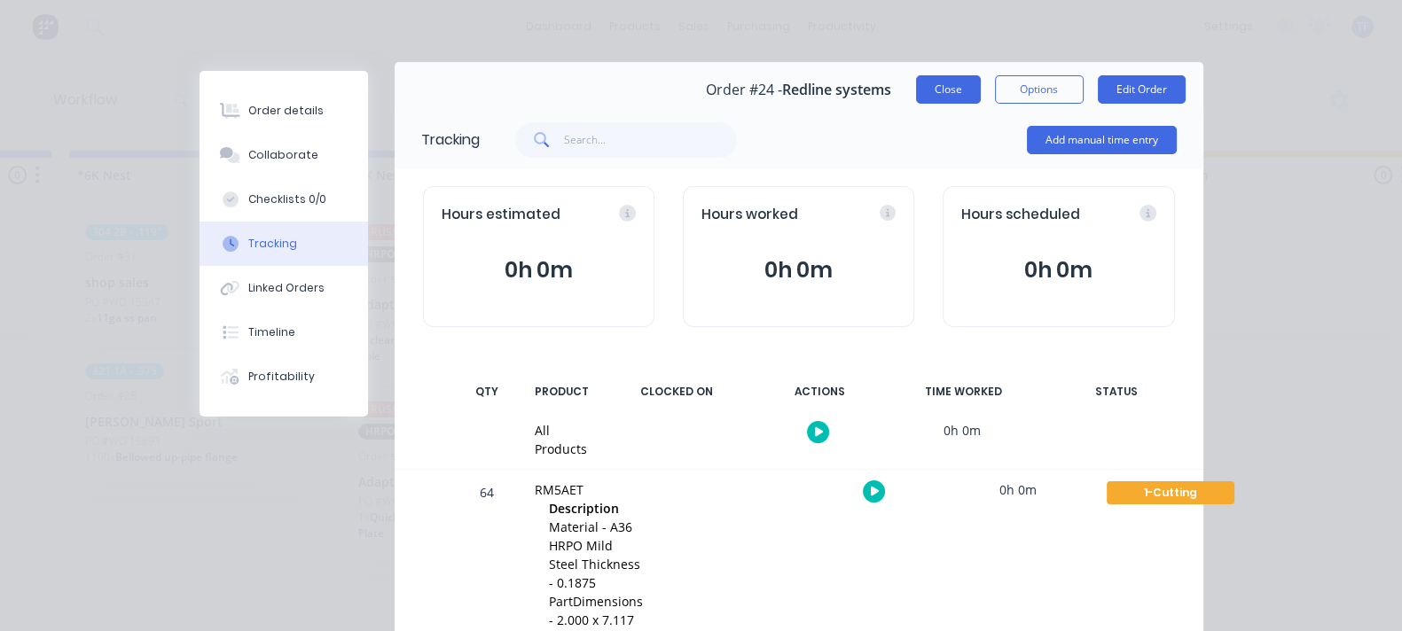
click at [981, 95] on button "Close" at bounding box center [948, 89] width 65 height 28
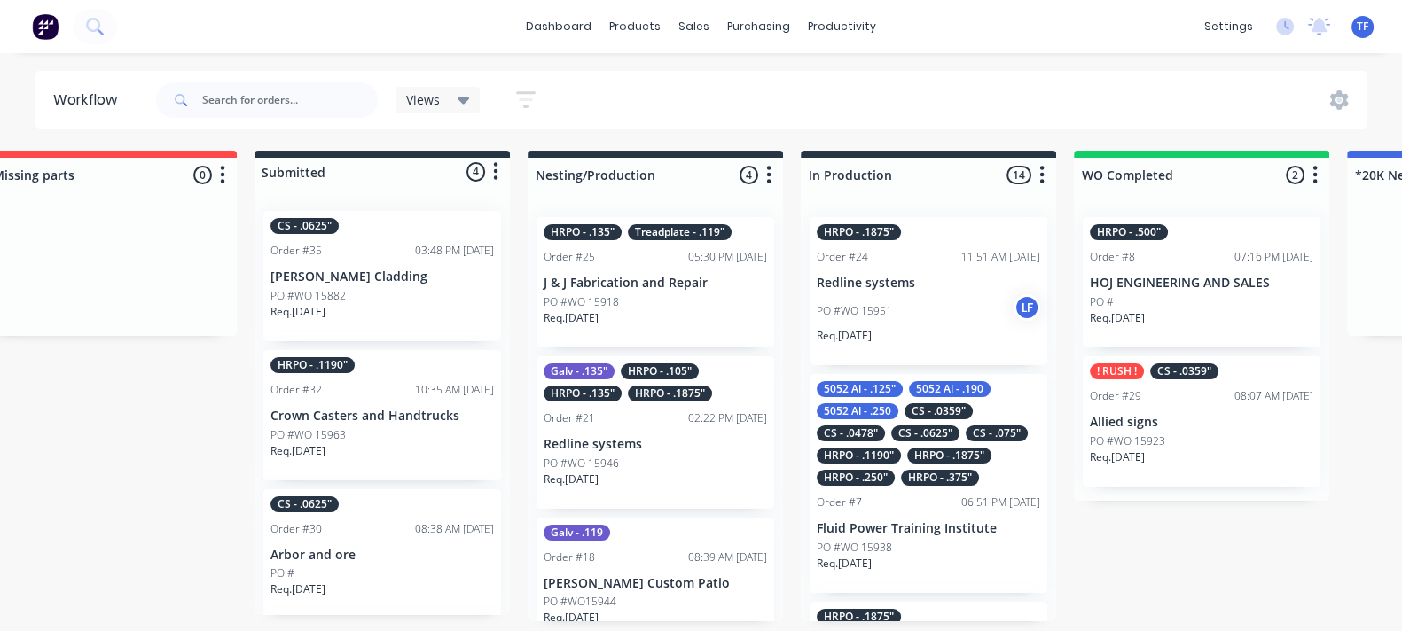
scroll to position [6, 43]
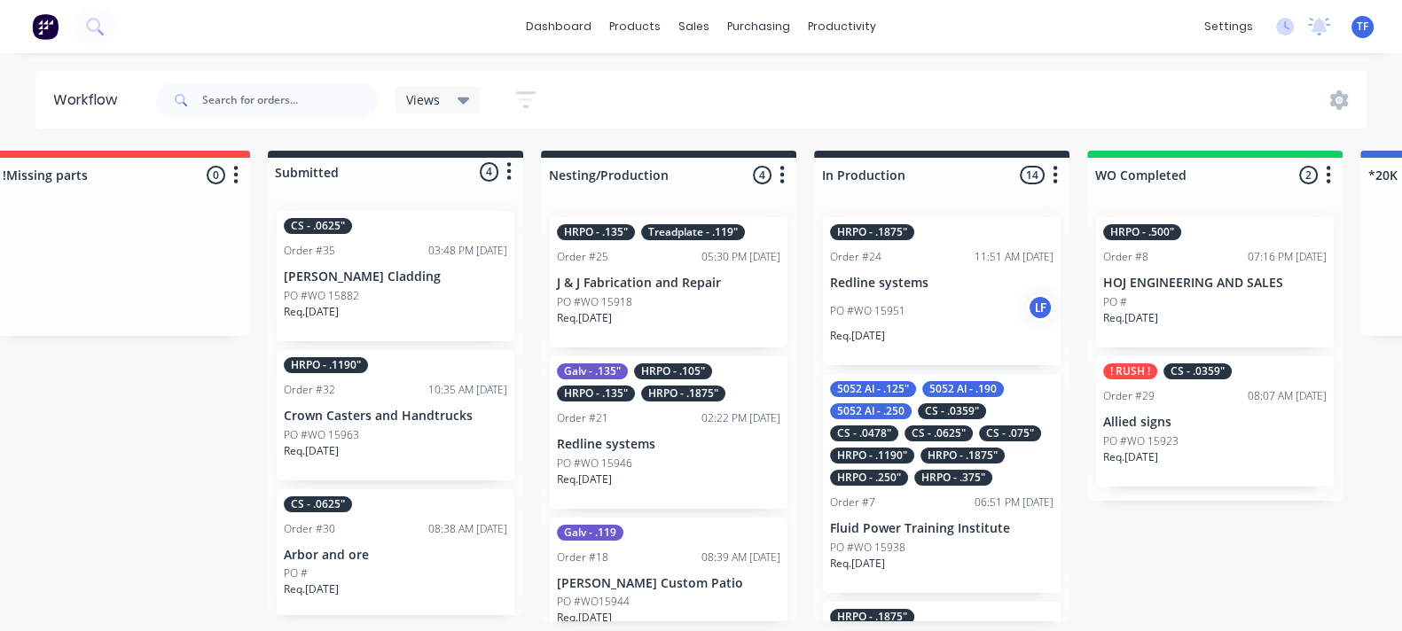
click at [880, 311] on p "PO #WO 15951" at bounding box center [867, 311] width 75 height 16
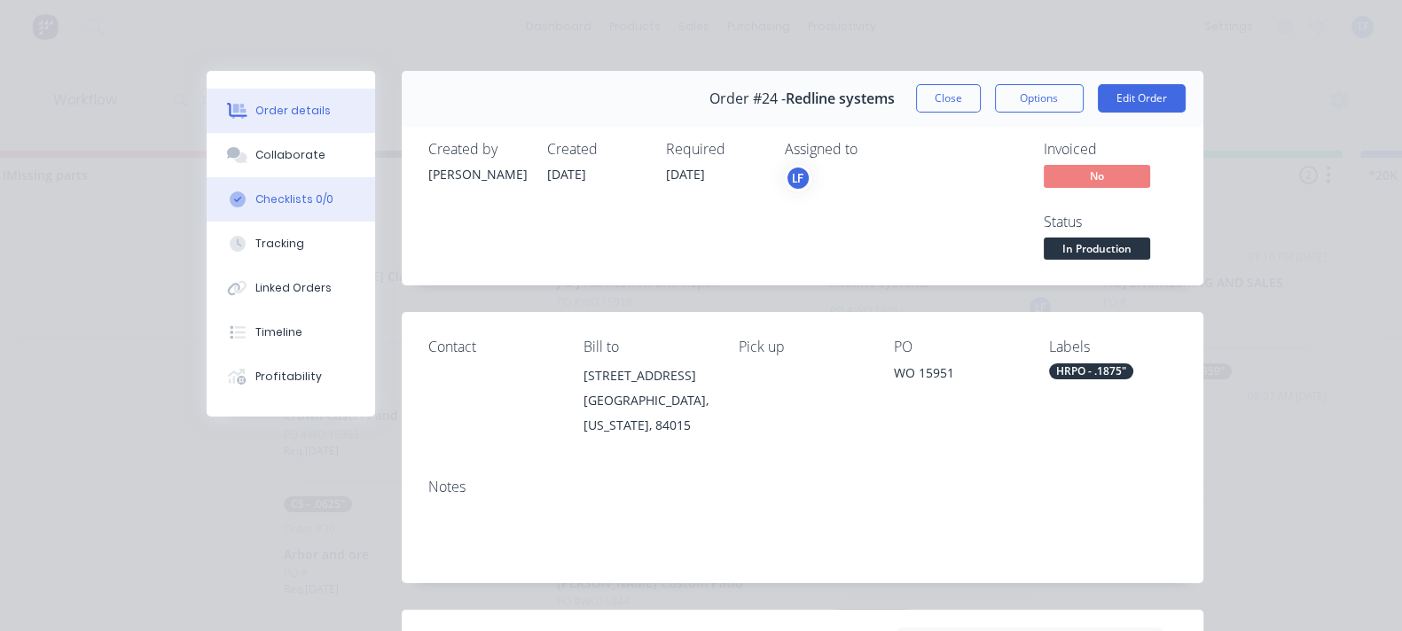
click at [255, 201] on div "Checklists 0/0" at bounding box center [294, 200] width 78 height 16
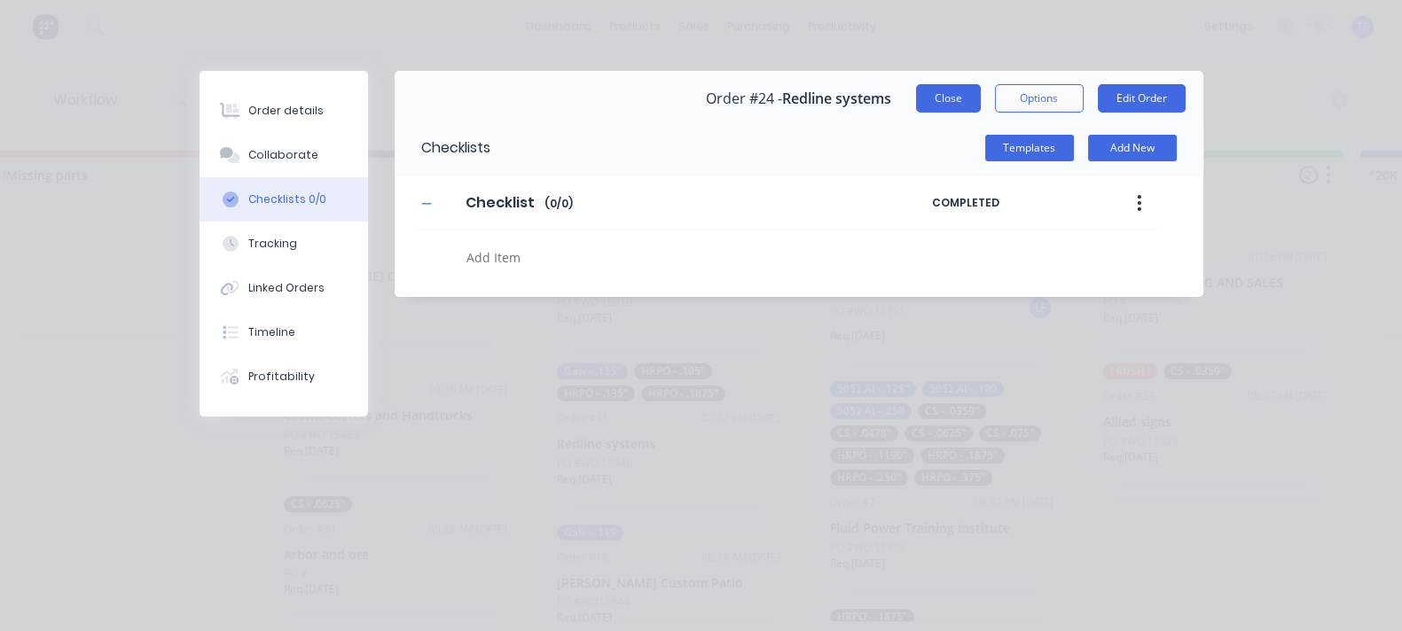
click at [981, 99] on button "Close" at bounding box center [948, 98] width 65 height 28
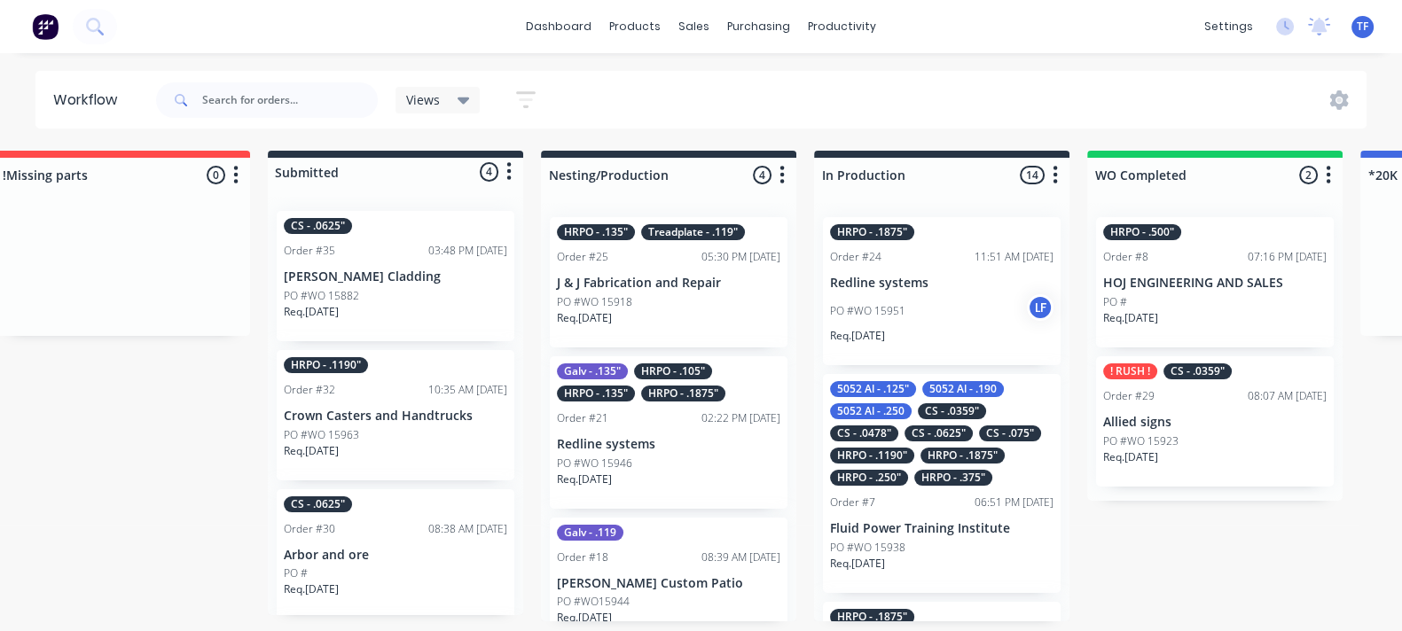
click at [898, 454] on div "HRPO - .1190"" at bounding box center [872, 456] width 84 height 16
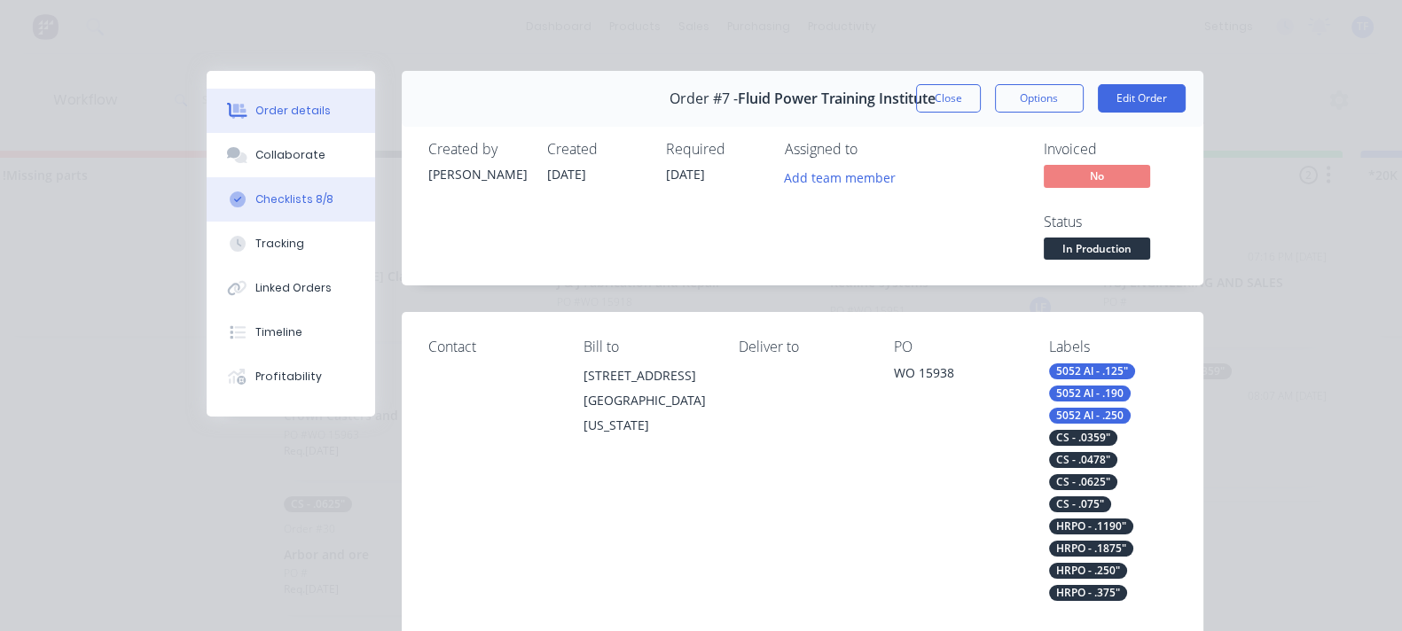
click at [207, 208] on button "Checklists 8/8" at bounding box center [291, 199] width 169 height 44
type textarea "x"
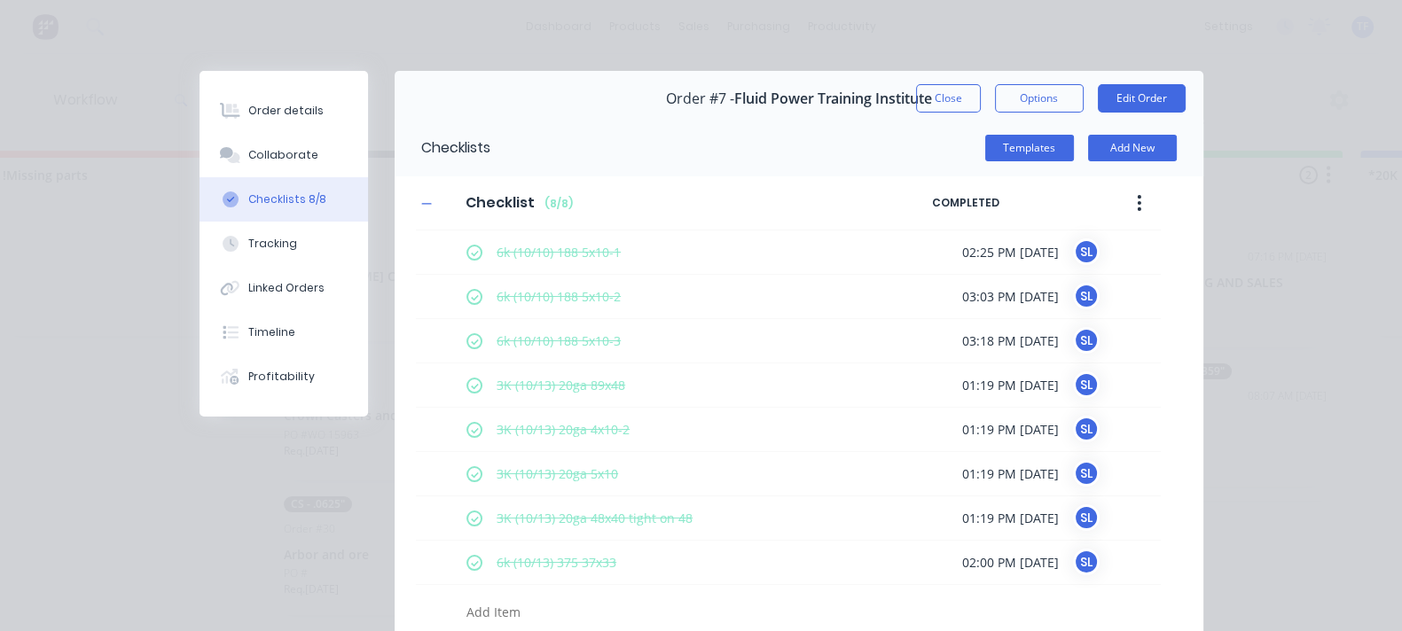
click at [981, 90] on button "Close" at bounding box center [948, 98] width 65 height 28
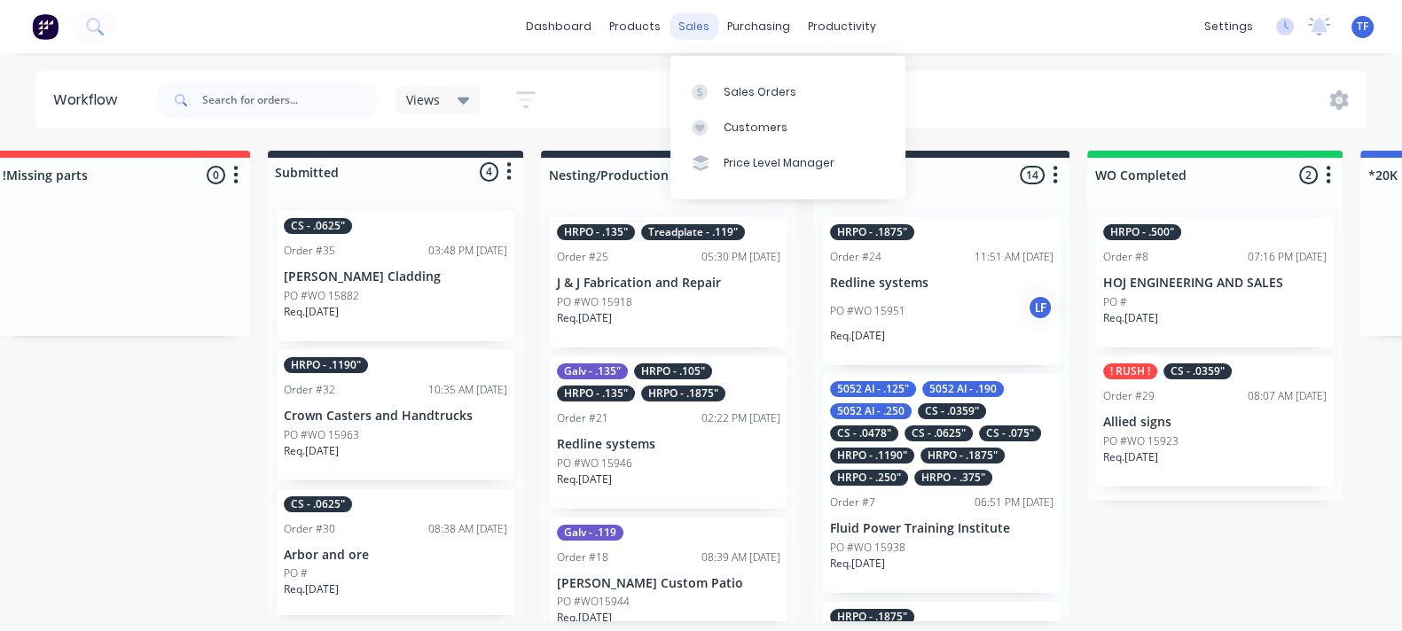
click at [708, 21] on div "sales" at bounding box center [694, 26] width 49 height 27
click at [727, 74] on link "Sales Orders" at bounding box center [788, 91] width 235 height 35
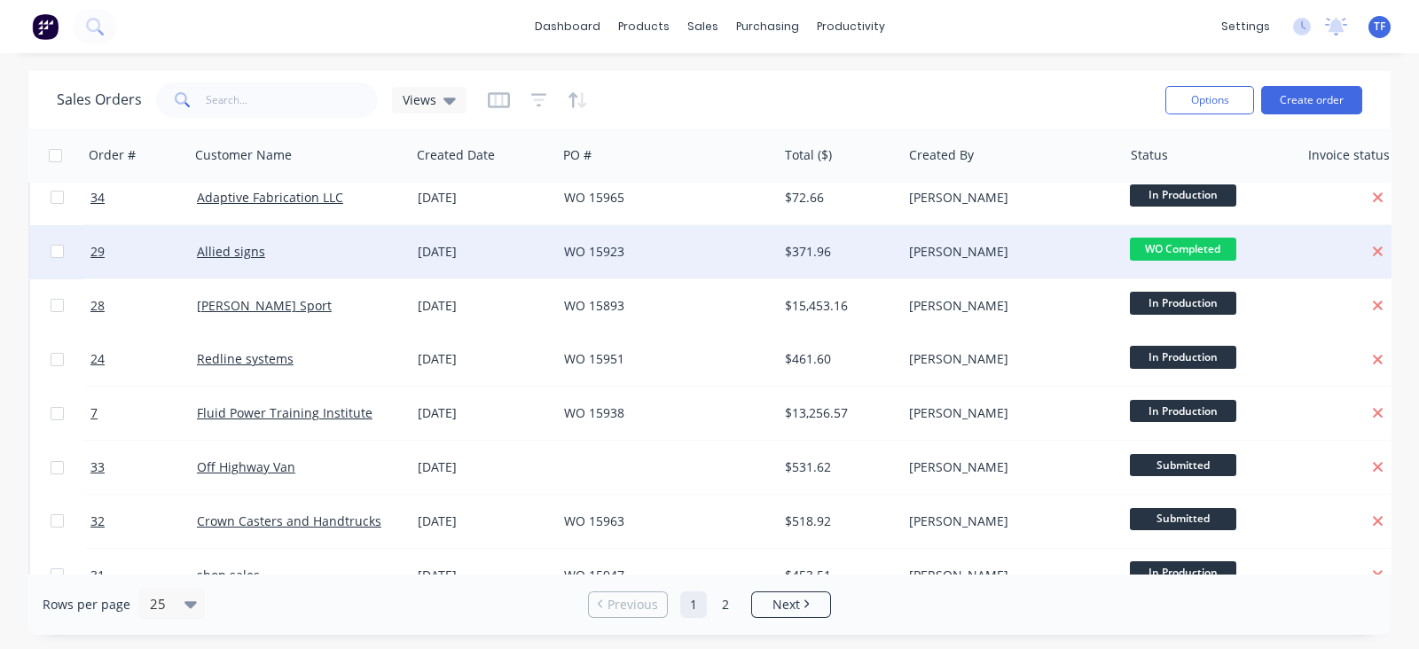
scroll to position [110, 0]
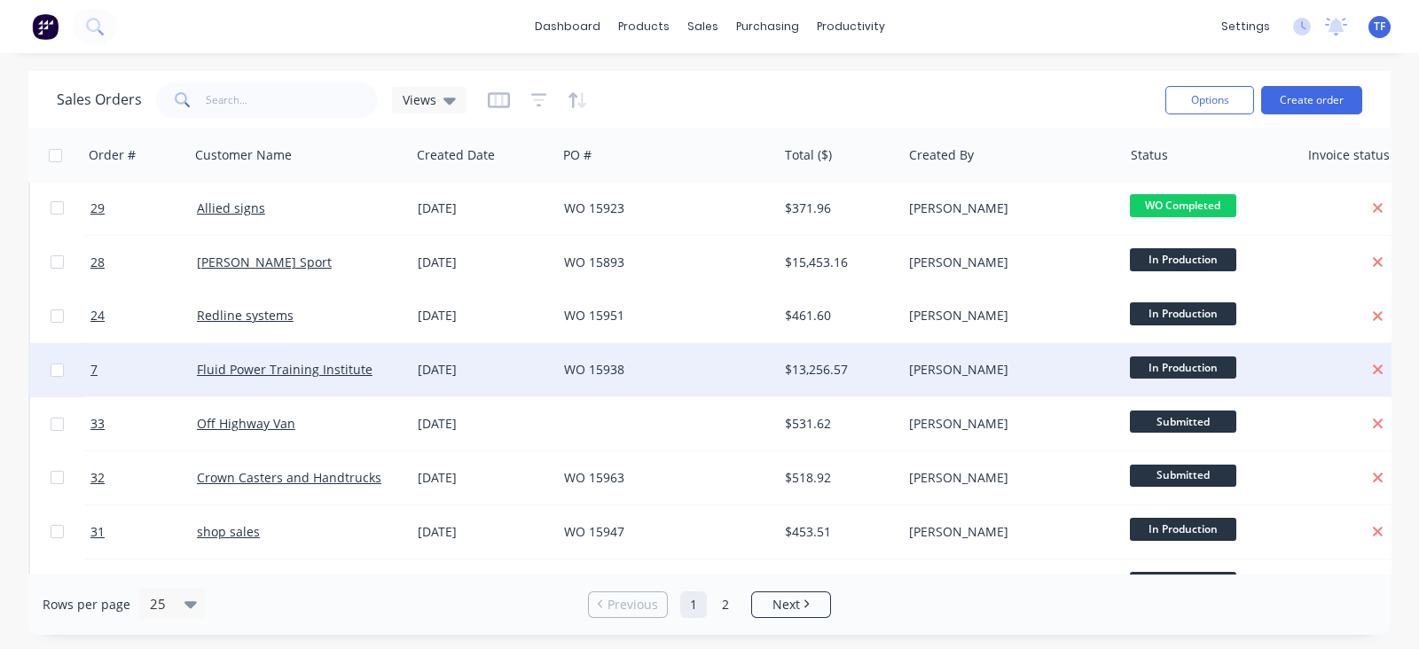
click at [510, 387] on div "[DATE]" at bounding box center [484, 369] width 146 height 53
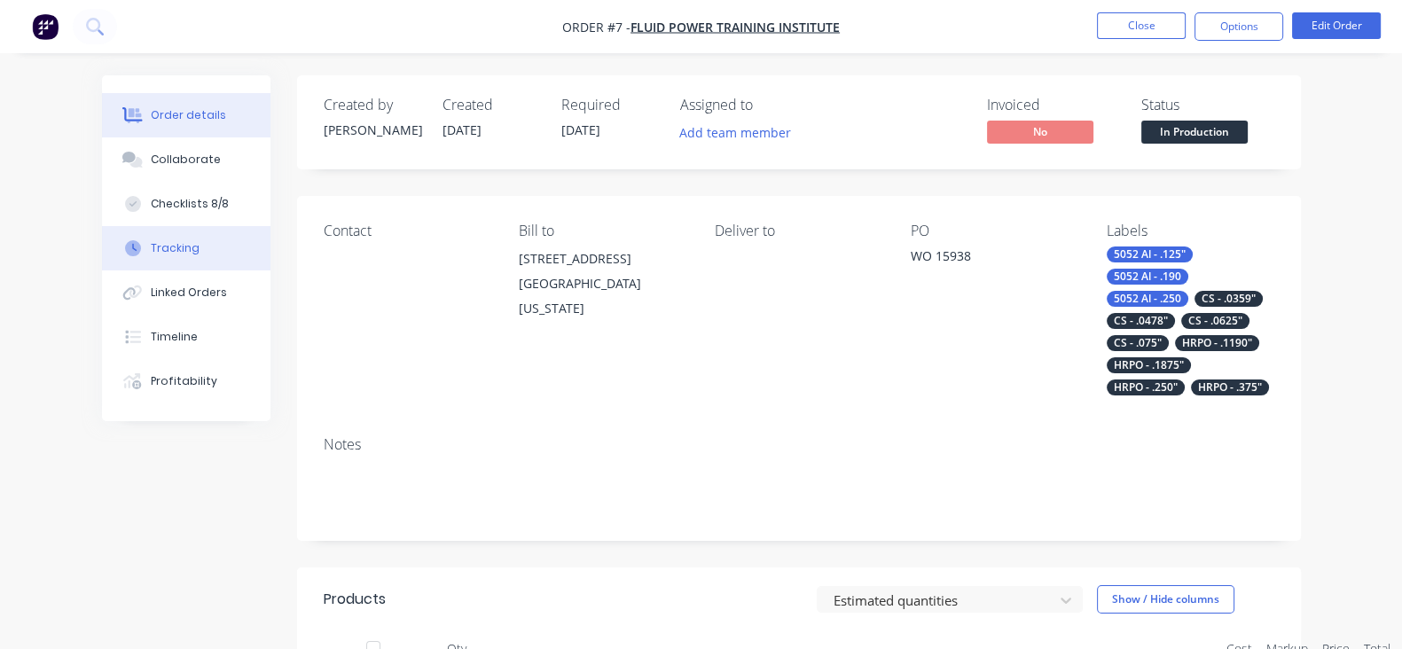
click at [151, 255] on div "Tracking" at bounding box center [175, 248] width 49 height 16
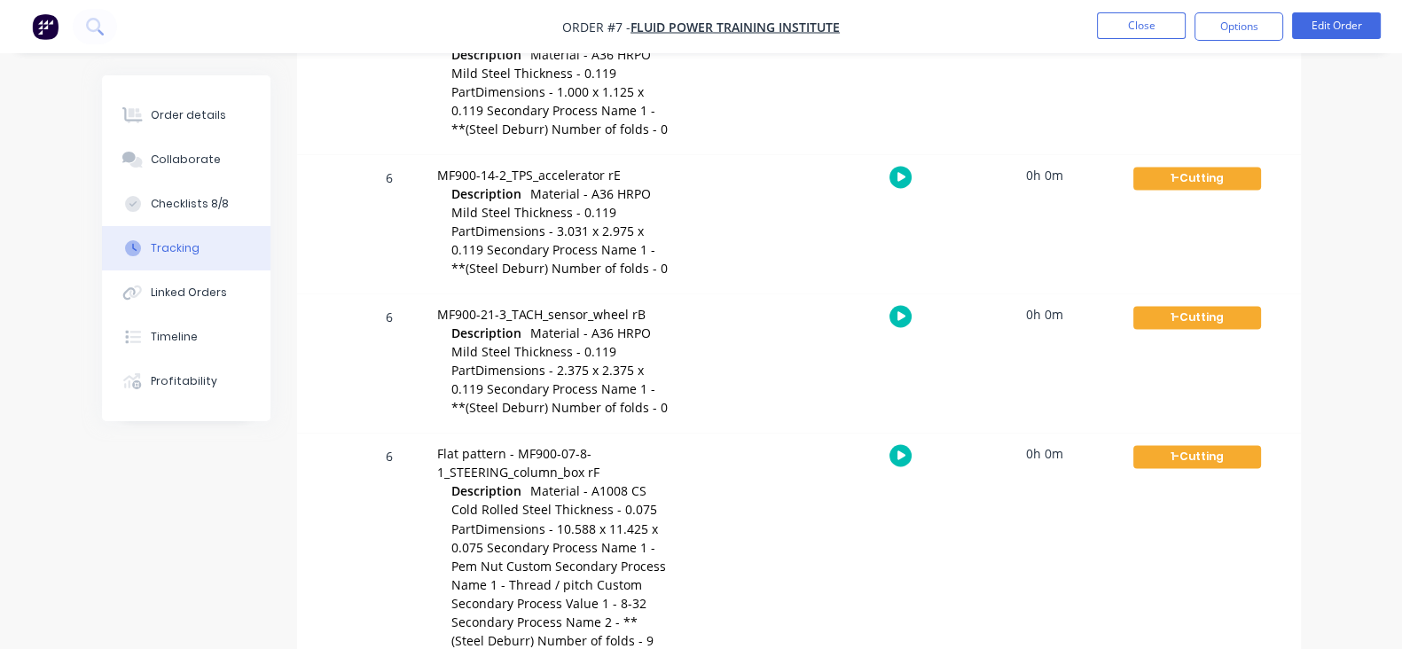
scroll to position [3769, 0]
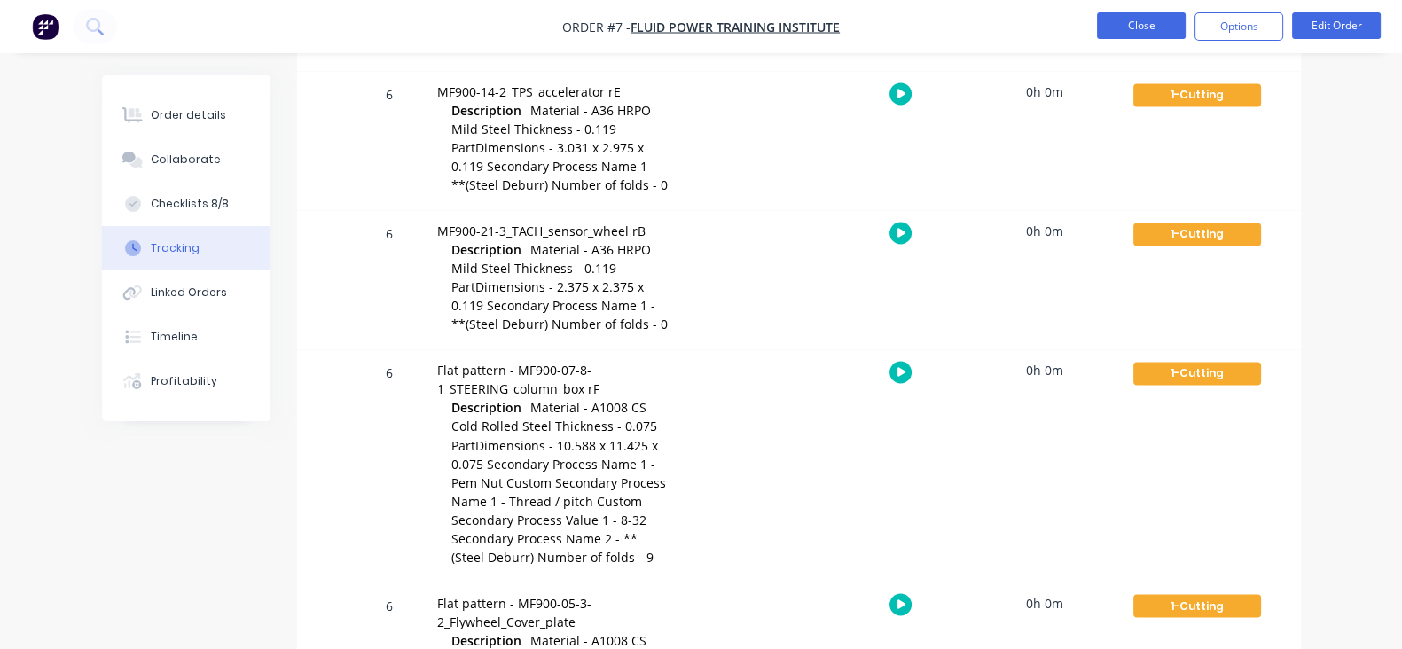
click at [1117, 29] on button "Close" at bounding box center [1141, 25] width 89 height 27
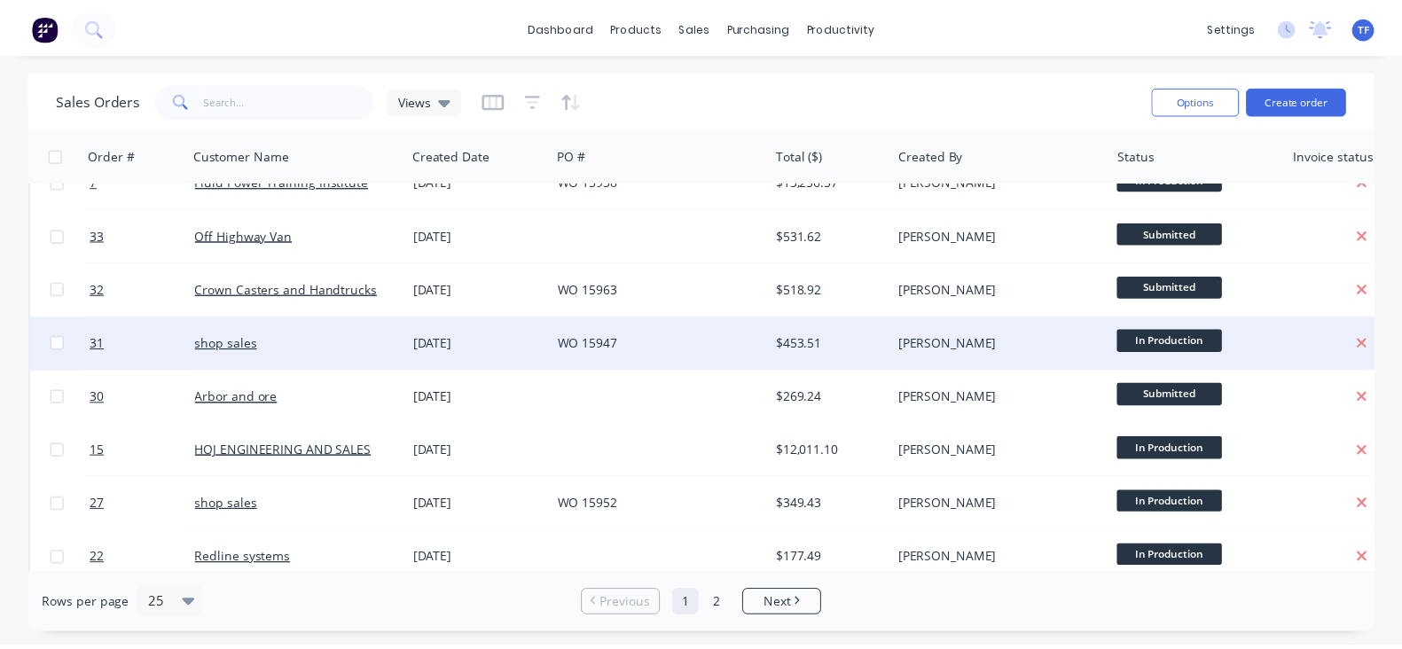
scroll to position [333, 0]
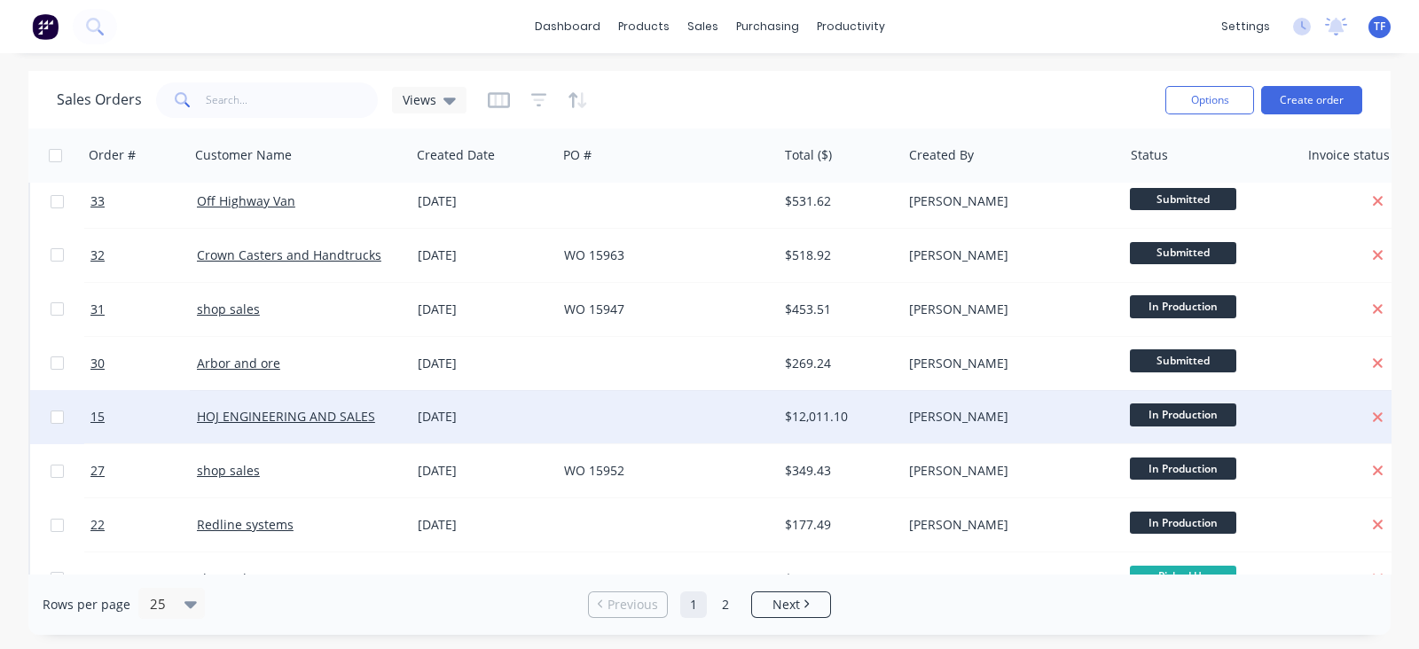
click at [559, 423] on div at bounding box center [667, 416] width 221 height 53
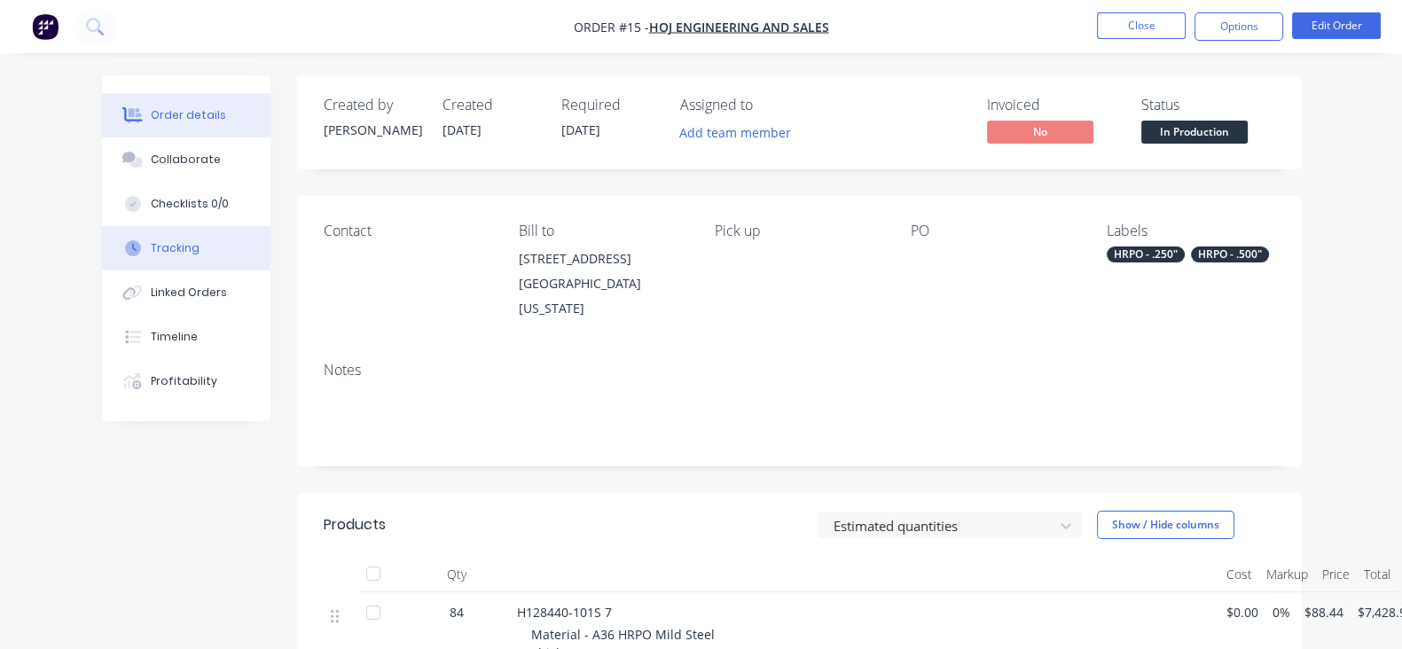
click at [145, 241] on button "Tracking" at bounding box center [186, 248] width 169 height 44
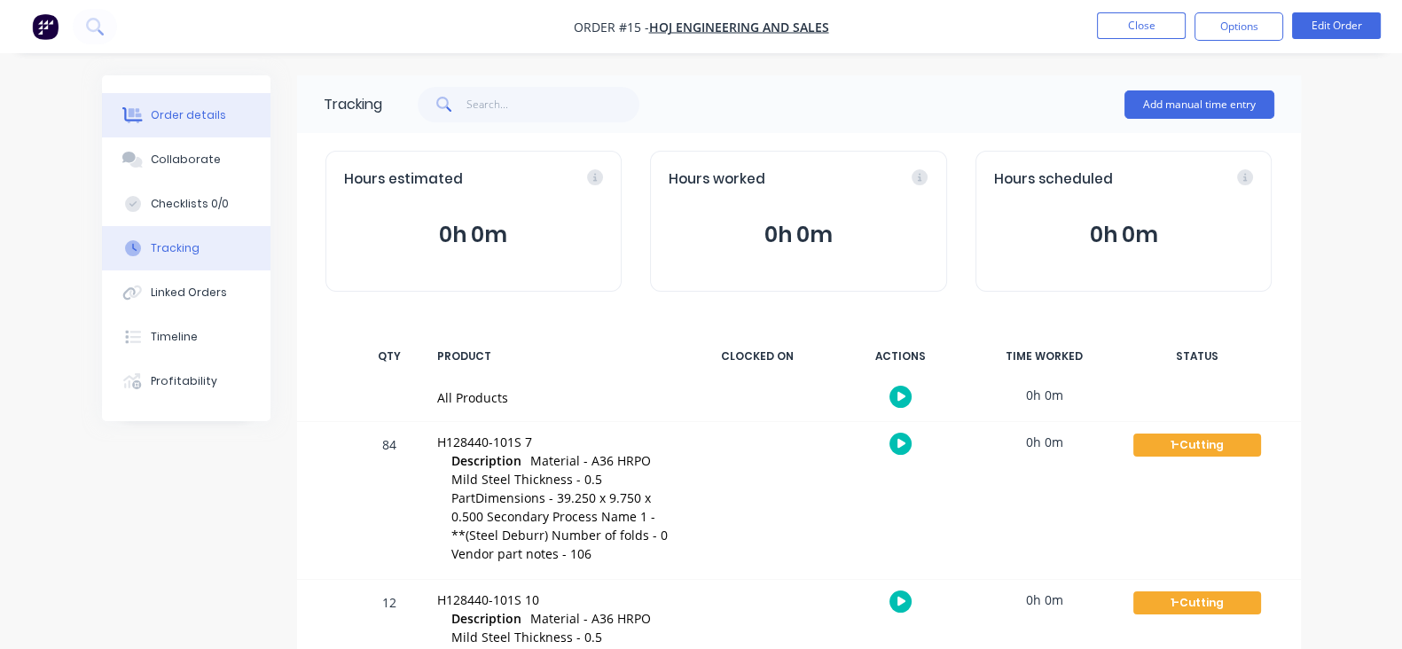
click at [102, 128] on button "Order details" at bounding box center [186, 115] width 169 height 44
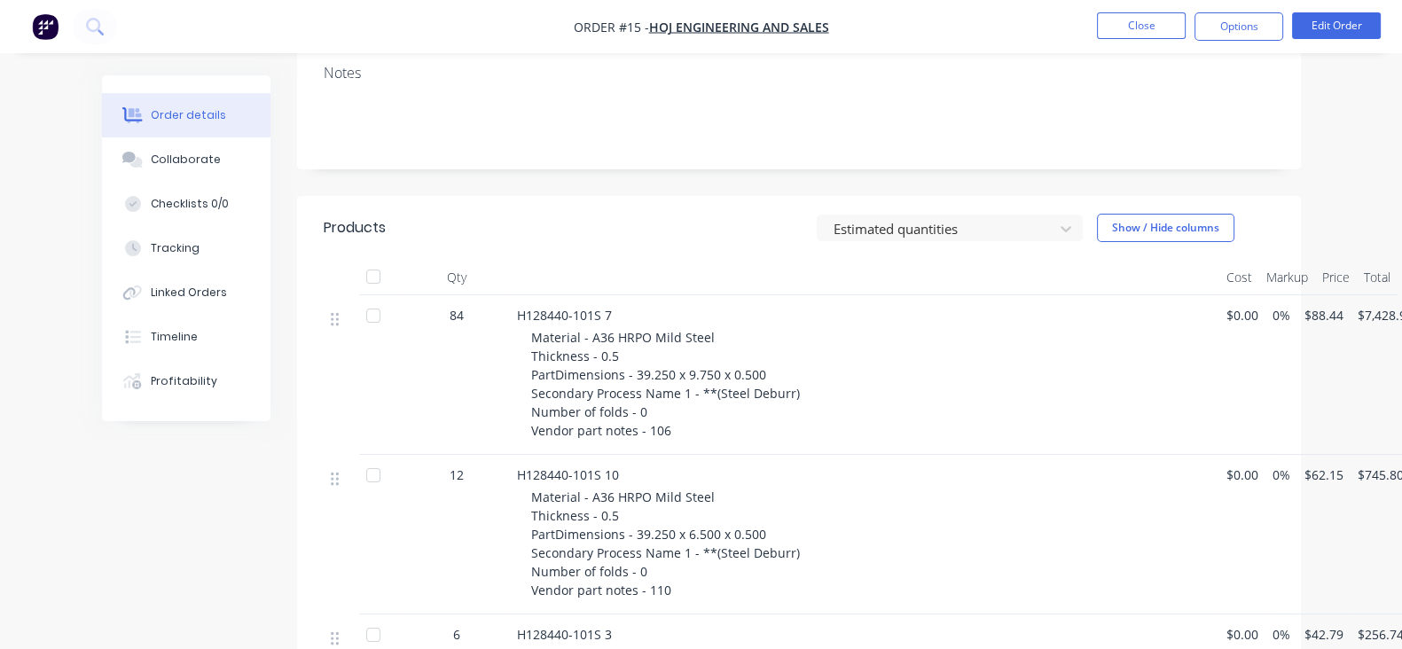
scroll to position [333, 0]
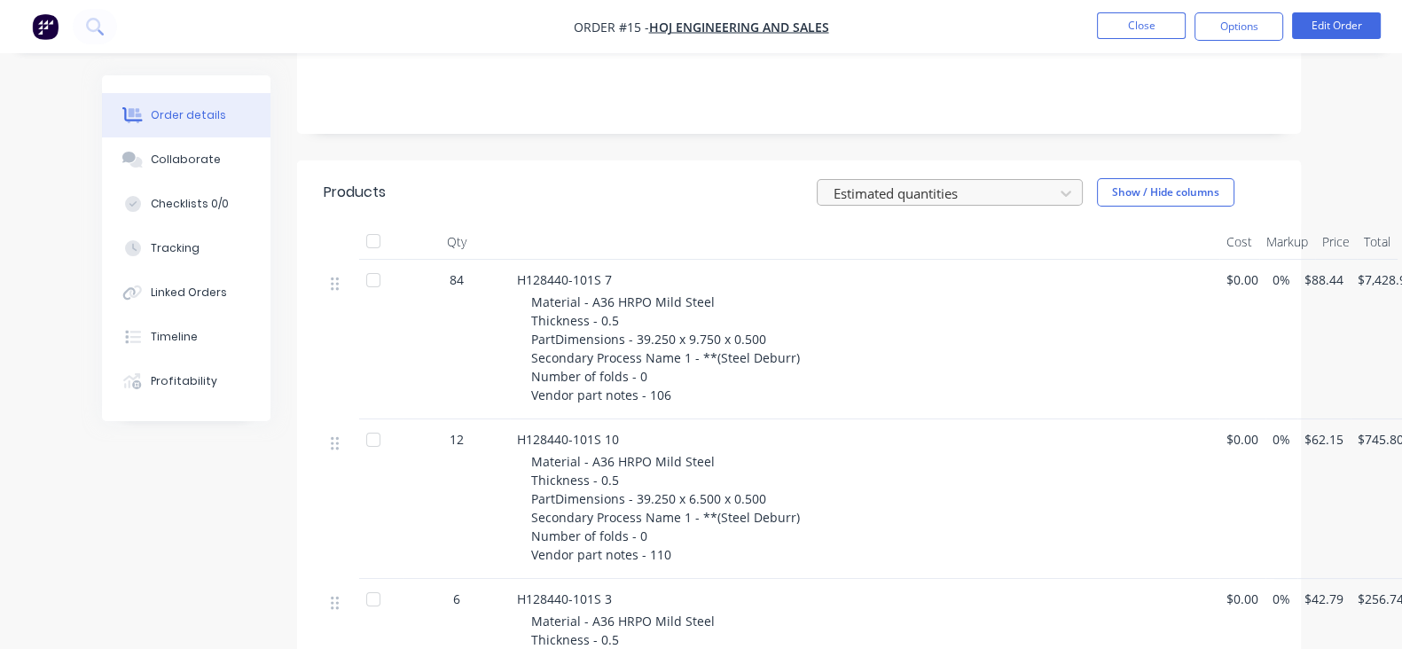
click at [1045, 182] on div at bounding box center [938, 193] width 213 height 22
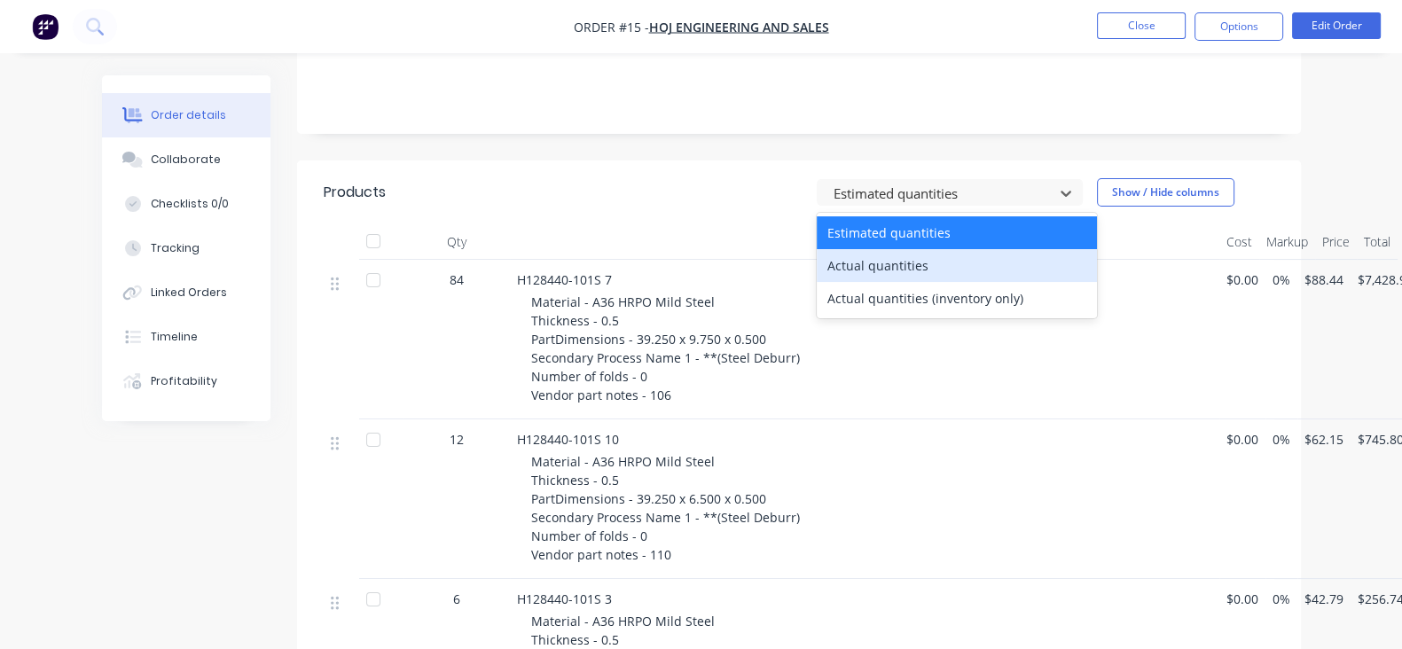
click at [1010, 249] on div "Actual quantities" at bounding box center [957, 265] width 280 height 33
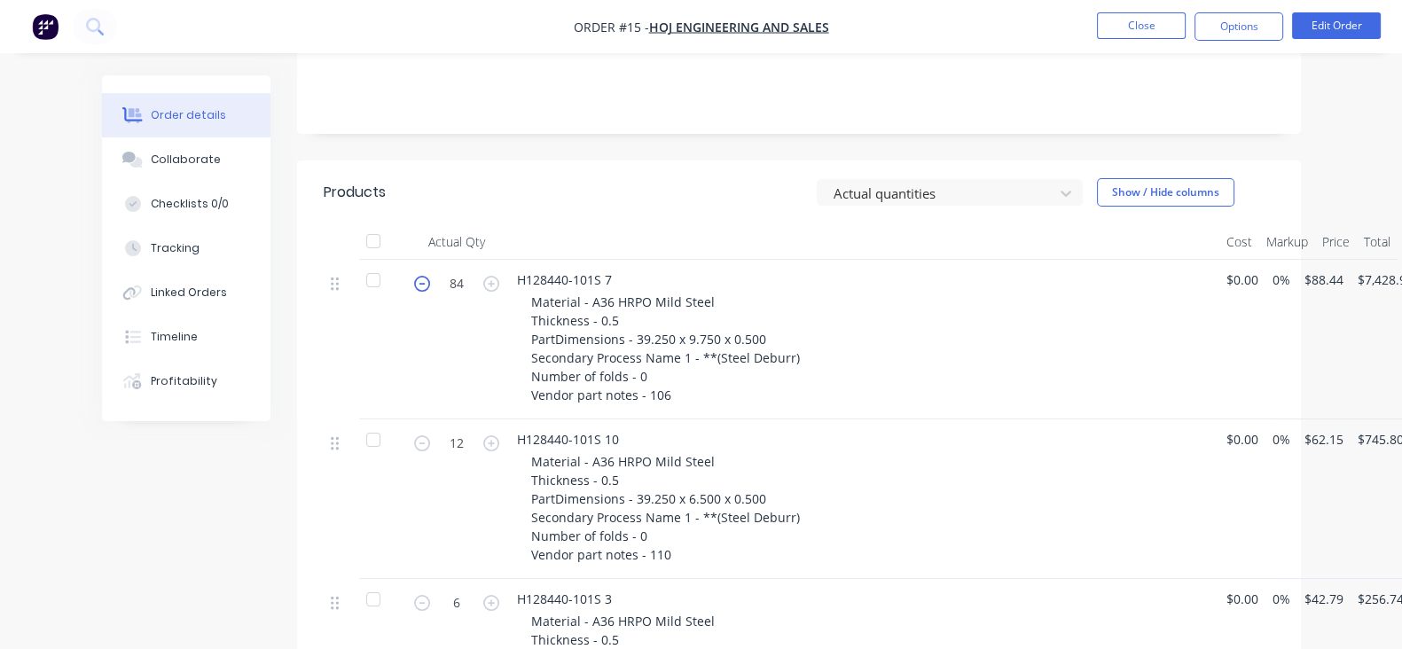
click at [414, 276] on icon "button" at bounding box center [422, 284] width 16 height 16
type input "82"
click at [1031, 182] on div at bounding box center [938, 193] width 213 height 22
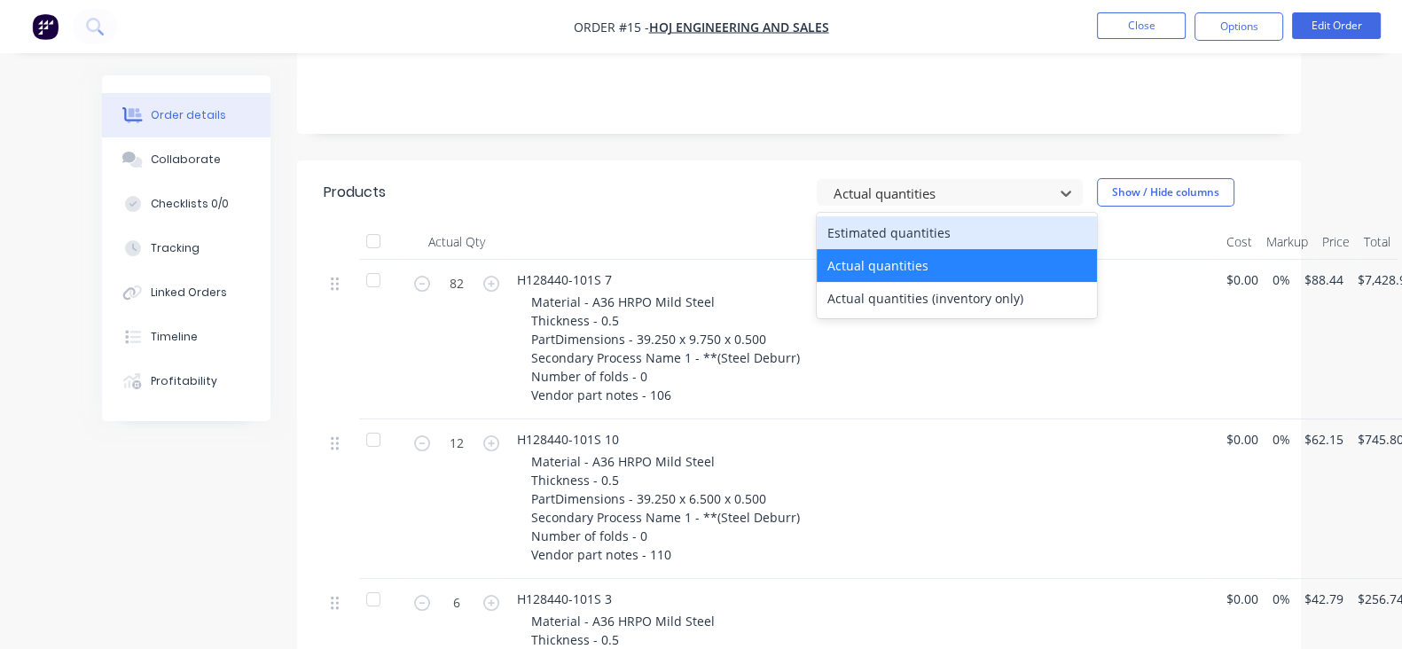
click at [1021, 216] on div "Estimated quantities" at bounding box center [957, 232] width 280 height 33
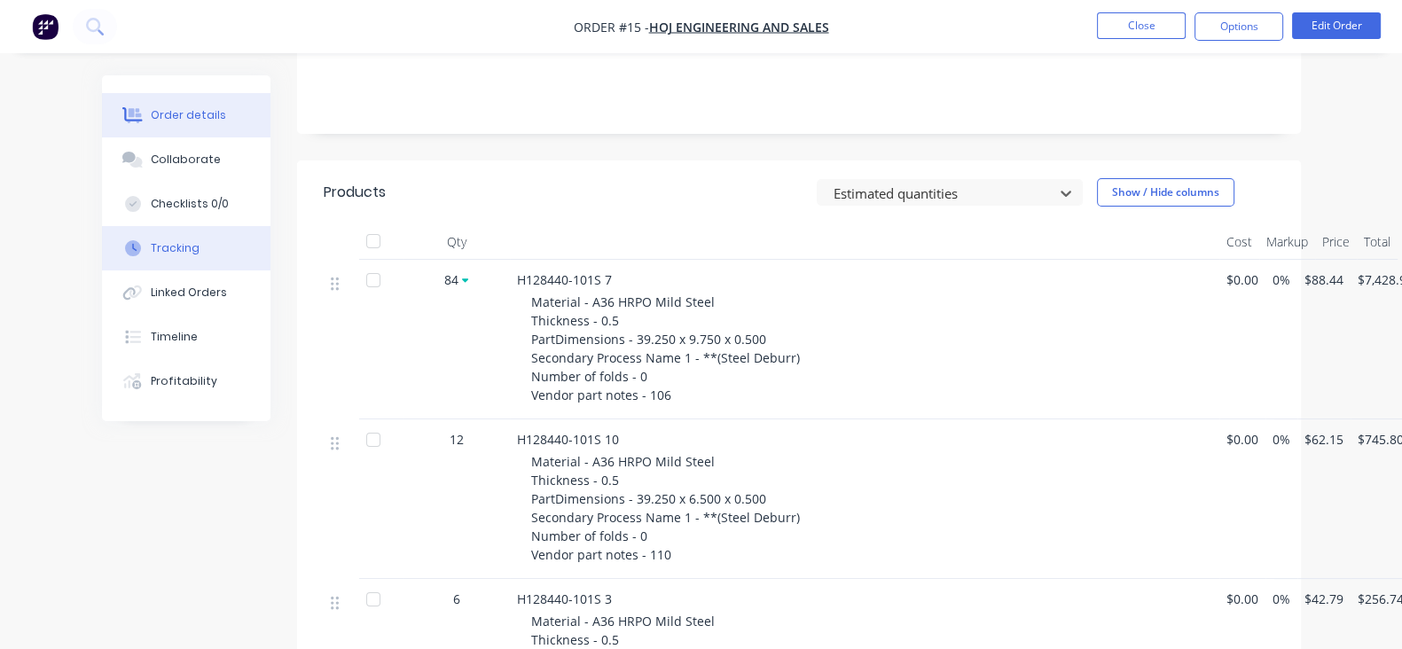
drag, startPoint x: 115, startPoint y: 226, endPoint x: 110, endPoint y: 235, distance: 10.3
click at [111, 231] on button "Tracking" at bounding box center [186, 248] width 169 height 44
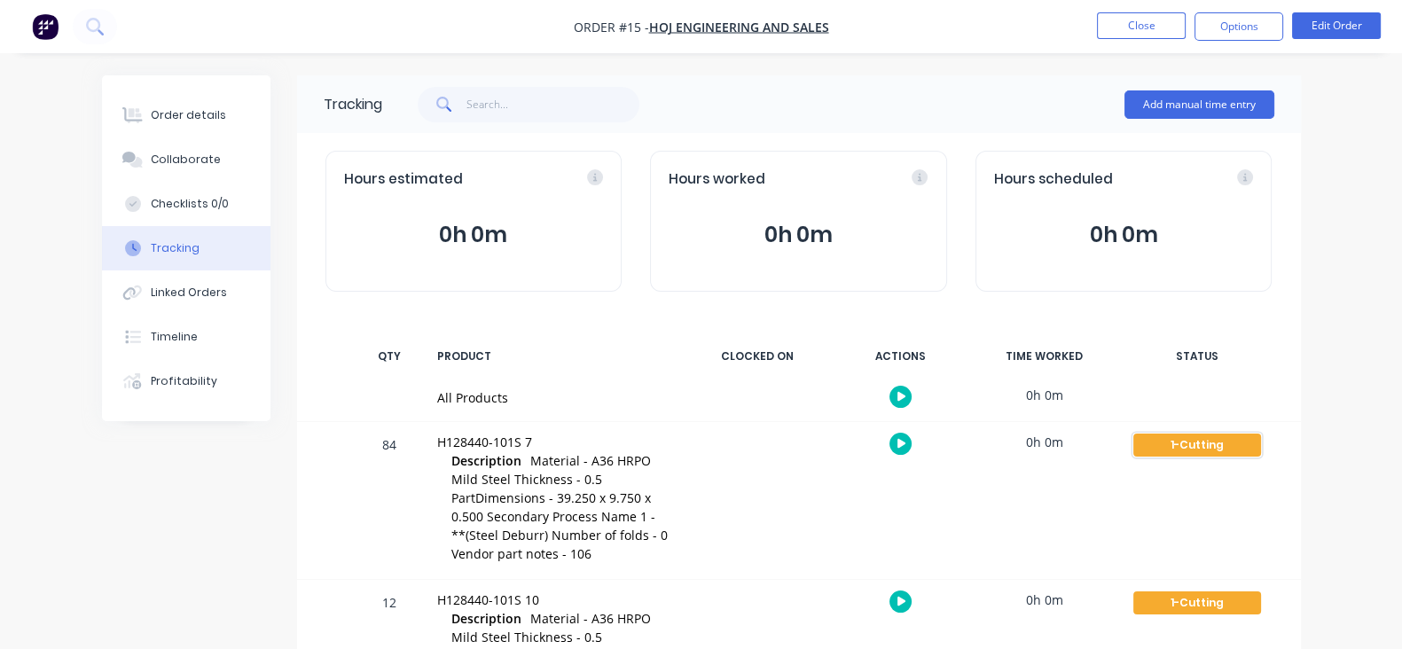
click at [1226, 443] on div "1-Cutting" at bounding box center [1197, 445] width 128 height 23
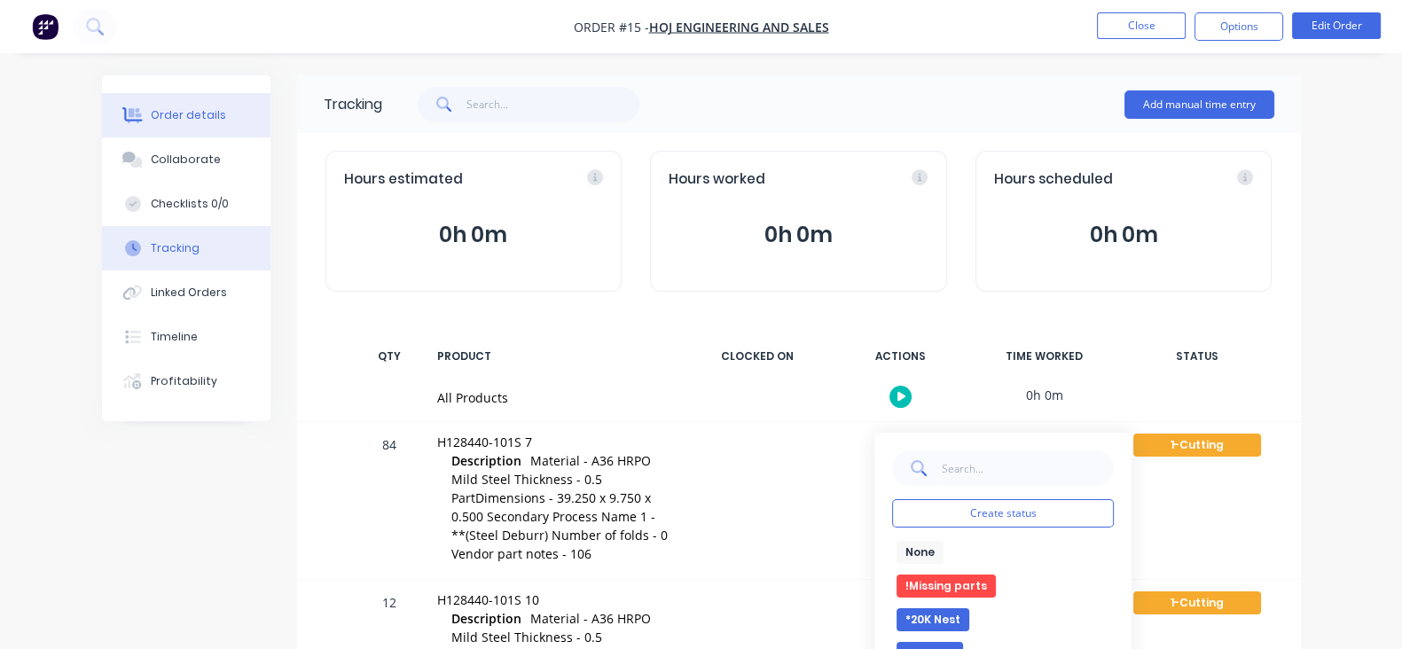
click at [141, 99] on button "Order details" at bounding box center [186, 115] width 169 height 44
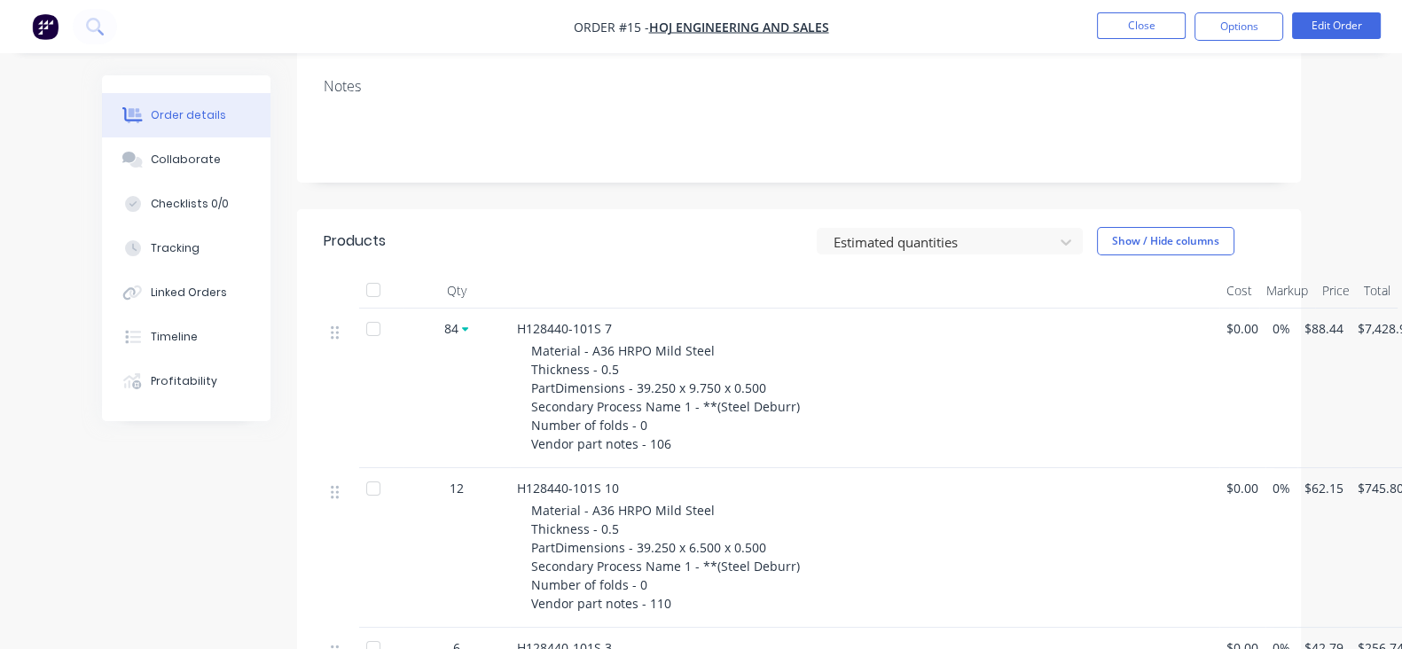
scroll to position [221, 0]
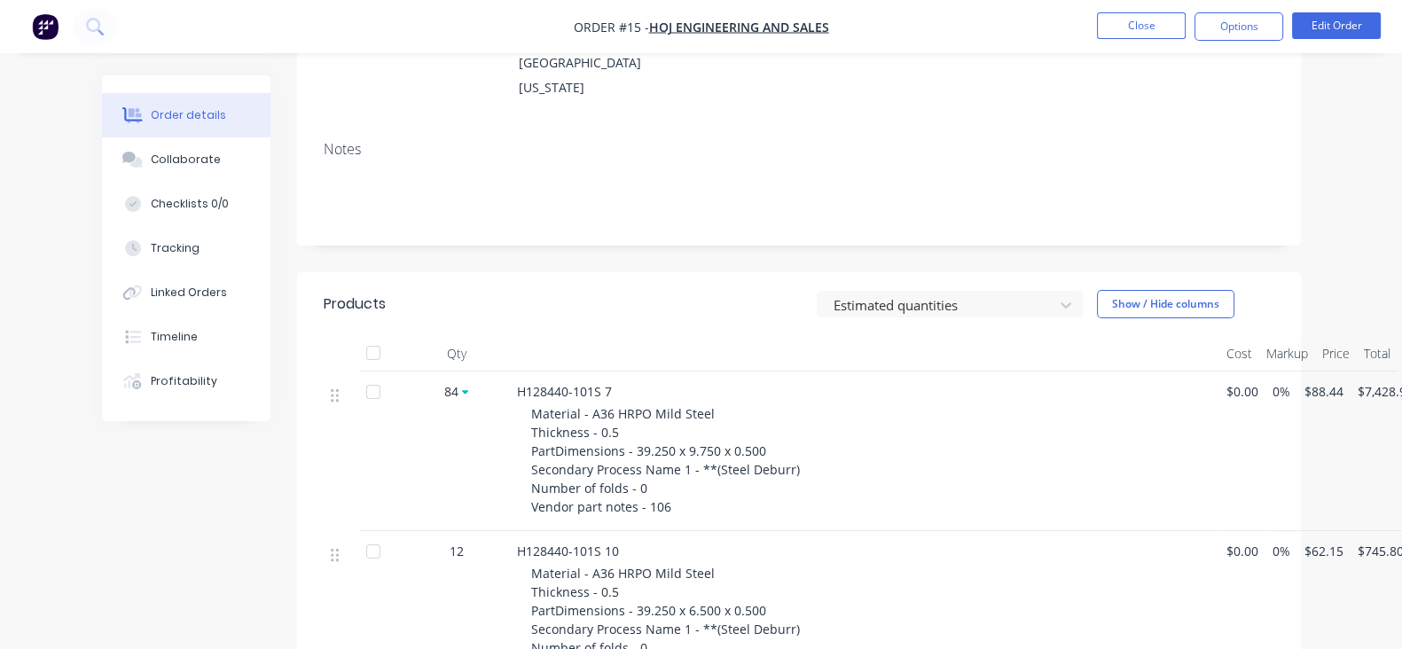
click at [1059, 312] on header "Products Estimated quantities Show / Hide columns" at bounding box center [799, 304] width 1004 height 64
click at [1053, 300] on header "Products Estimated quantities Show / Hide columns" at bounding box center [799, 304] width 1004 height 64
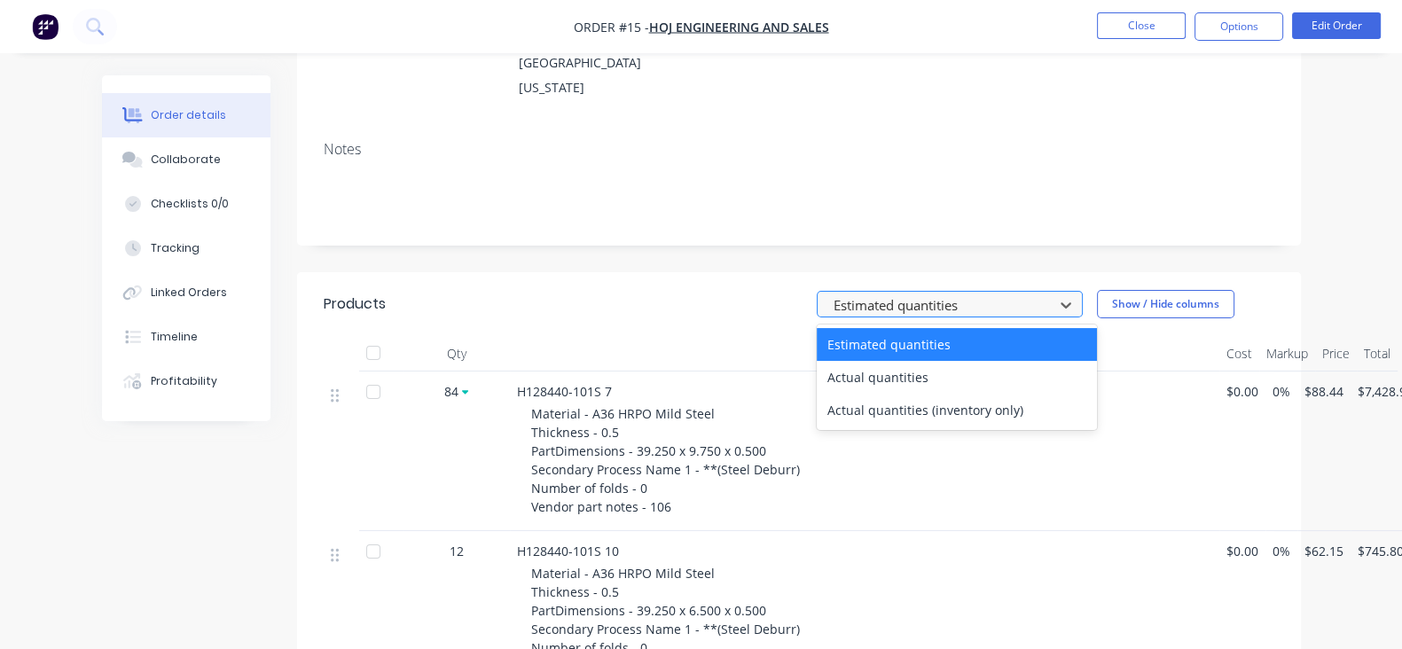
click at [1045, 294] on div at bounding box center [938, 305] width 213 height 22
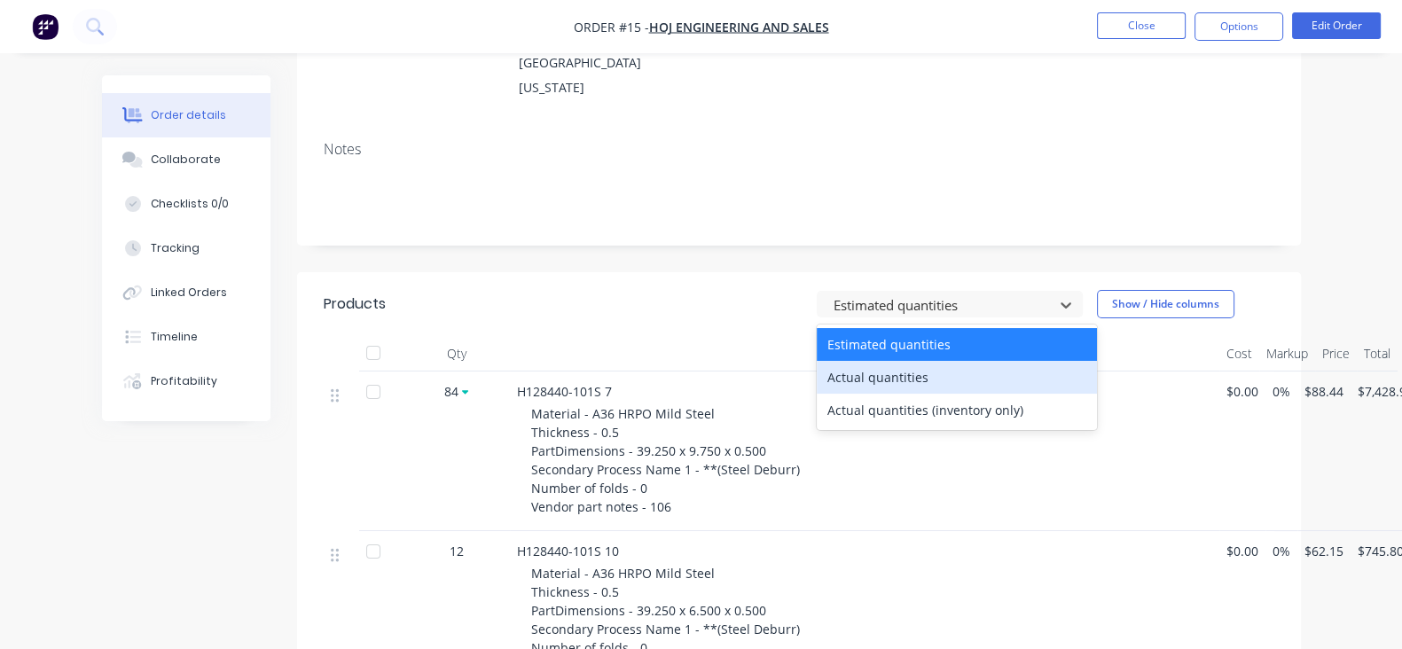
click at [1013, 361] on div "Actual quantities" at bounding box center [957, 377] width 280 height 33
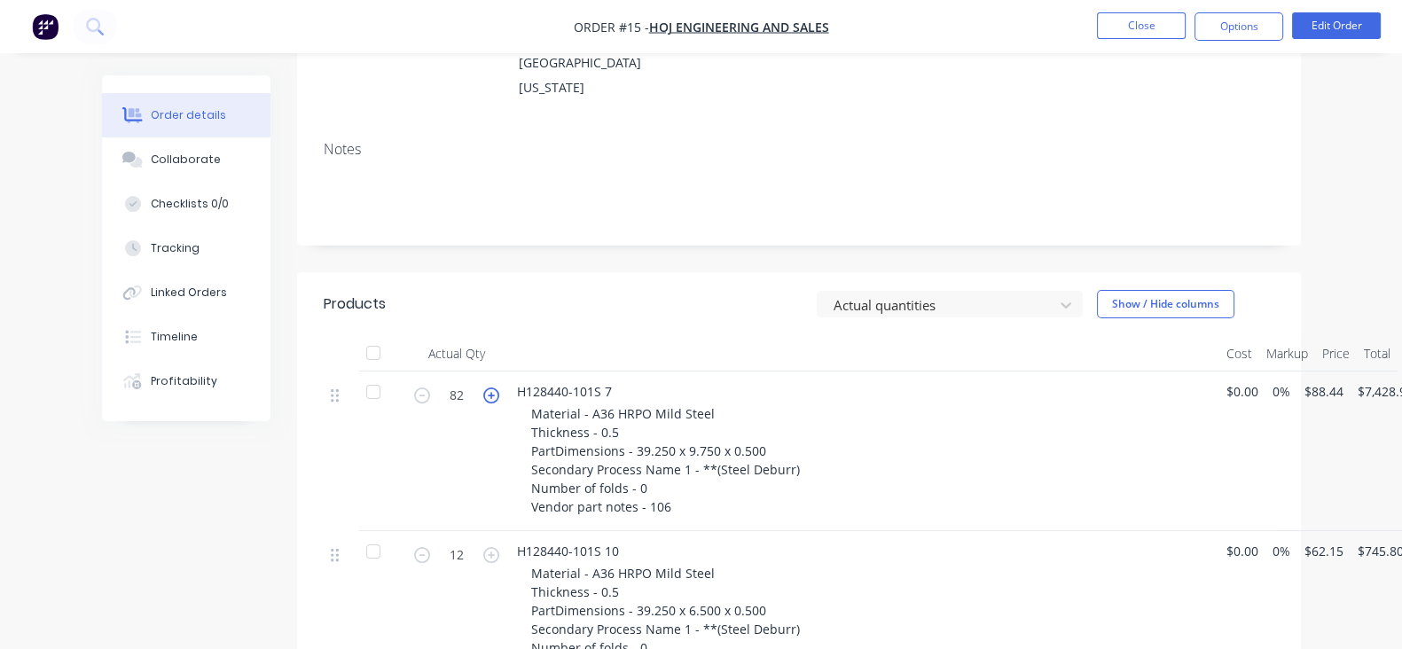
click at [483, 388] on icon "button" at bounding box center [491, 396] width 16 height 16
type input "84"
click at [151, 153] on div "Collaborate" at bounding box center [186, 160] width 70 height 16
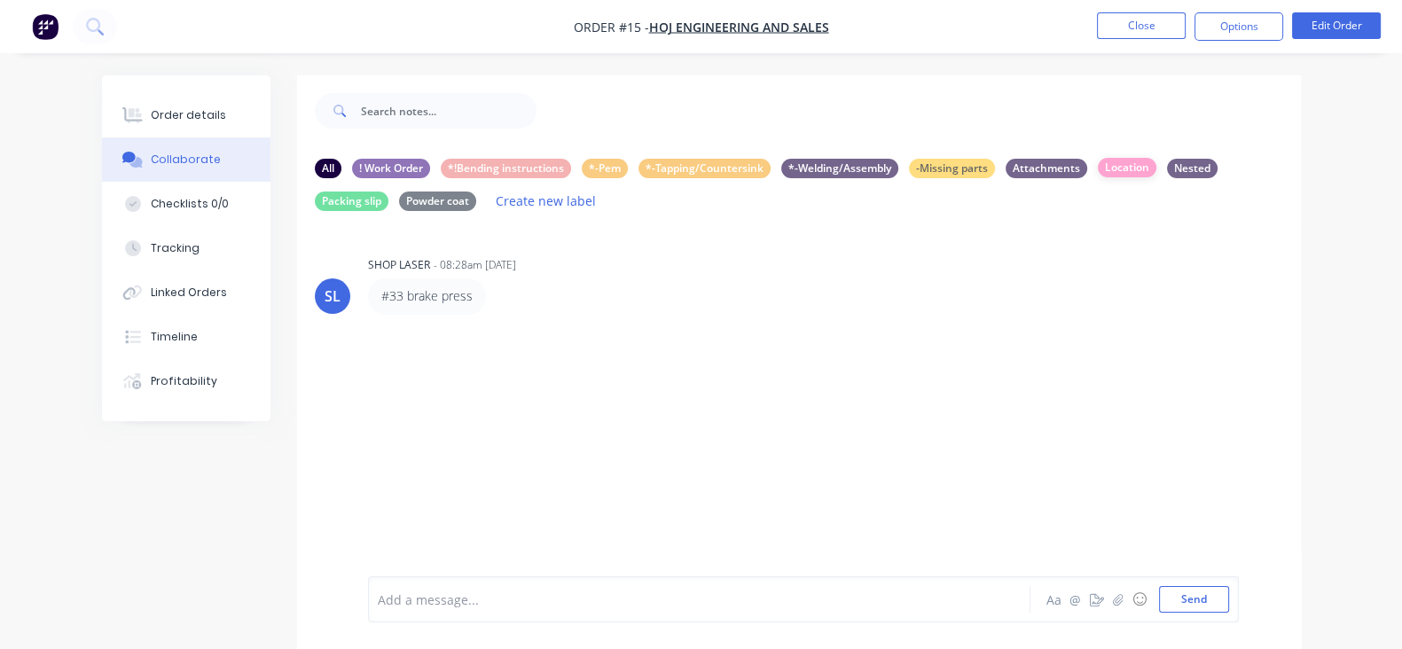
click at [1026, 179] on div "All ! Work Order *!Bending instructions *-Pem *-Tapping/Countersink *-Welding/A…" at bounding box center [799, 186] width 969 height 54
click at [1098, 170] on div "Location" at bounding box center [1127, 168] width 59 height 20
click at [432, 302] on div "#33 brake press Labels Edit Delete" at bounding box center [645, 295] width 554 height 35
click at [495, 298] on div "Labels Edit Delete" at bounding box center [500, 297] width 11 height 26
click at [315, 164] on div "All" at bounding box center [328, 168] width 27 height 20
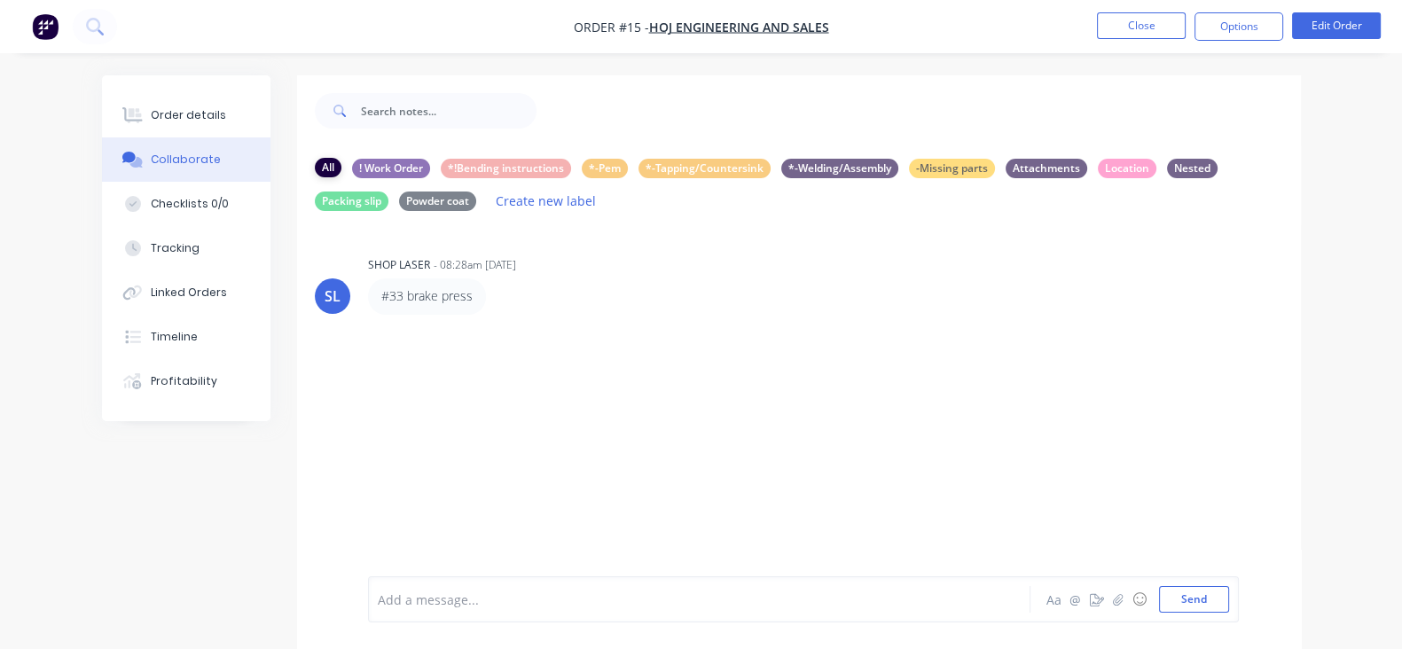
click at [315, 160] on div "All" at bounding box center [328, 168] width 27 height 20
click at [151, 113] on div "Order details" at bounding box center [188, 115] width 75 height 16
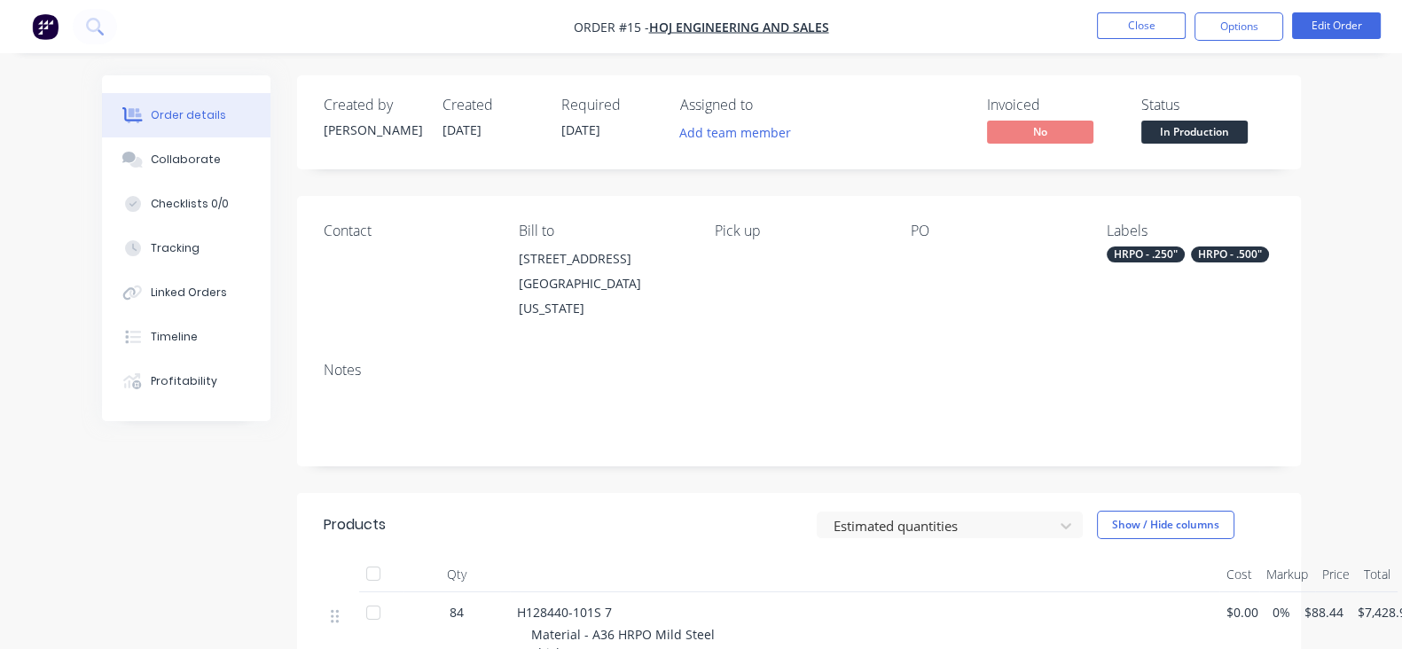
click at [1139, 6] on nav "Order #15 - HOJ ENGINEERING AND SALES Close Options Edit Order" at bounding box center [701, 26] width 1402 height 53
click at [1135, 14] on button "Close" at bounding box center [1141, 25] width 89 height 27
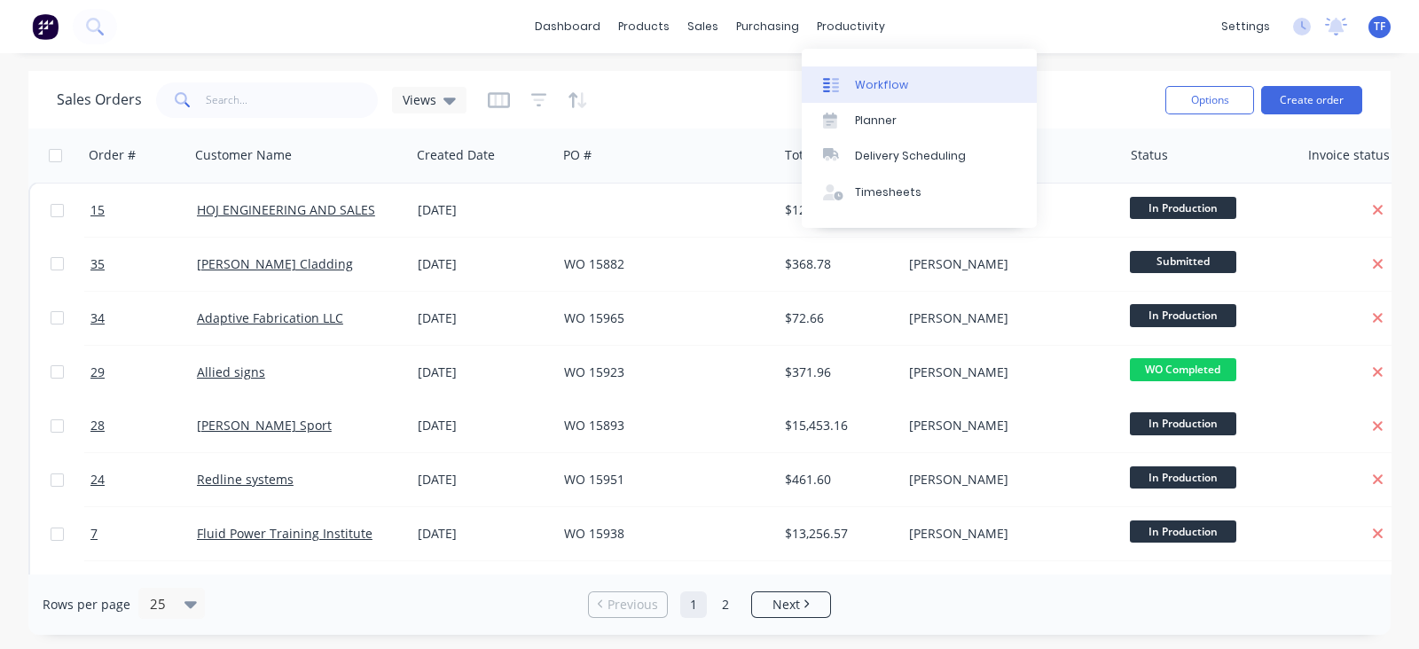
click at [855, 86] on div "Workflow" at bounding box center [881, 85] width 53 height 16
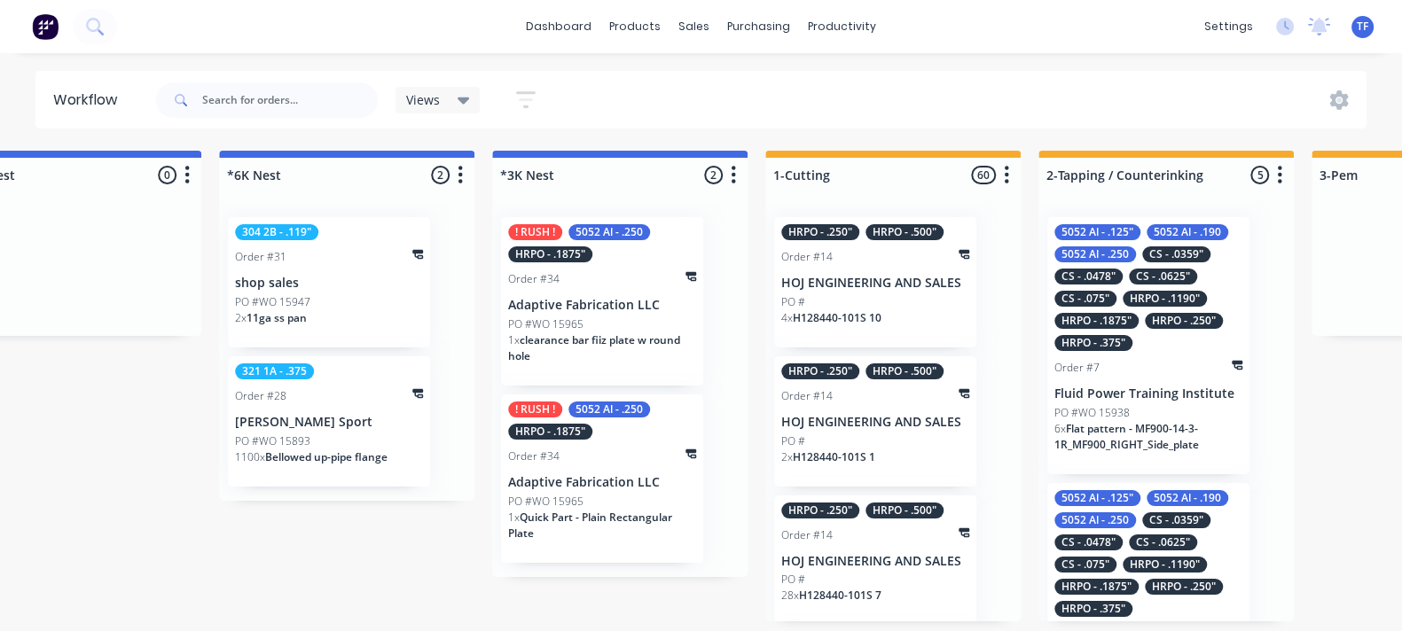
scroll to position [0, 1489]
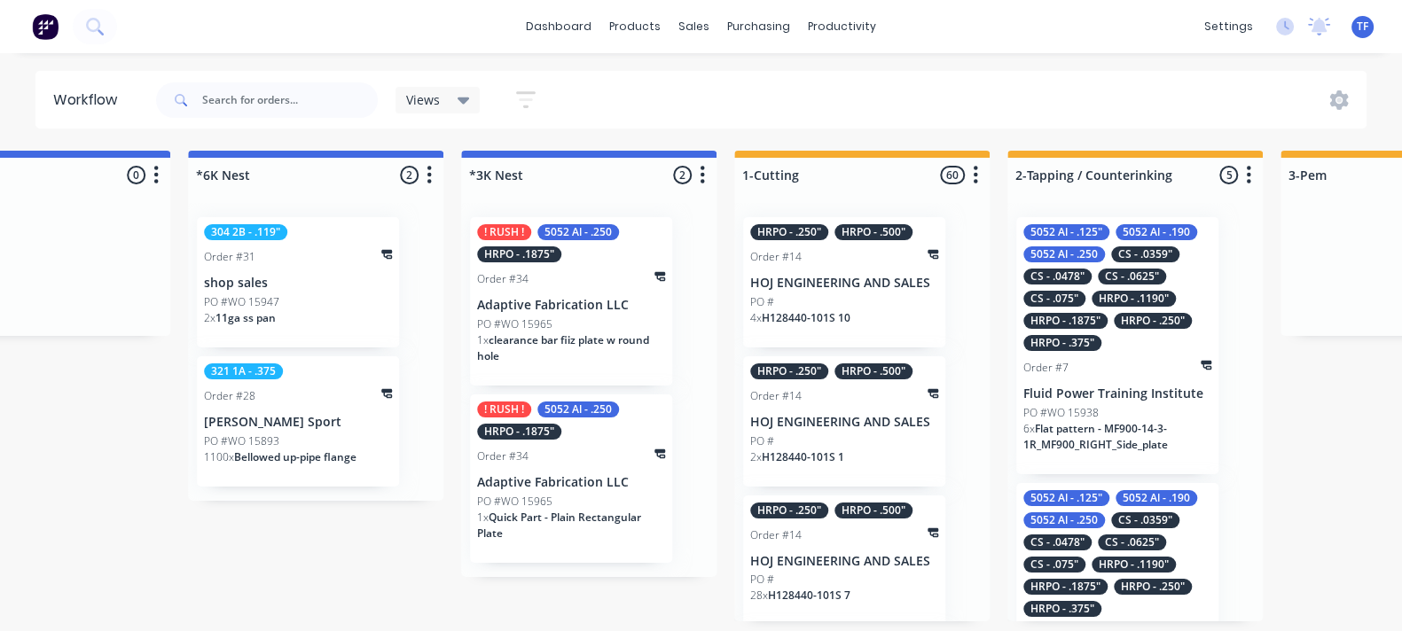
click at [625, 294] on div "! RUSH ! 5052 Al - .250 HRPO - .1875" Order #34 Adaptive Fabrication LLC PO #WO…" at bounding box center [571, 301] width 202 height 169
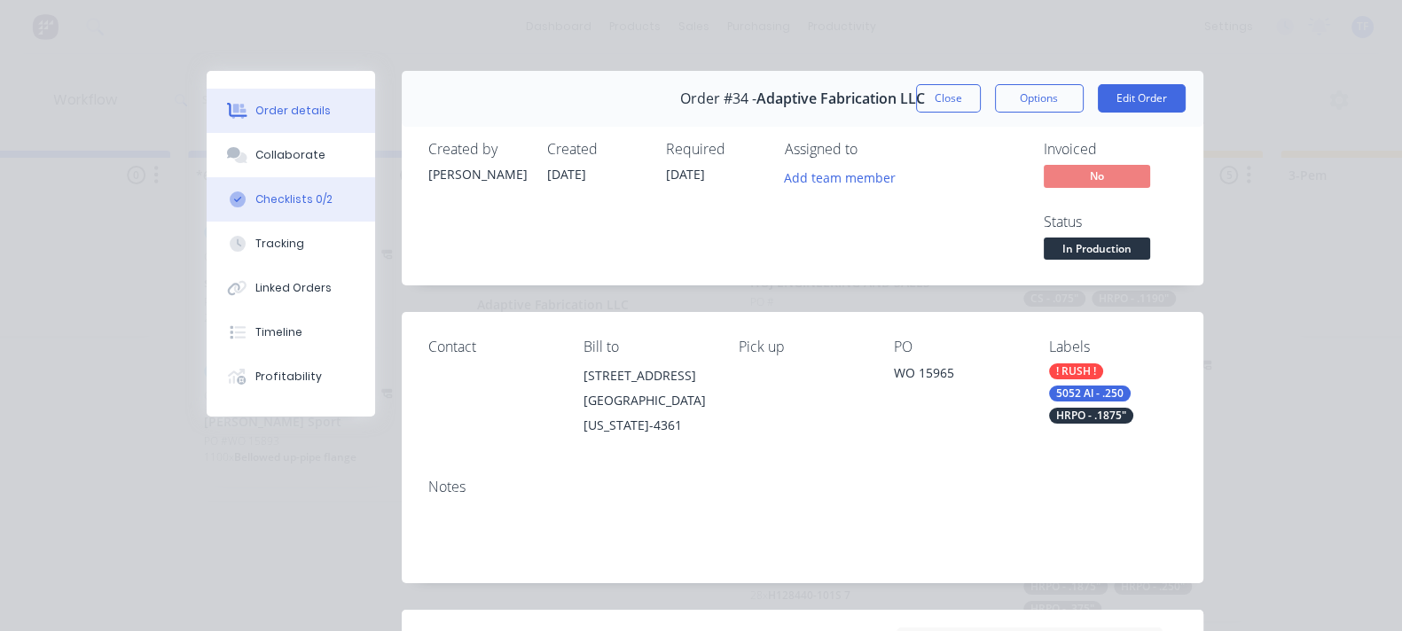
click at [255, 192] on div "Checklists 0/2" at bounding box center [293, 200] width 77 height 16
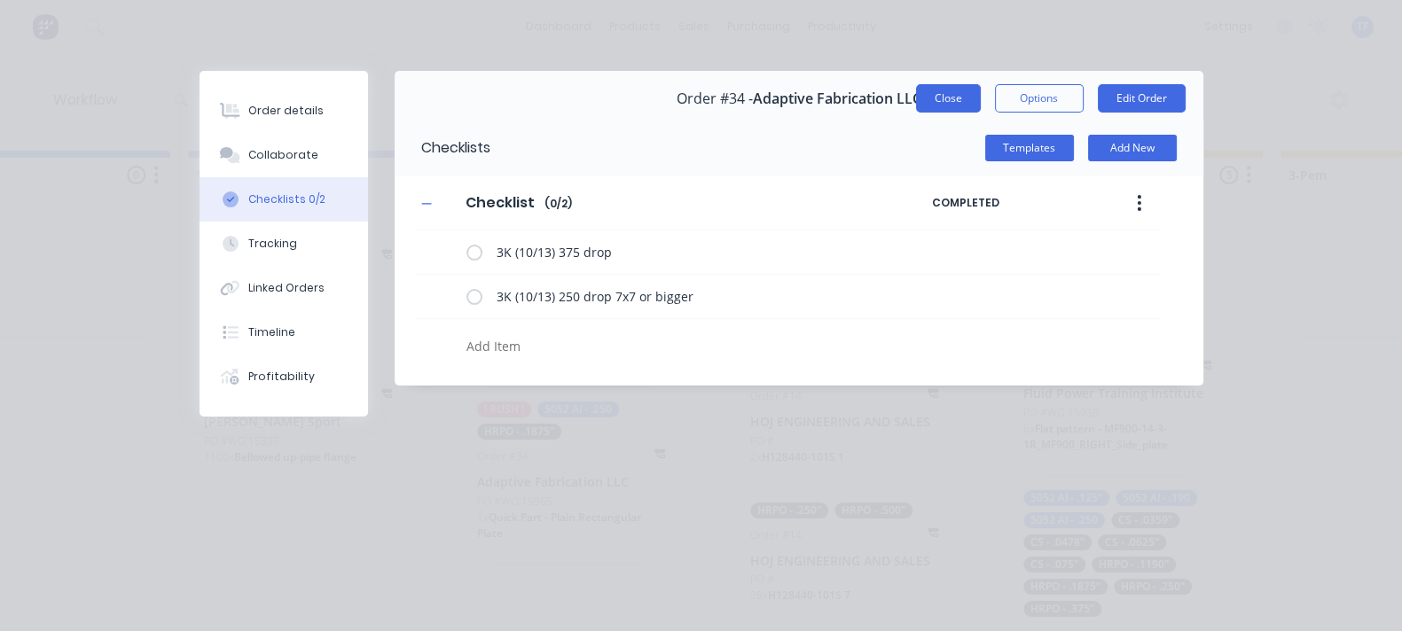
click at [981, 91] on button "Close" at bounding box center [948, 98] width 65 height 28
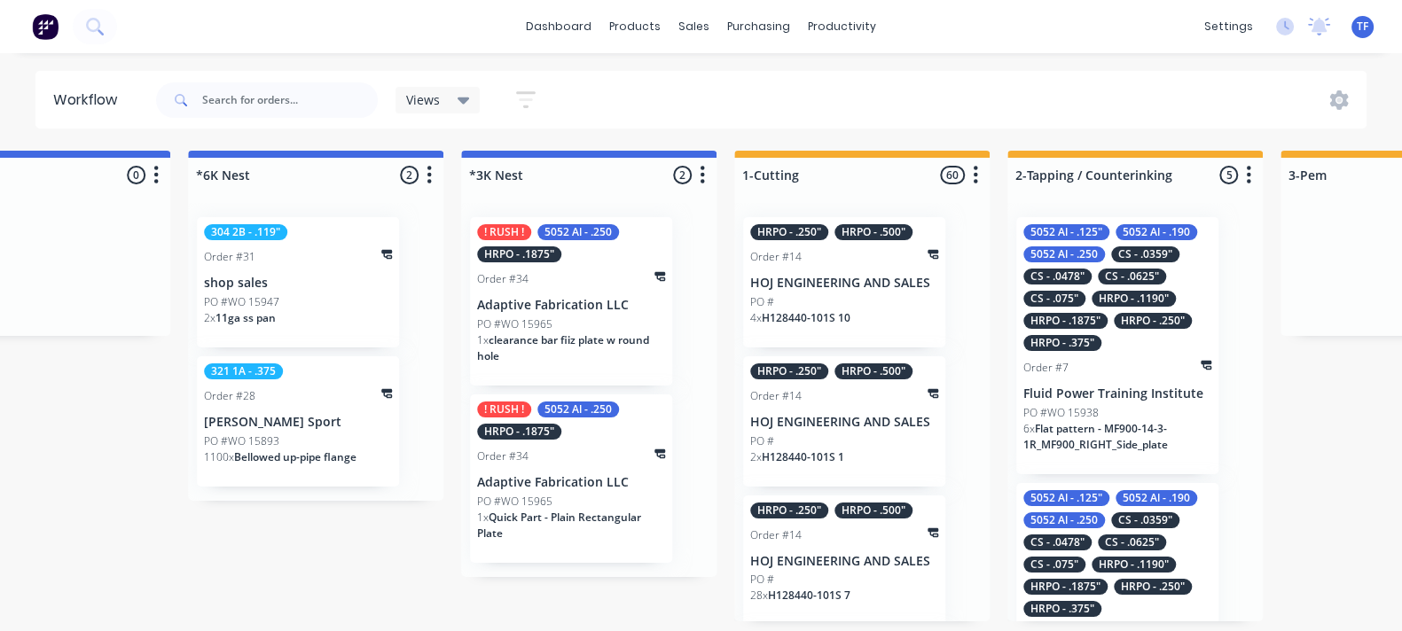
scroll to position [6, 1489]
click at [364, 450] on div "1100 x Bellowed up-pipe flange" at bounding box center [298, 465] width 188 height 30
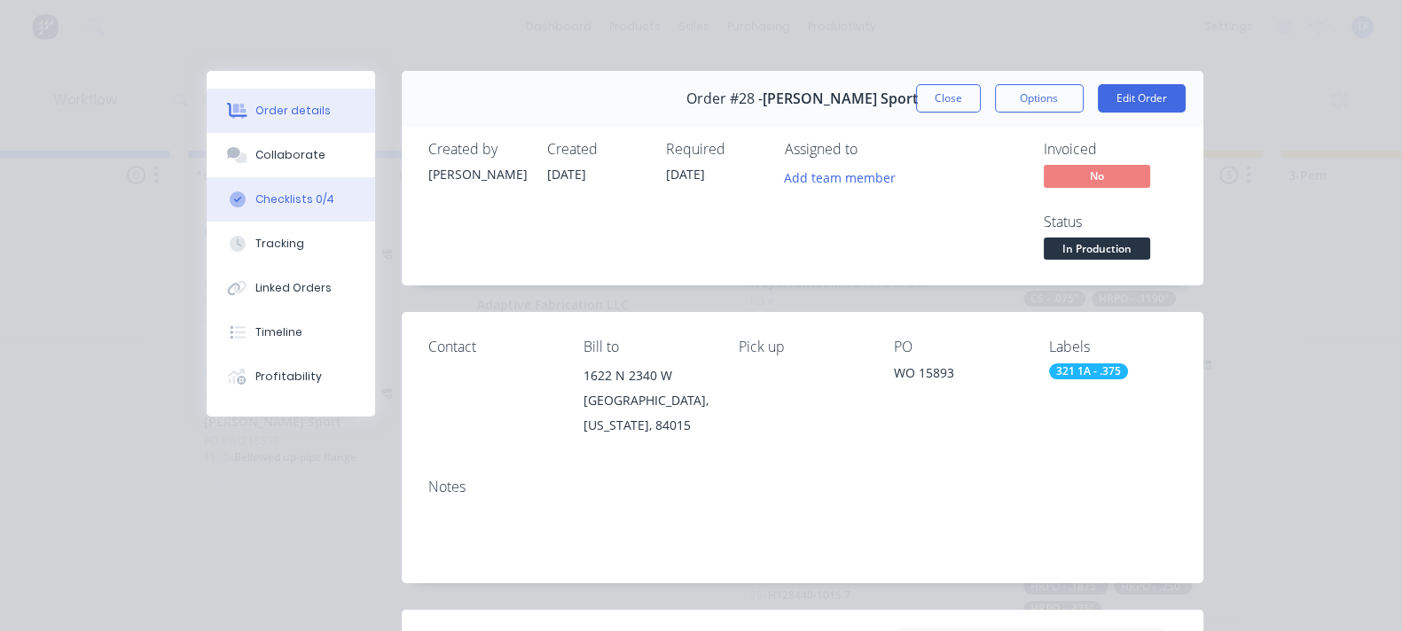
click at [255, 206] on div "Checklists 0/4" at bounding box center [294, 200] width 79 height 16
type textarea "x"
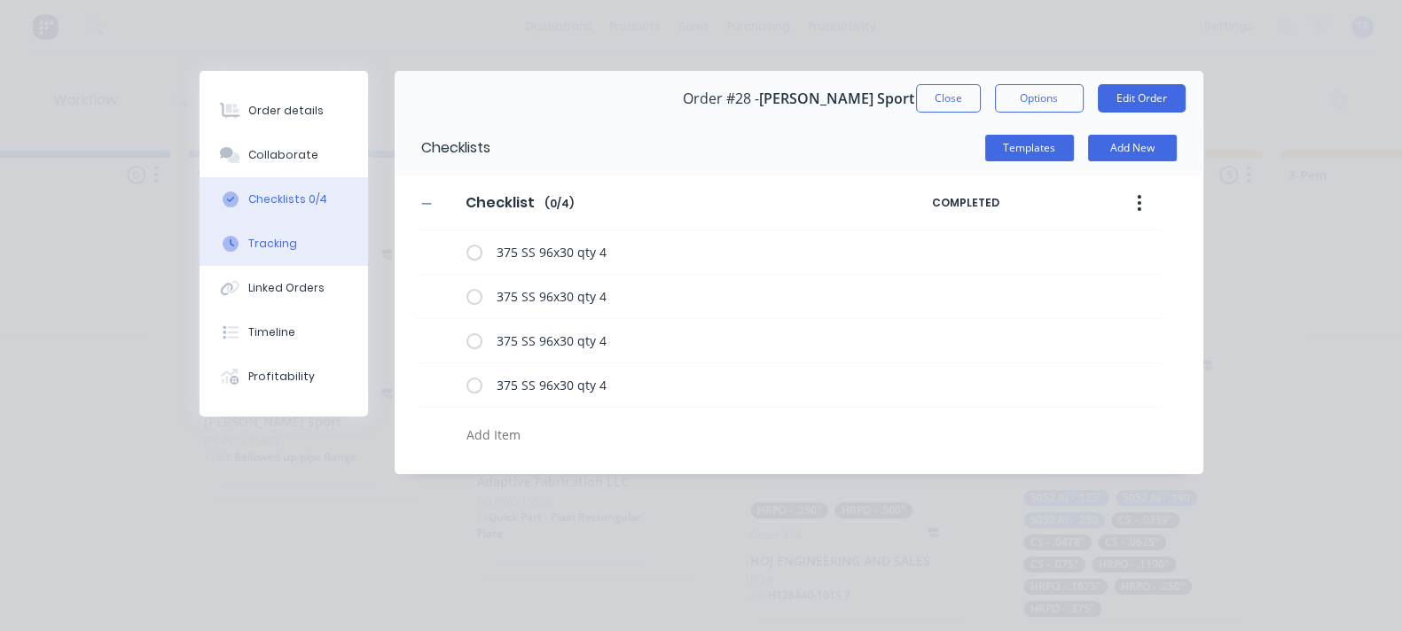
click at [248, 239] on div "Tracking" at bounding box center [272, 244] width 49 height 16
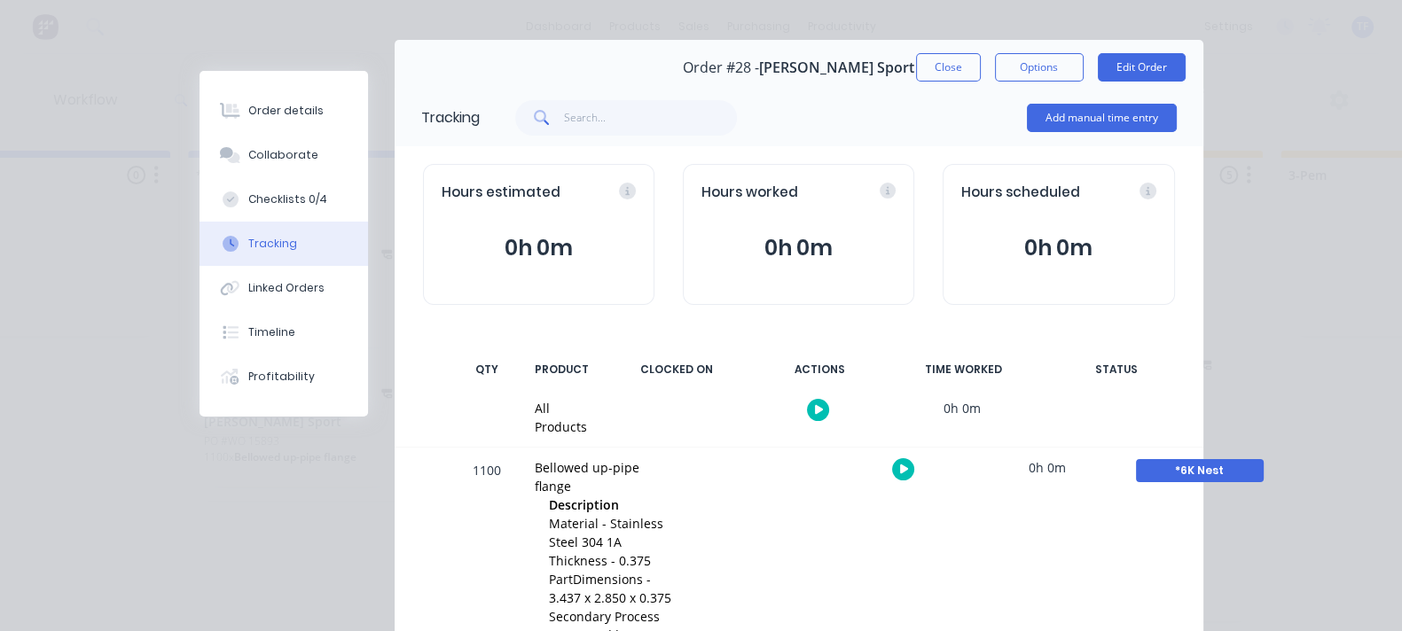
scroll to position [47, 0]
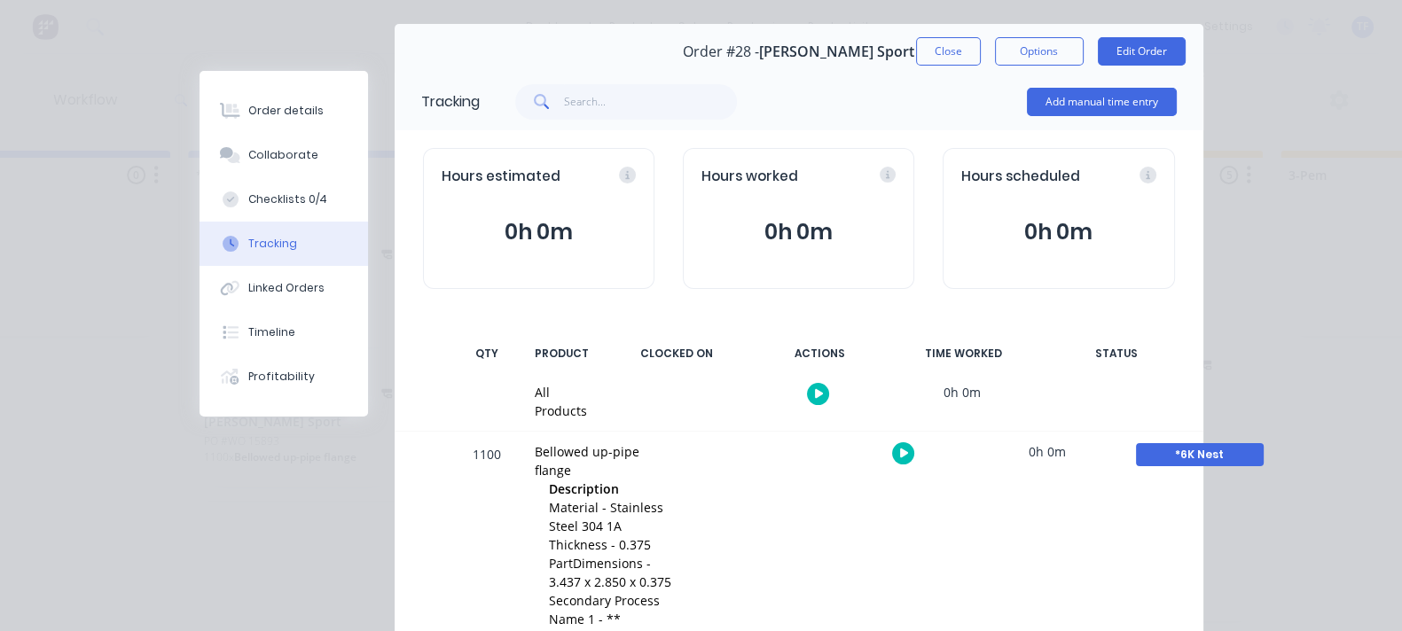
click at [1092, 67] on div "Order #28 - [PERSON_NAME] Sport Close Options Edit Order" at bounding box center [799, 52] width 809 height 56
click at [981, 53] on button "Close" at bounding box center [948, 51] width 65 height 28
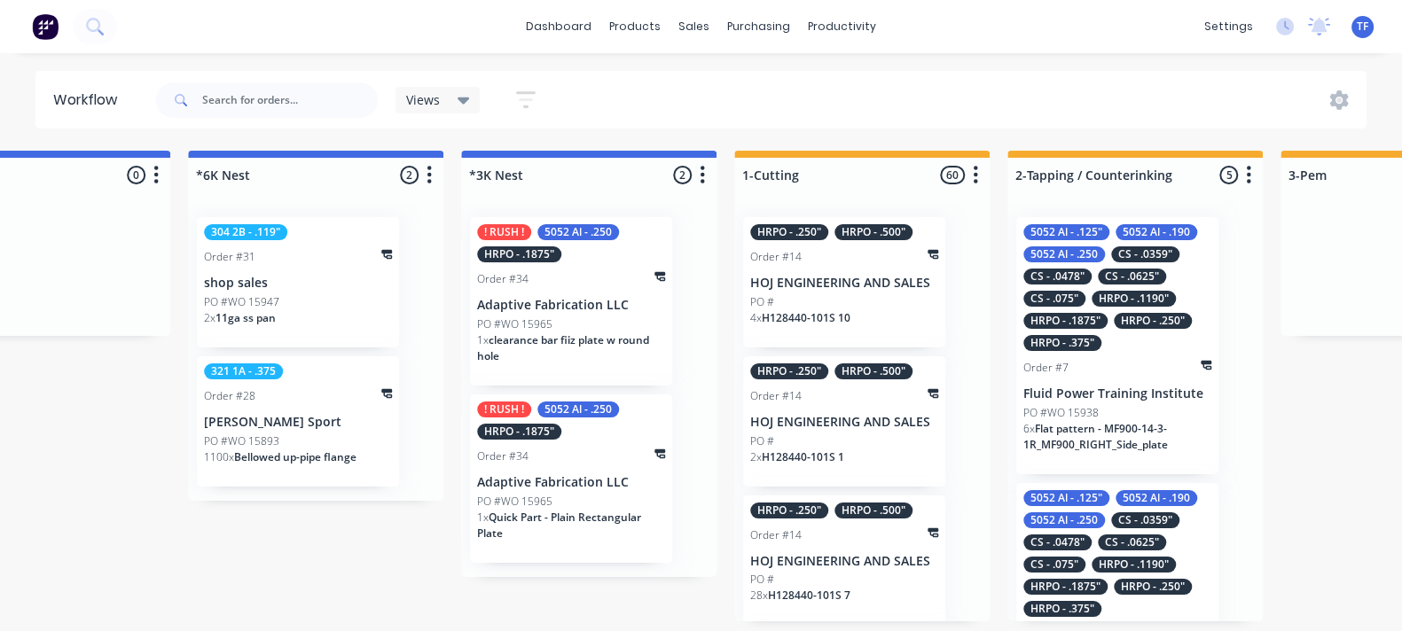
scroll to position [0, 1489]
